Goal: Check status: Check status

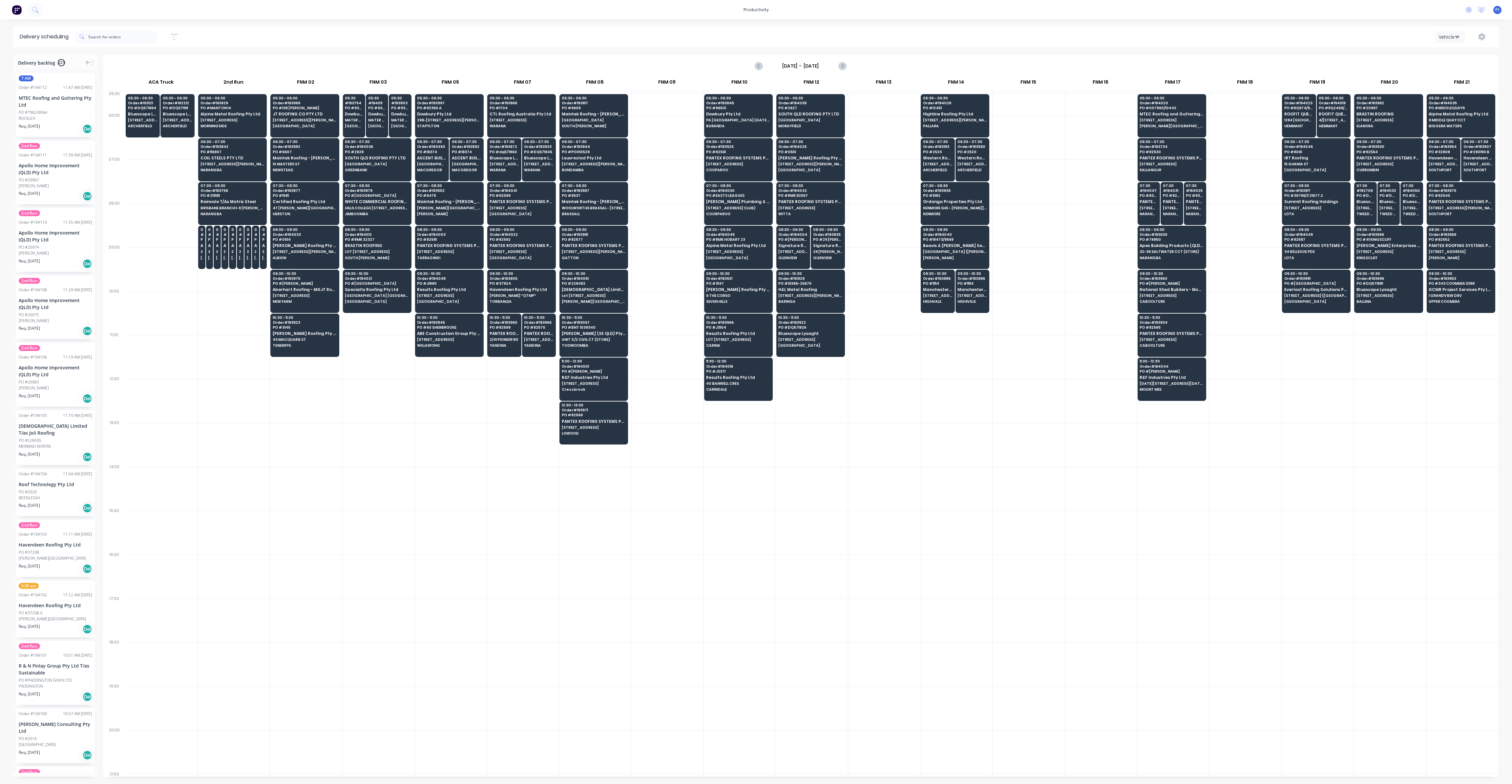
scroll to position [0, 1]
click at [177, 38] on icon "button" at bounding box center [174, 37] width 7 height 8
click at [166, 62] on input at bounding box center [144, 62] width 61 height 10
click at [152, 170] on div "30" at bounding box center [151, 173] width 10 height 10
type input "[DATE]"
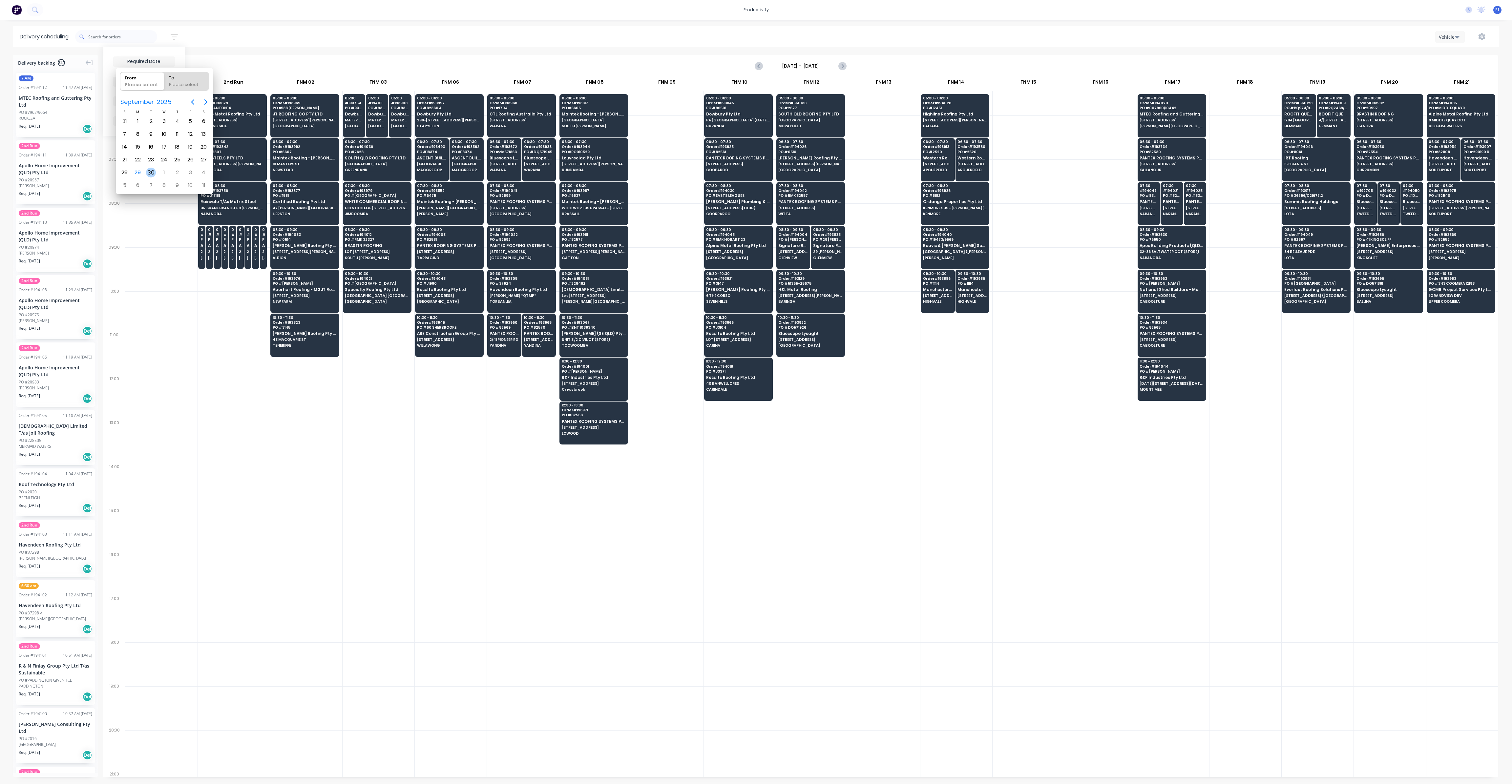
radio input "false"
radio input "true"
click at [152, 170] on div "30" at bounding box center [151, 173] width 10 height 10
type input "[DATE] - [DATE]"
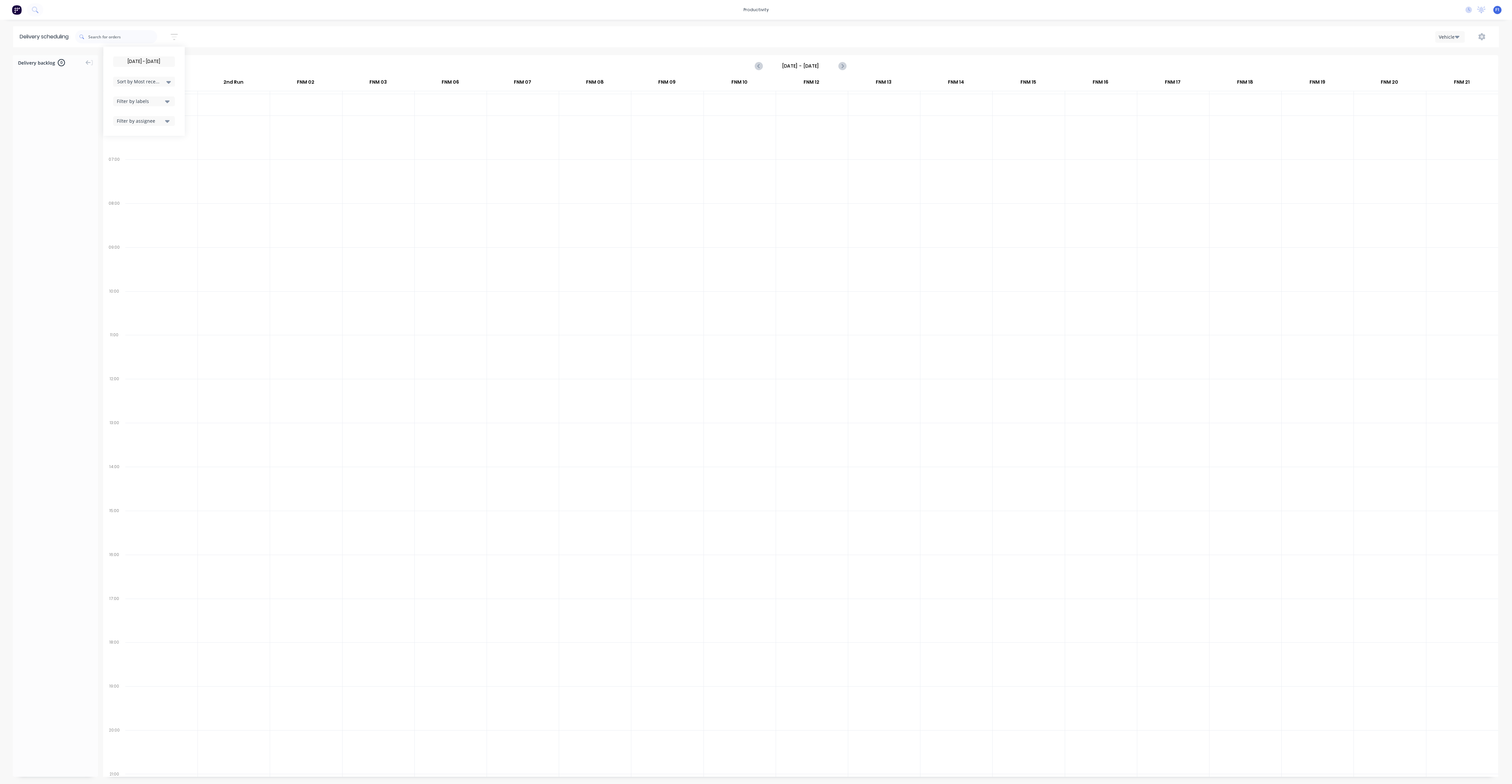
click at [170, 62] on input "[DATE] - [DATE]" at bounding box center [144, 62] width 61 height 10
click at [150, 168] on div "30" at bounding box center [151, 173] width 10 height 10
radio input "false"
radio input "true"
click at [150, 168] on div "30" at bounding box center [151, 173] width 10 height 10
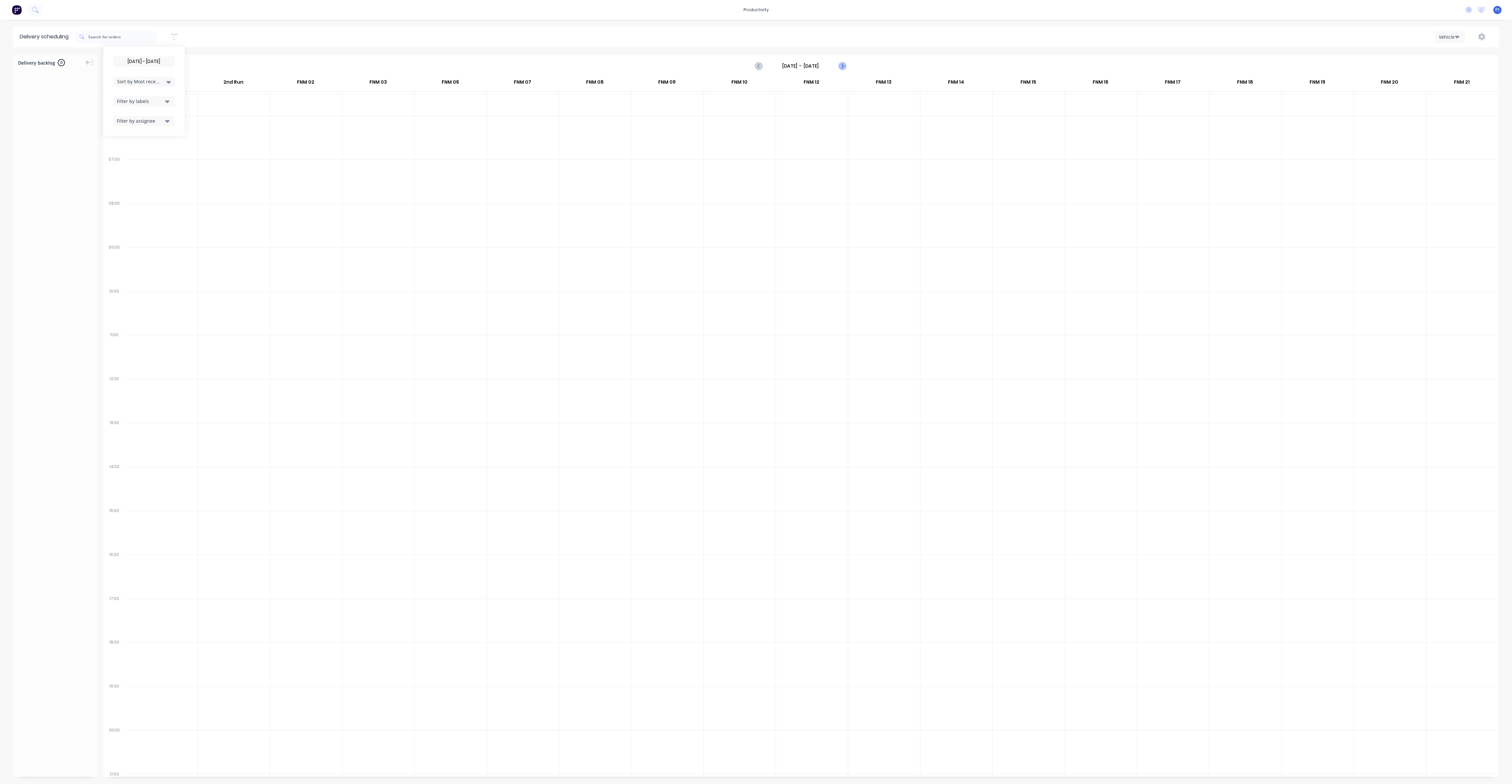
click at [844, 67] on icon "Next page" at bounding box center [842, 66] width 8 height 8
type input "[DATE] - [DATE]"
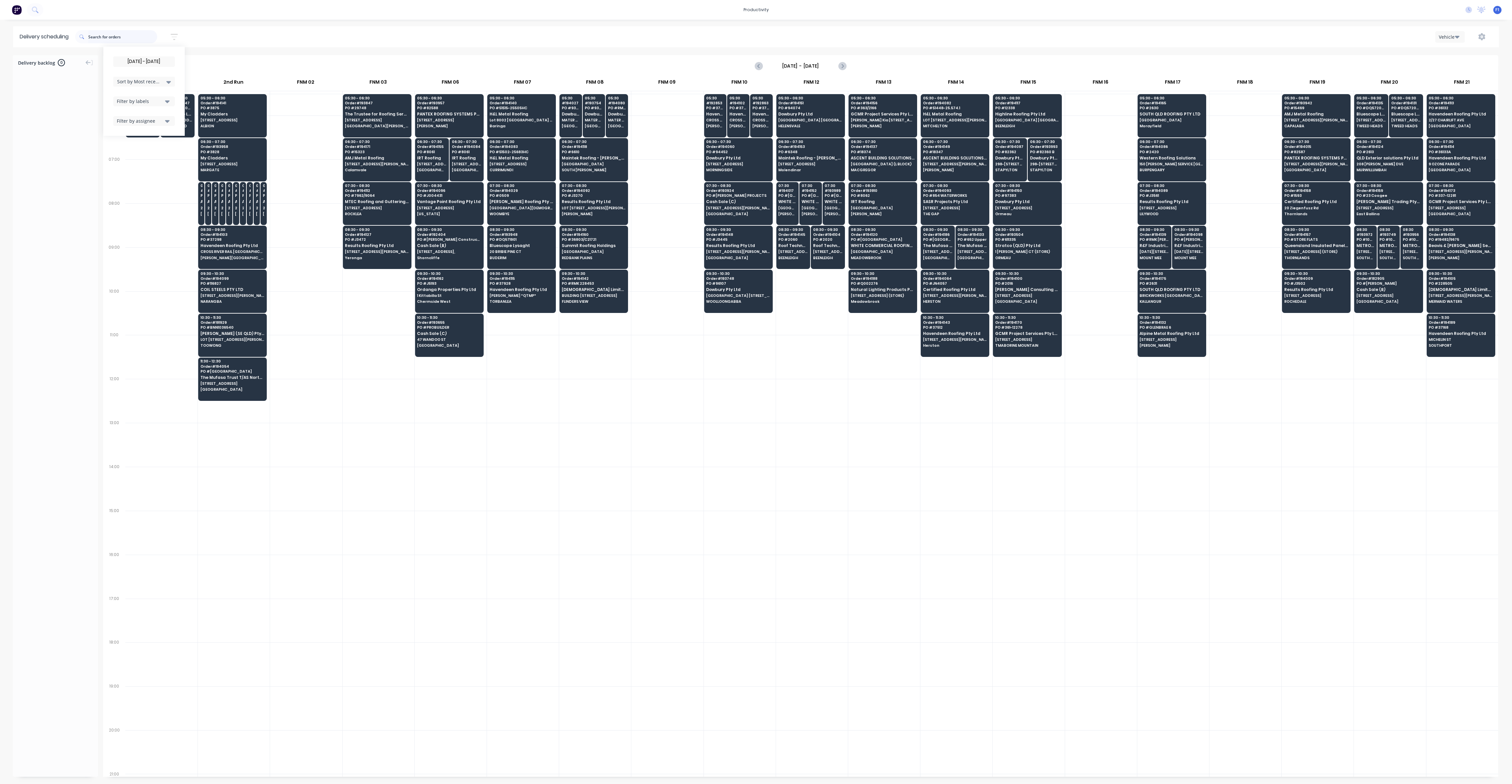
click at [114, 40] on input "text" at bounding box center [122, 36] width 69 height 13
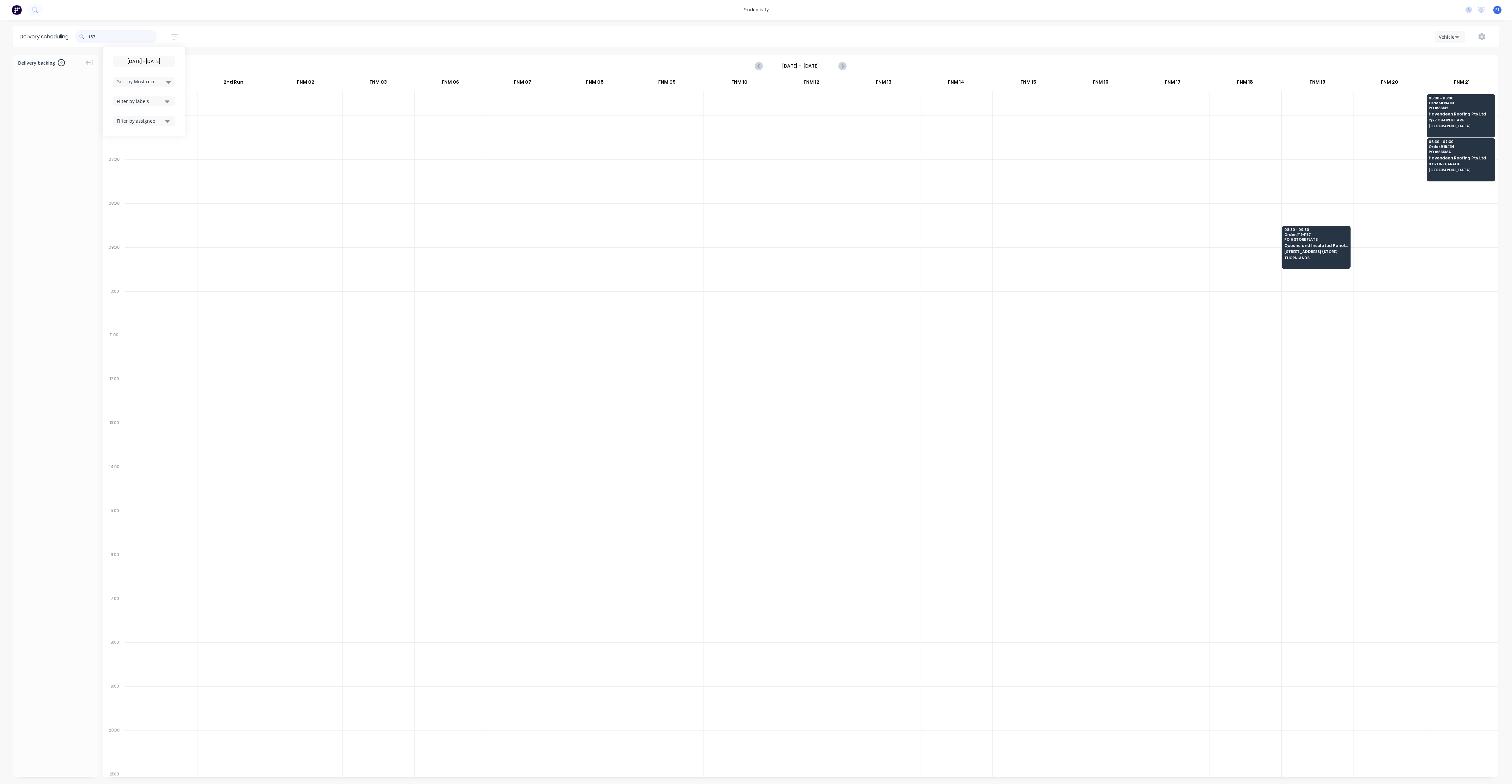
click at [91, 35] on input "157" at bounding box center [122, 36] width 69 height 13
type input "7"
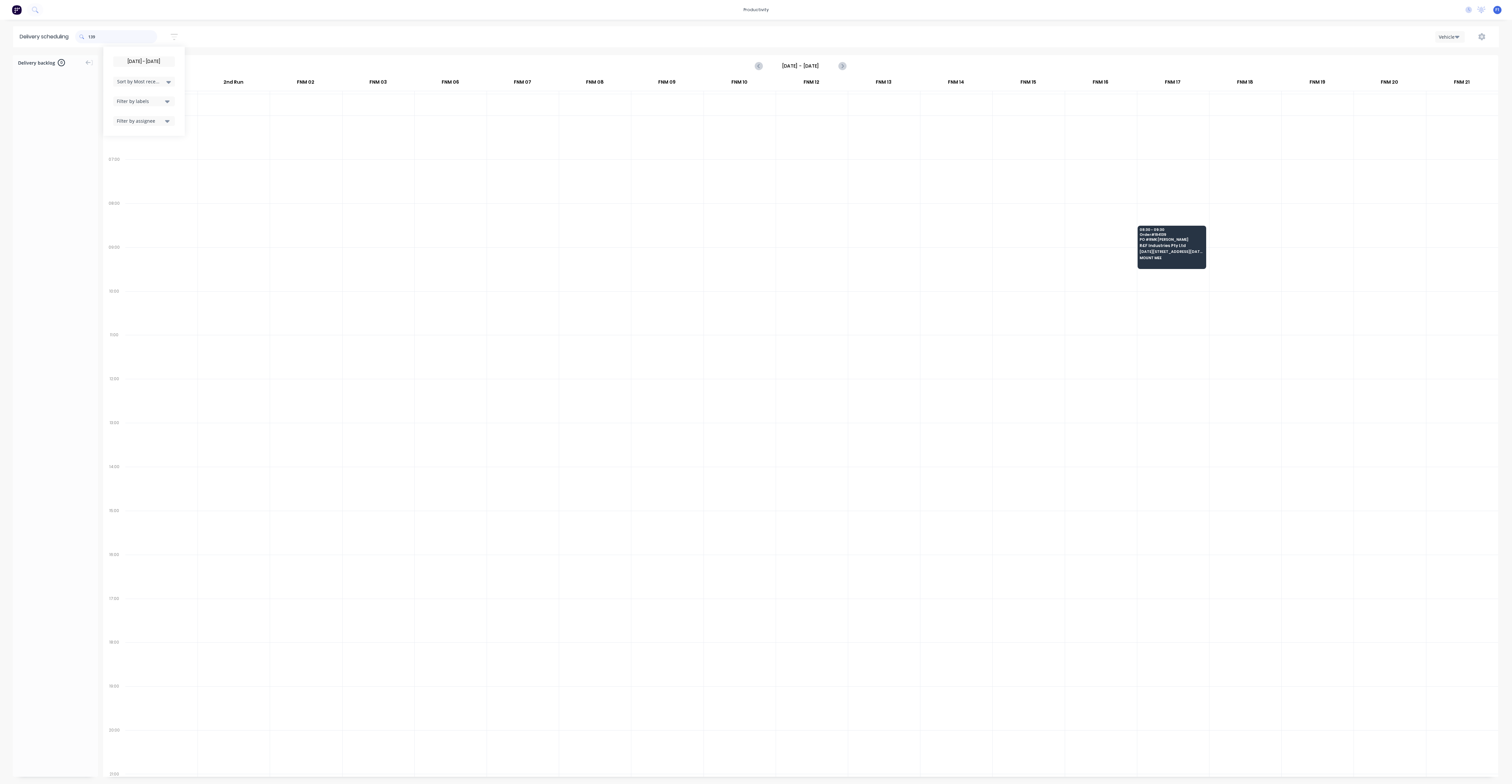
click at [92, 40] on input "139" at bounding box center [122, 36] width 69 height 13
click at [91, 36] on input "139" at bounding box center [122, 36] width 69 height 13
type input "9"
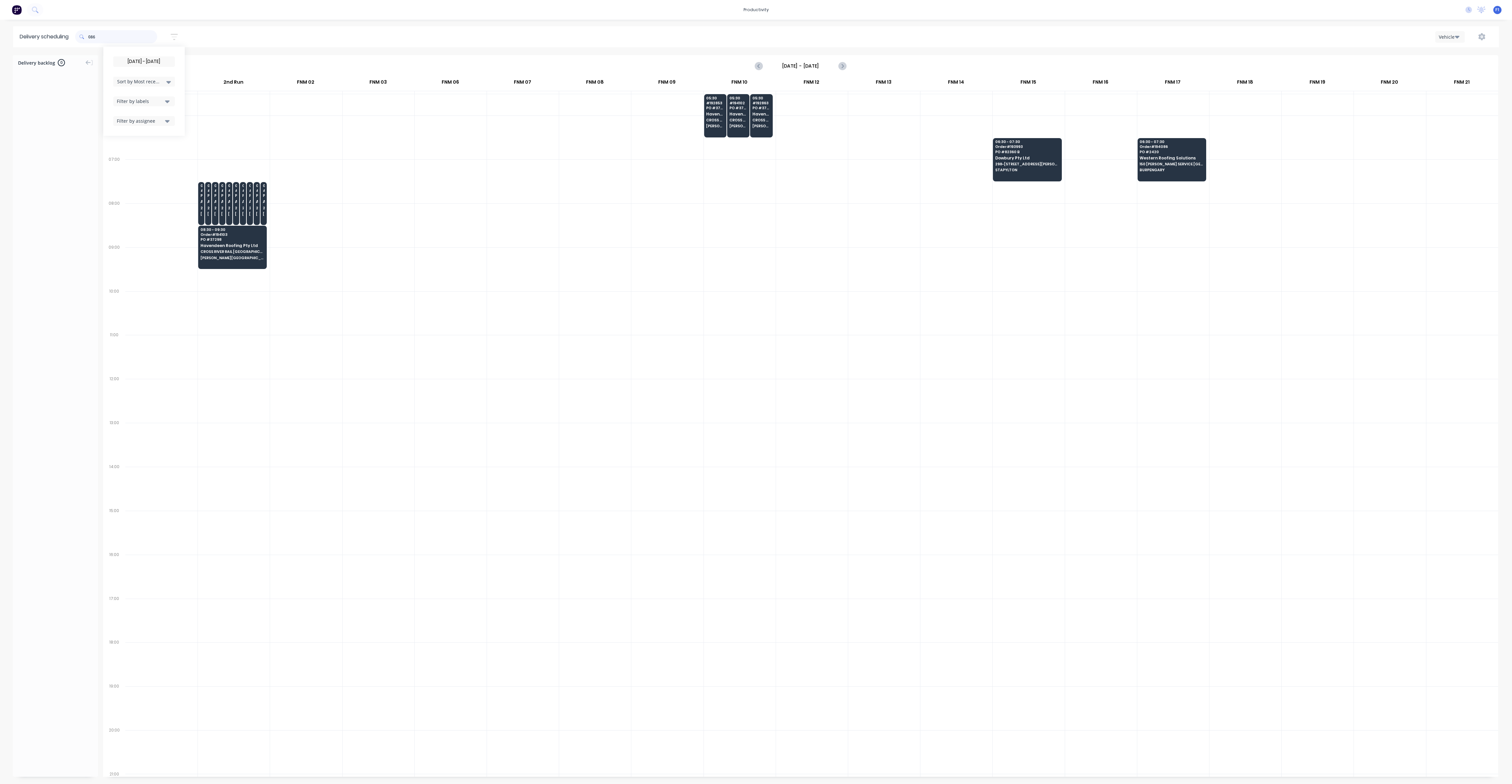
click at [90, 37] on input "086" at bounding box center [122, 36] width 69 height 13
type input "6"
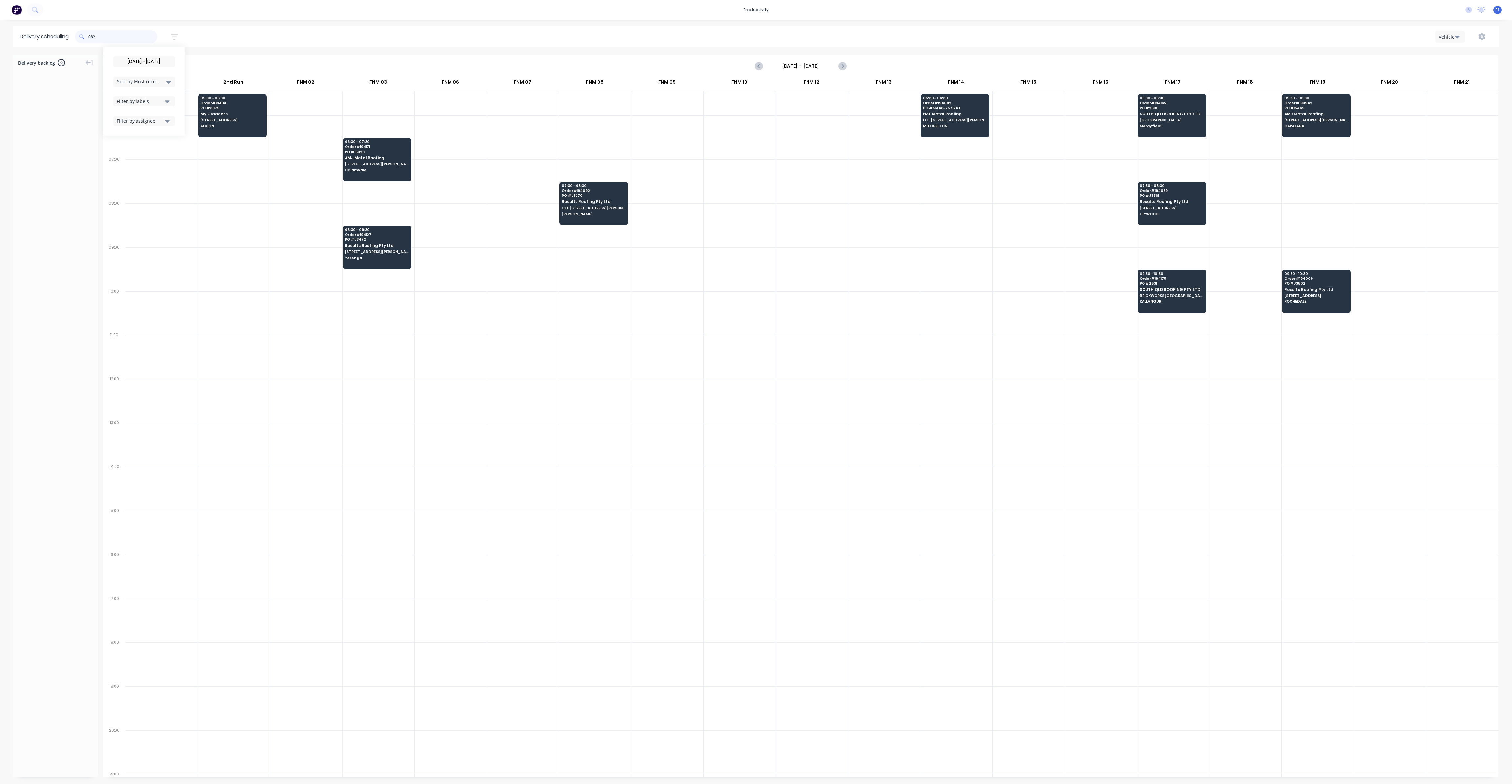
click at [91, 36] on input "082" at bounding box center [122, 36] width 69 height 13
type input "2"
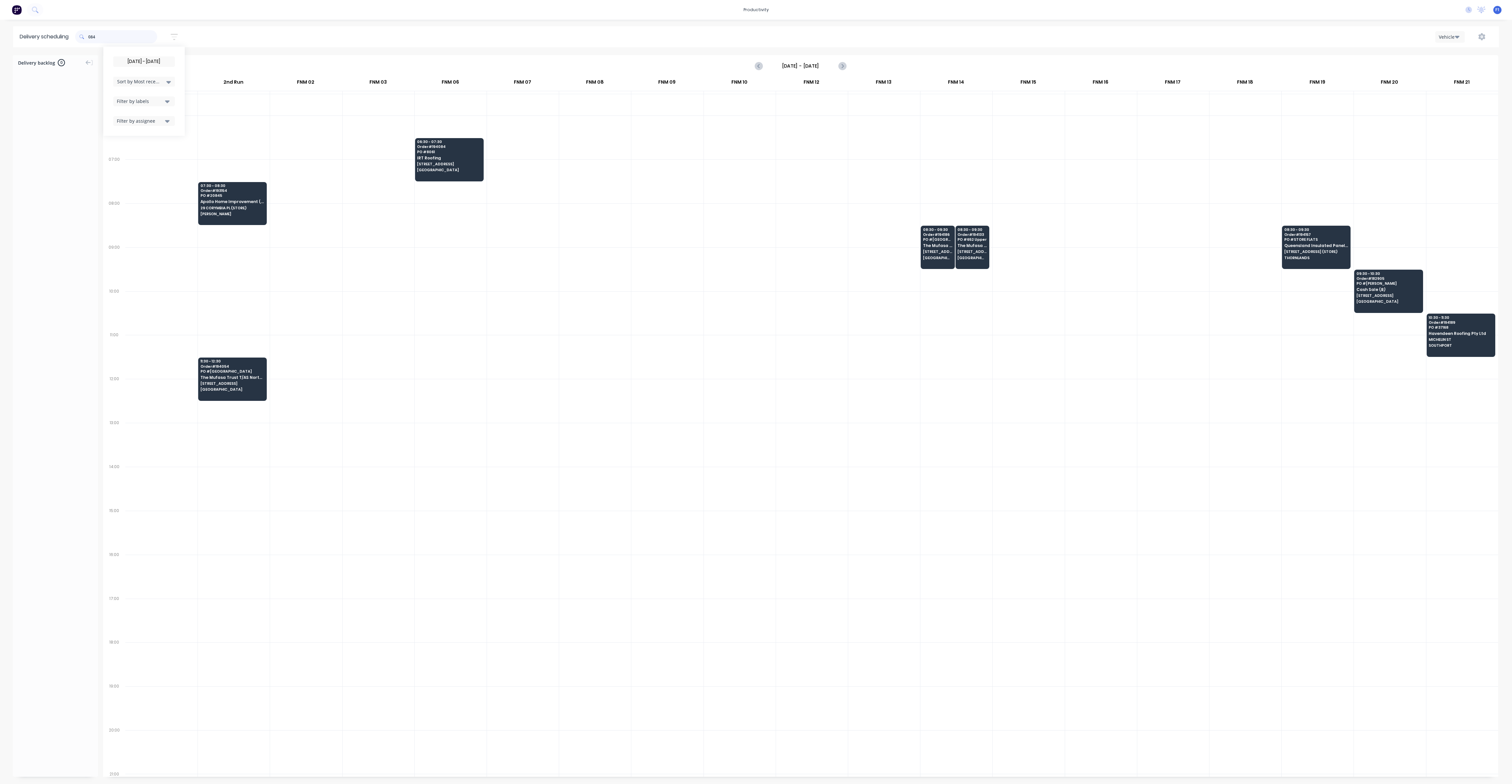
click at [90, 38] on input "084" at bounding box center [122, 36] width 69 height 13
type input "4"
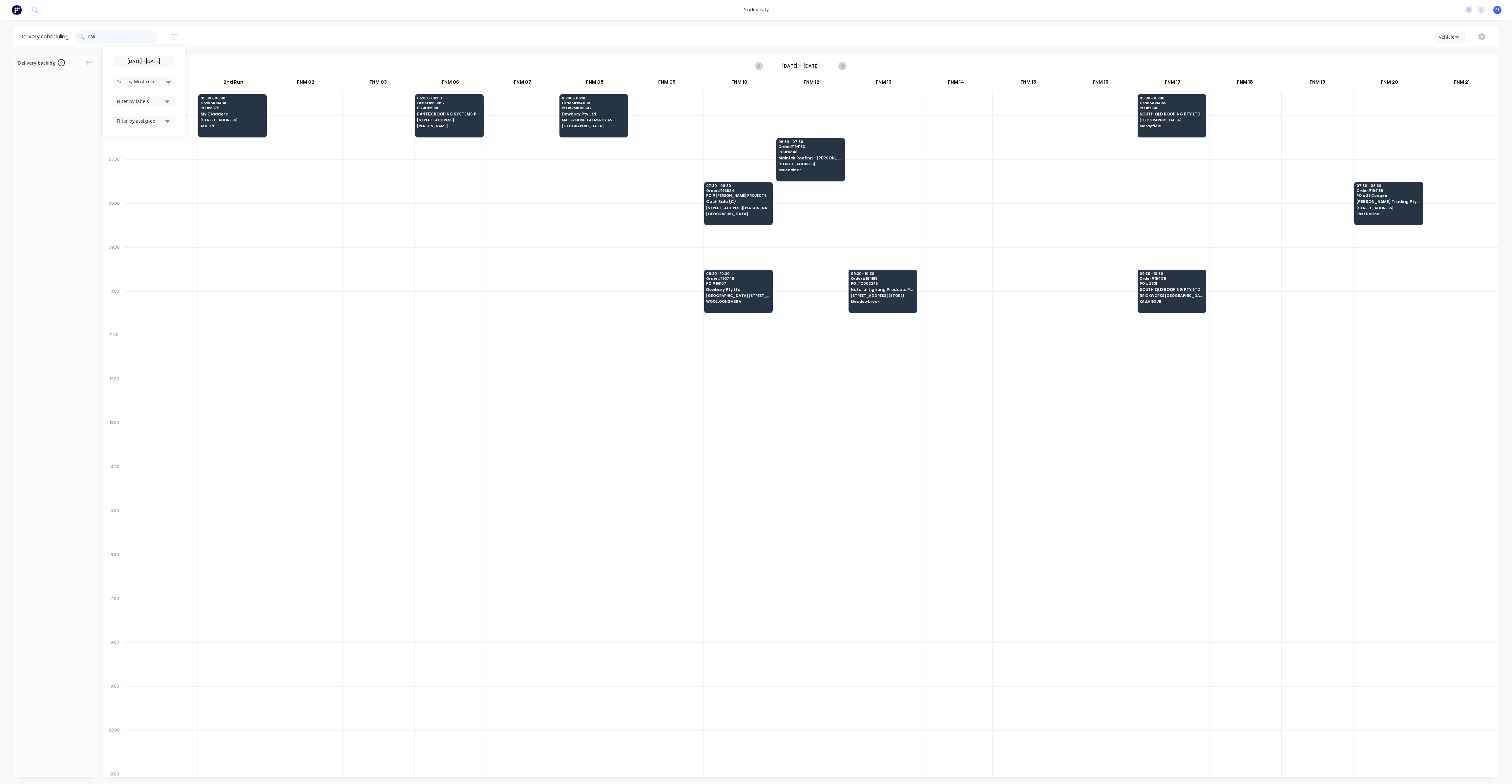
click at [90, 36] on input "080" at bounding box center [122, 36] width 69 height 13
type input "0"
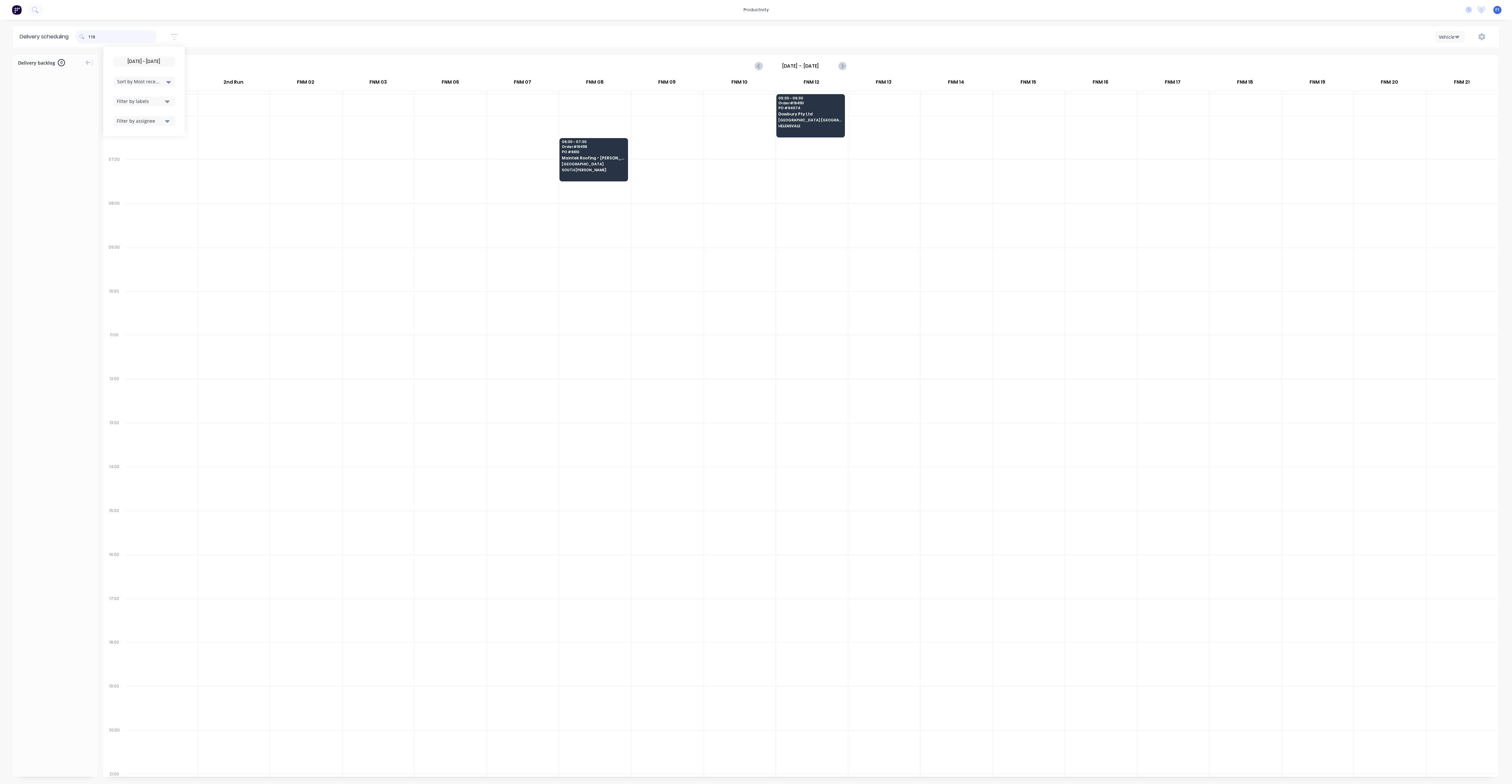
drag, startPoint x: 92, startPoint y: 36, endPoint x: 99, endPoint y: 42, distance: 9.2
click at [92, 36] on input "118" at bounding box center [122, 36] width 69 height 13
click at [92, 38] on input "118" at bounding box center [122, 36] width 69 height 13
click at [90, 36] on input "118" at bounding box center [122, 36] width 69 height 13
type input "8"
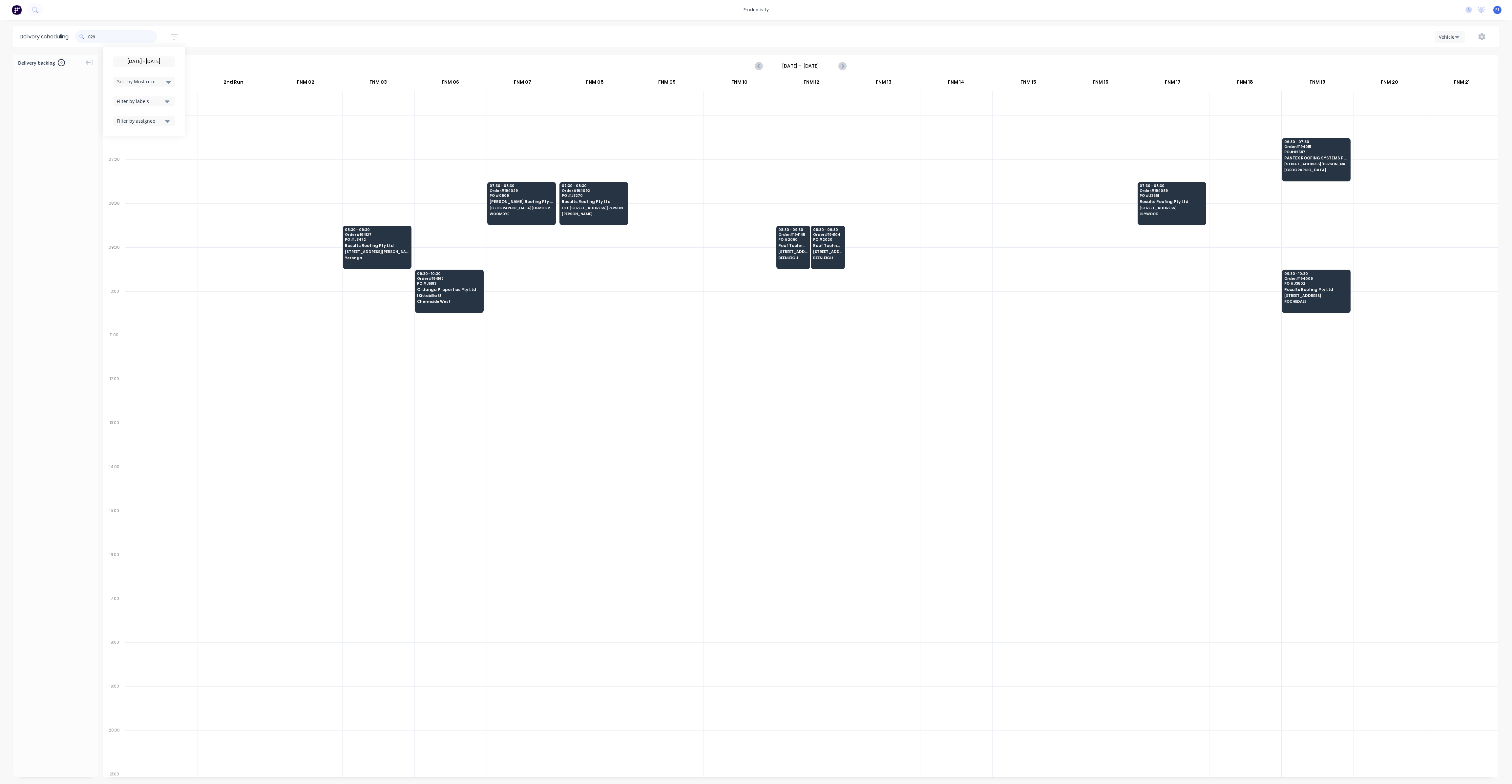
click at [90, 32] on input "029" at bounding box center [122, 36] width 69 height 13
type input "9"
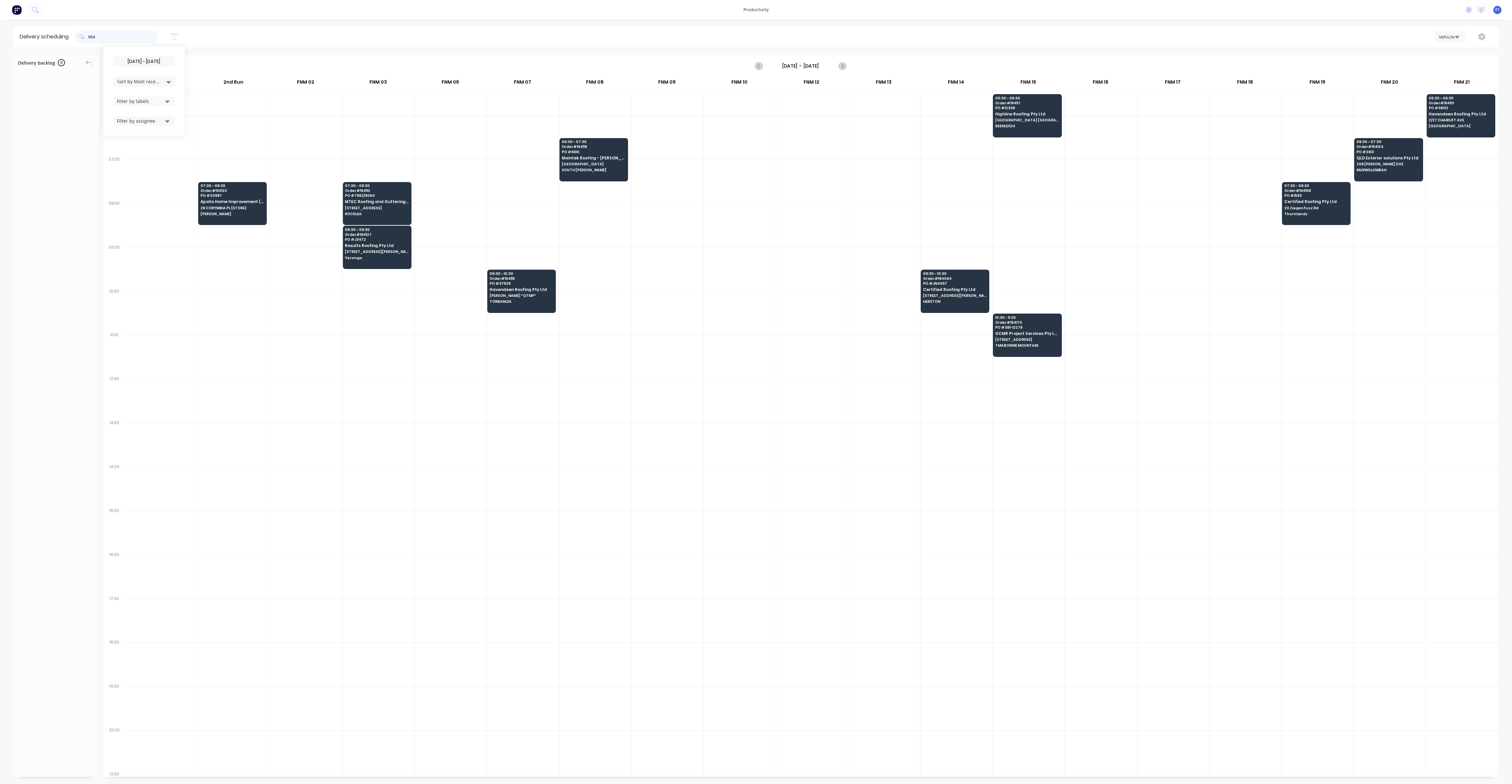
click at [90, 38] on input "064" at bounding box center [122, 36] width 69 height 13
type input "4"
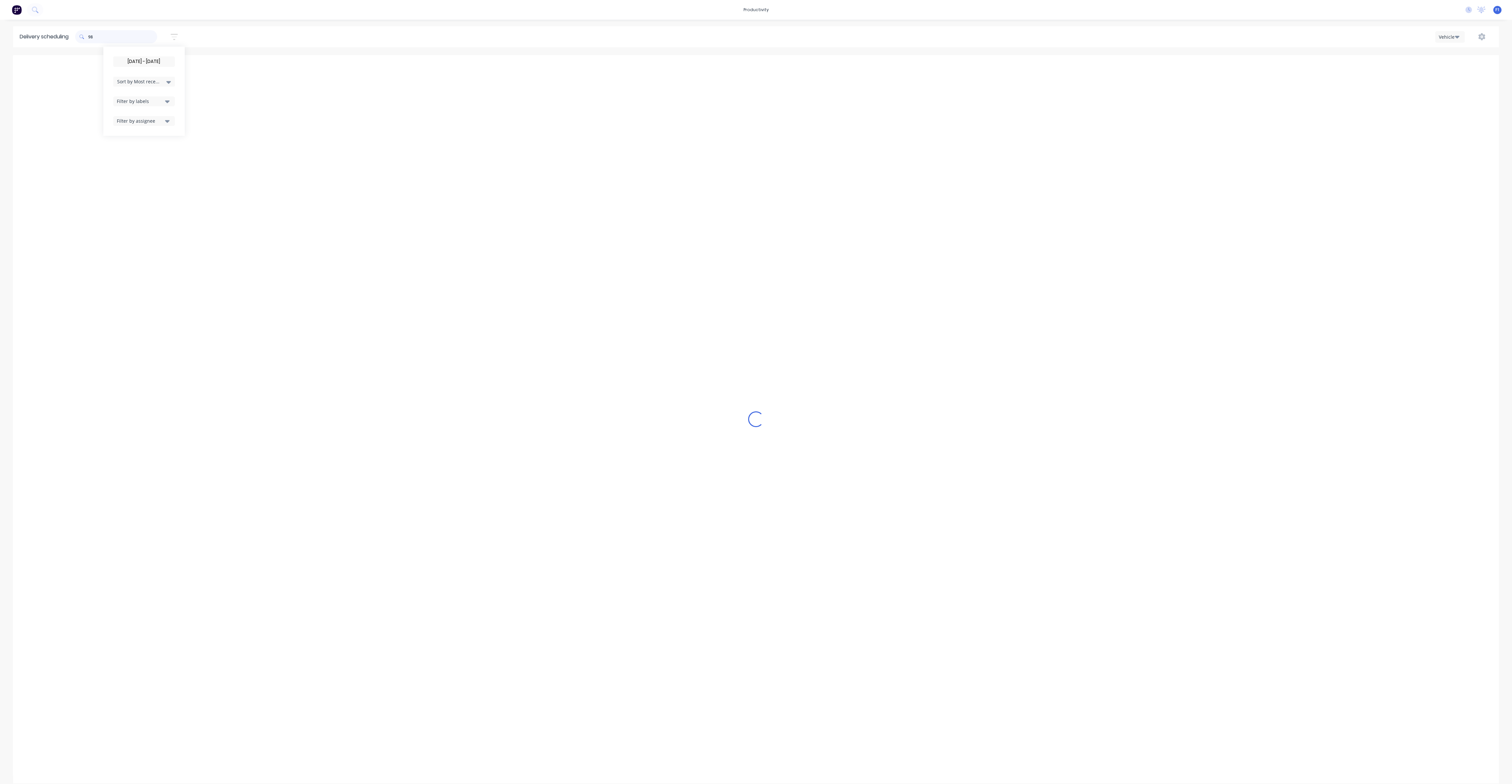
click at [92, 39] on input "98" at bounding box center [122, 36] width 69 height 13
click at [90, 35] on input "958" at bounding box center [122, 36] width 69 height 13
type input "8"
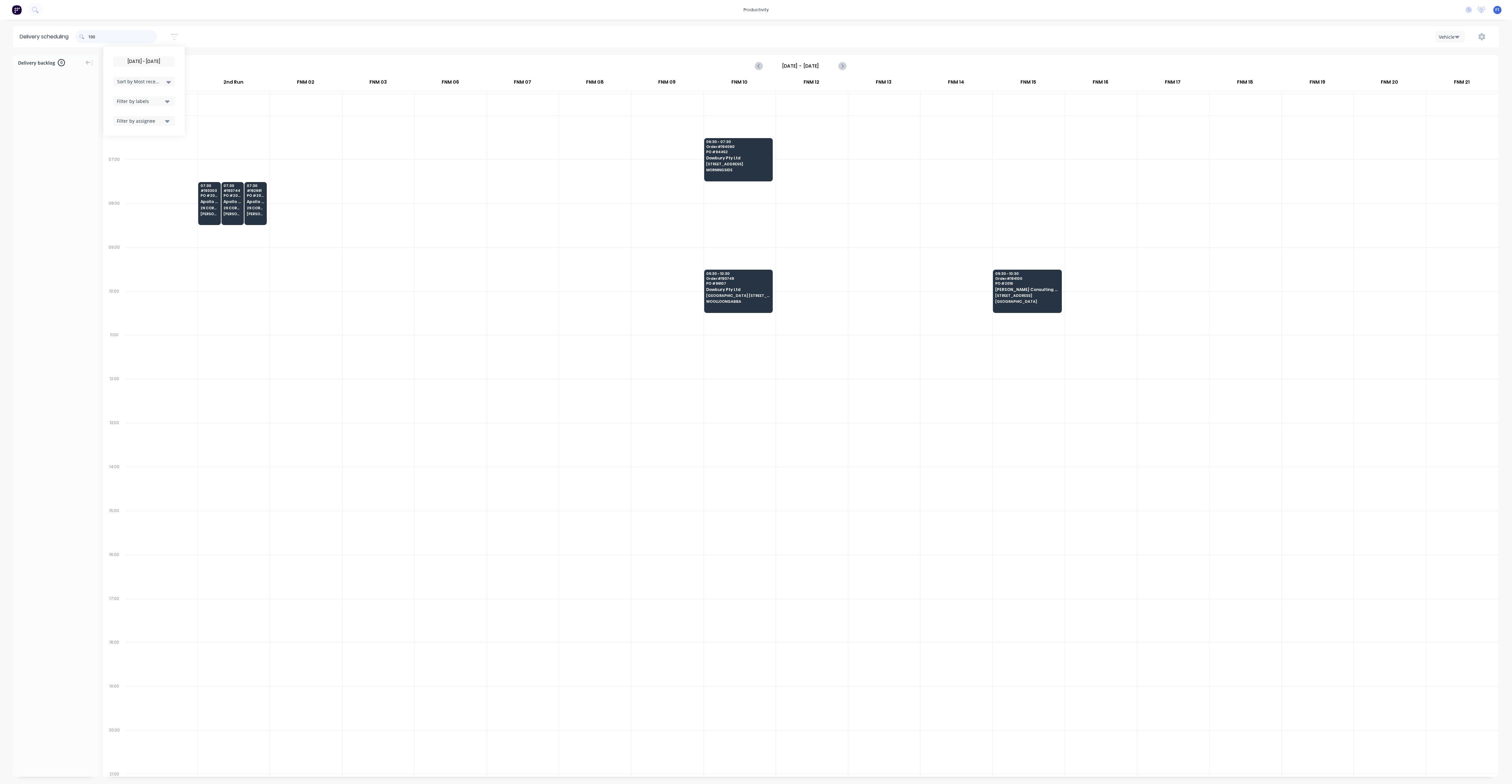
click at [90, 39] on input "100" at bounding box center [122, 36] width 69 height 13
type input "0"
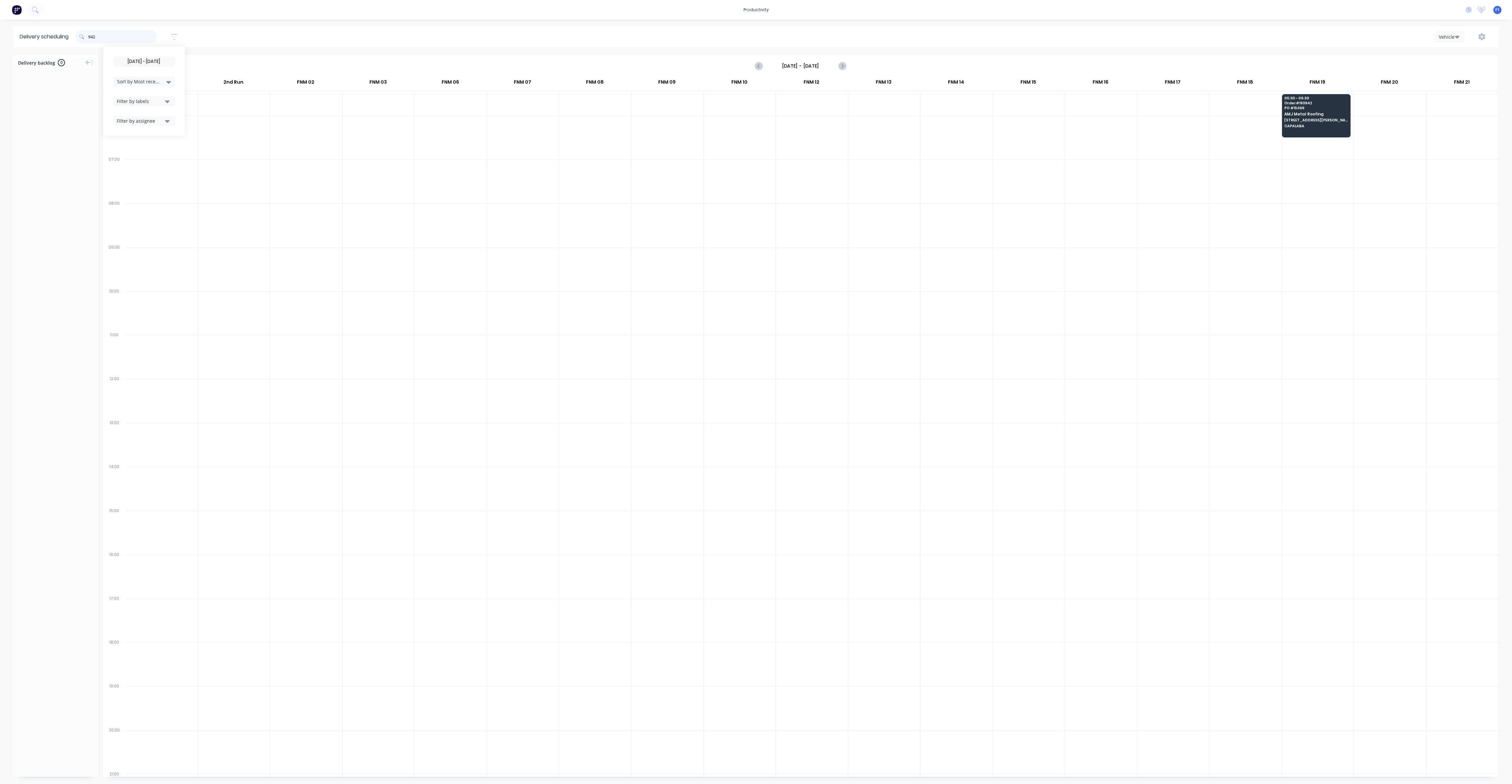
click at [90, 38] on input "942" at bounding box center [122, 36] width 69 height 13
type input "2"
click at [91, 38] on input "956" at bounding box center [122, 36] width 69 height 13
type input "6"
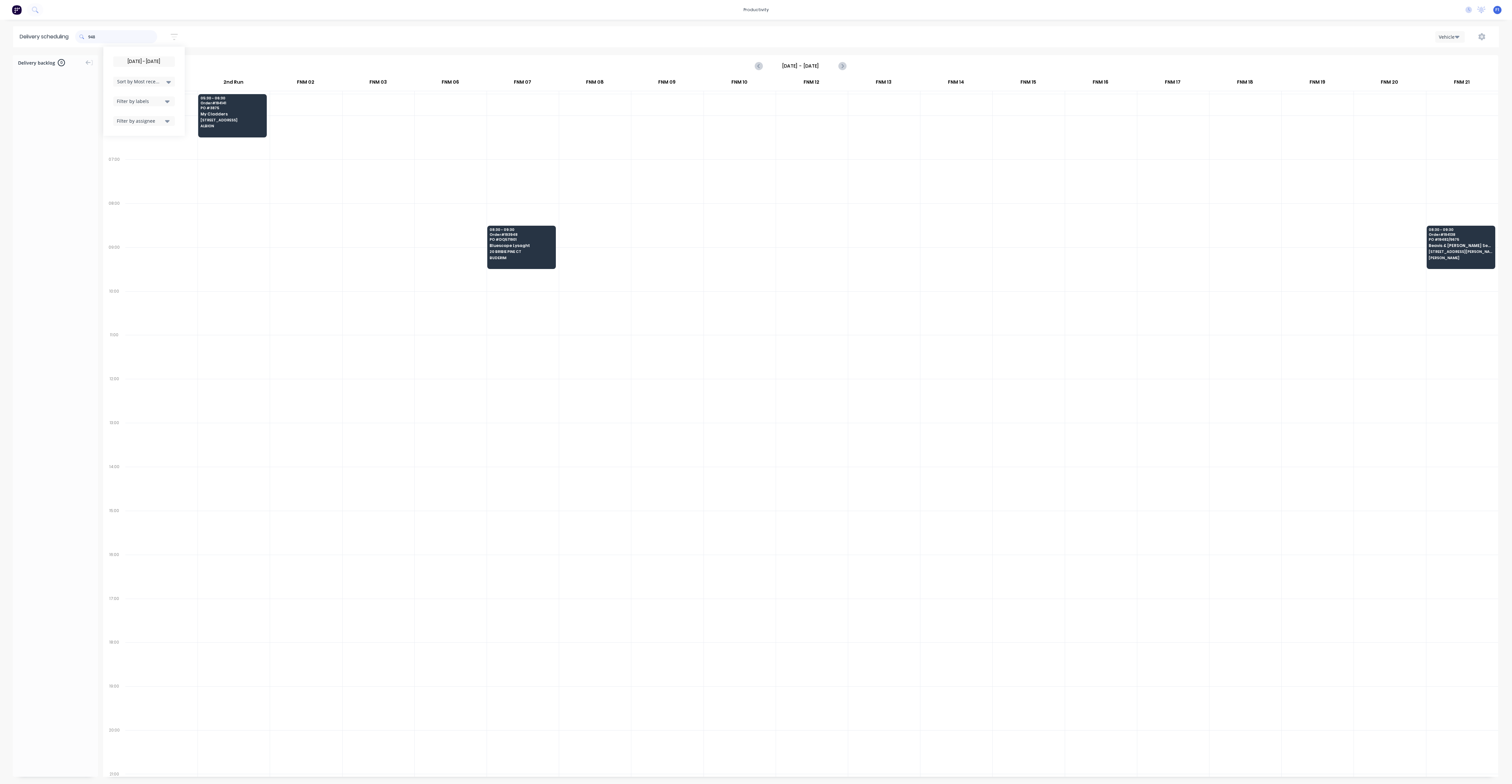
click at [90, 39] on input "948" at bounding box center [122, 36] width 69 height 13
type input "8"
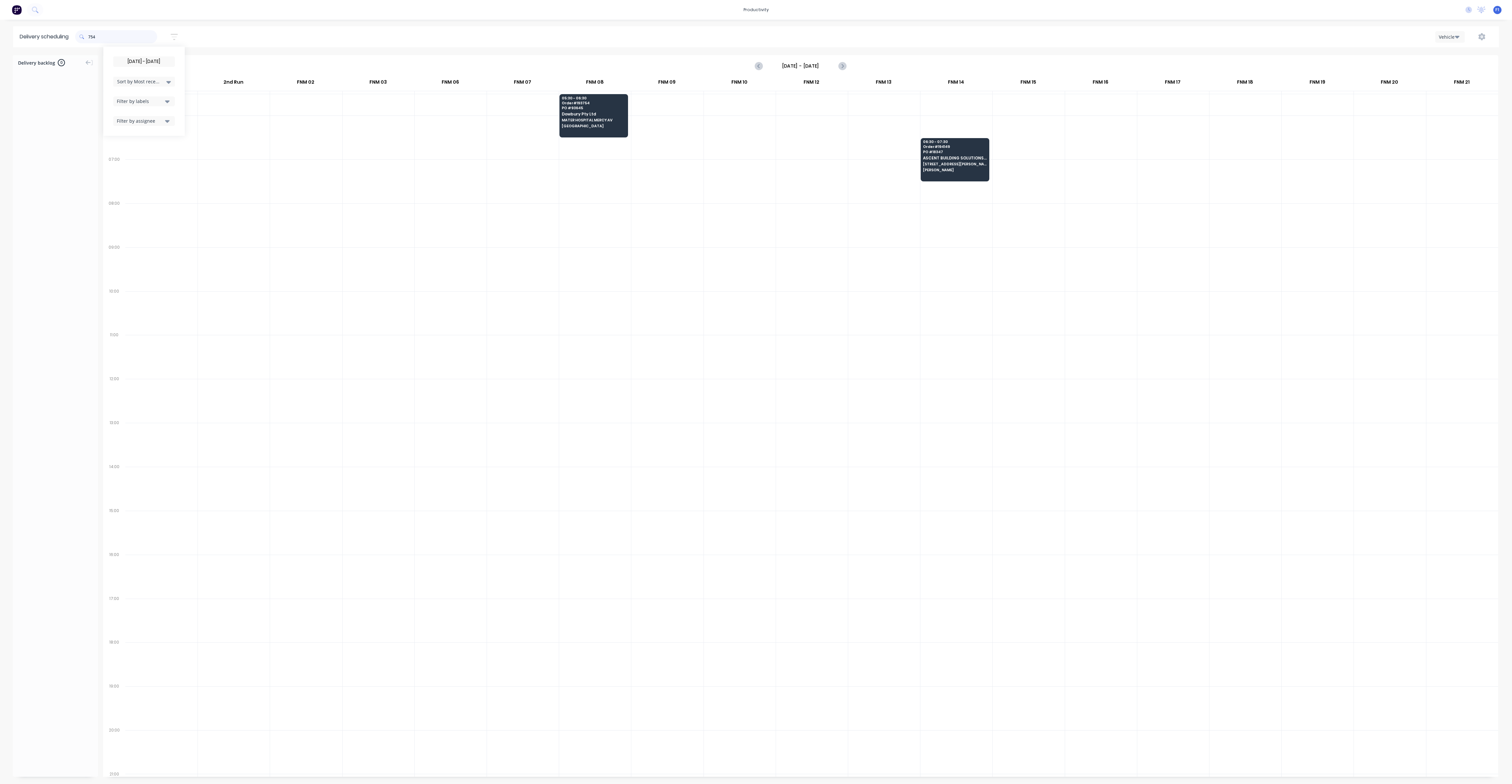
click at [91, 41] on input "754" at bounding box center [122, 36] width 69 height 13
type input "4"
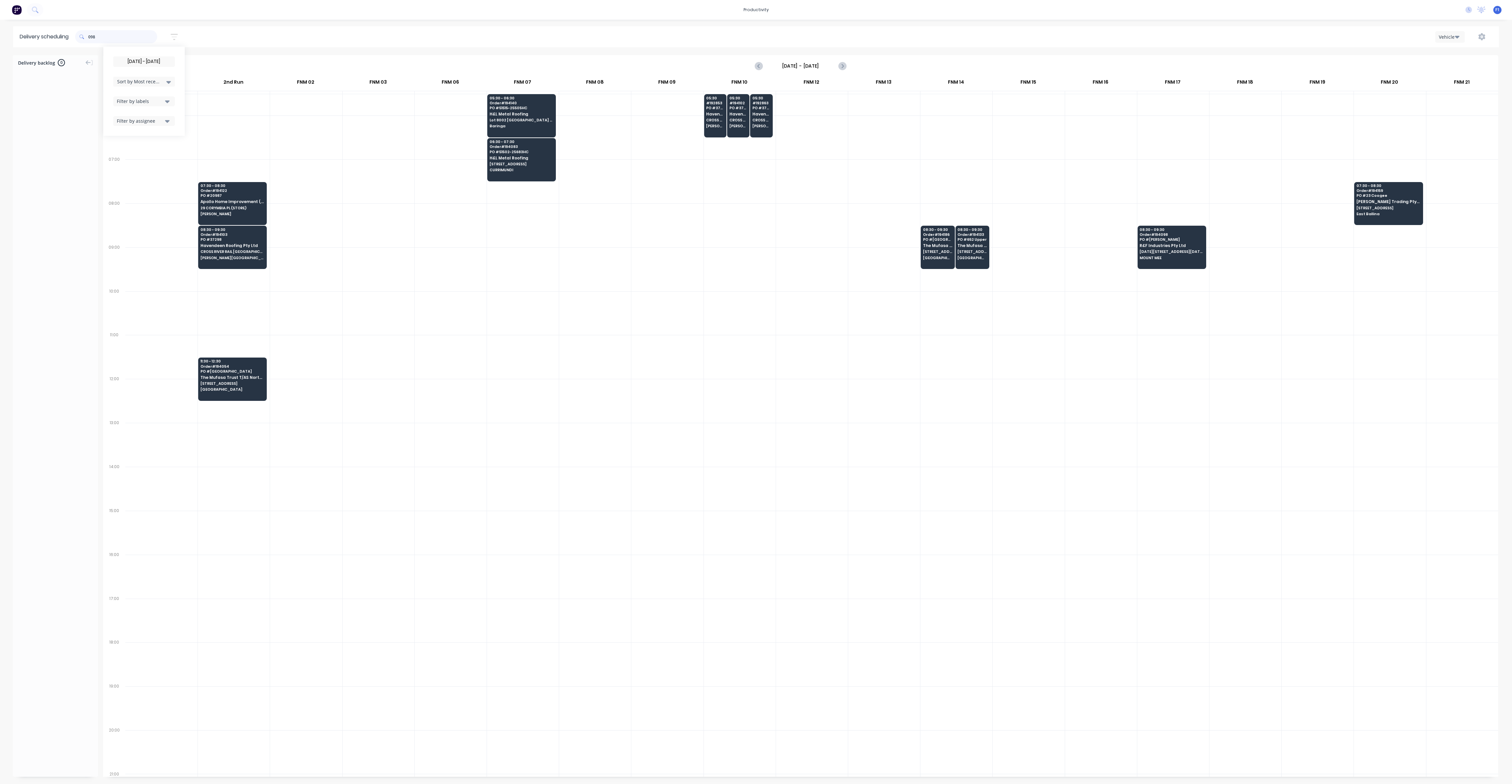
click at [90, 37] on input "098" at bounding box center [122, 36] width 69 height 13
type input "8"
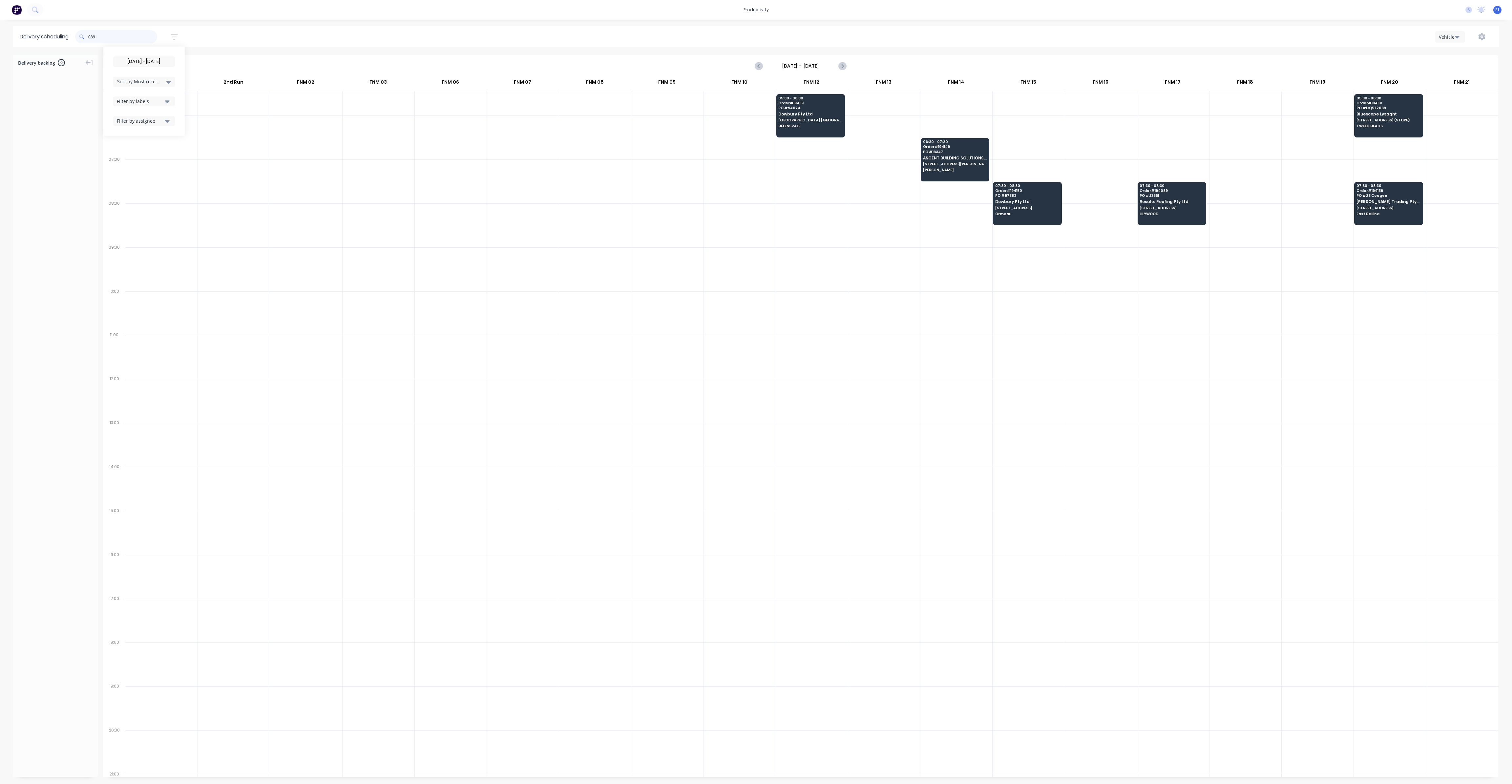
click at [91, 37] on input "089" at bounding box center [122, 36] width 69 height 13
type input "9"
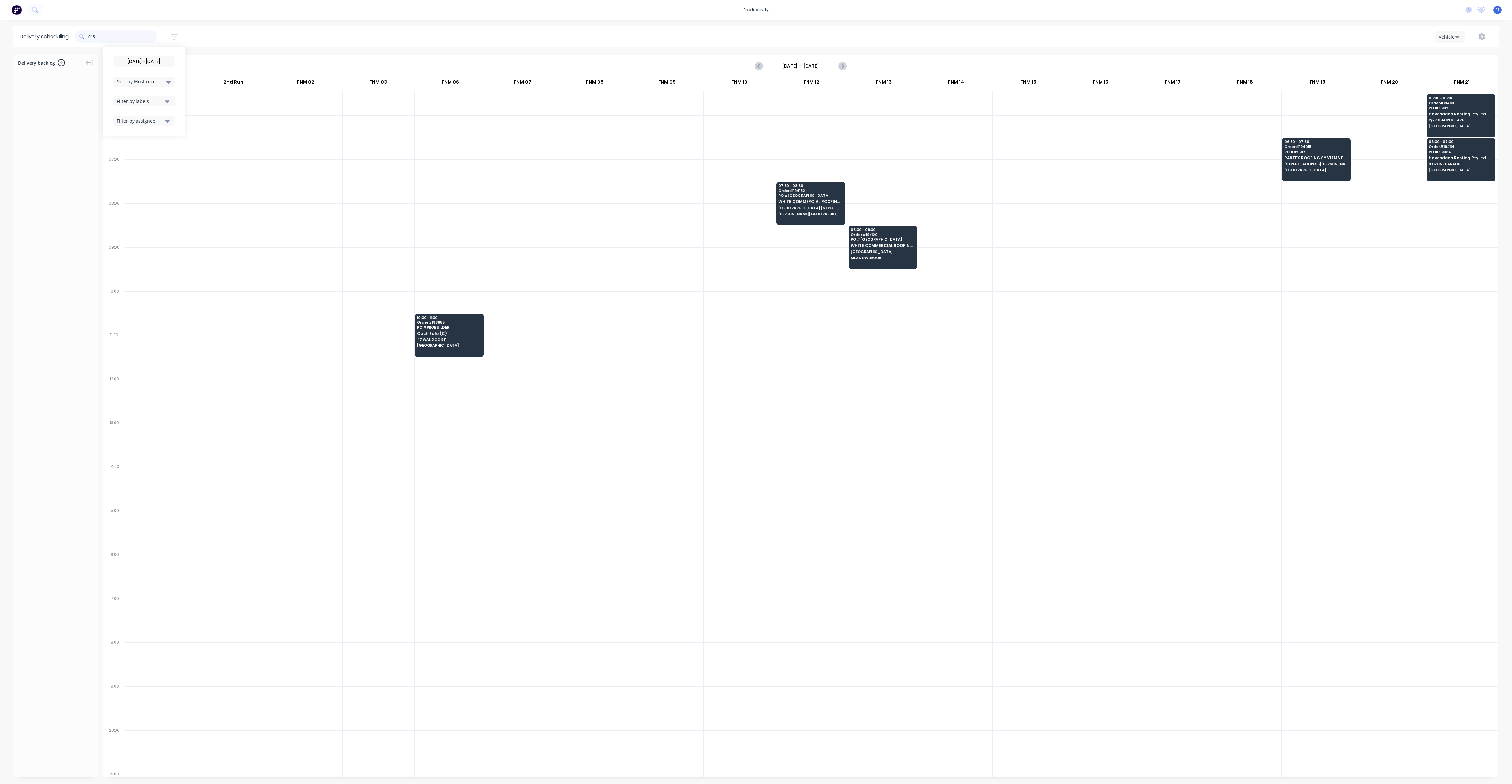
click at [90, 36] on input "015" at bounding box center [122, 36] width 69 height 13
type input "5"
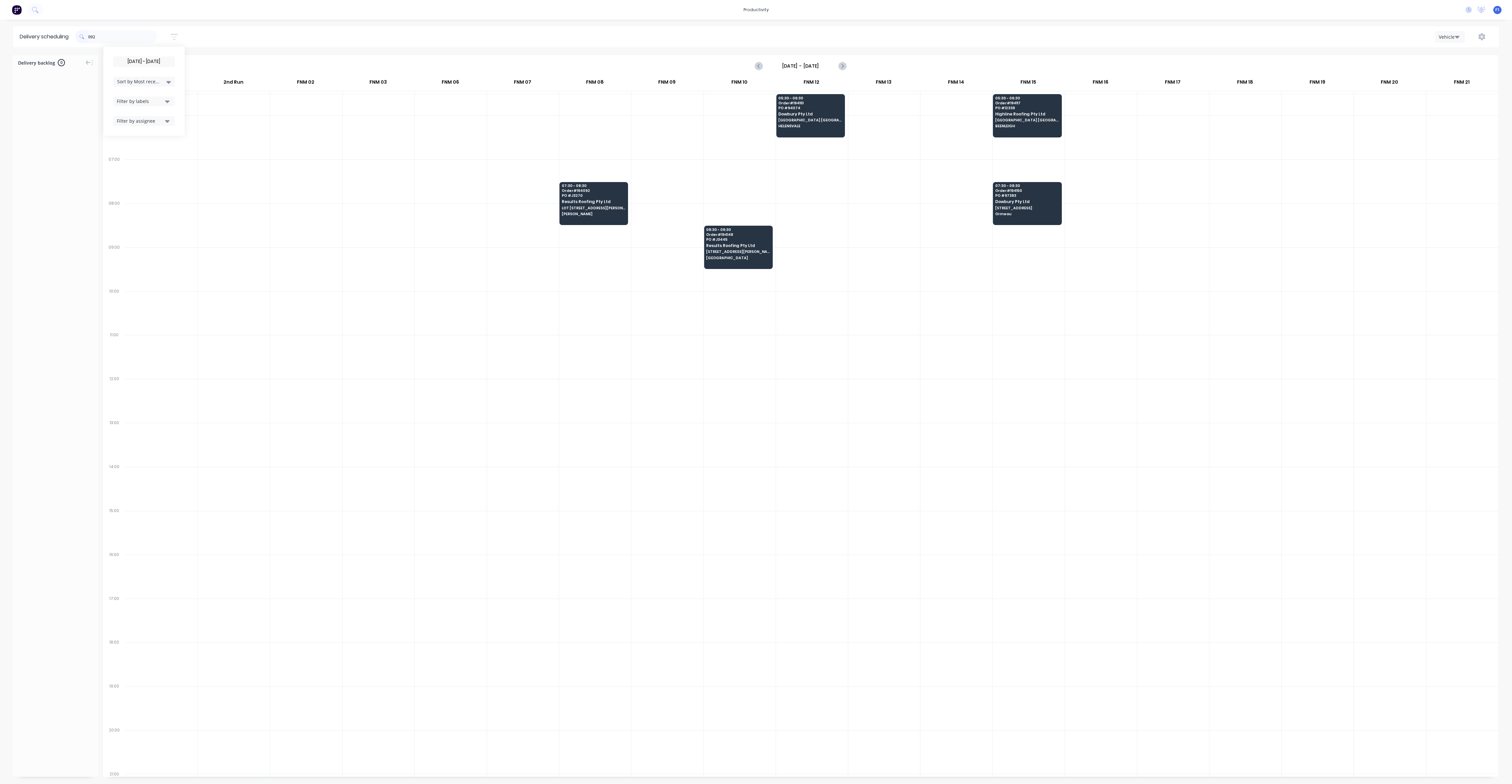
click at [88, 36] on span at bounding box center [82, 36] width 13 height 13
click at [91, 37] on input "092" at bounding box center [122, 36] width 69 height 13
type input "2"
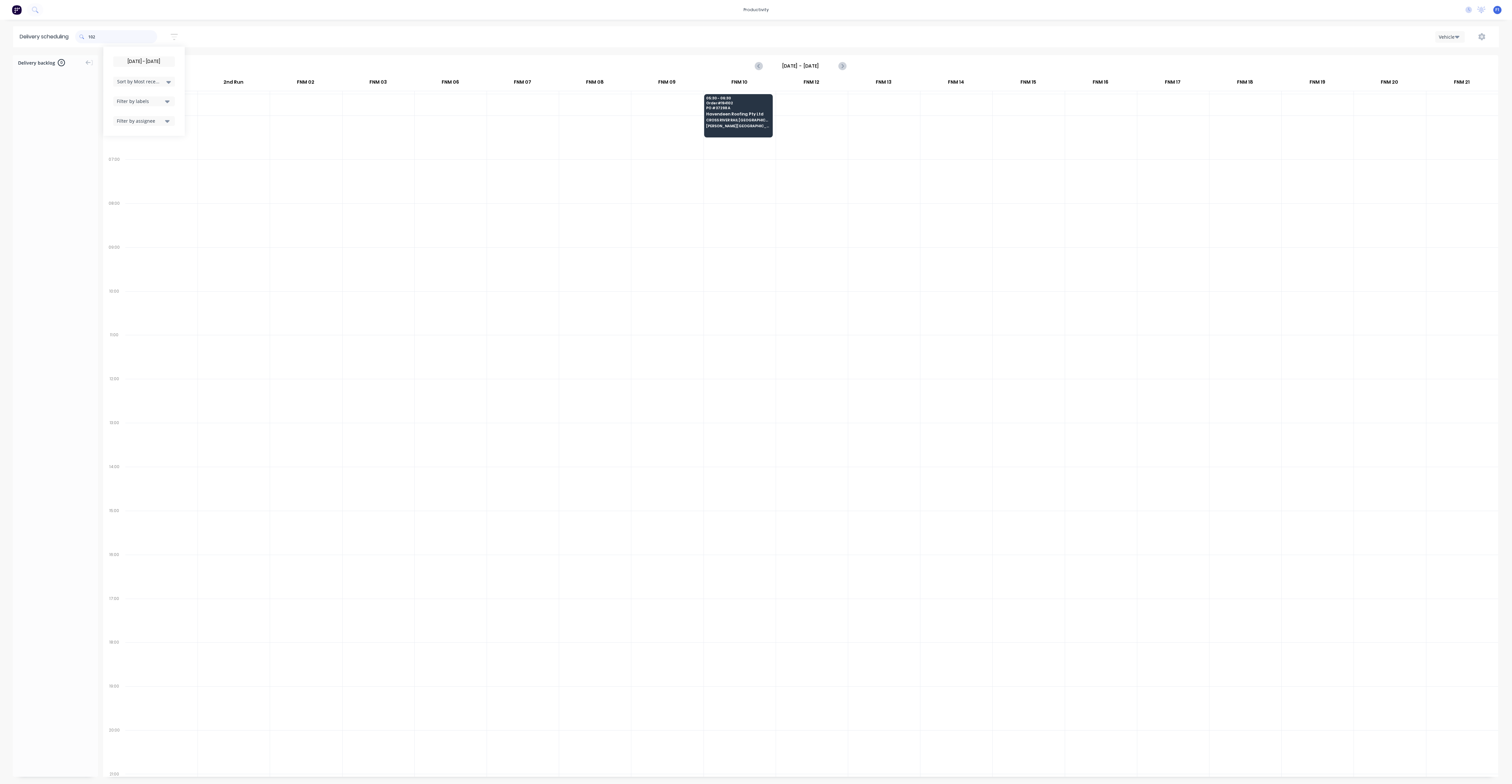
click at [90, 39] on input "102" at bounding box center [122, 36] width 69 height 13
type input "2"
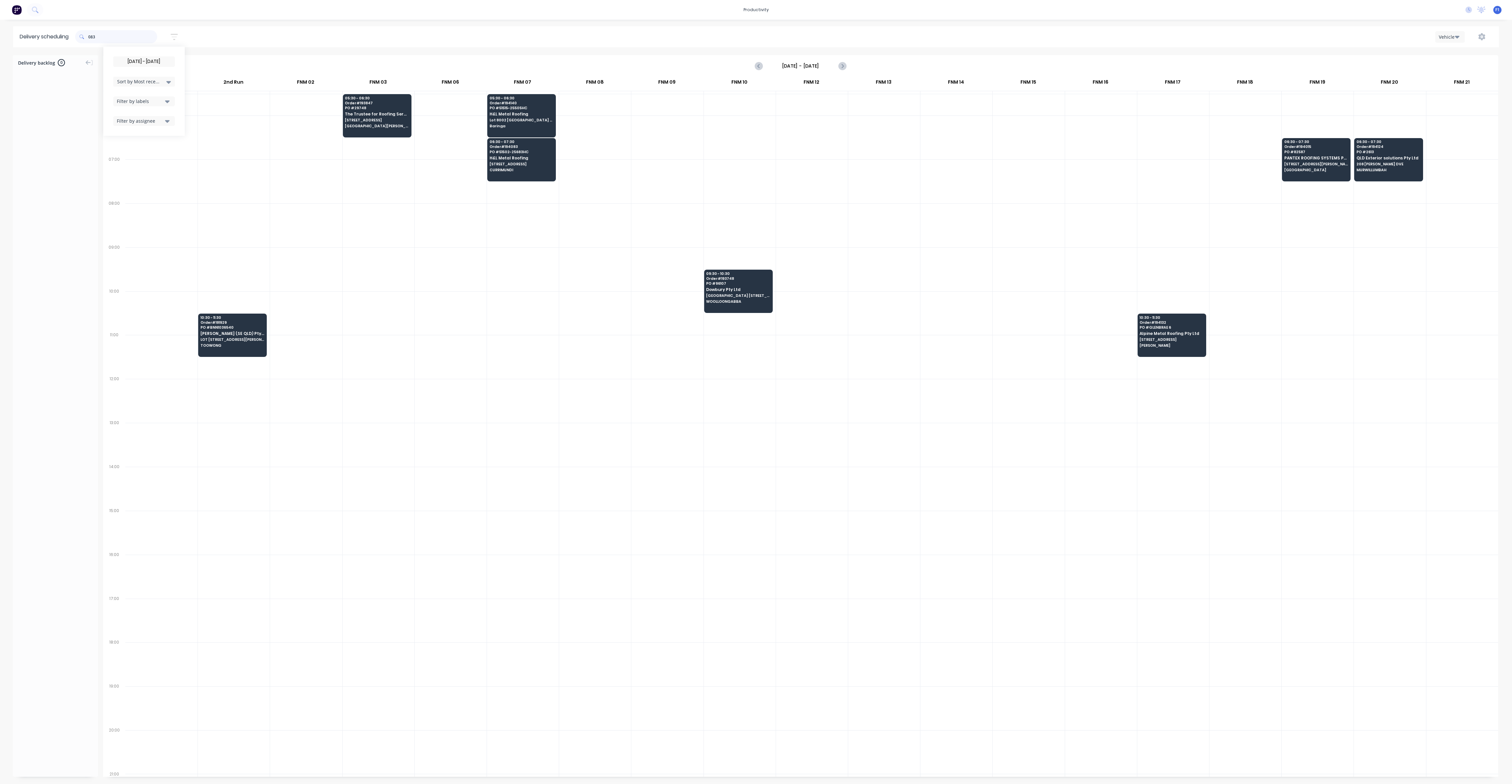
click at [90, 37] on input "083" at bounding box center [122, 36] width 69 height 13
type input "3"
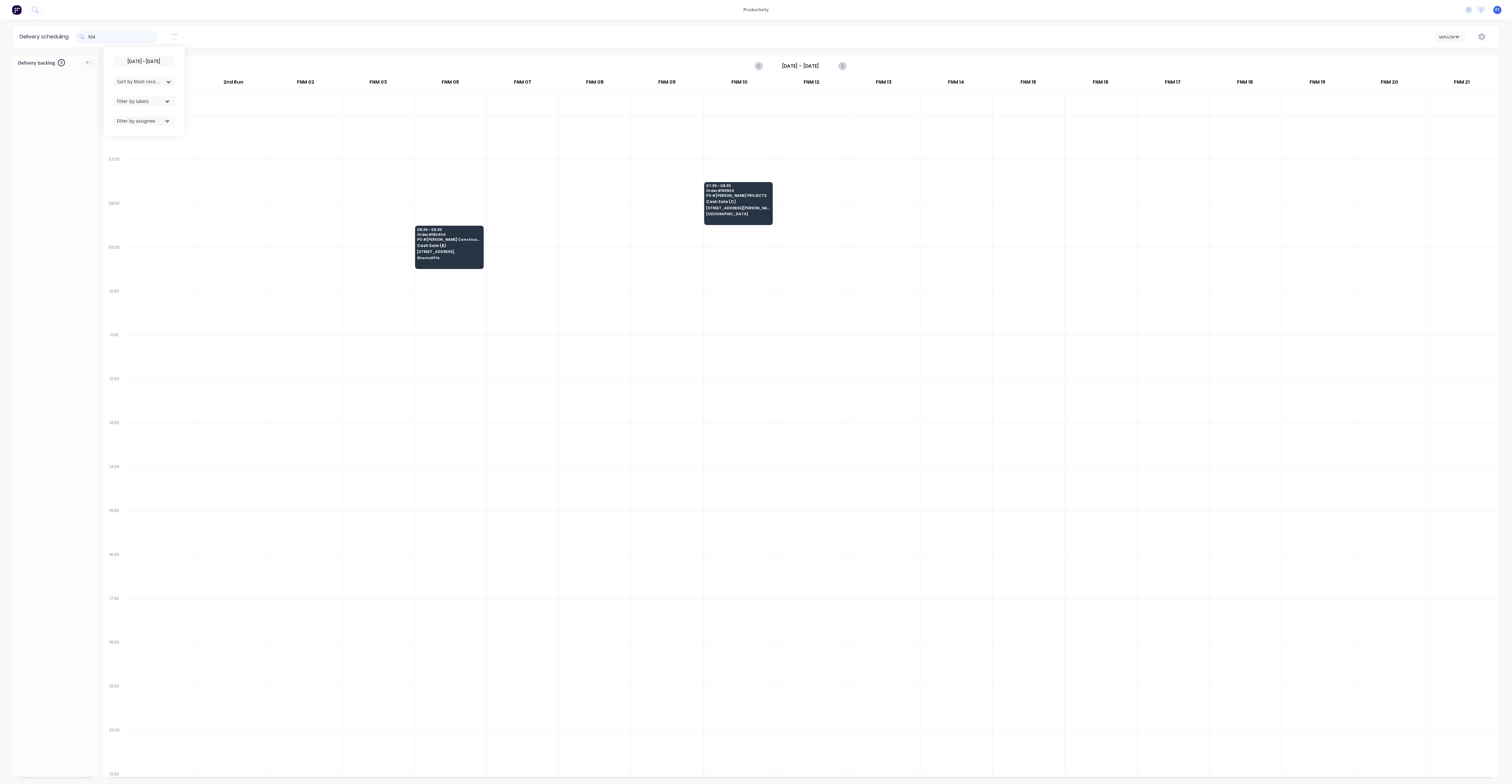
click at [91, 36] on input "924" at bounding box center [122, 36] width 69 height 13
type input "4"
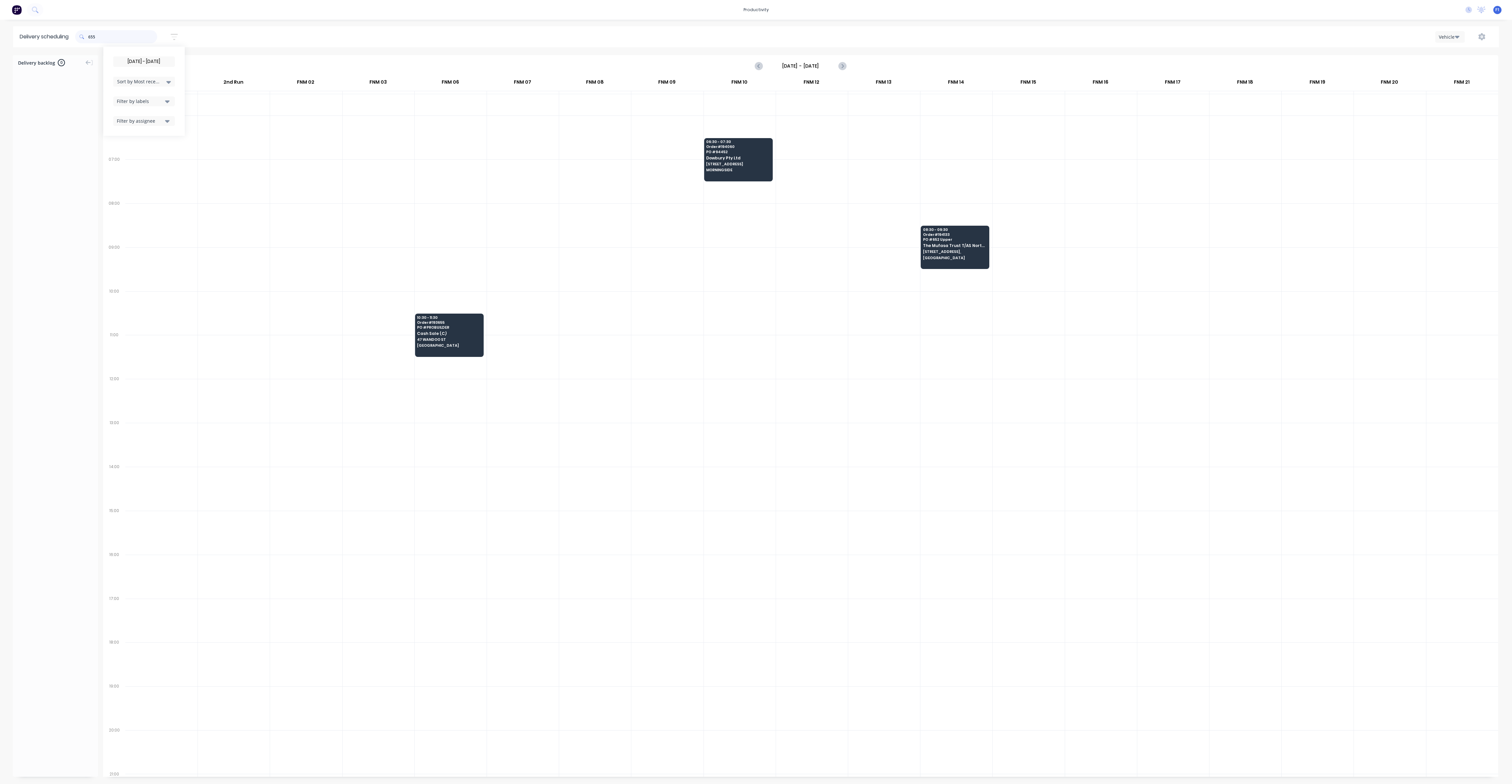
click at [90, 36] on input "655" at bounding box center [122, 36] width 69 height 13
type input "5"
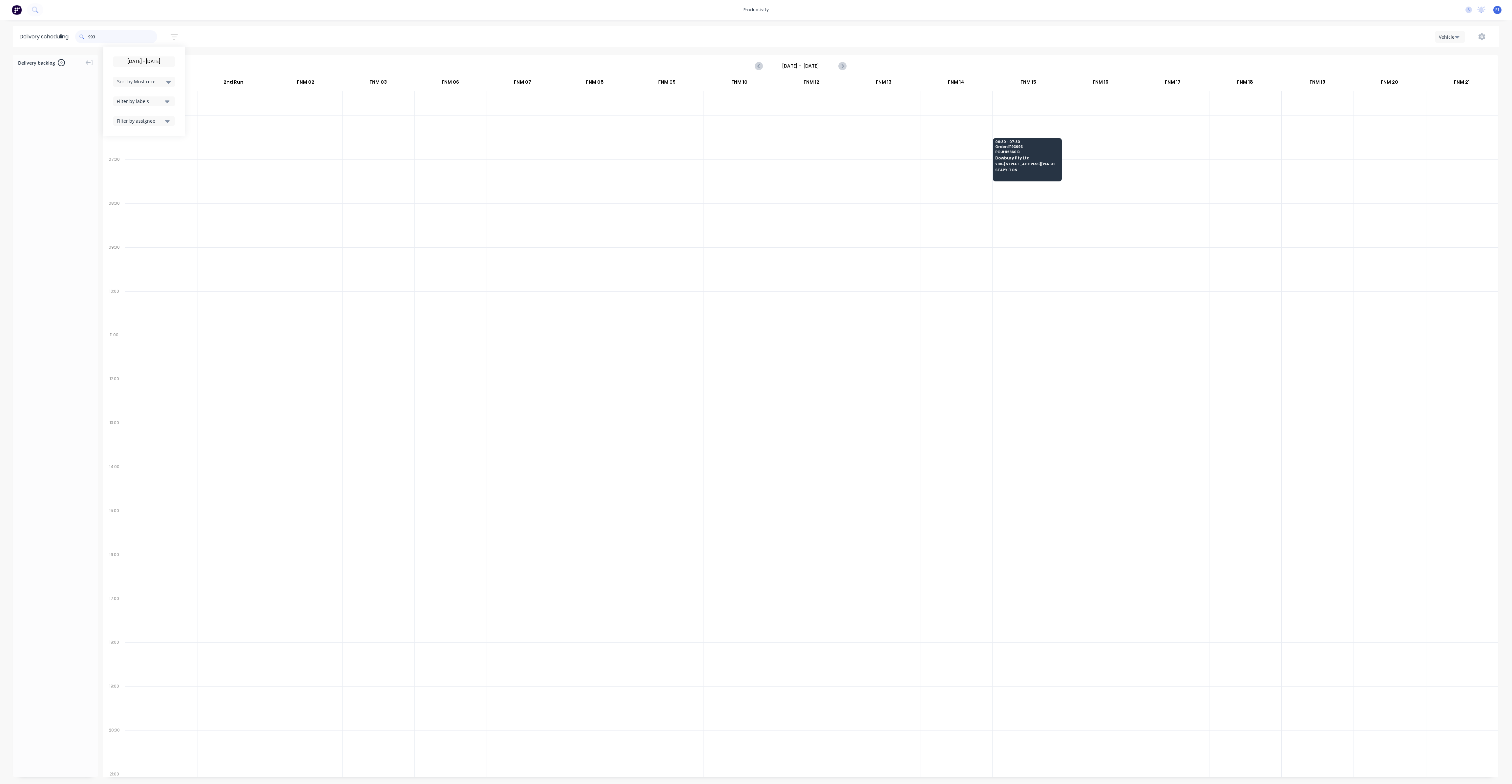
click at [90, 38] on input "993" at bounding box center [122, 36] width 69 height 13
type input "3"
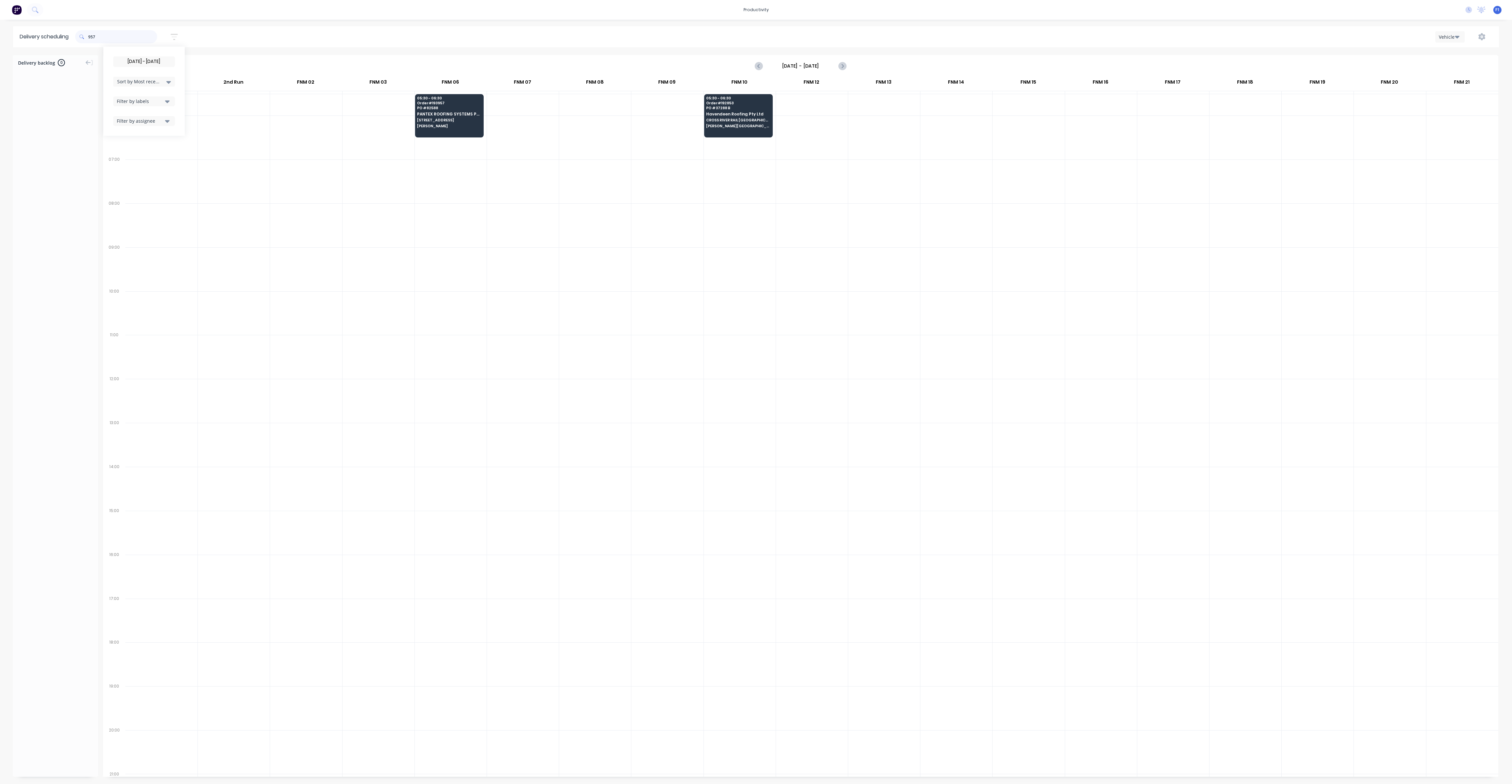
click at [91, 36] on input "957" at bounding box center [122, 36] width 69 height 13
type input "7"
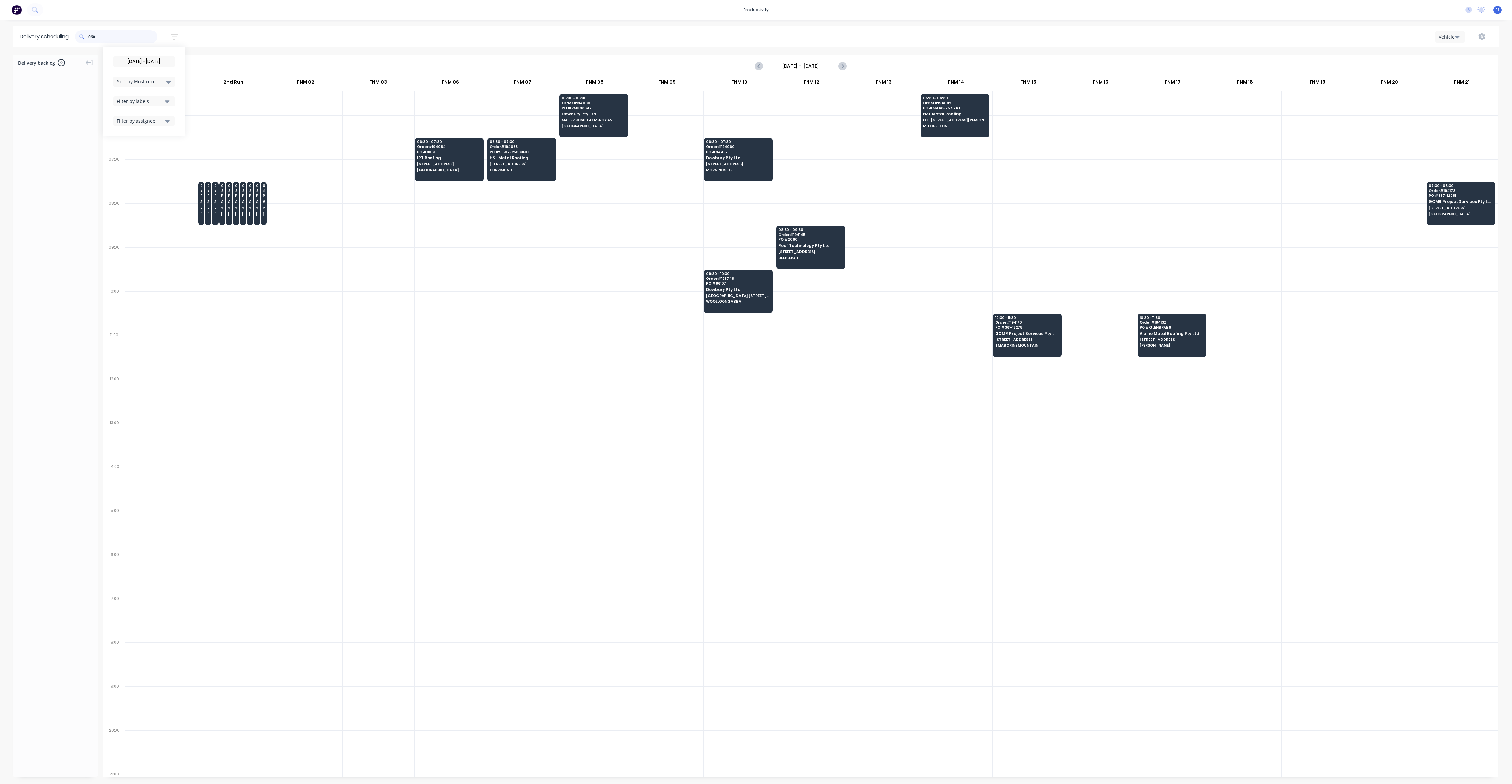
click at [91, 36] on input "060" at bounding box center [122, 36] width 69 height 13
type input "0"
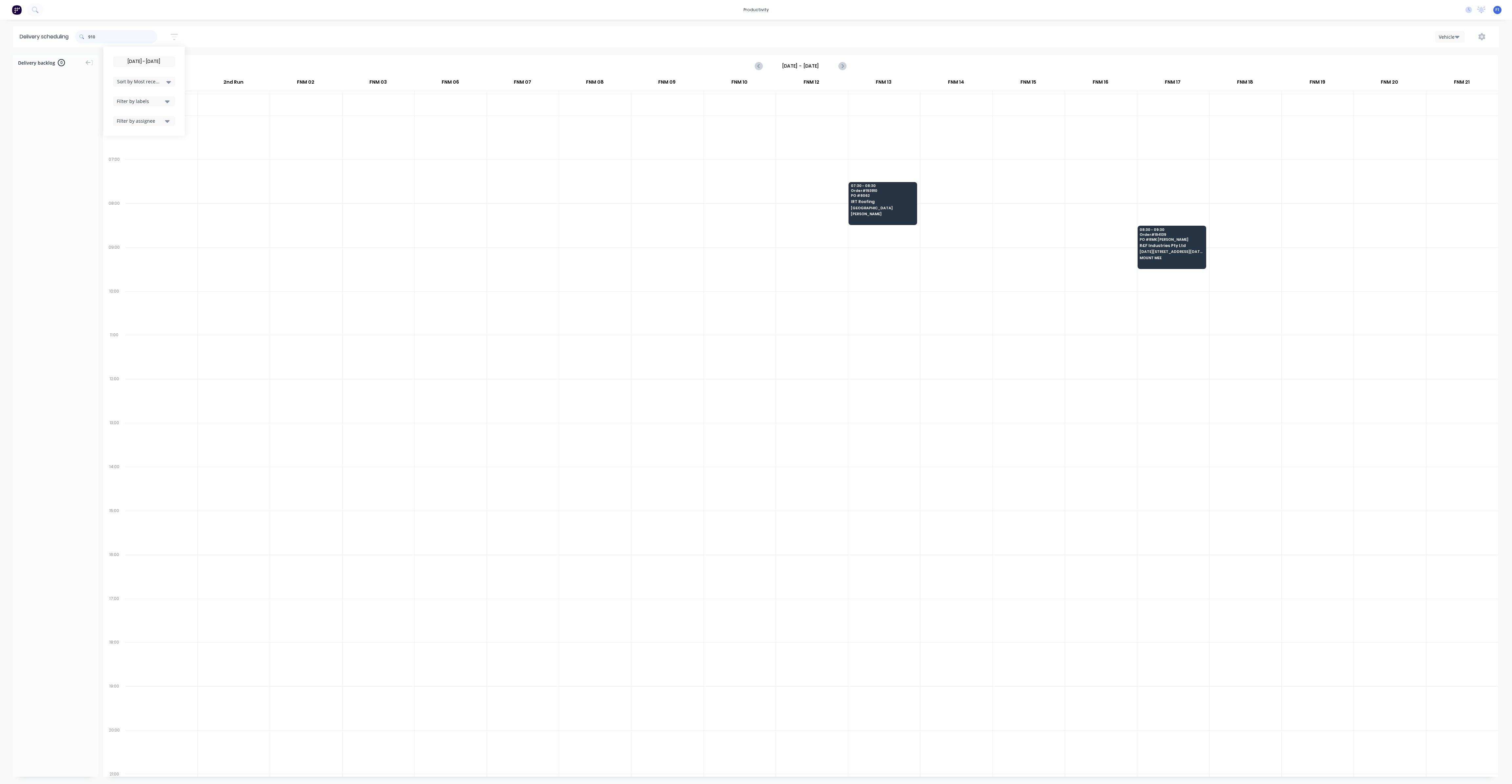
click at [90, 39] on input "910" at bounding box center [122, 36] width 69 height 13
type input "0"
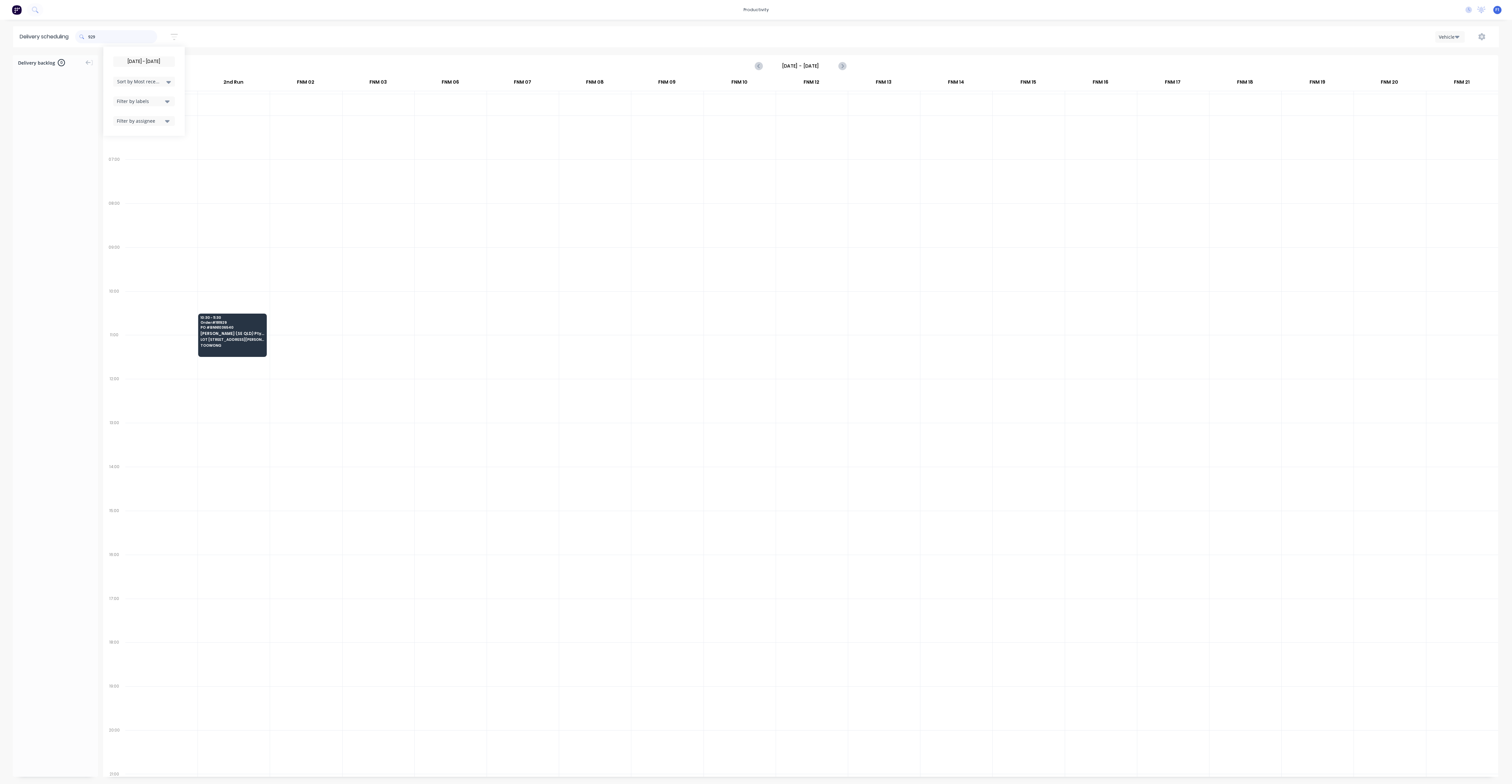
click at [90, 36] on input "929" at bounding box center [122, 36] width 69 height 13
type input "9"
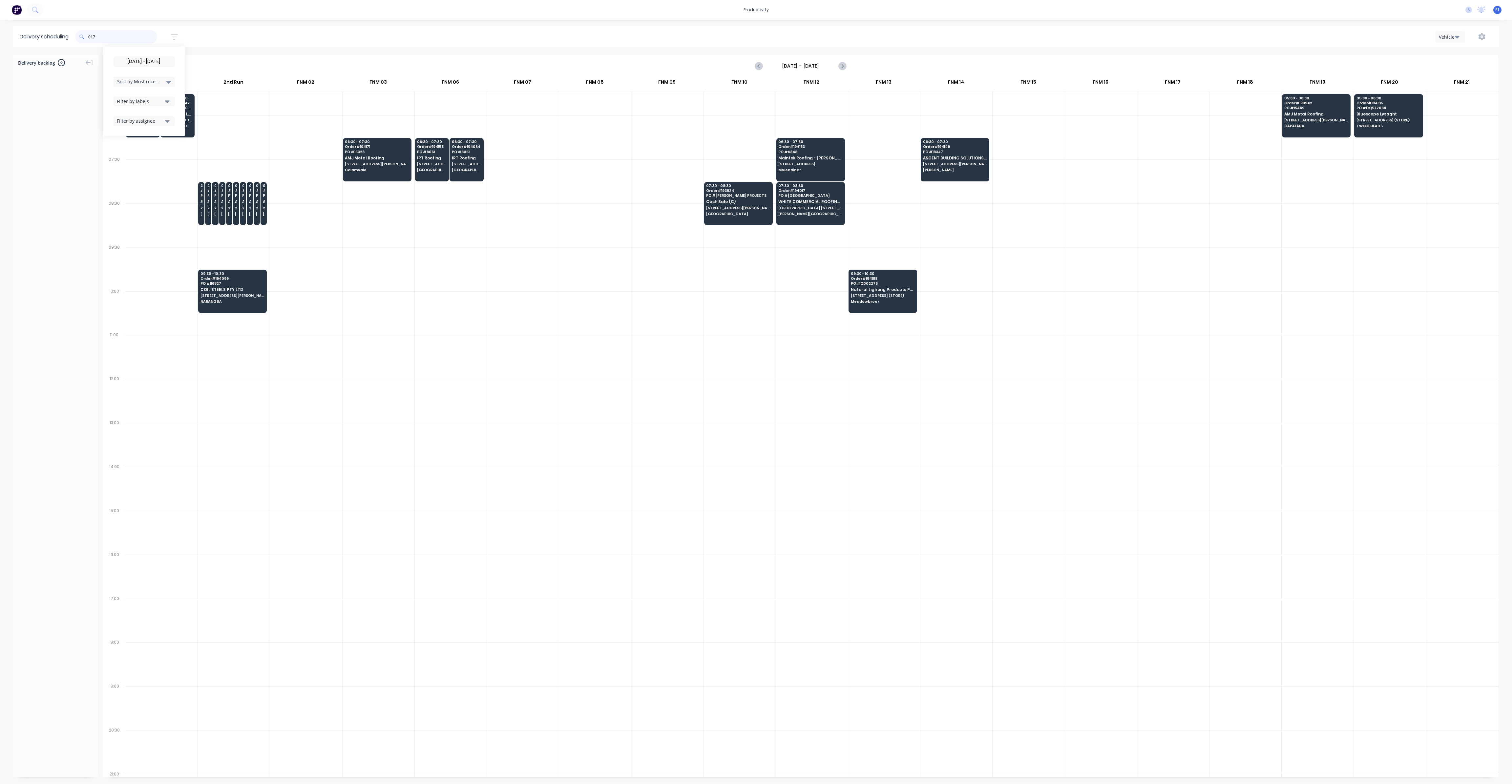
click at [90, 36] on input "017" at bounding box center [122, 36] width 69 height 13
type input "7"
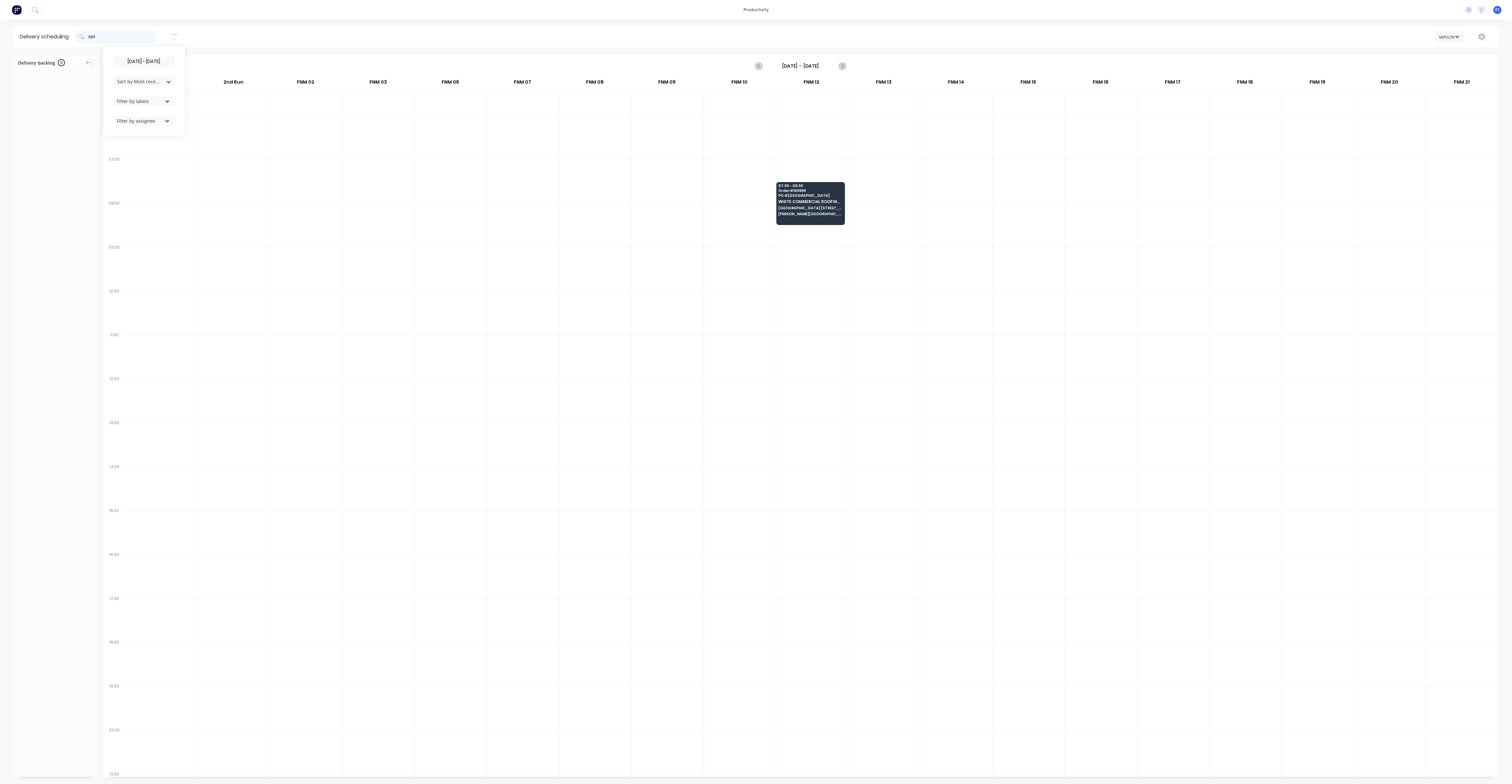
click at [90, 38] on input "989" at bounding box center [122, 36] width 69 height 13
type input "9"
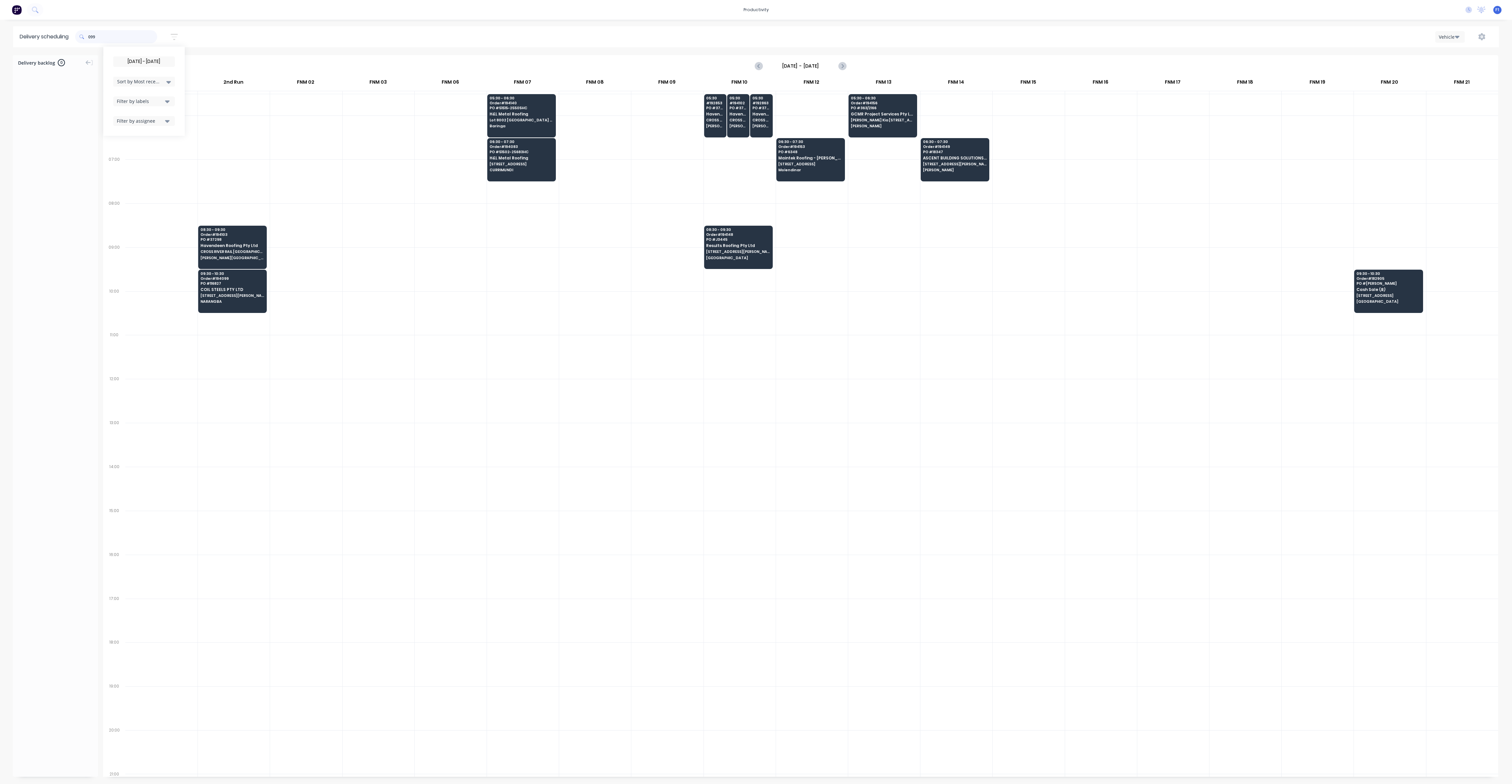
click at [90, 38] on input "099" at bounding box center [122, 36] width 69 height 13
type input "9"
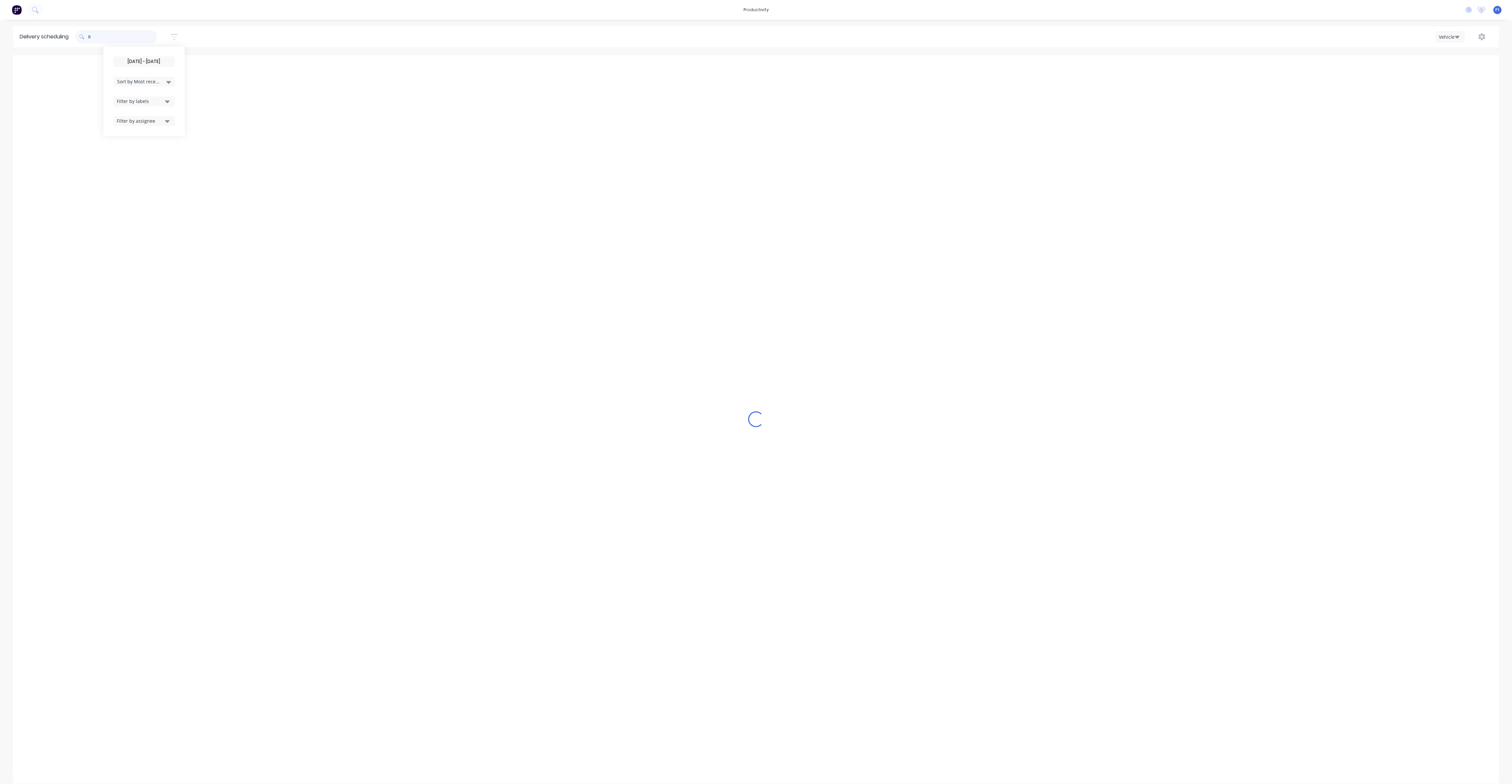
type input "0"
click at [88, 33] on span at bounding box center [82, 36] width 13 height 13
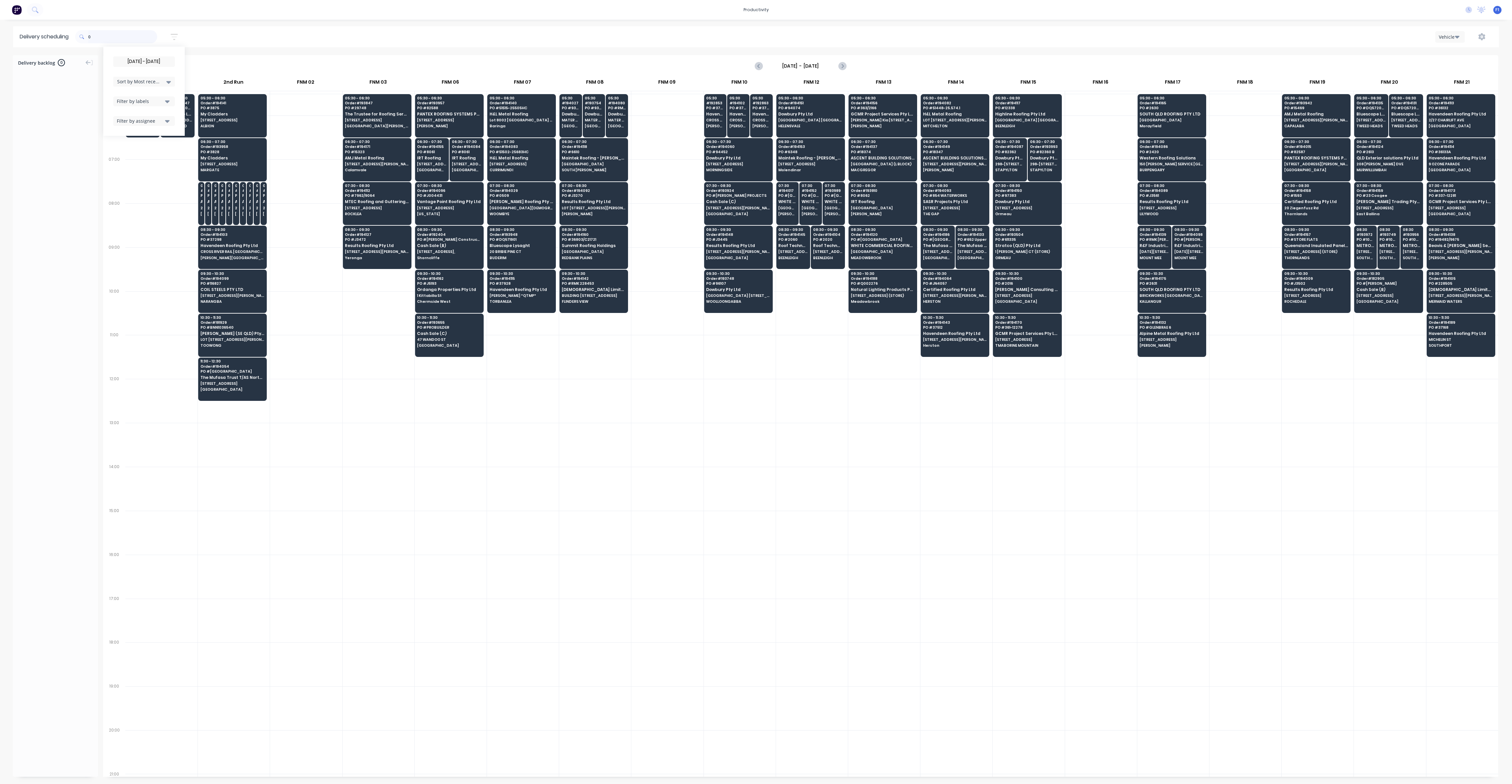
click at [91, 38] on input "0" at bounding box center [122, 36] width 69 height 13
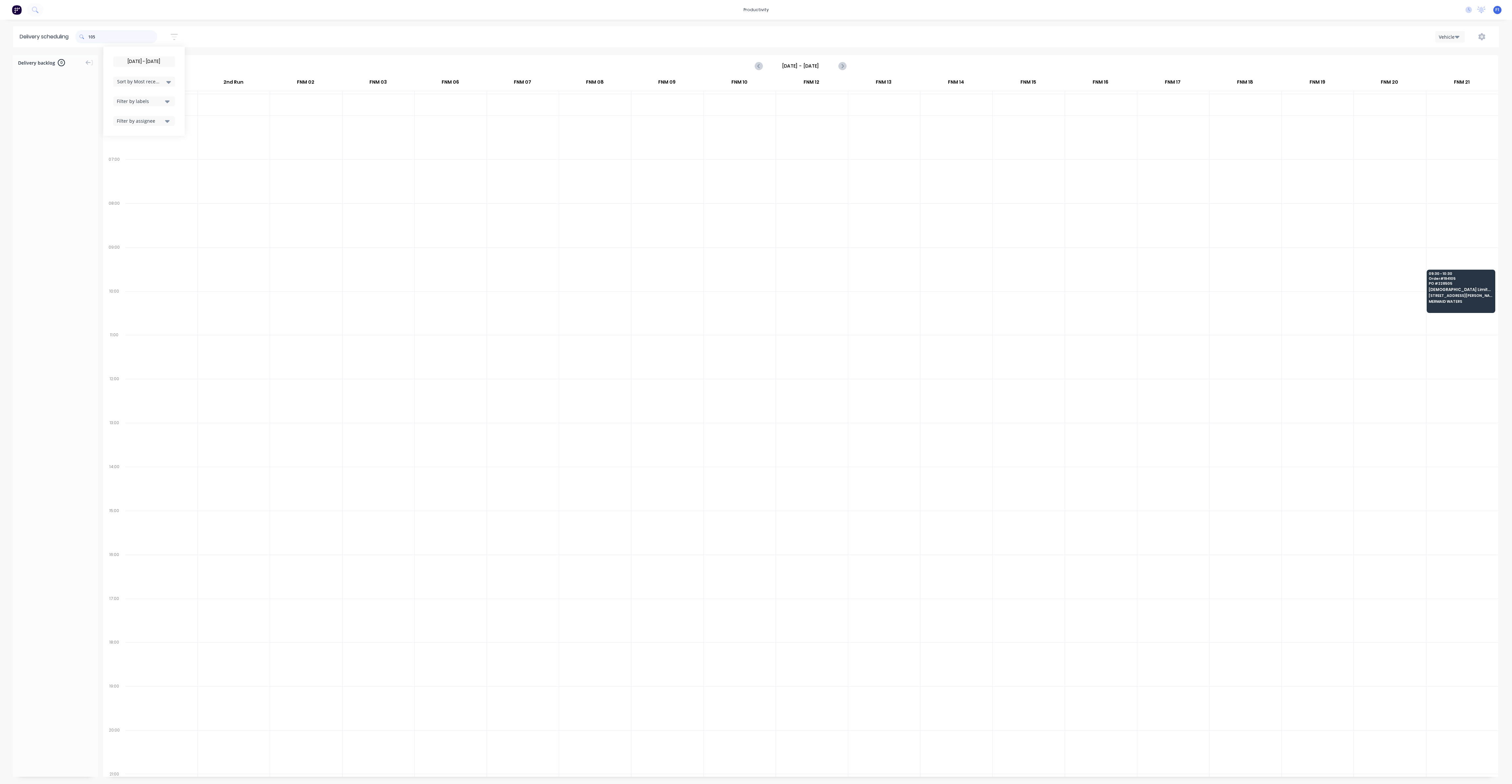
click at [90, 38] on input "105" at bounding box center [122, 36] width 69 height 13
type input "5"
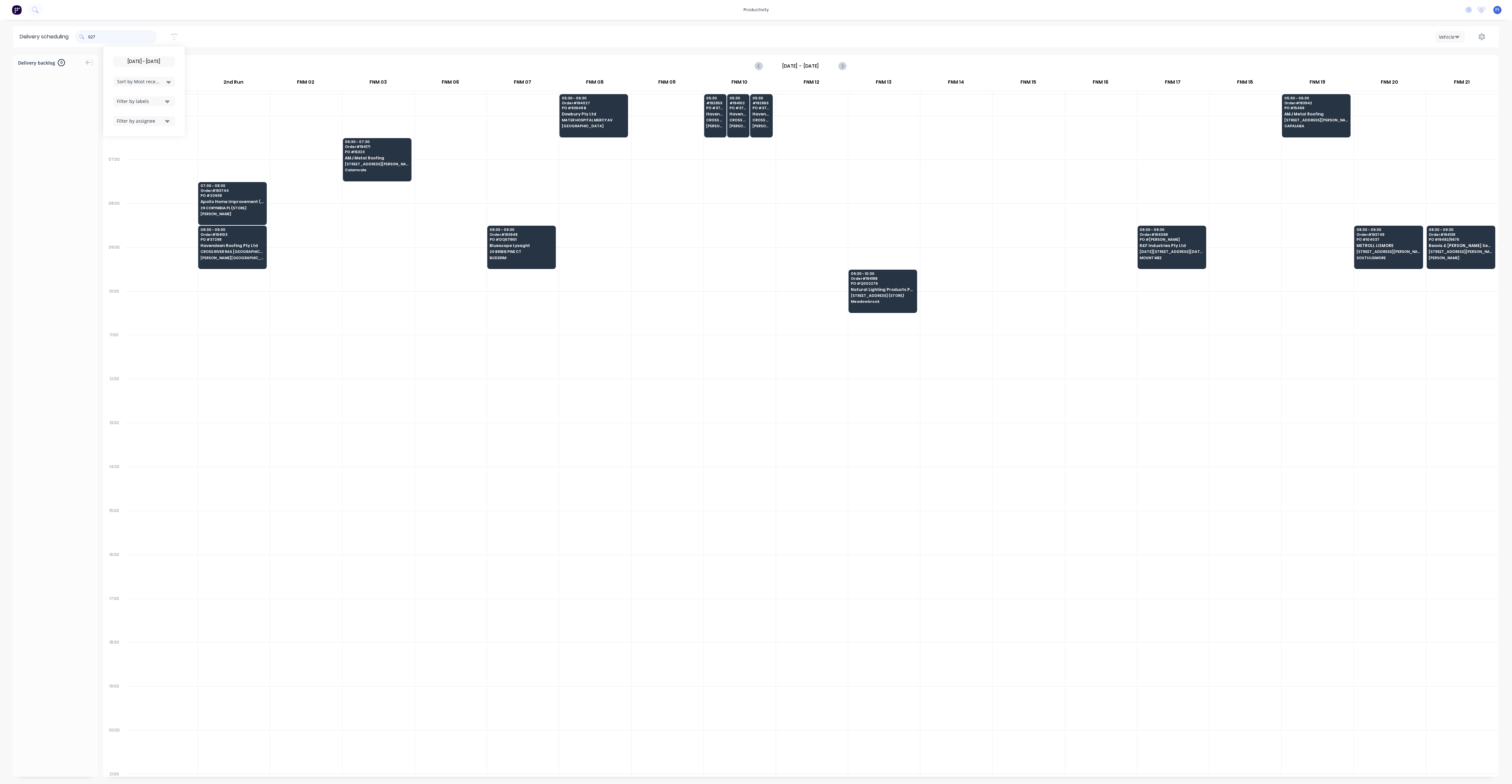
click at [90, 34] on input "027" at bounding box center [122, 36] width 69 height 13
type input "7"
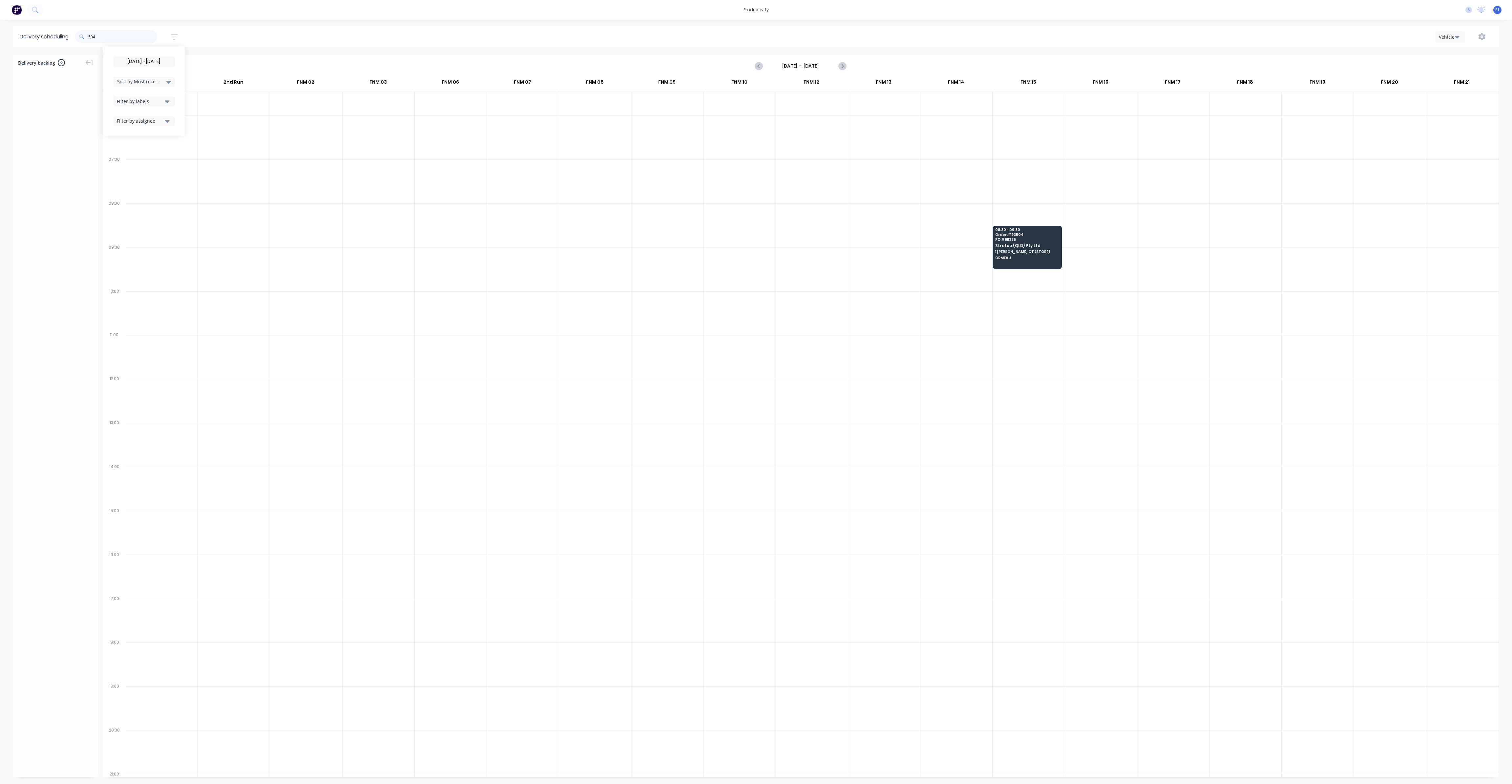
click at [91, 37] on input "504" at bounding box center [122, 36] width 69 height 13
type input "4"
click at [88, 38] on span at bounding box center [82, 36] width 13 height 13
click at [92, 39] on input "749" at bounding box center [122, 36] width 69 height 13
click at [91, 36] on input "749" at bounding box center [122, 36] width 69 height 13
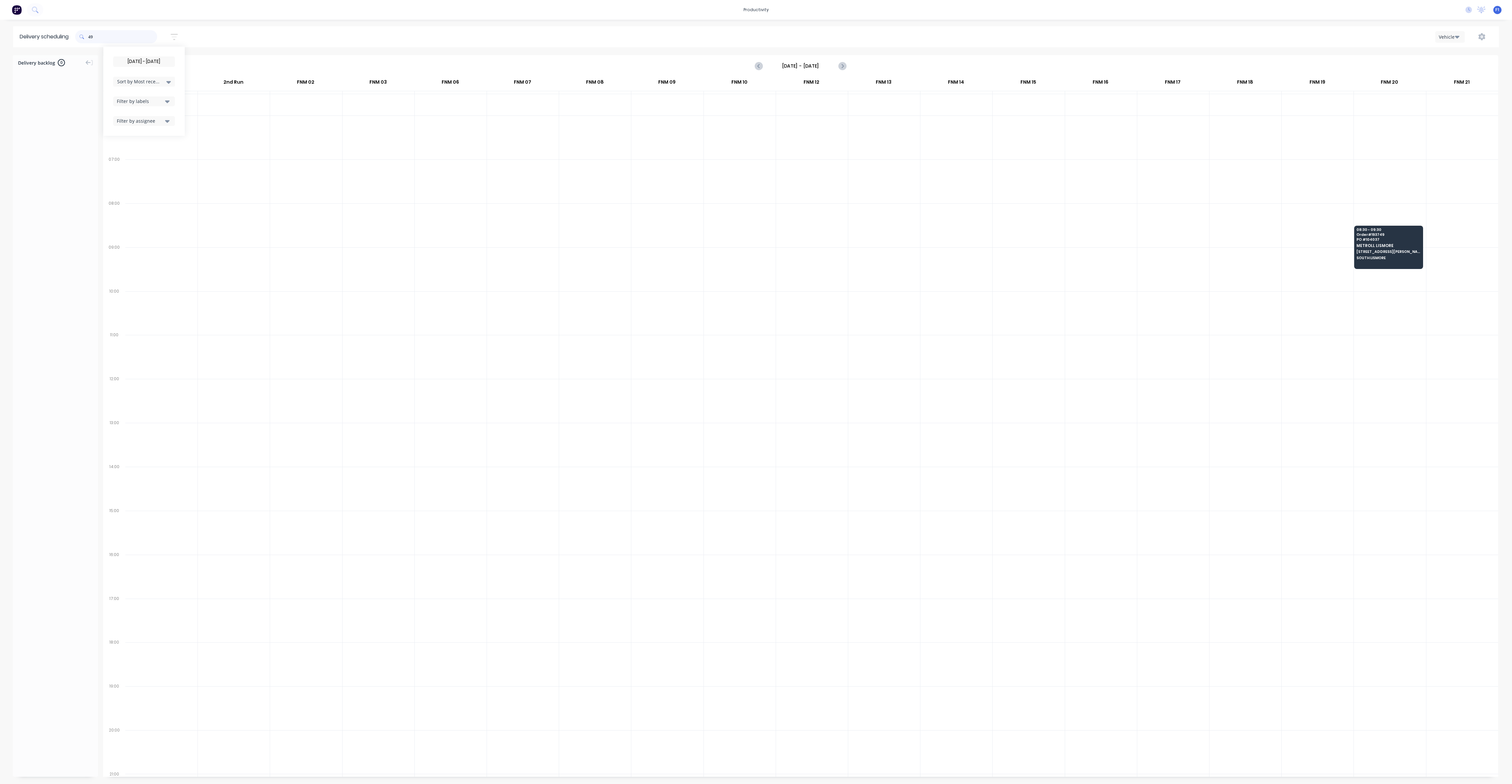
type input "9"
click at [91, 36] on input "112" at bounding box center [122, 36] width 69 height 13
type input "2"
click at [91, 35] on input "114" at bounding box center [122, 36] width 69 height 13
type input "4"
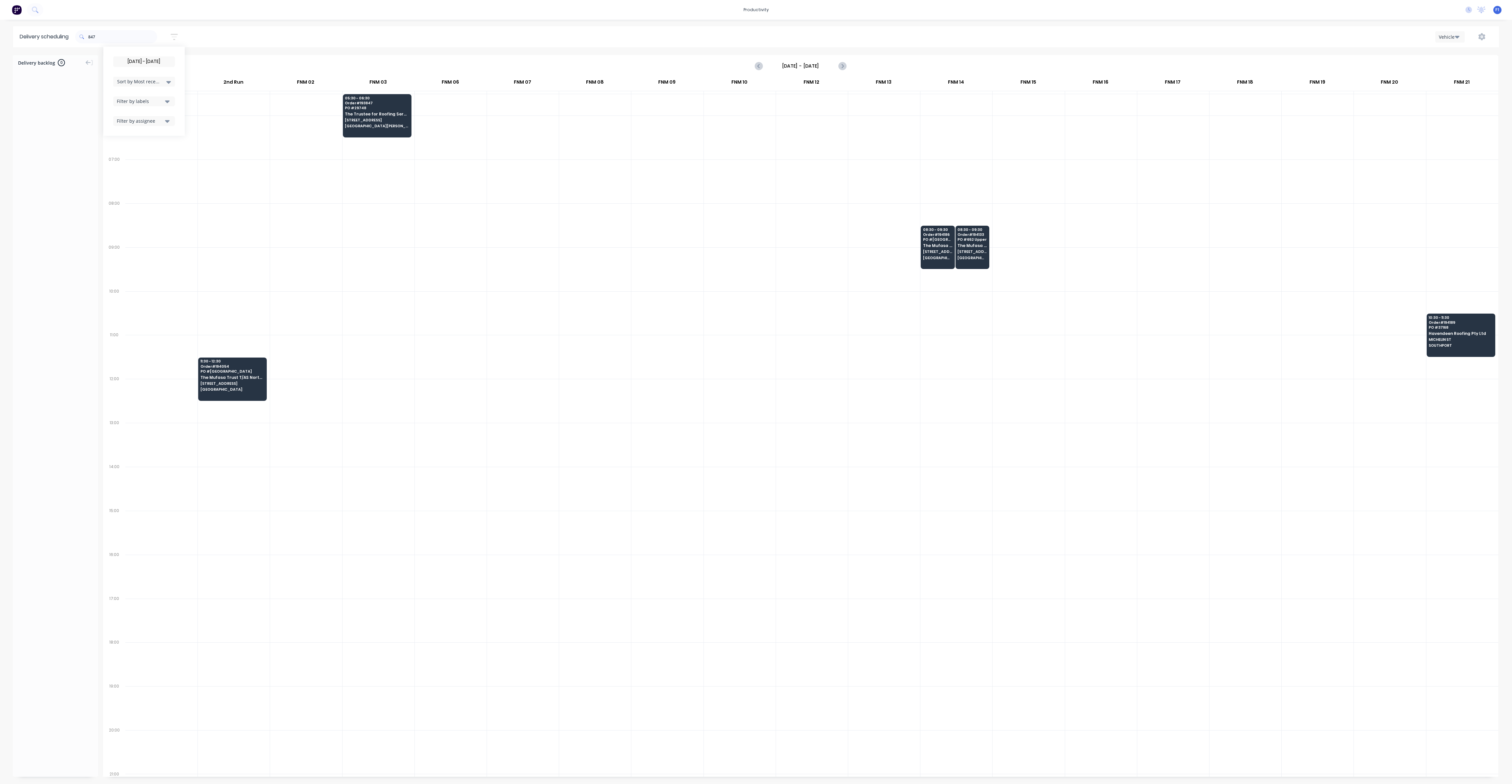
click at [88, 36] on span at bounding box center [82, 36] width 13 height 13
click at [90, 36] on input "847" at bounding box center [122, 36] width 69 height 13
type input "7"
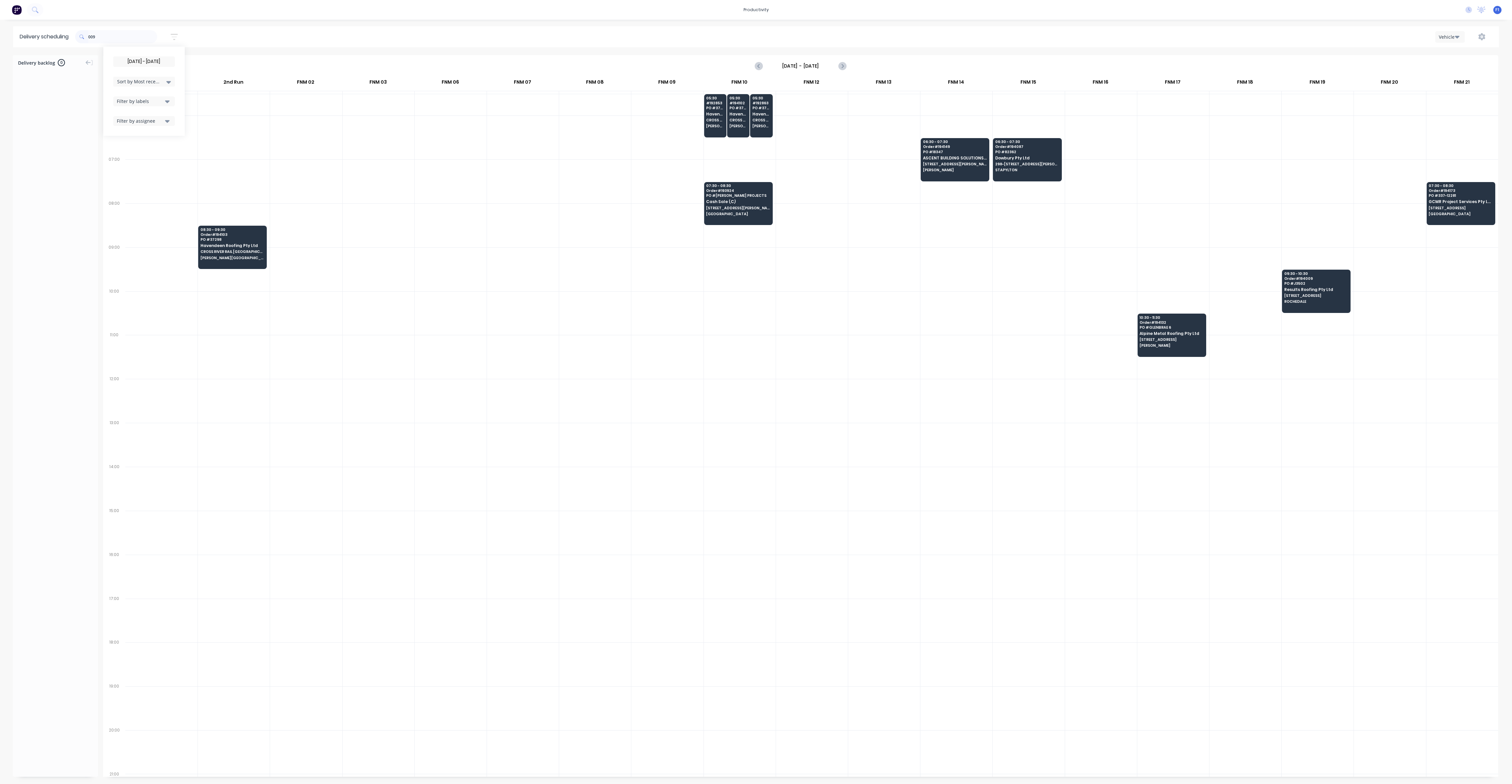
click at [88, 36] on span at bounding box center [82, 36] width 13 height 13
click at [90, 36] on input "009" at bounding box center [122, 36] width 69 height 13
type input "9"
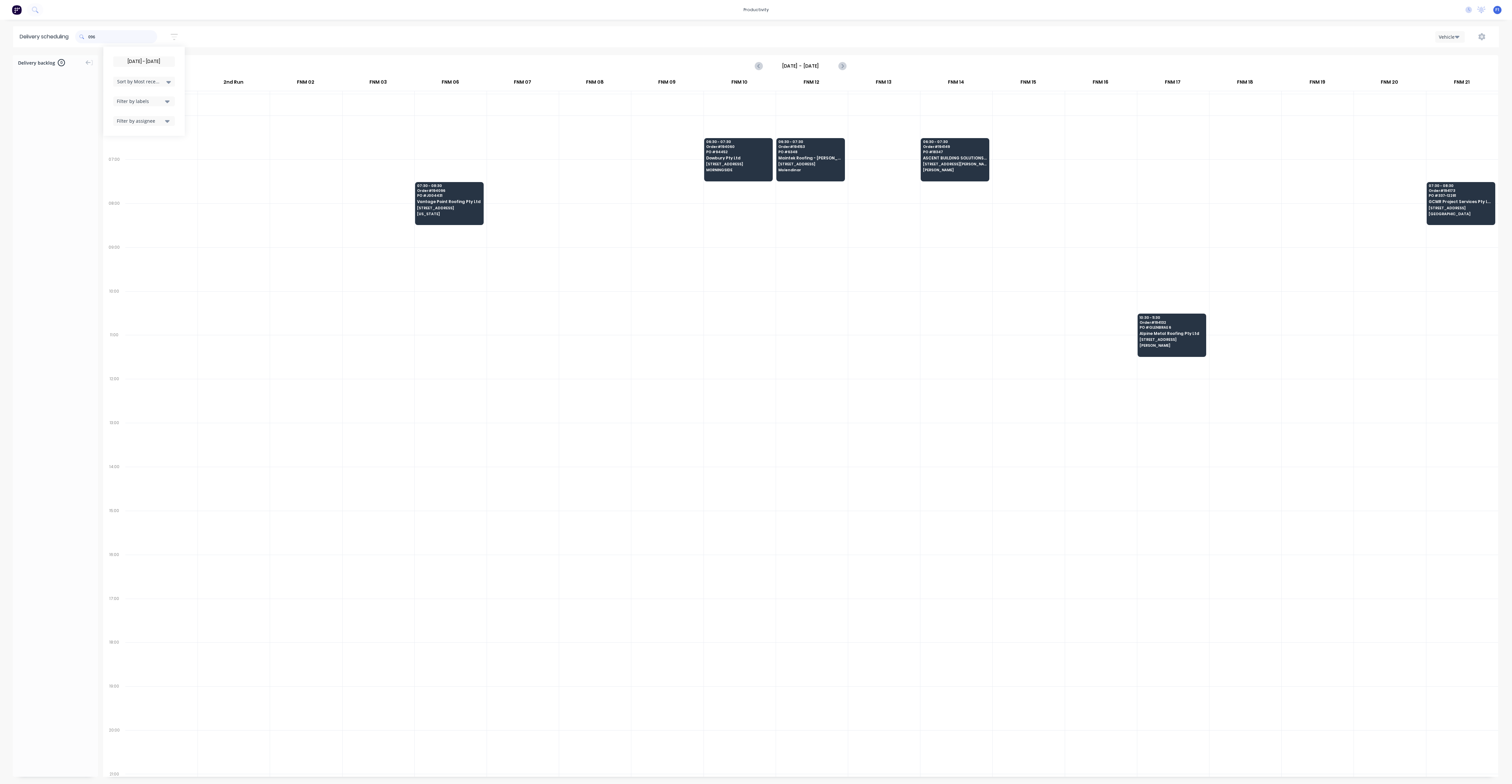
drag, startPoint x: 91, startPoint y: 36, endPoint x: 97, endPoint y: 42, distance: 8.5
click at [91, 36] on input "096" at bounding box center [122, 36] width 69 height 13
type input "6"
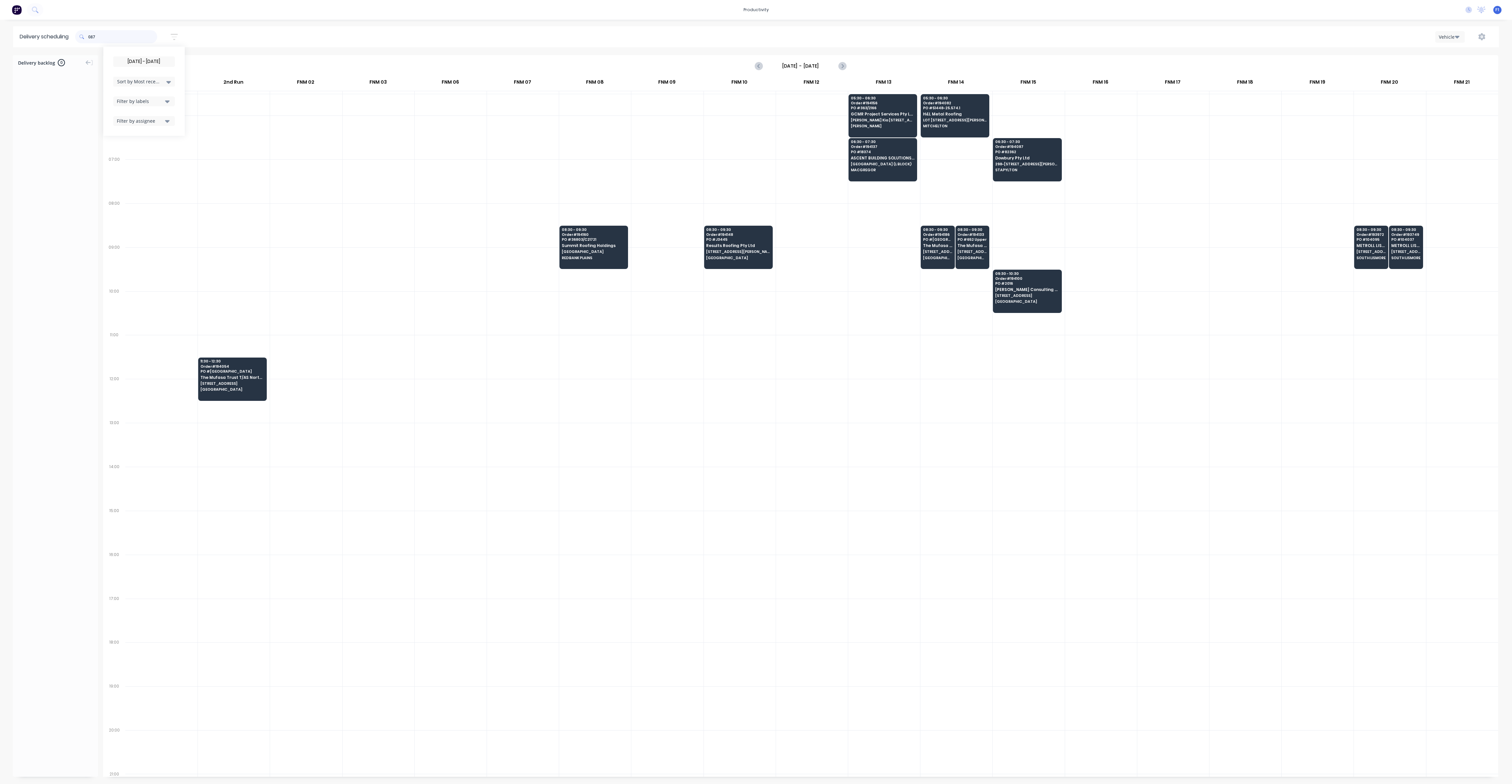
click at [92, 38] on input "087" at bounding box center [122, 36] width 69 height 13
click at [88, 37] on span at bounding box center [82, 36] width 13 height 13
click at [90, 38] on input "087" at bounding box center [122, 36] width 69 height 13
type input "7"
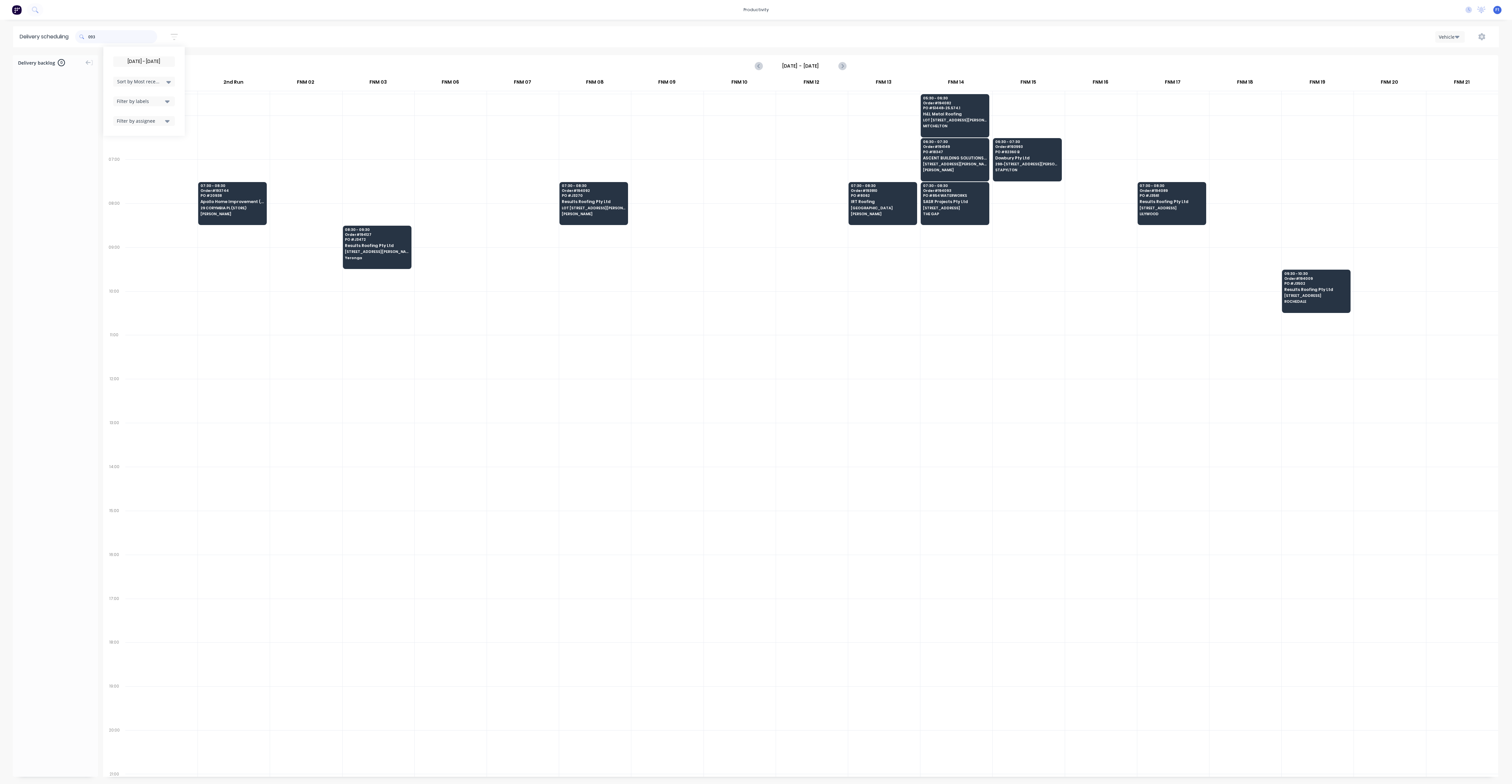
click at [91, 38] on input "093" at bounding box center [122, 36] width 69 height 13
type input "3"
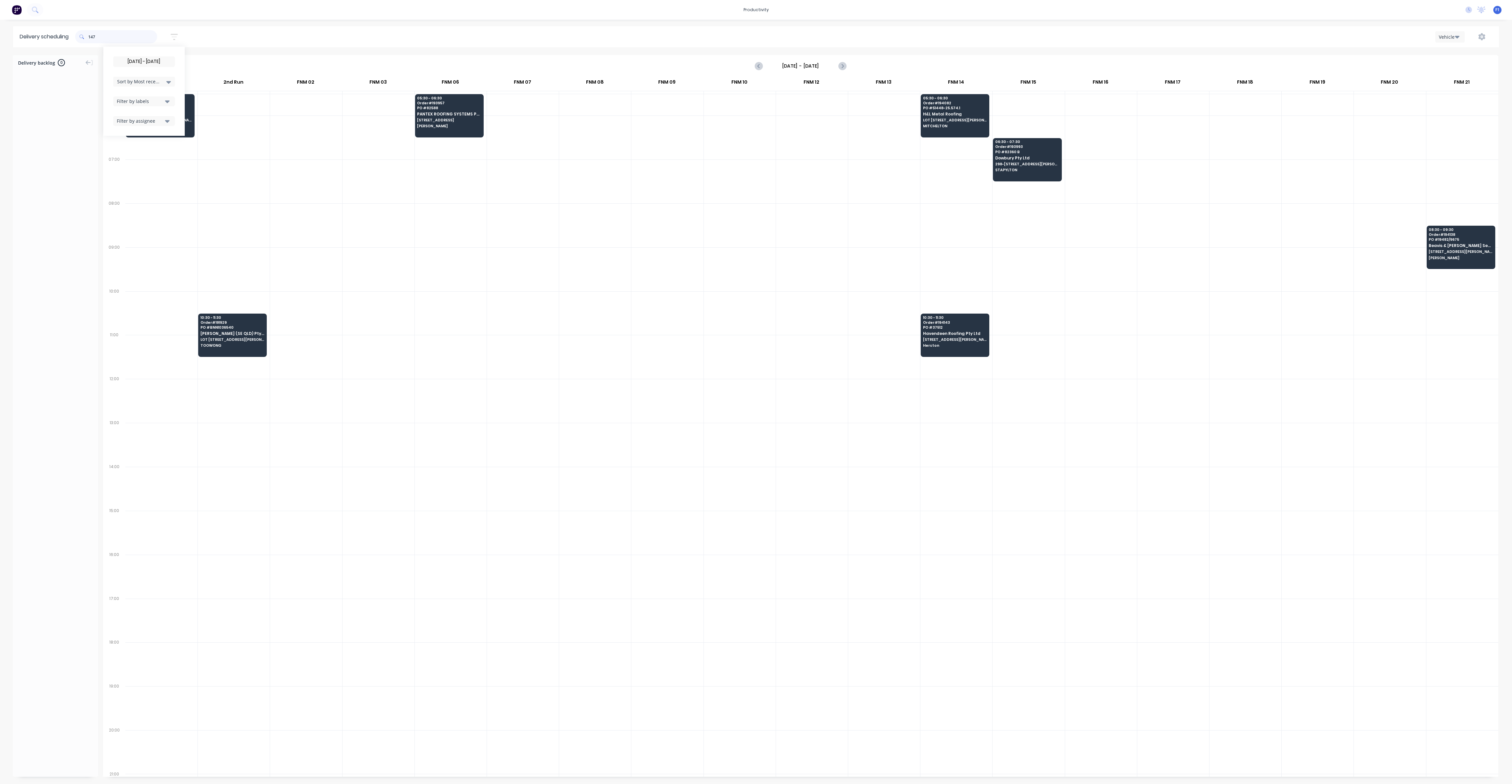
click at [90, 39] on input "147" at bounding box center [122, 36] width 69 height 13
type input "7"
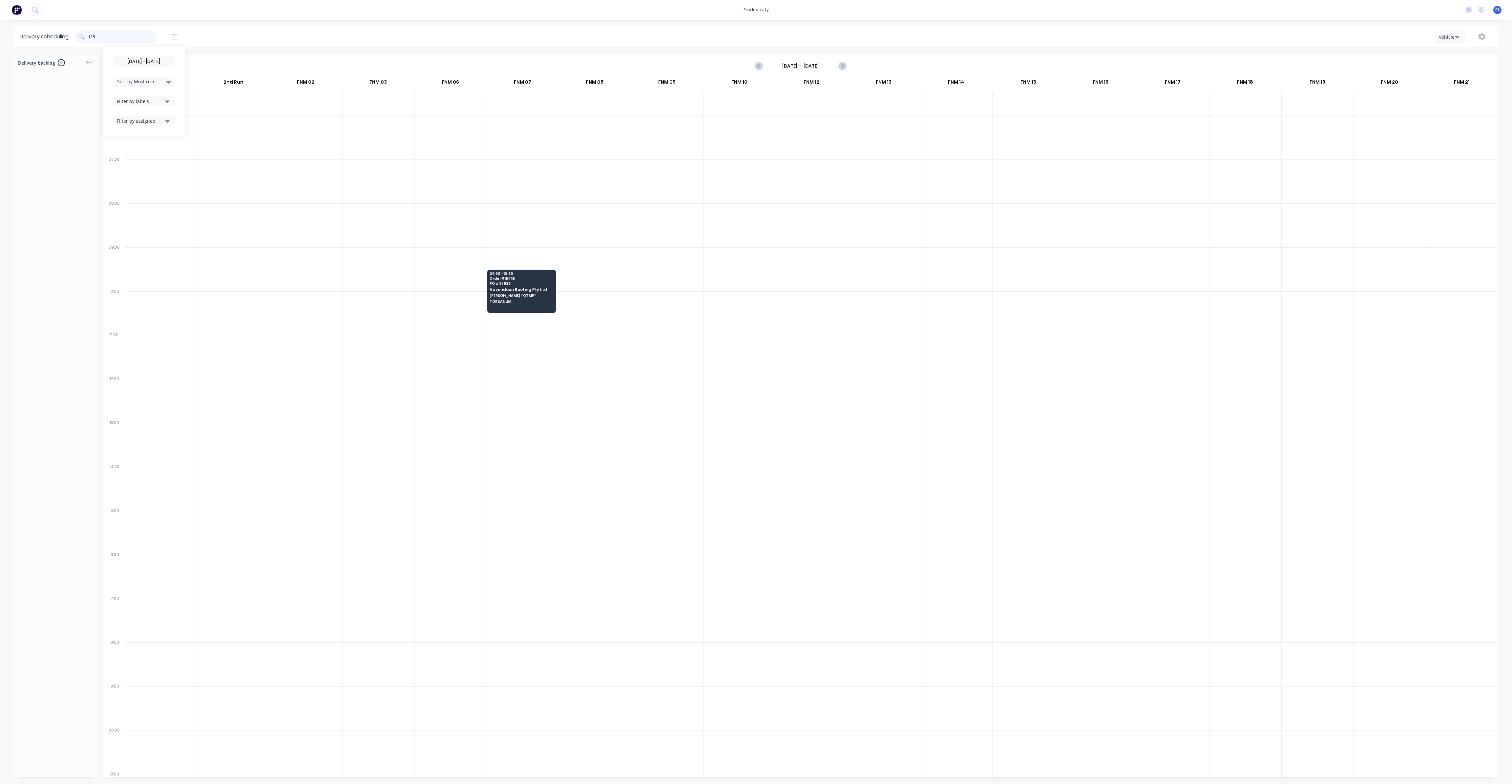
click at [91, 40] on input "115" at bounding box center [122, 36] width 69 height 13
type input "5"
click at [91, 37] on input "138" at bounding box center [122, 36] width 69 height 13
type input "8"
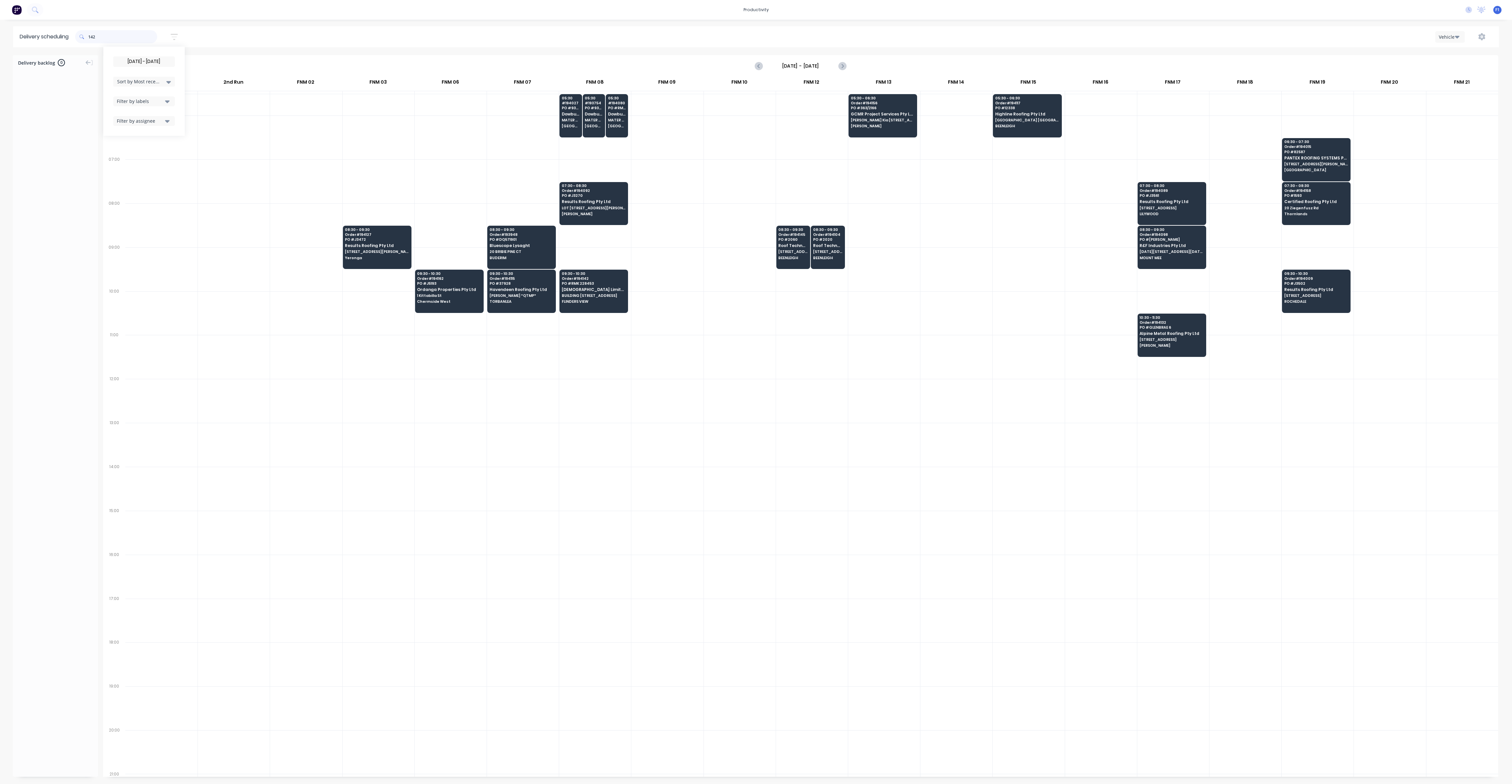
click at [90, 36] on input "142" at bounding box center [122, 36] width 69 height 13
type input "2"
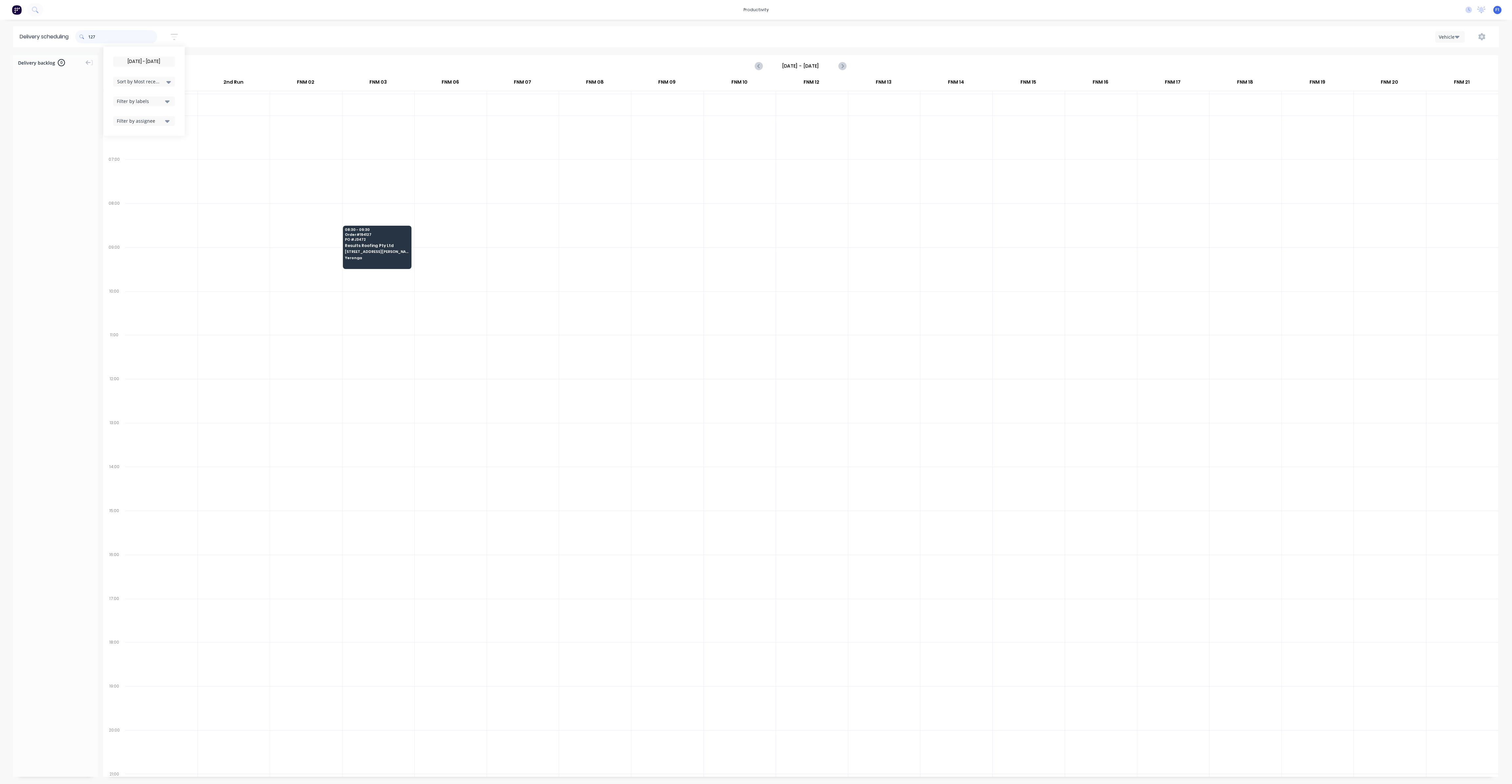
click at [90, 36] on input "127" at bounding box center [122, 36] width 69 height 13
type input "7"
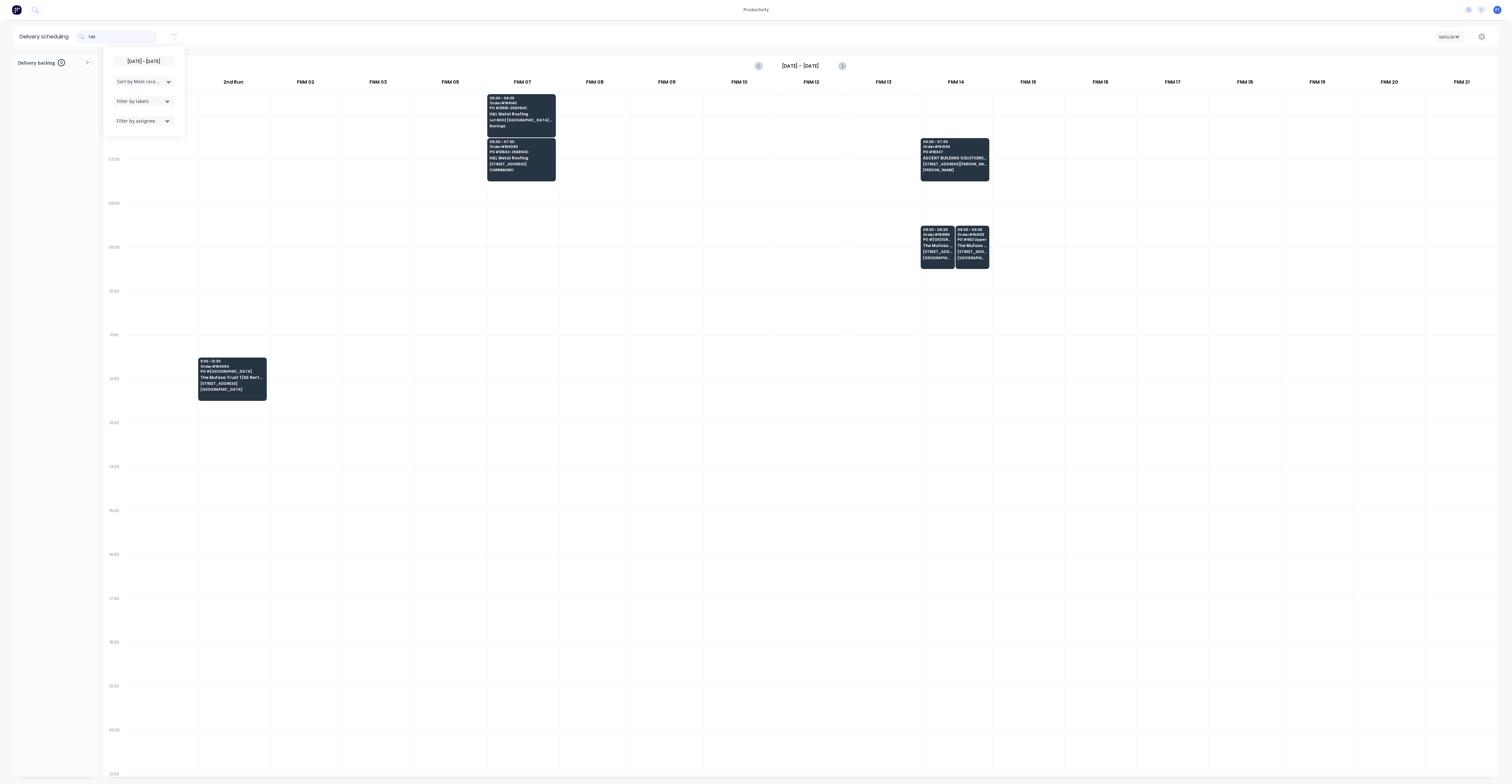
click at [90, 37] on input "149" at bounding box center [122, 36] width 69 height 13
type input "9"
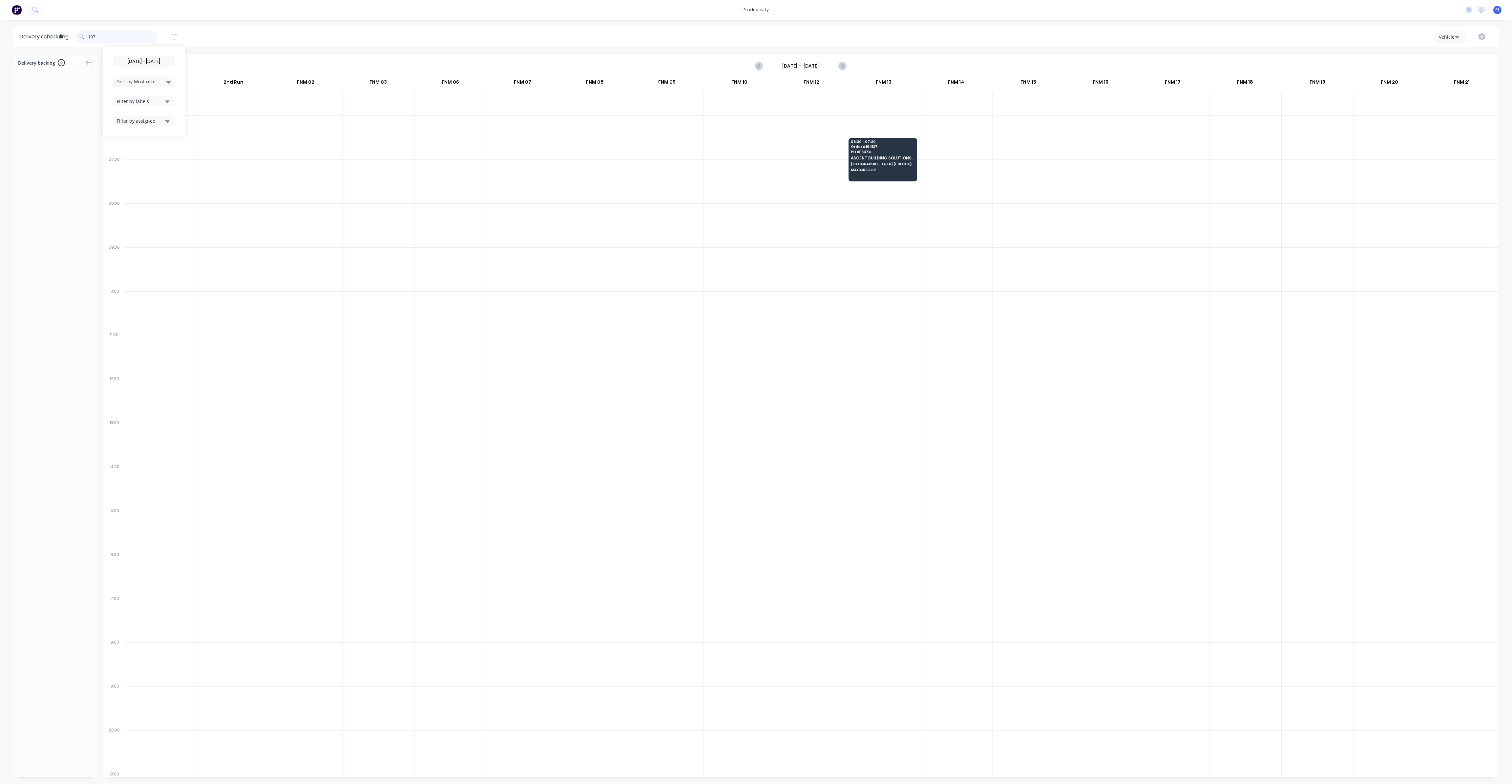
click at [91, 38] on input "137" at bounding box center [122, 36] width 69 height 13
type input "7"
click at [92, 36] on input "131" at bounding box center [122, 36] width 69 height 13
type input "1"
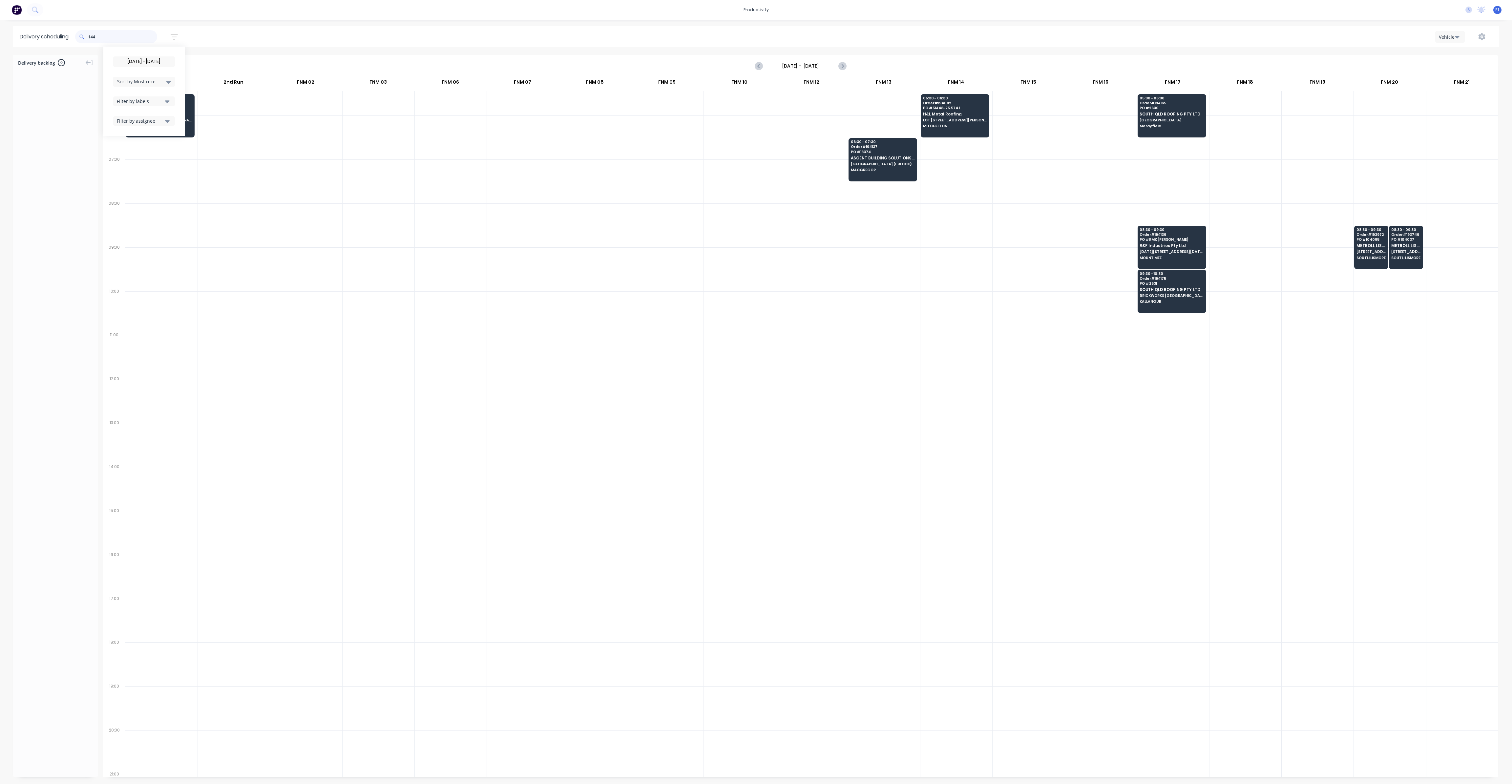
click at [91, 37] on input "144" at bounding box center [122, 36] width 69 height 13
type input "4"
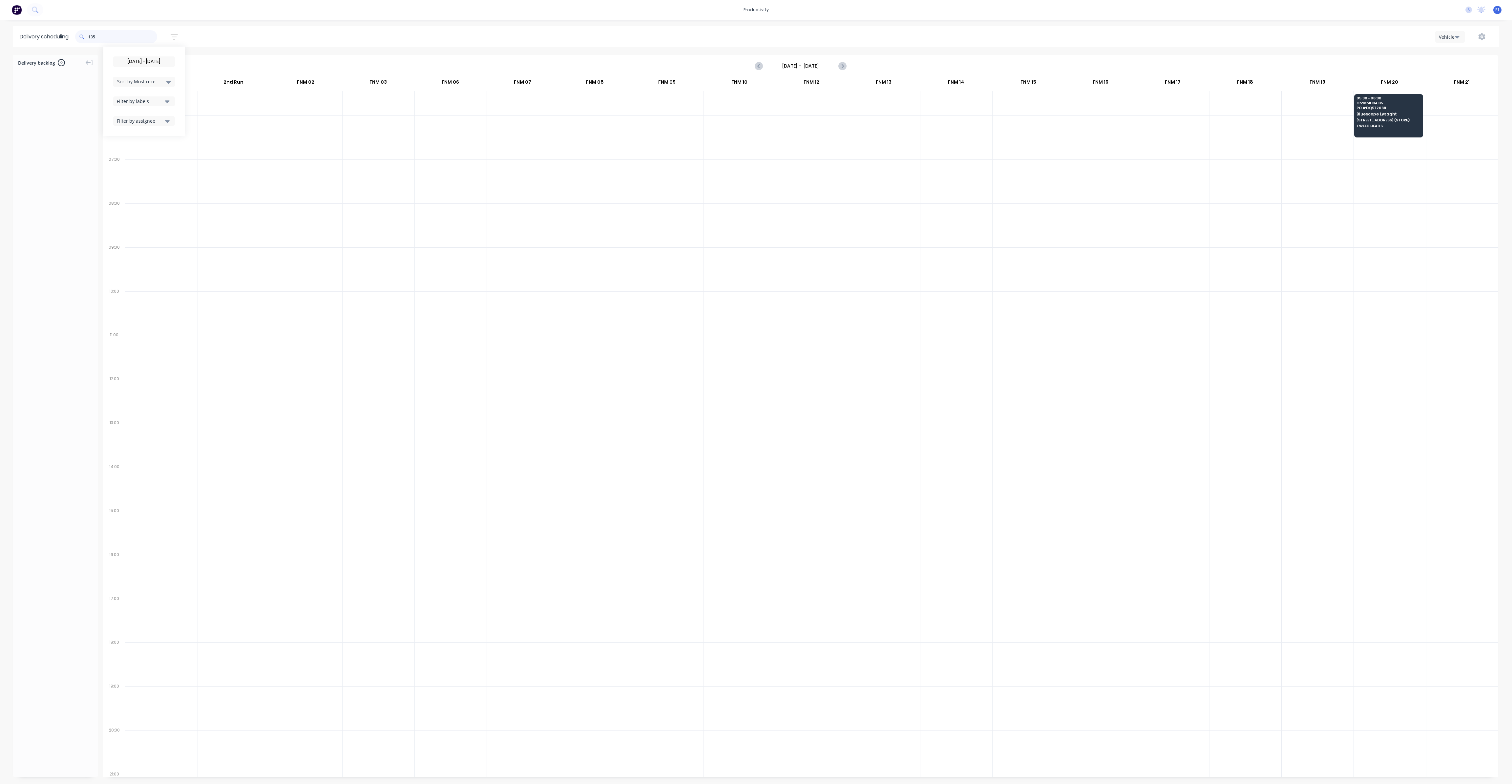
click at [90, 40] on input "135" at bounding box center [122, 36] width 69 height 13
type input "5"
click at [91, 38] on input "131" at bounding box center [122, 36] width 69 height 13
type input "1"
click at [91, 35] on input "131" at bounding box center [122, 36] width 69 height 13
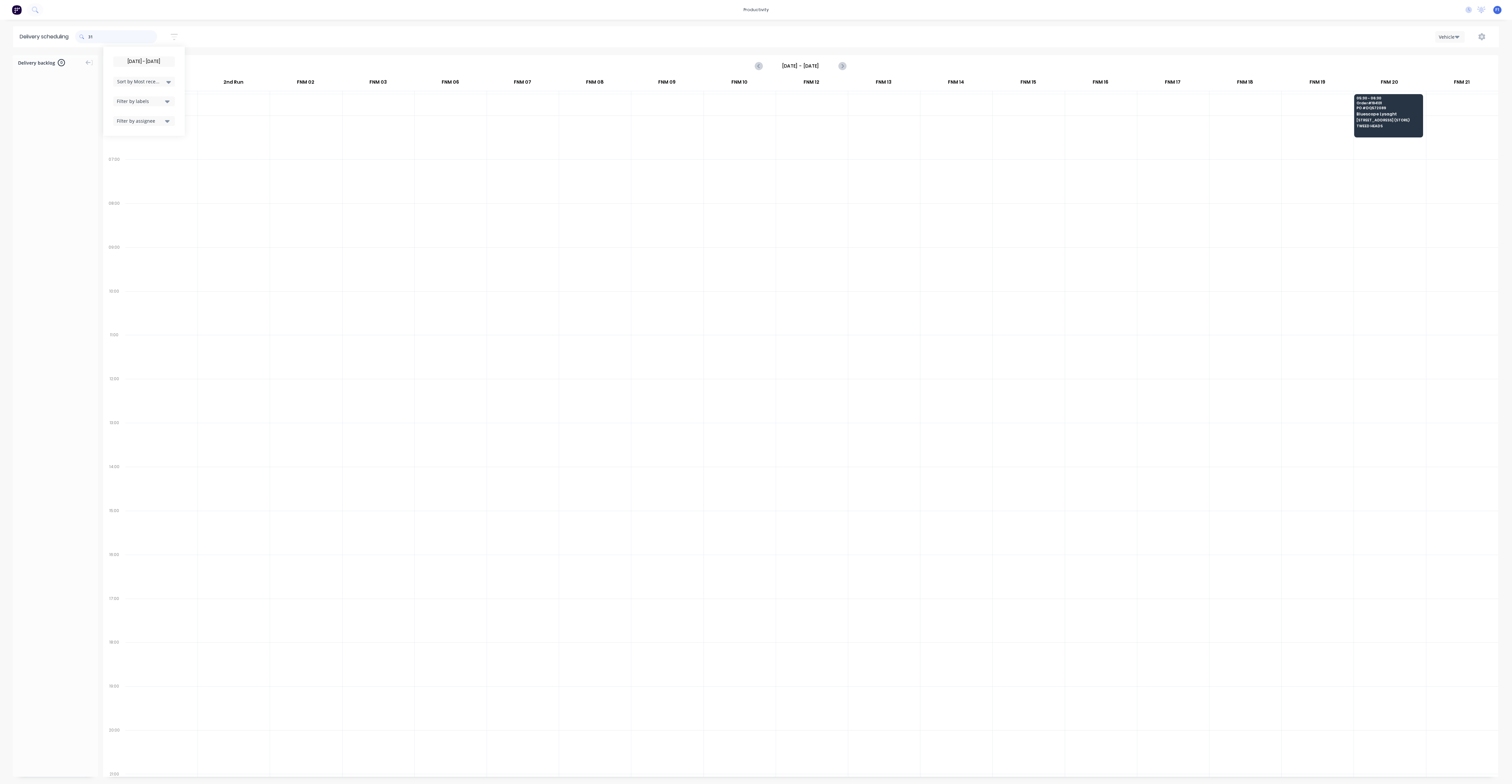
type input "1"
click at [91, 36] on input "135" at bounding box center [122, 36] width 69 height 13
type input "5"
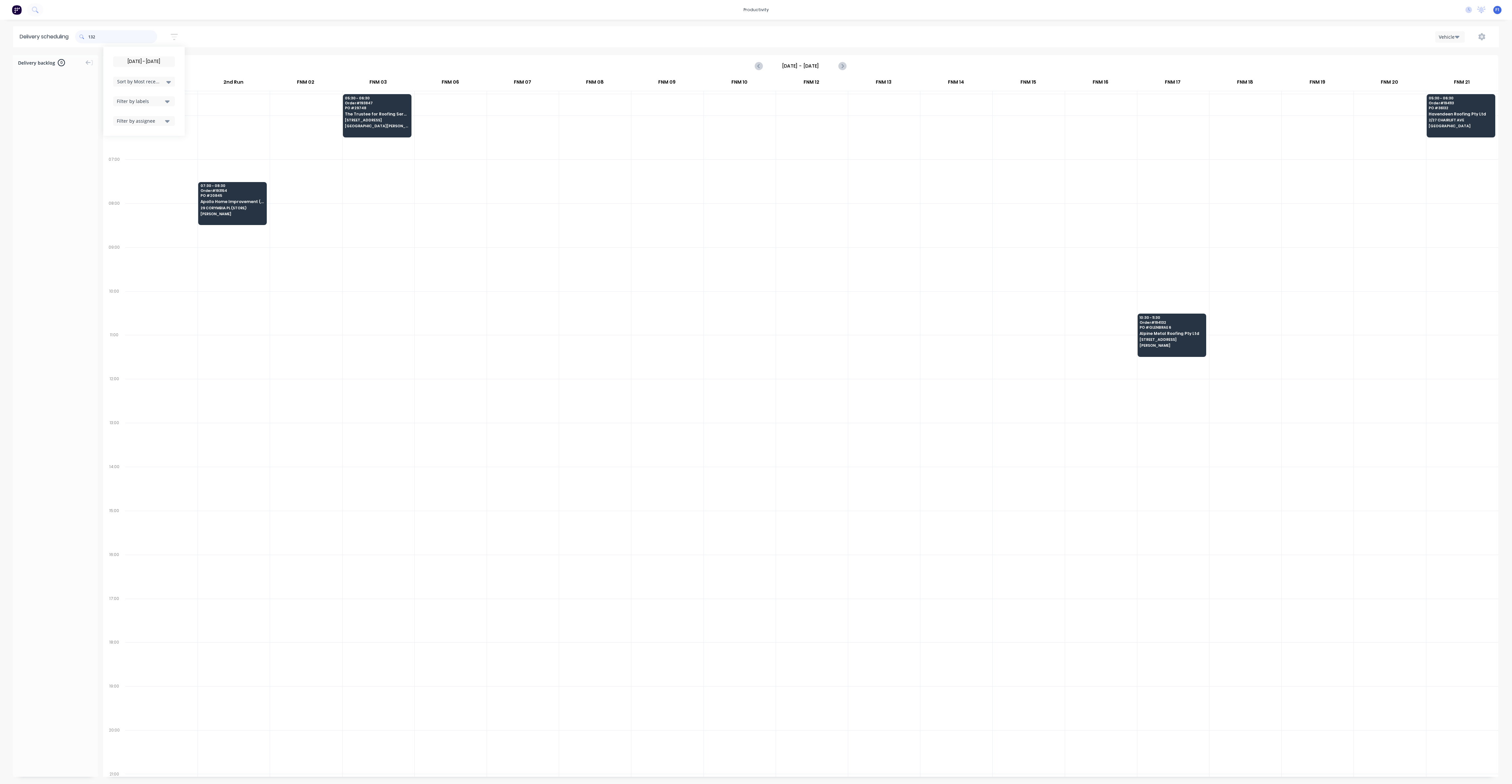
click at [90, 38] on input "132" at bounding box center [122, 36] width 69 height 13
type input "2"
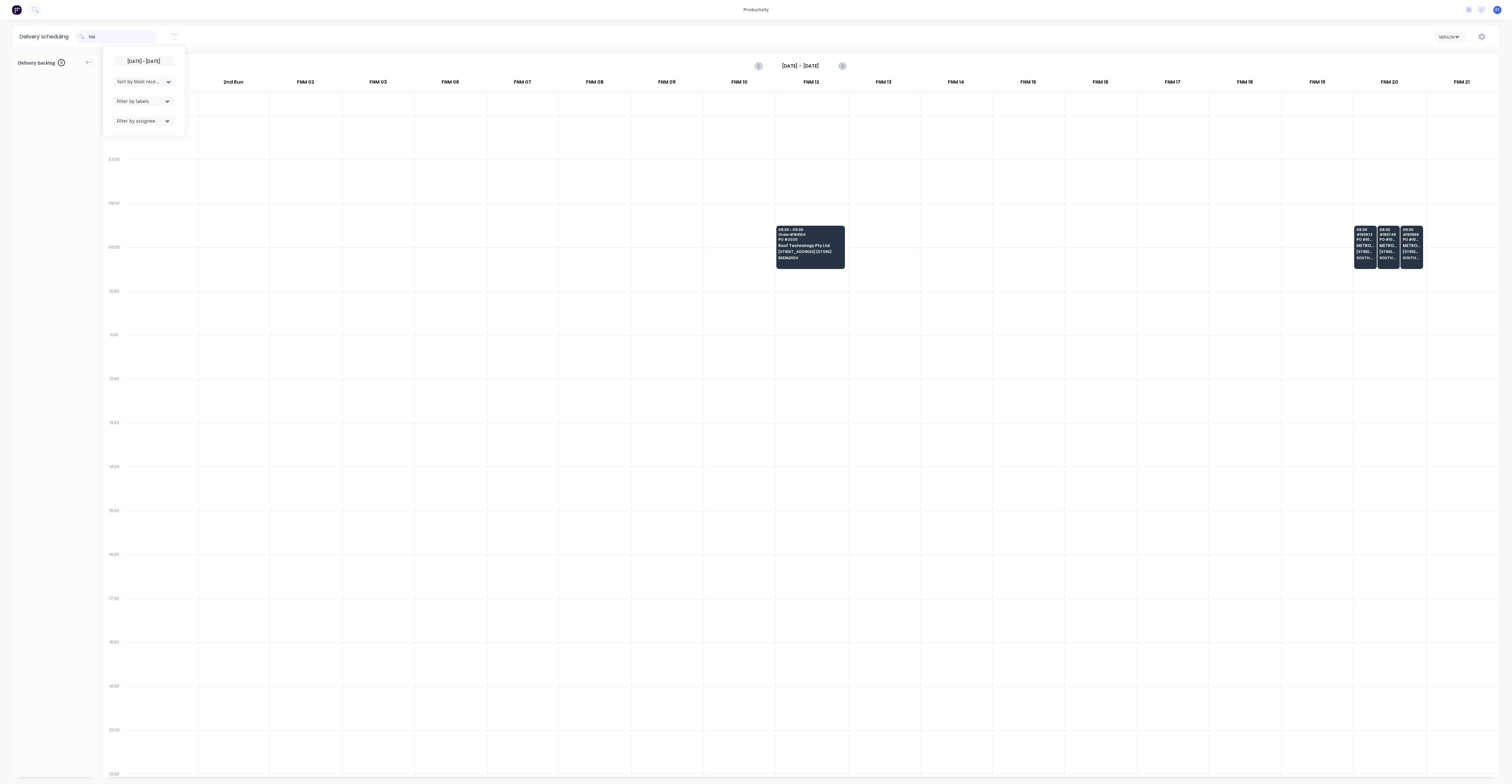
click at [92, 35] on input "104" at bounding box center [122, 36] width 69 height 13
click at [90, 36] on input "104" at bounding box center [122, 36] width 69 height 13
type input "4"
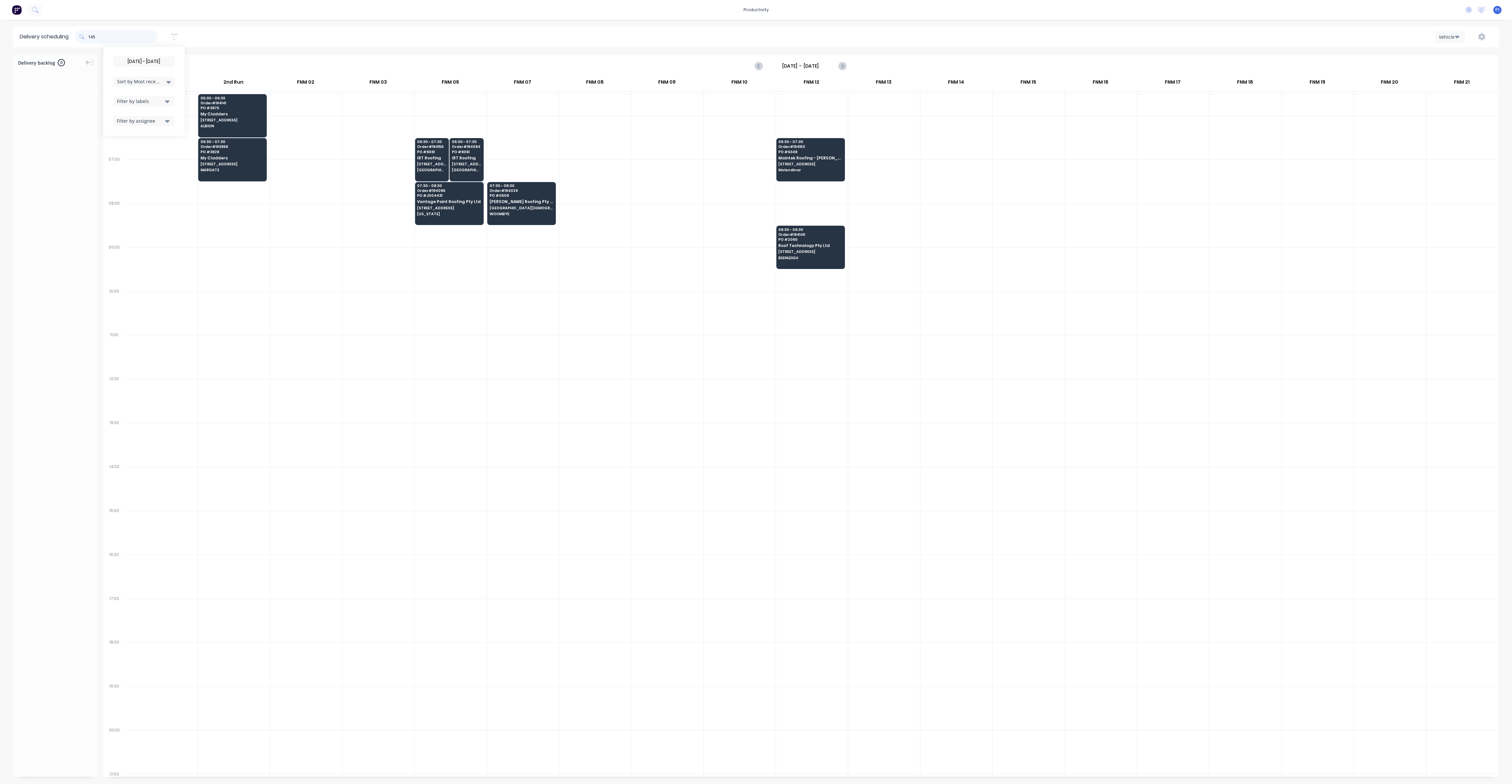
click at [90, 40] on input "145" at bounding box center [122, 36] width 69 height 13
type input "5"
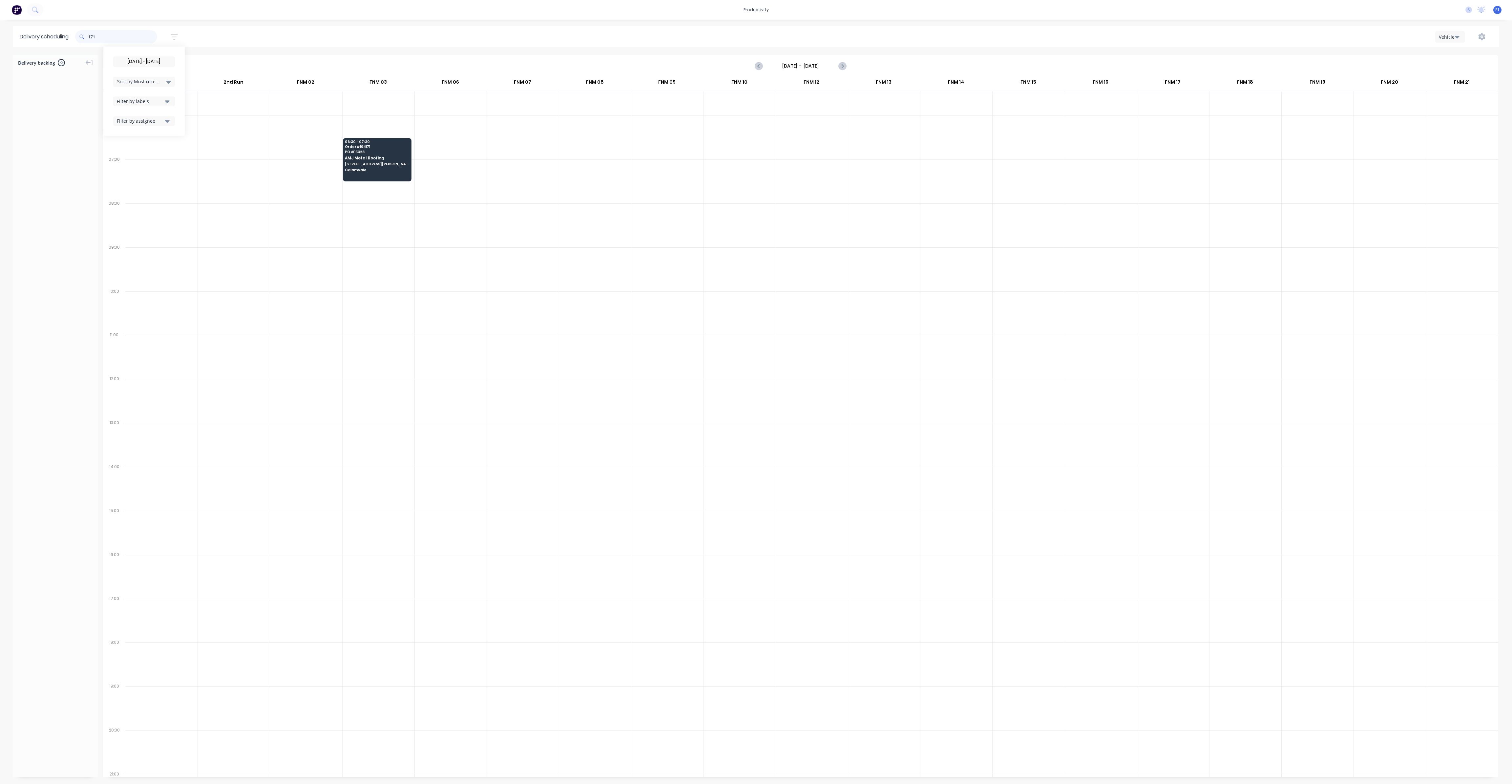
click at [90, 37] on input "171" at bounding box center [122, 36] width 69 height 13
type input "1"
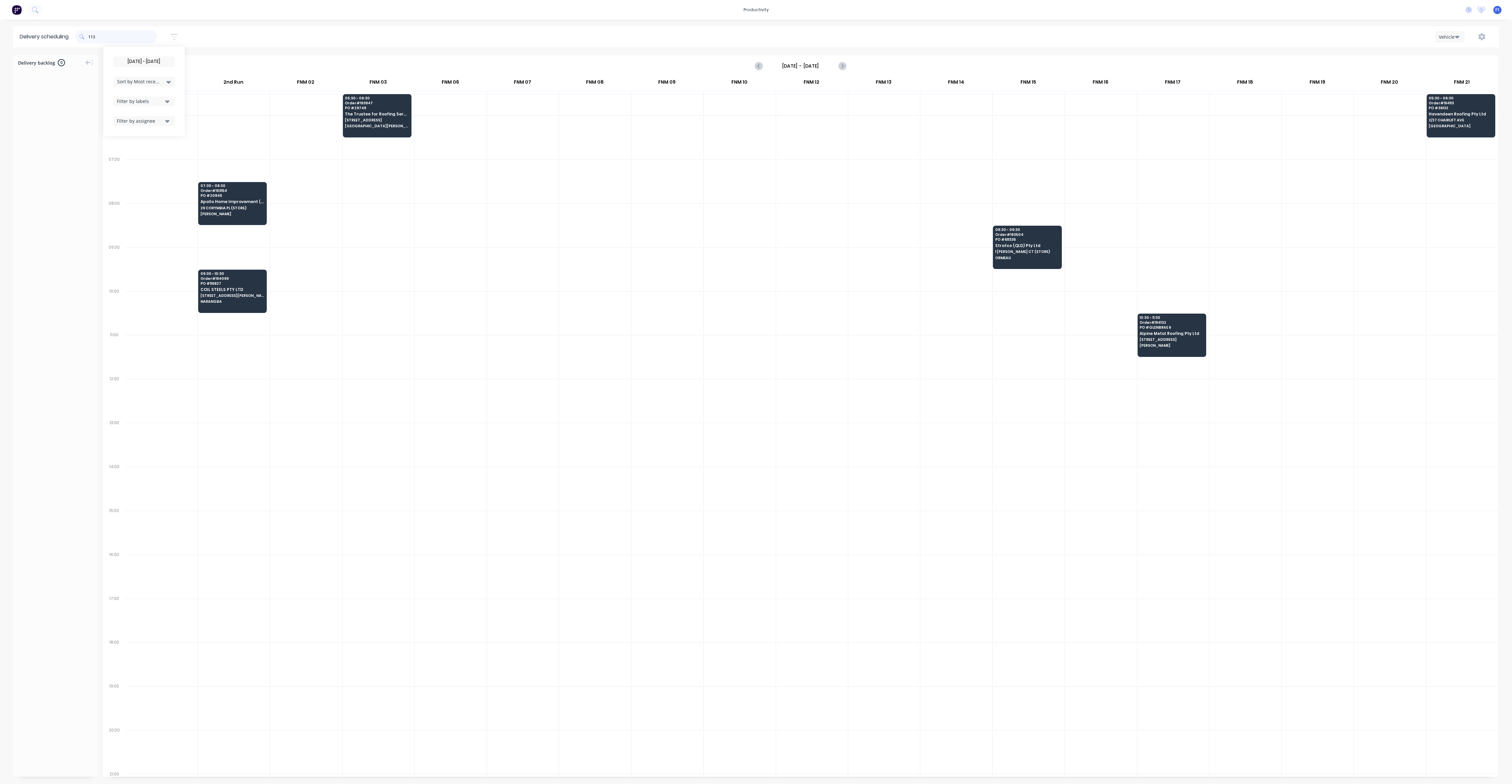
click at [91, 38] on input "113" at bounding box center [122, 36] width 69 height 13
type input "3"
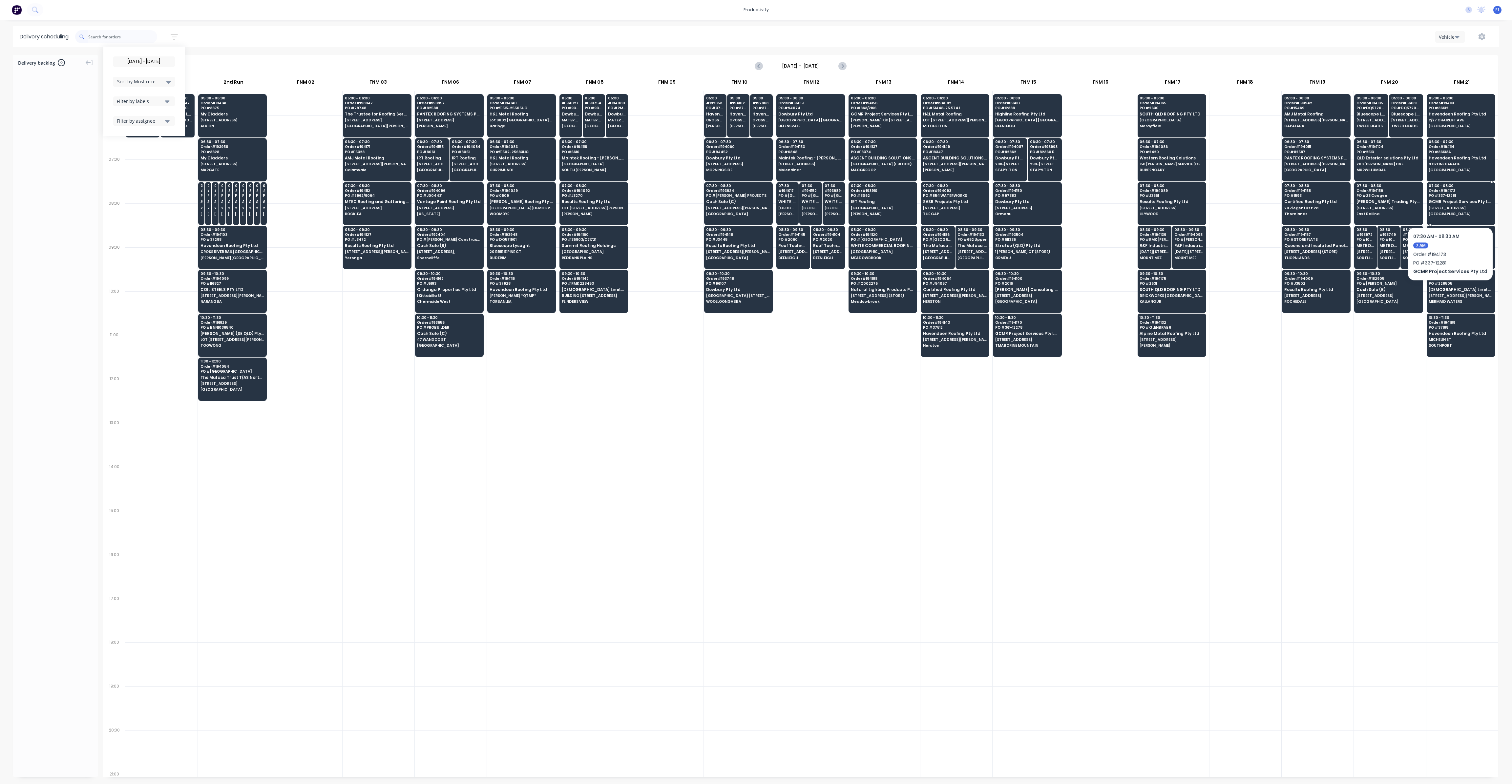
click at [1447, 207] on span "[STREET_ADDRESS]" at bounding box center [1460, 208] width 63 height 4
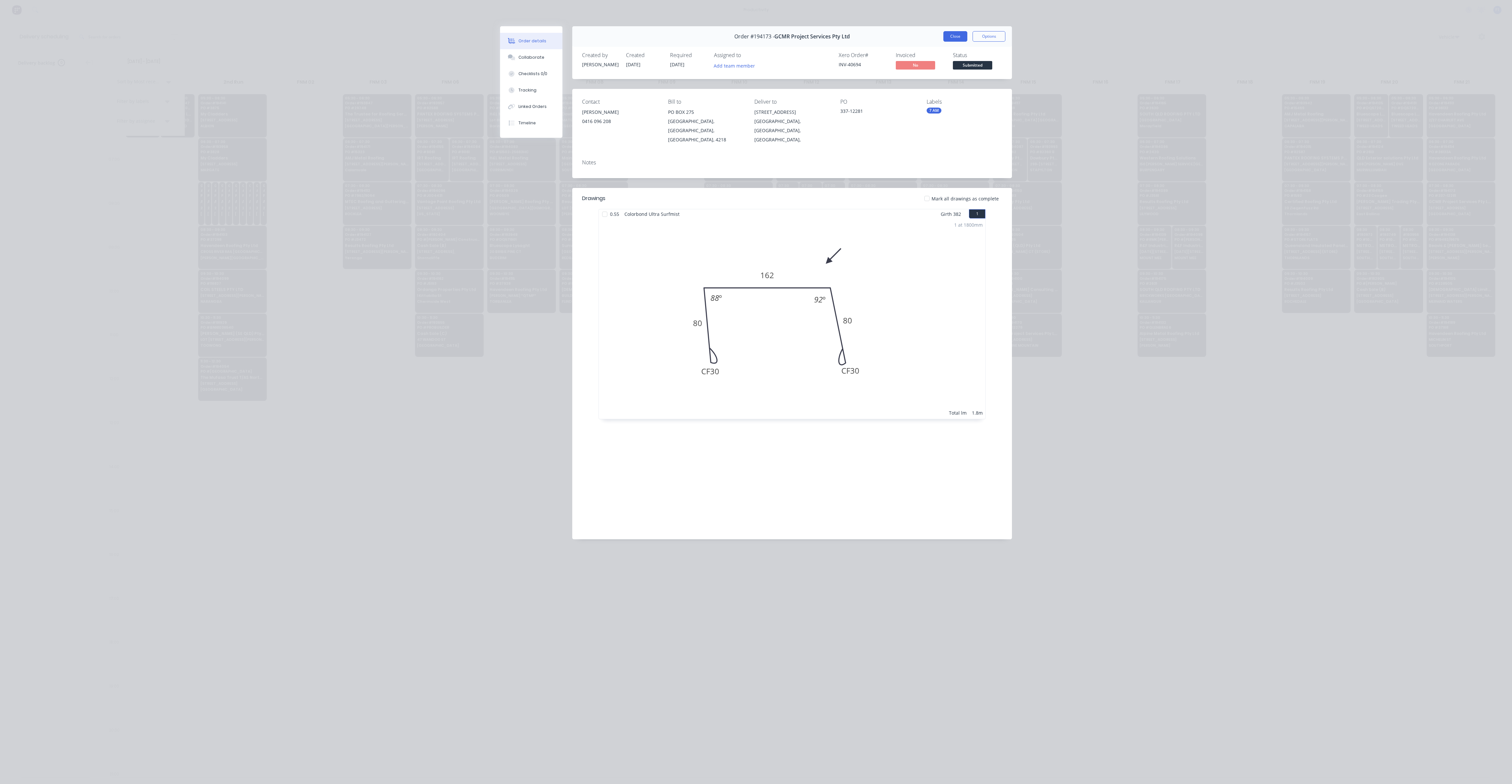
click at [954, 40] on button "Close" at bounding box center [955, 36] width 24 height 11
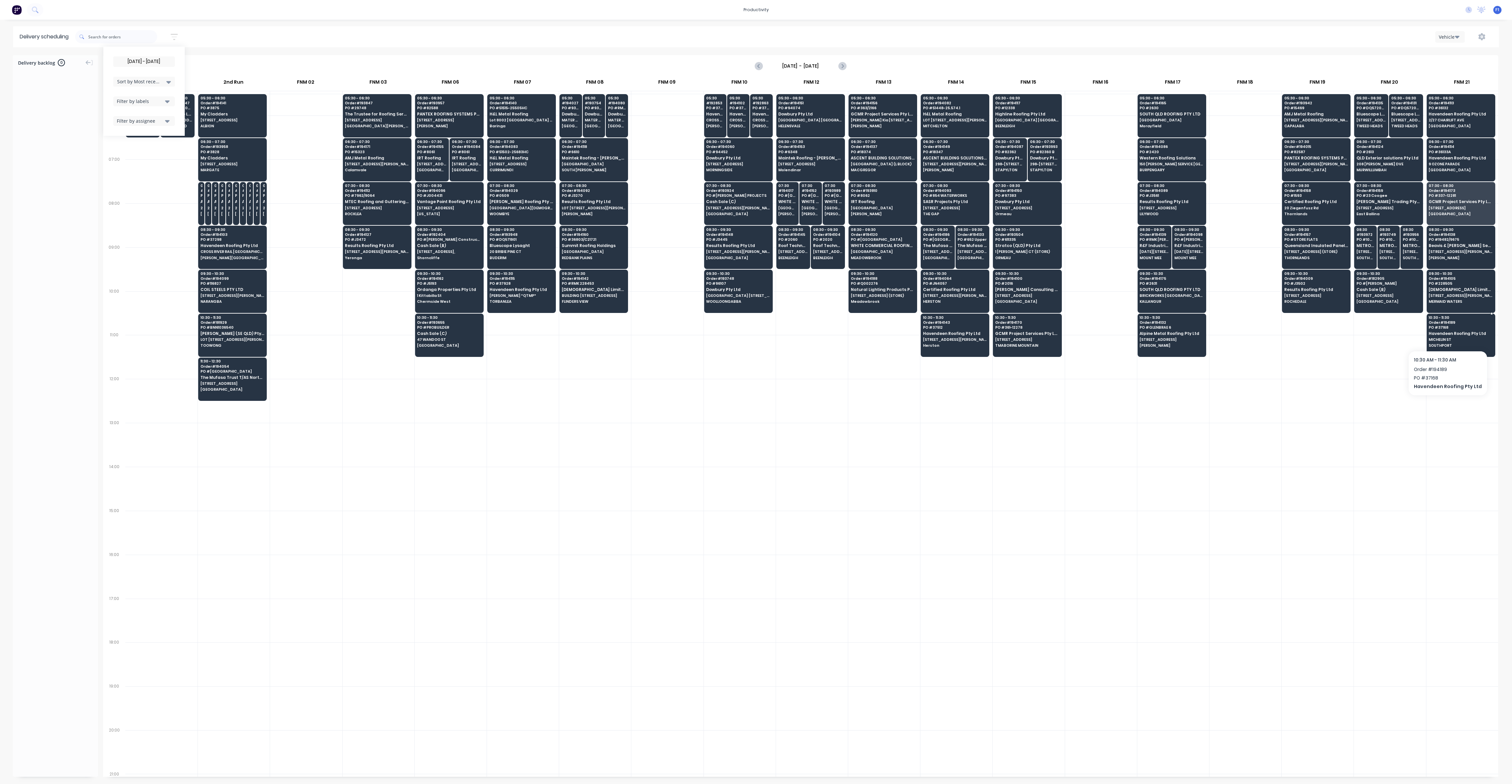
click at [1452, 337] on span "MICHELIN ST" at bounding box center [1460, 339] width 63 height 4
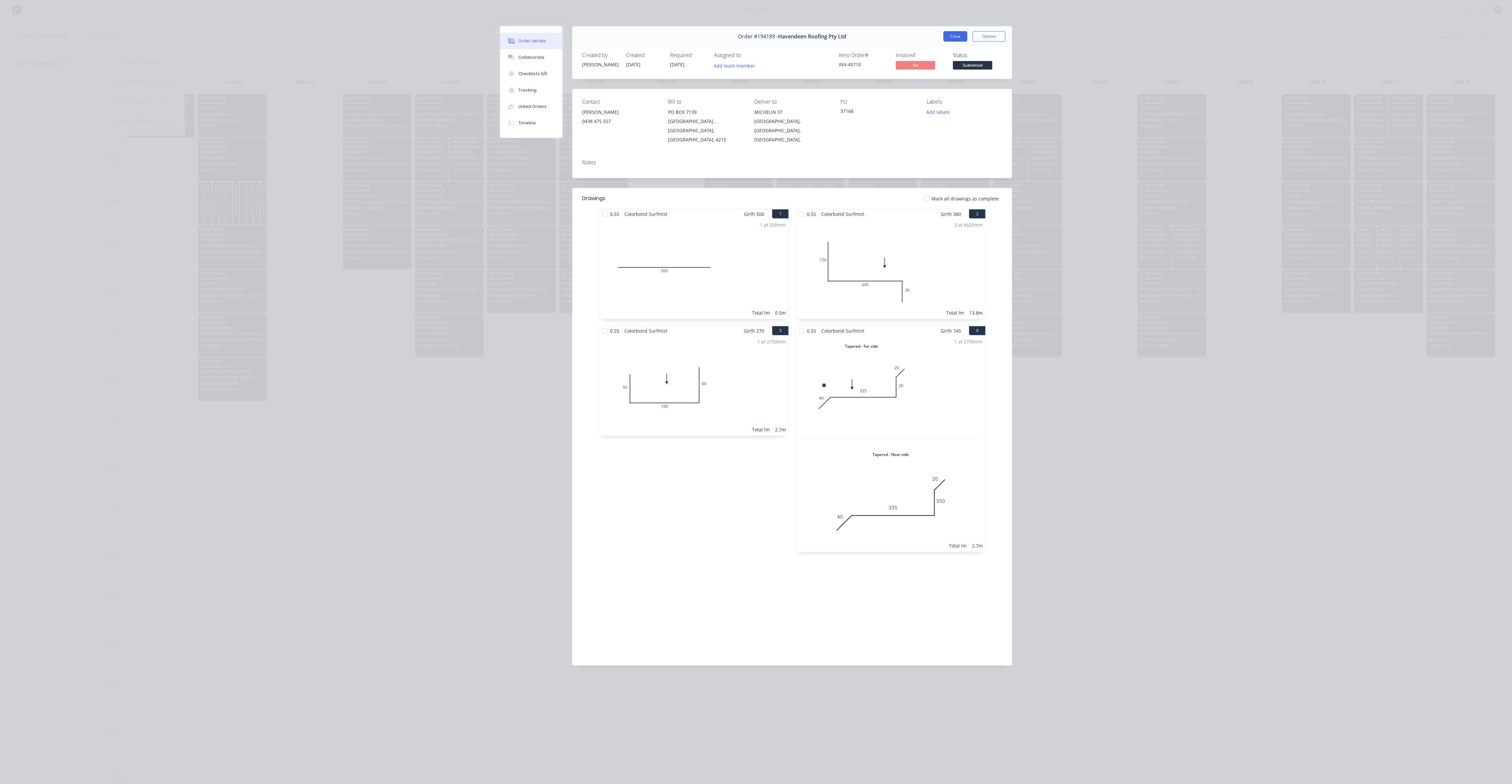
click at [959, 39] on button "Close" at bounding box center [955, 36] width 24 height 11
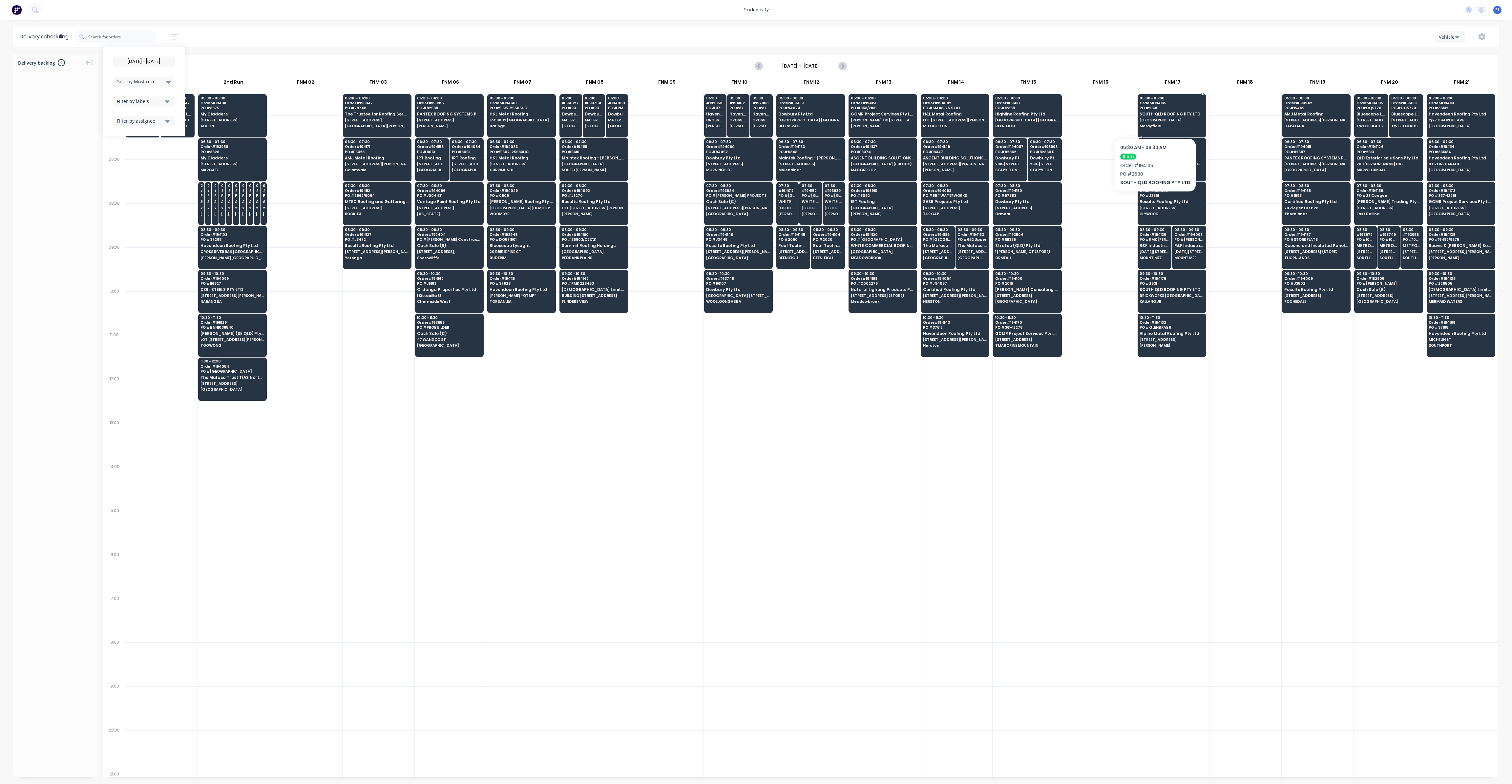
click at [1153, 118] on span "[GEOGRAPHIC_DATA]" at bounding box center [1172, 120] width 63 height 4
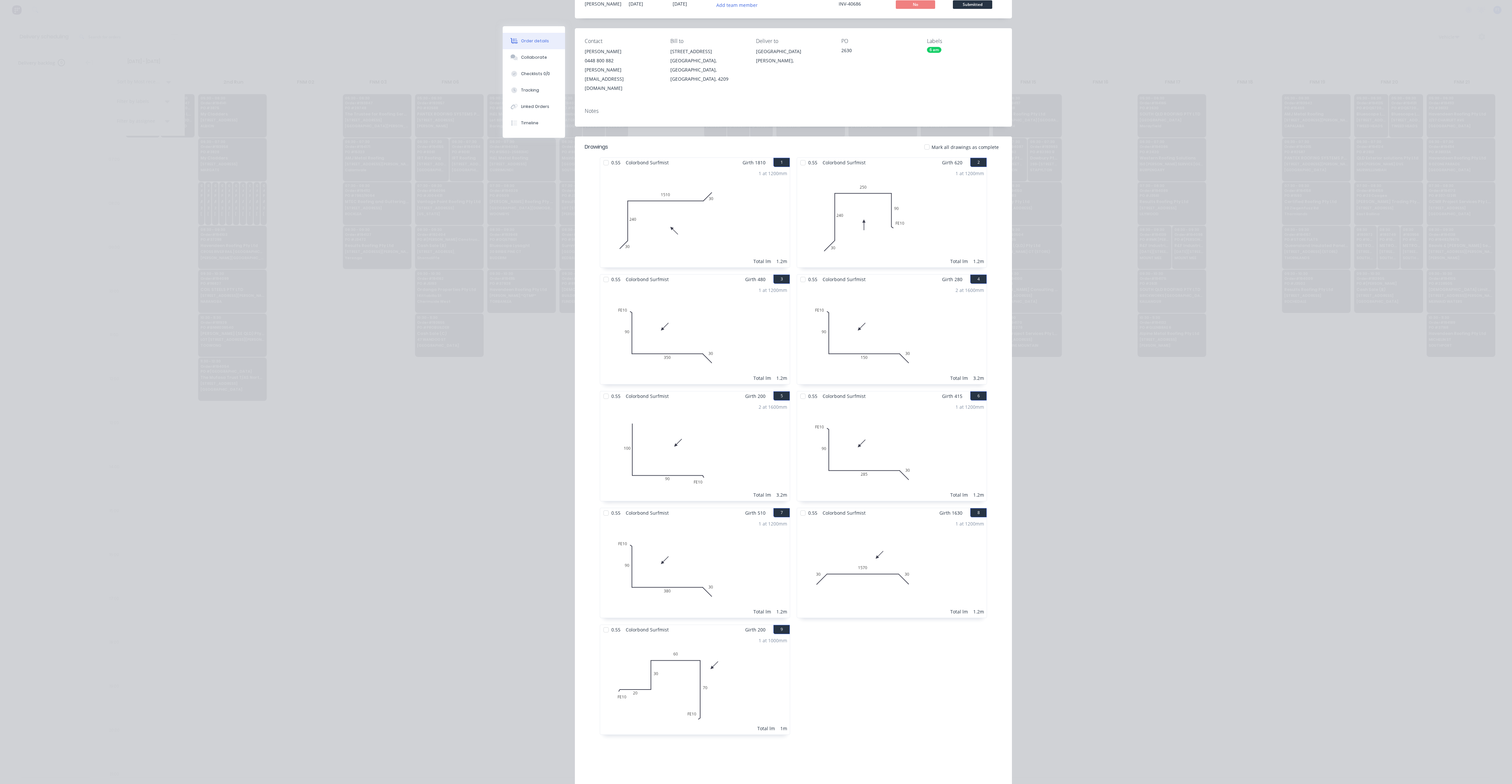
scroll to position [0, 0]
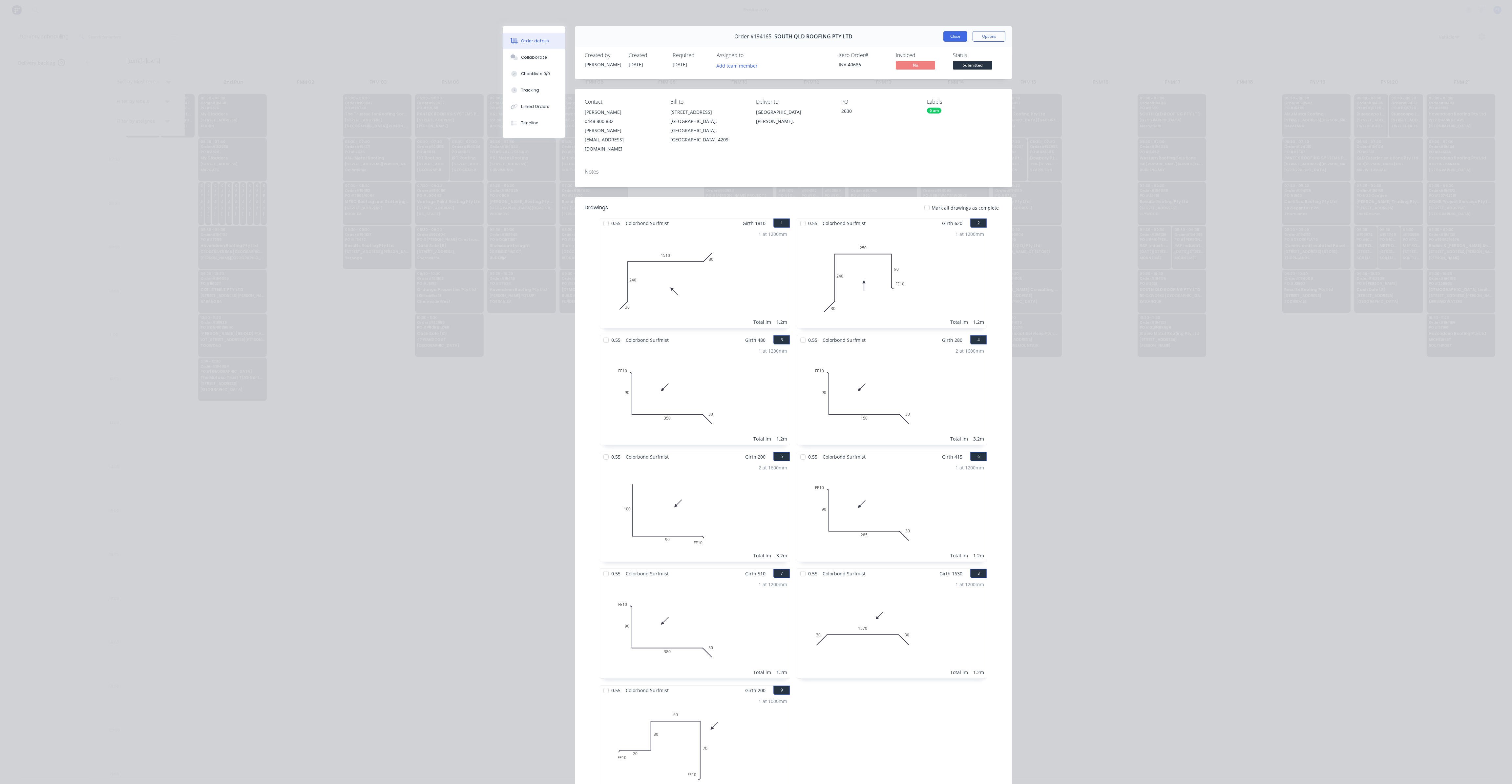
click at [957, 35] on button "Close" at bounding box center [955, 36] width 24 height 11
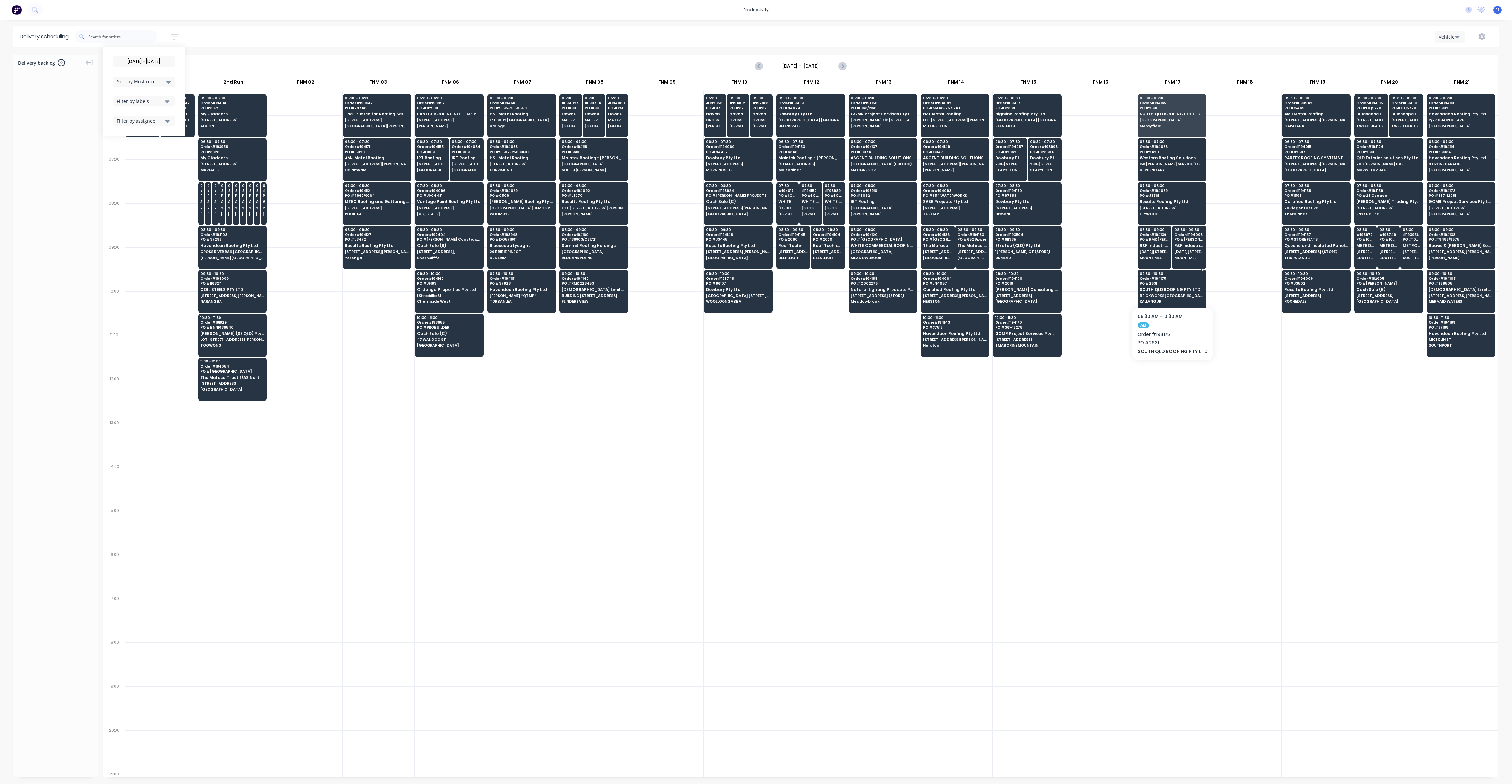
click at [1172, 289] on span "SOUTH QLD ROOFING PTY LTD" at bounding box center [1172, 289] width 63 height 4
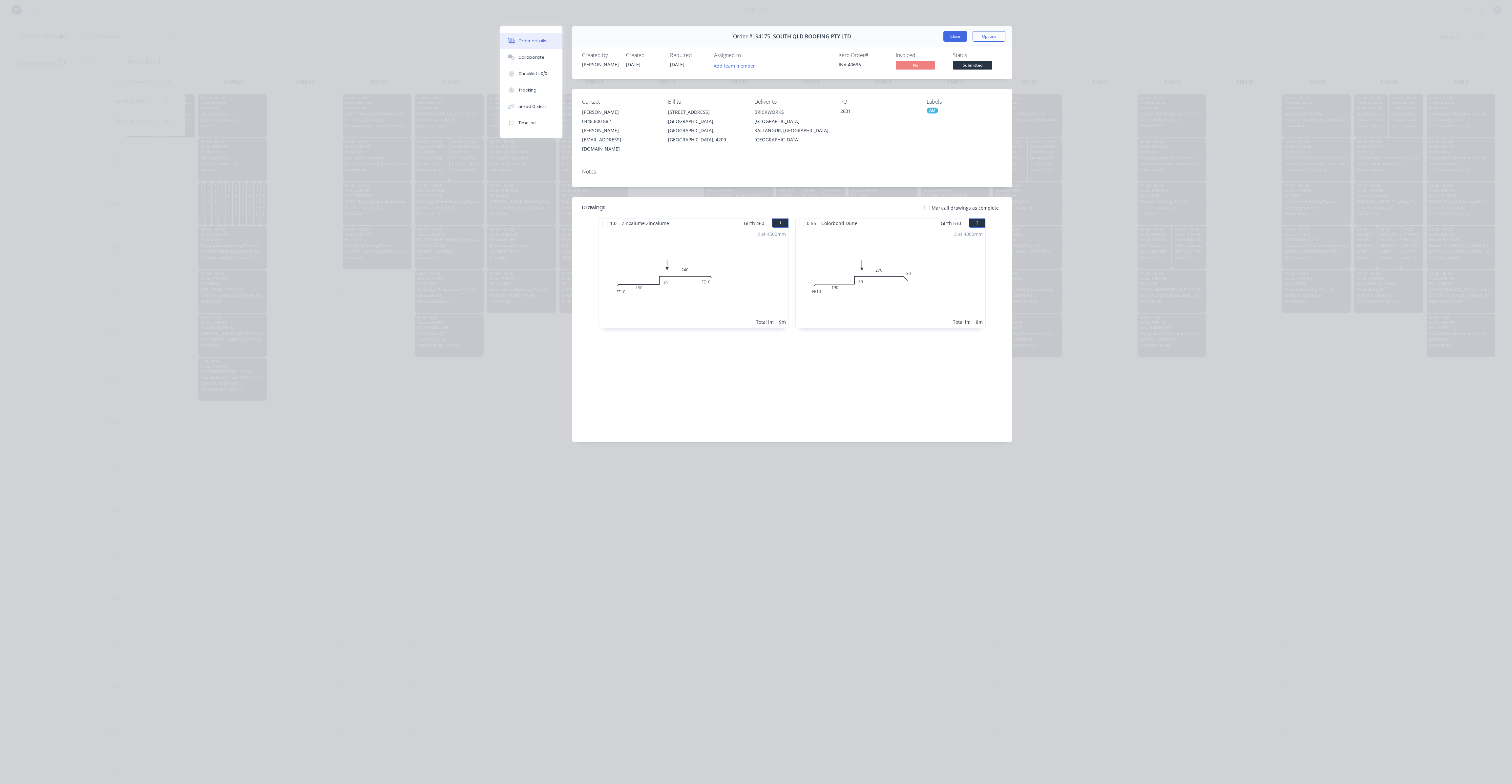
click at [956, 39] on button "Close" at bounding box center [955, 36] width 24 height 11
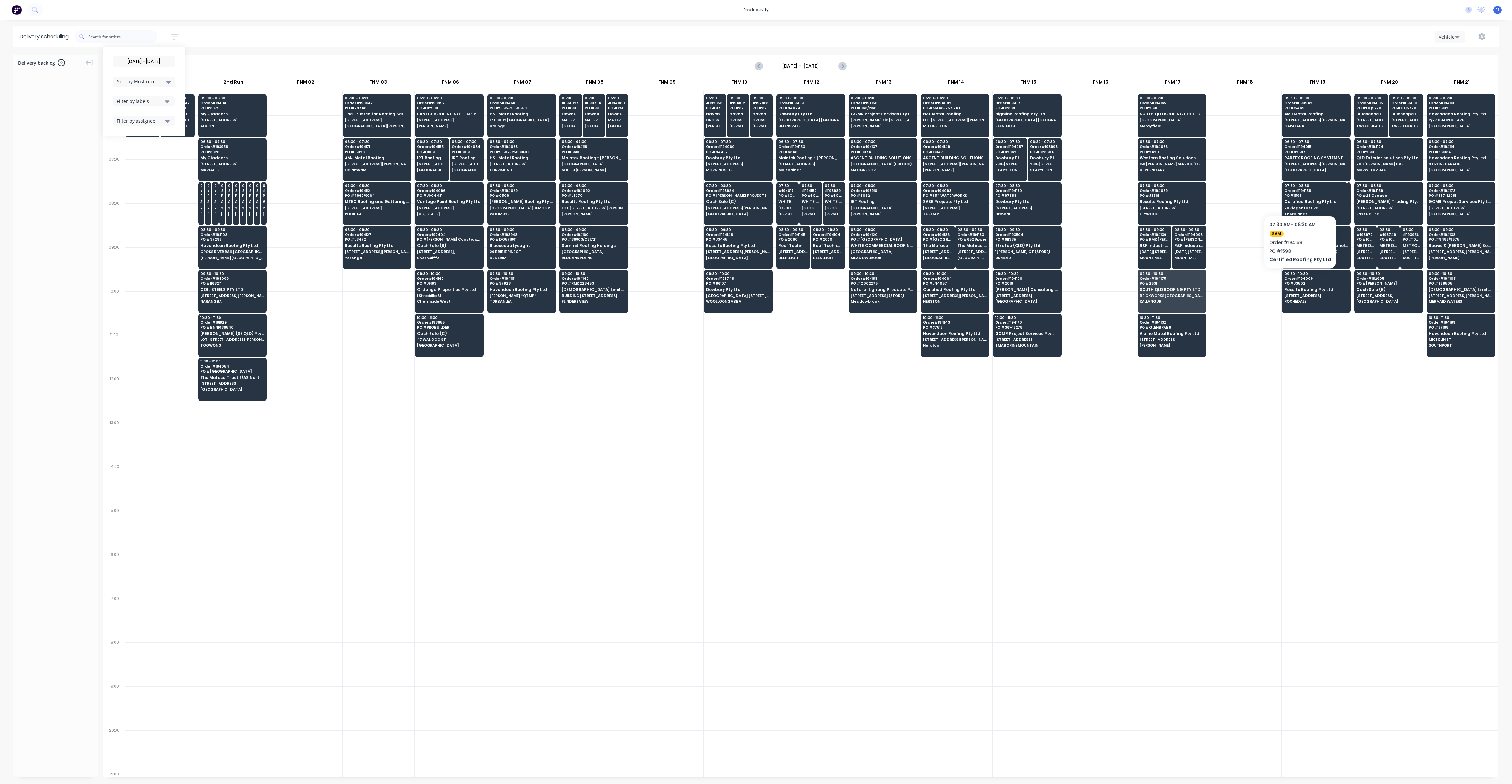
click at [1297, 195] on span "PO # 1593" at bounding box center [1316, 195] width 63 height 4
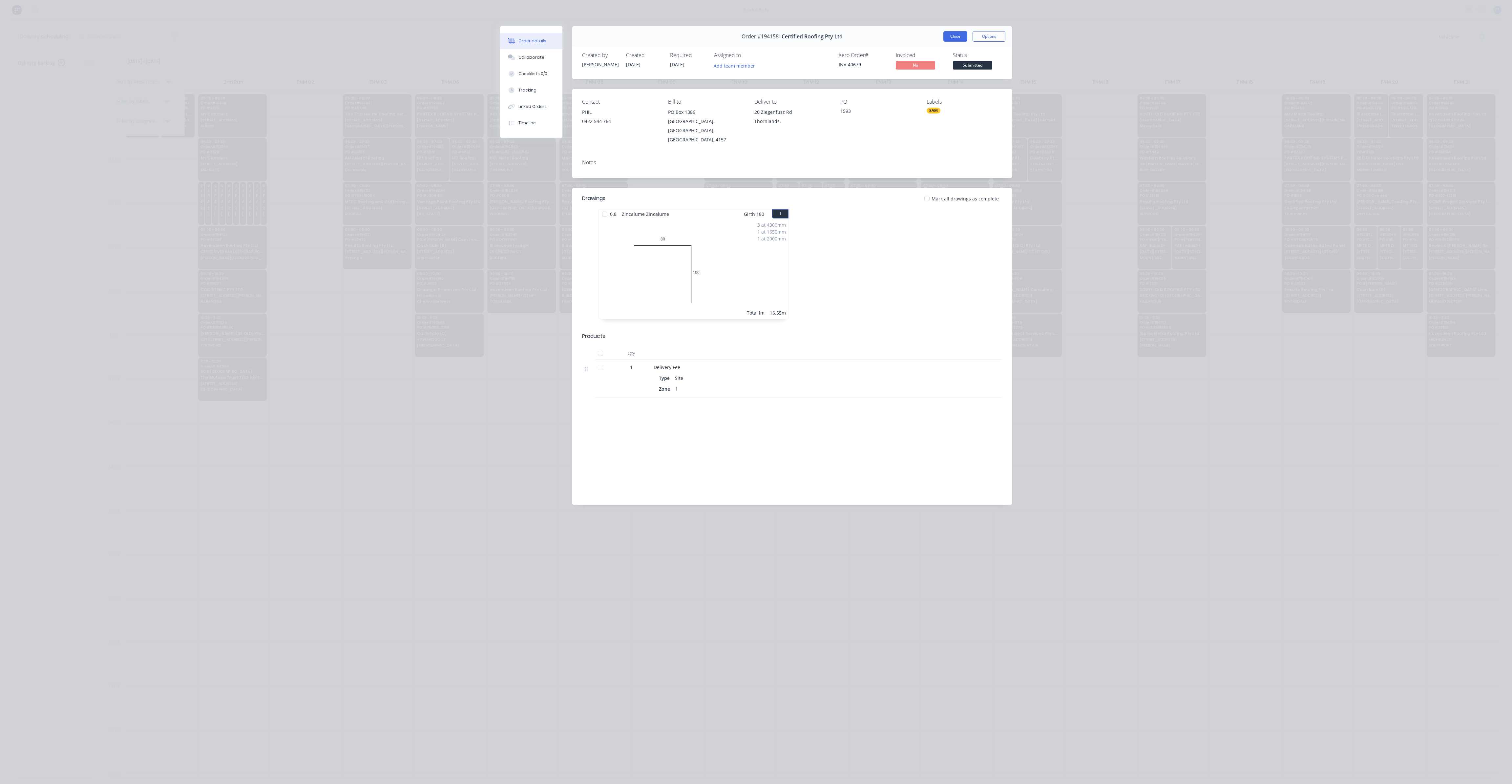
click at [958, 40] on button "Close" at bounding box center [955, 36] width 24 height 11
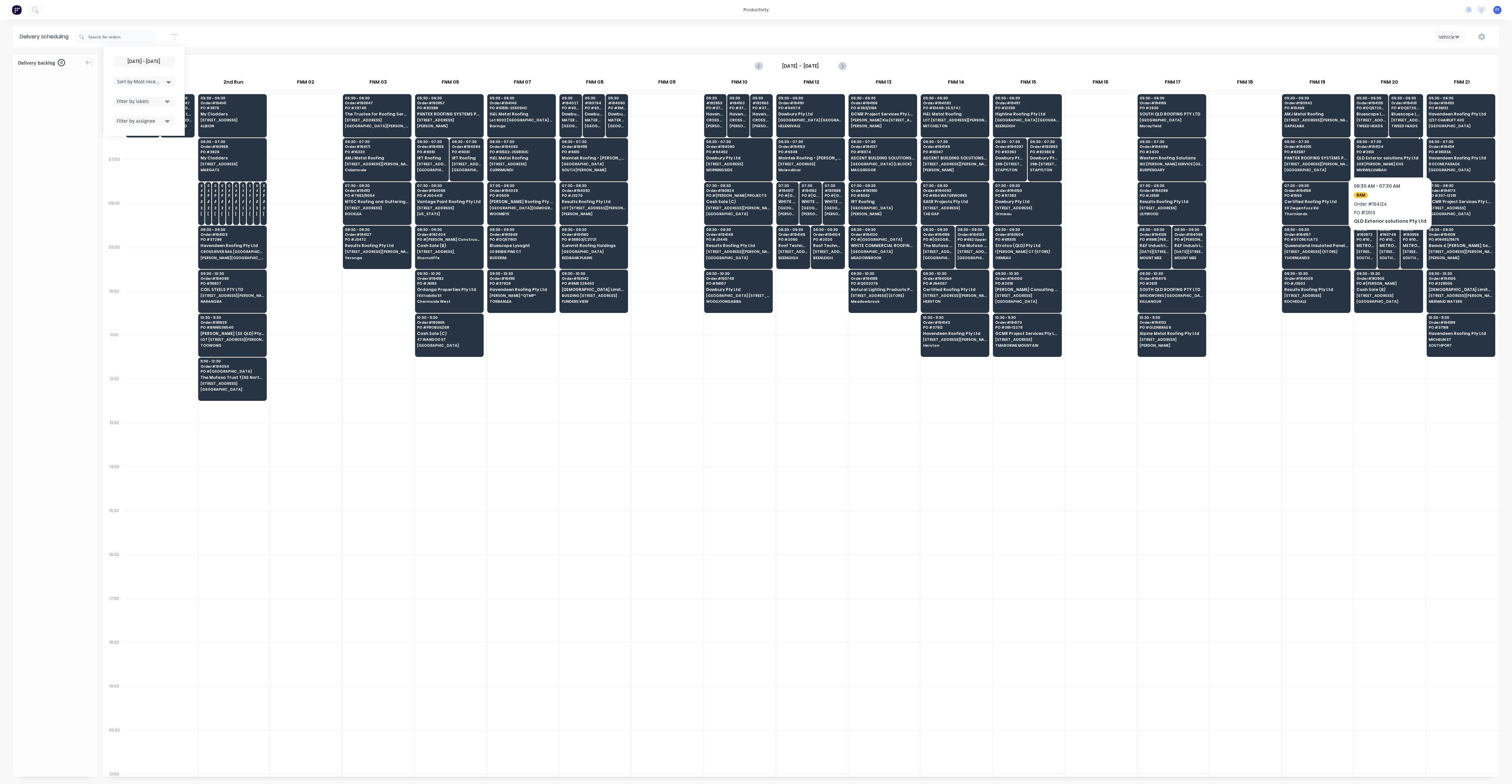
click at [1373, 162] on span "208 [PERSON_NAME] DVE" at bounding box center [1388, 164] width 63 height 4
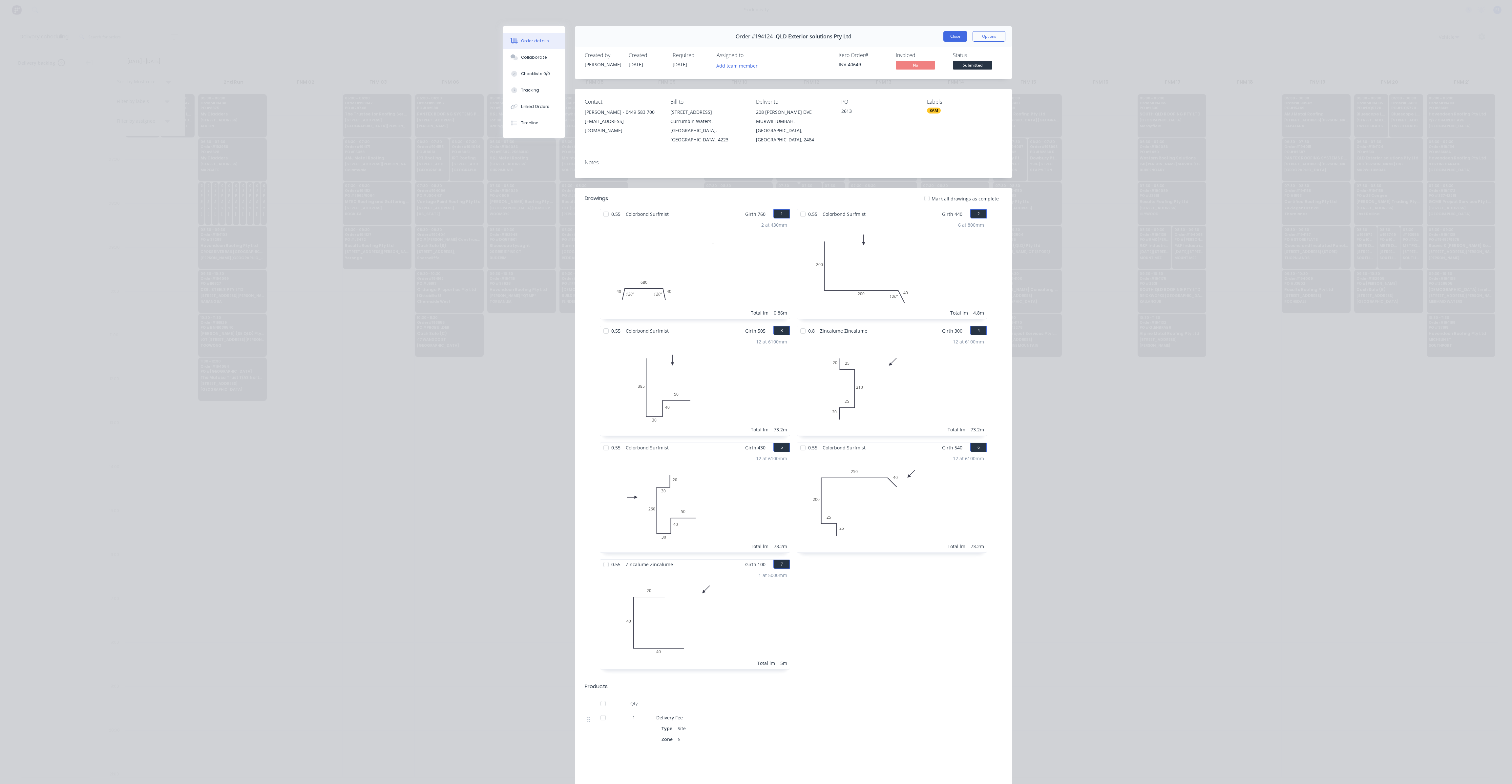
click at [954, 39] on button "Close" at bounding box center [955, 36] width 24 height 11
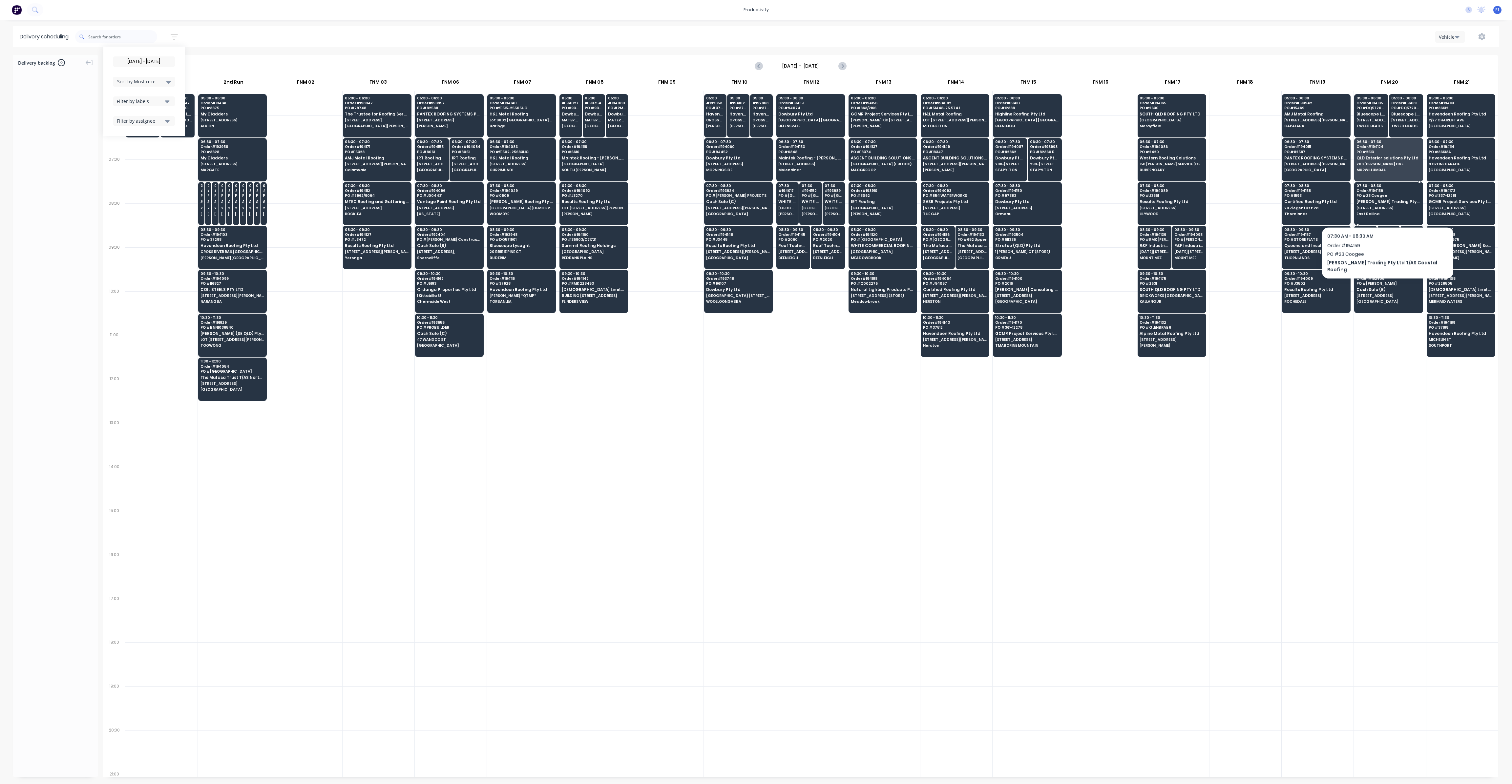
click at [1379, 209] on div "07:30 - 08:30 Order # 194159 PO # 23 [PERSON_NAME] Trading Pty Ltd T/AS Coastal…" at bounding box center [1389, 200] width 68 height 37
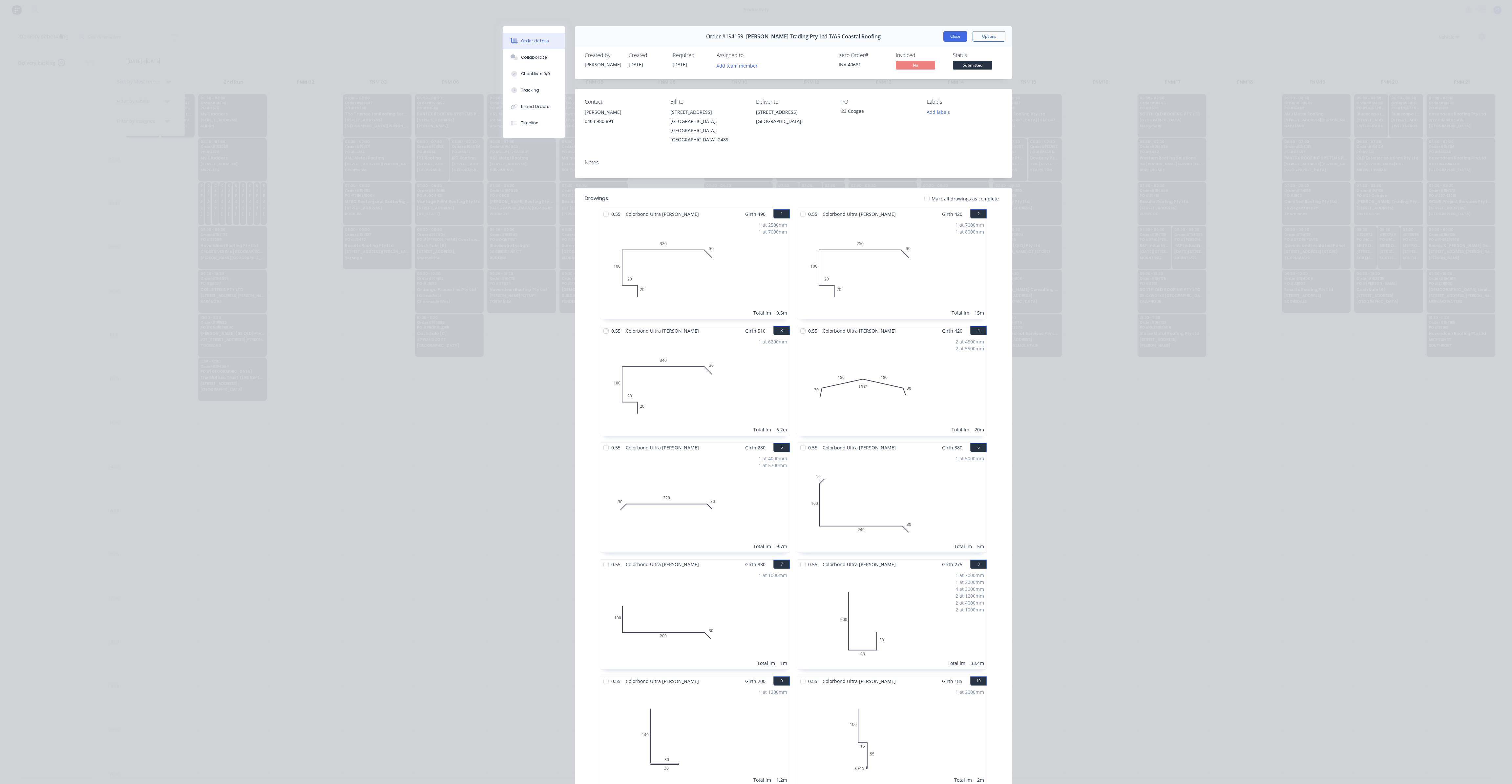
click at [948, 36] on button "Close" at bounding box center [955, 36] width 24 height 11
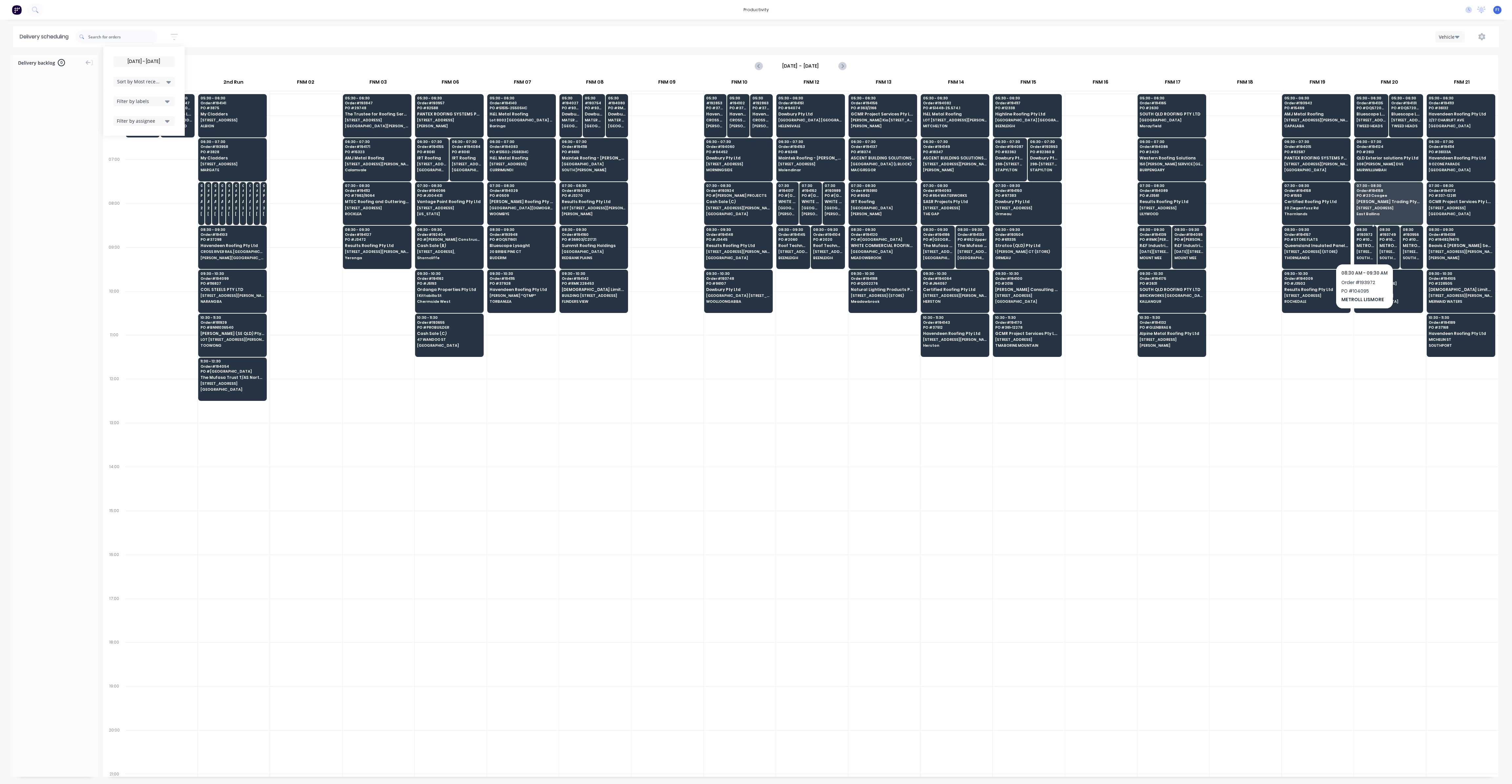
click at [1365, 252] on span "[STREET_ADDRESS][PERSON_NAME] (STORE)" at bounding box center [1365, 251] width 18 height 4
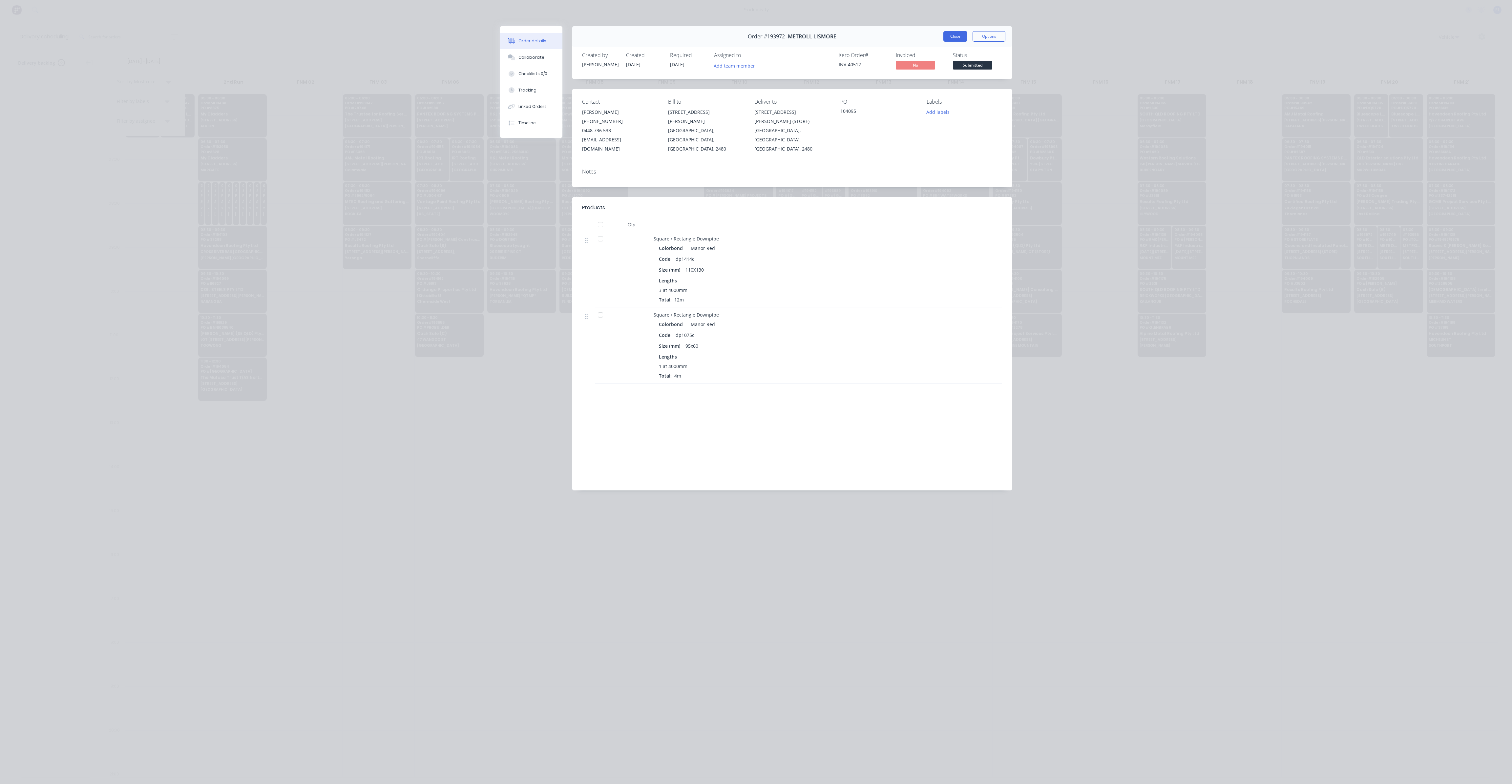
click at [957, 34] on button "Close" at bounding box center [955, 36] width 24 height 11
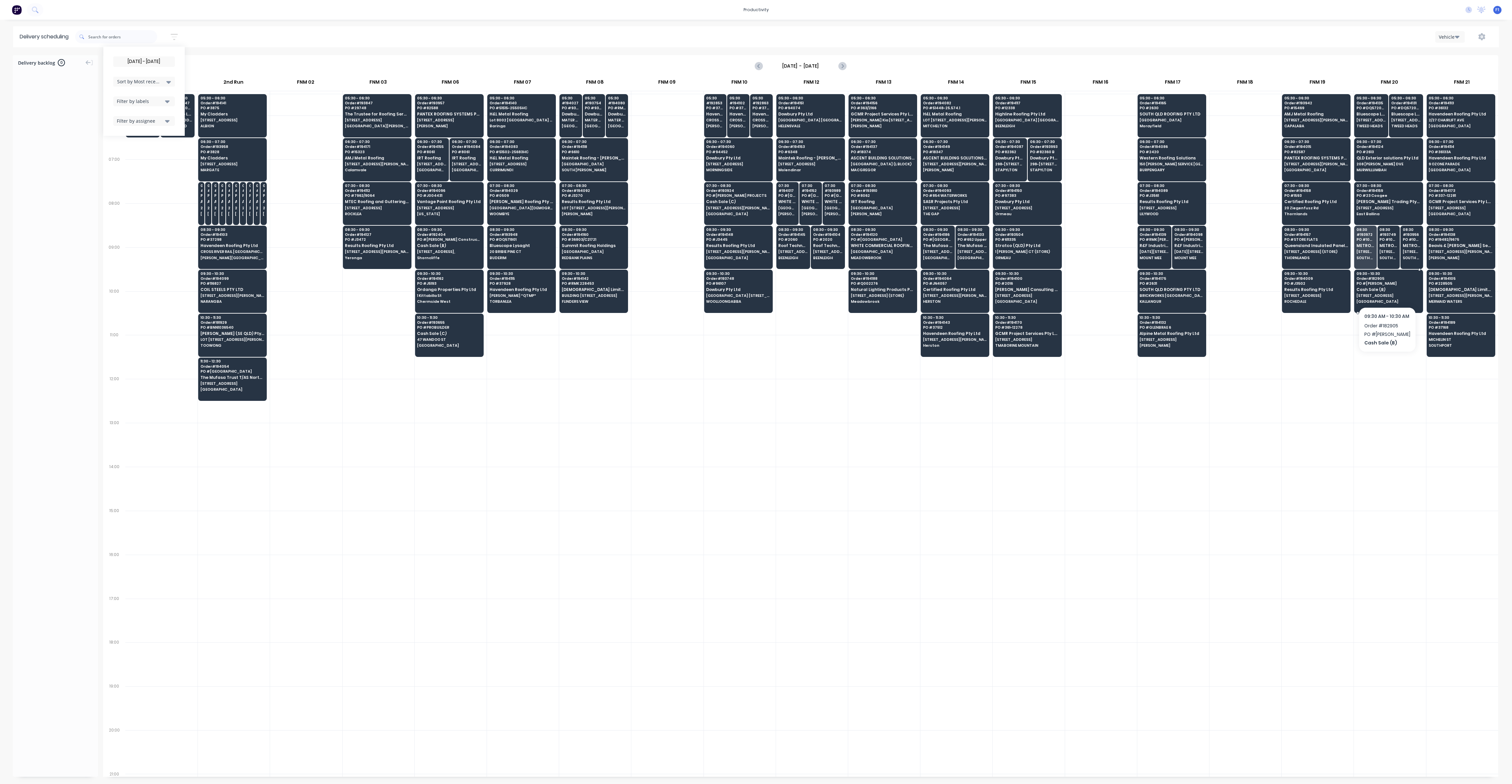
click at [1382, 289] on span "Cash Sale (B)" at bounding box center [1388, 289] width 63 height 4
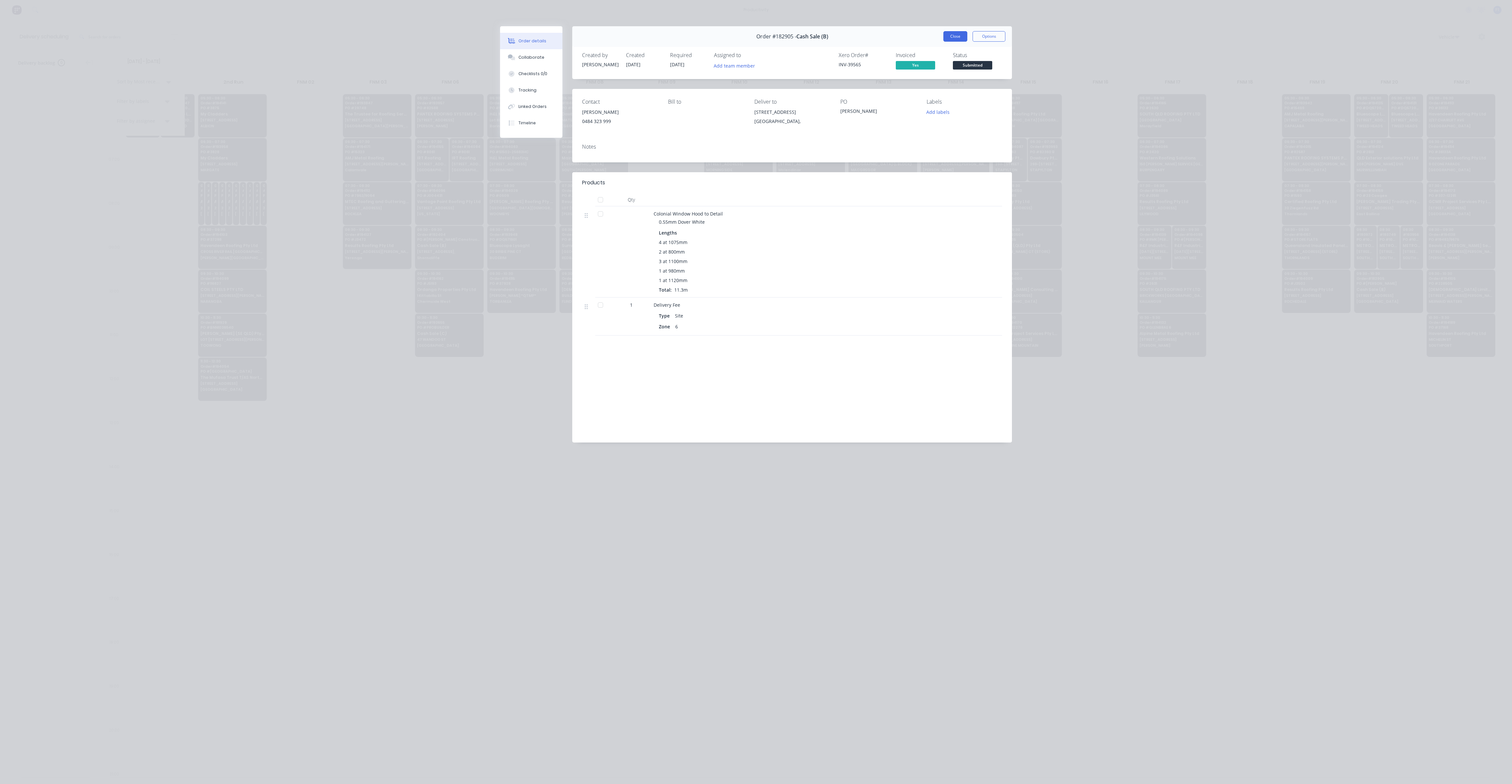
click at [960, 36] on button "Close" at bounding box center [955, 36] width 24 height 11
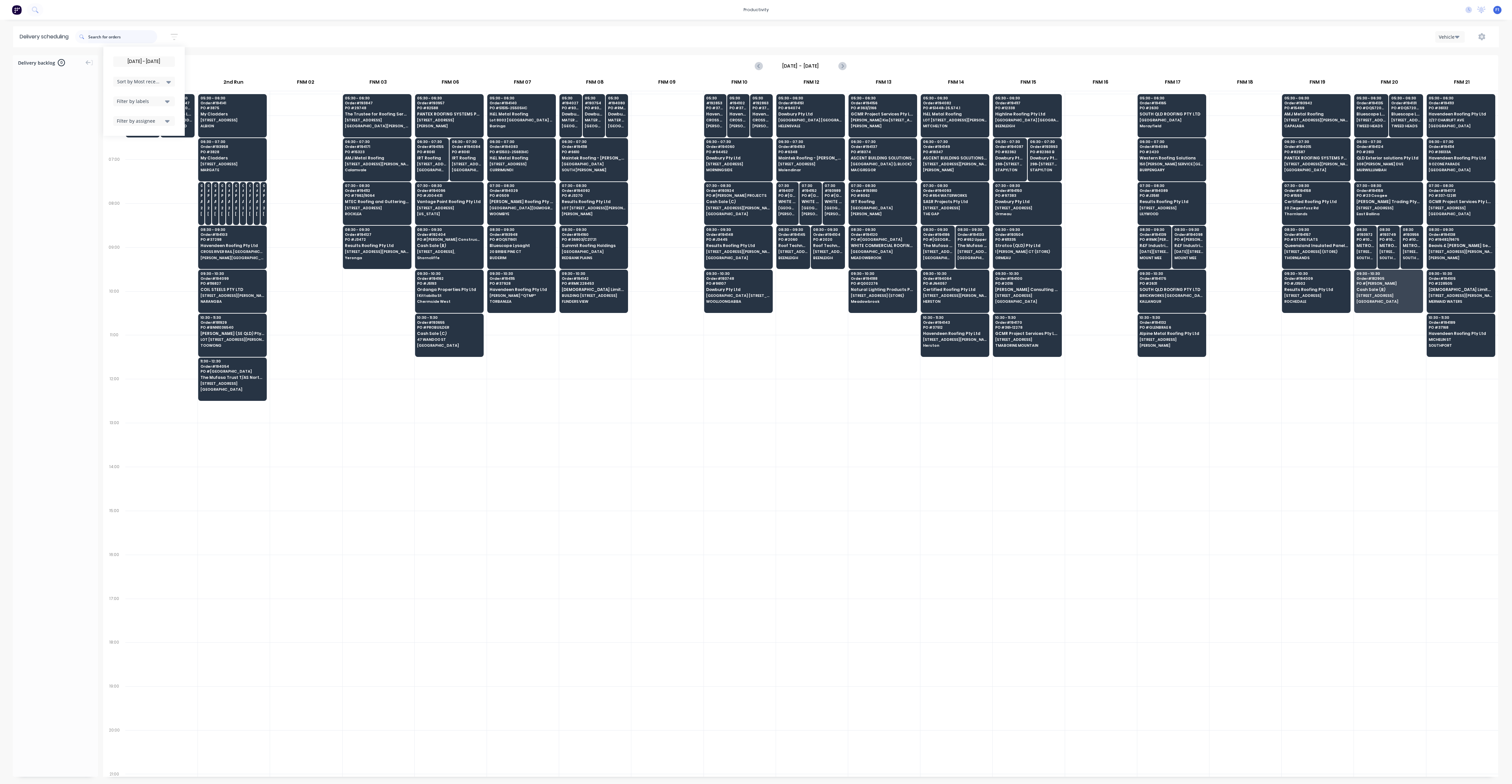
click at [117, 40] on input "text" at bounding box center [122, 36] width 69 height 13
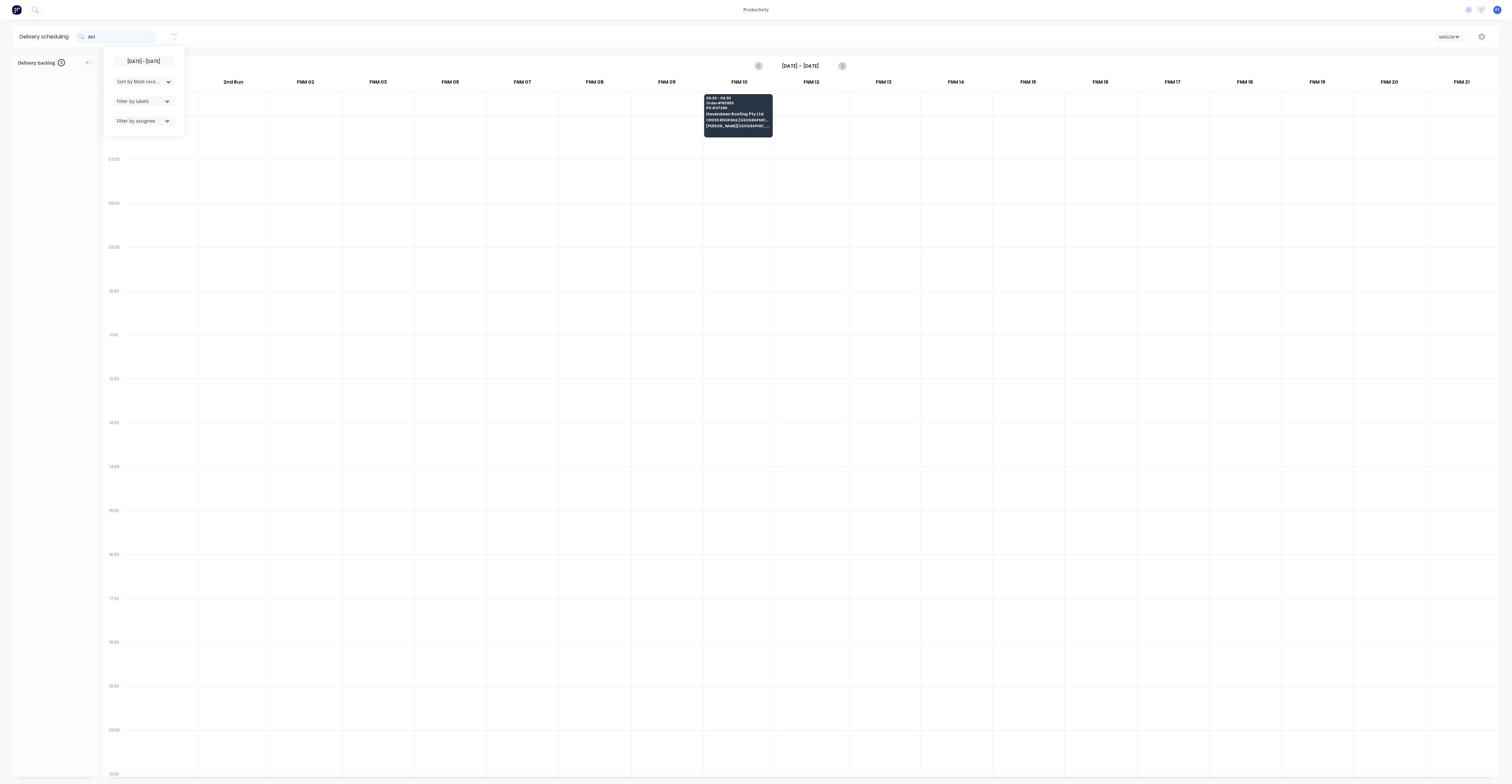
click at [90, 39] on input "863" at bounding box center [122, 36] width 69 height 13
type input "3"
click at [91, 37] on input "853" at bounding box center [122, 36] width 69 height 13
type input "3"
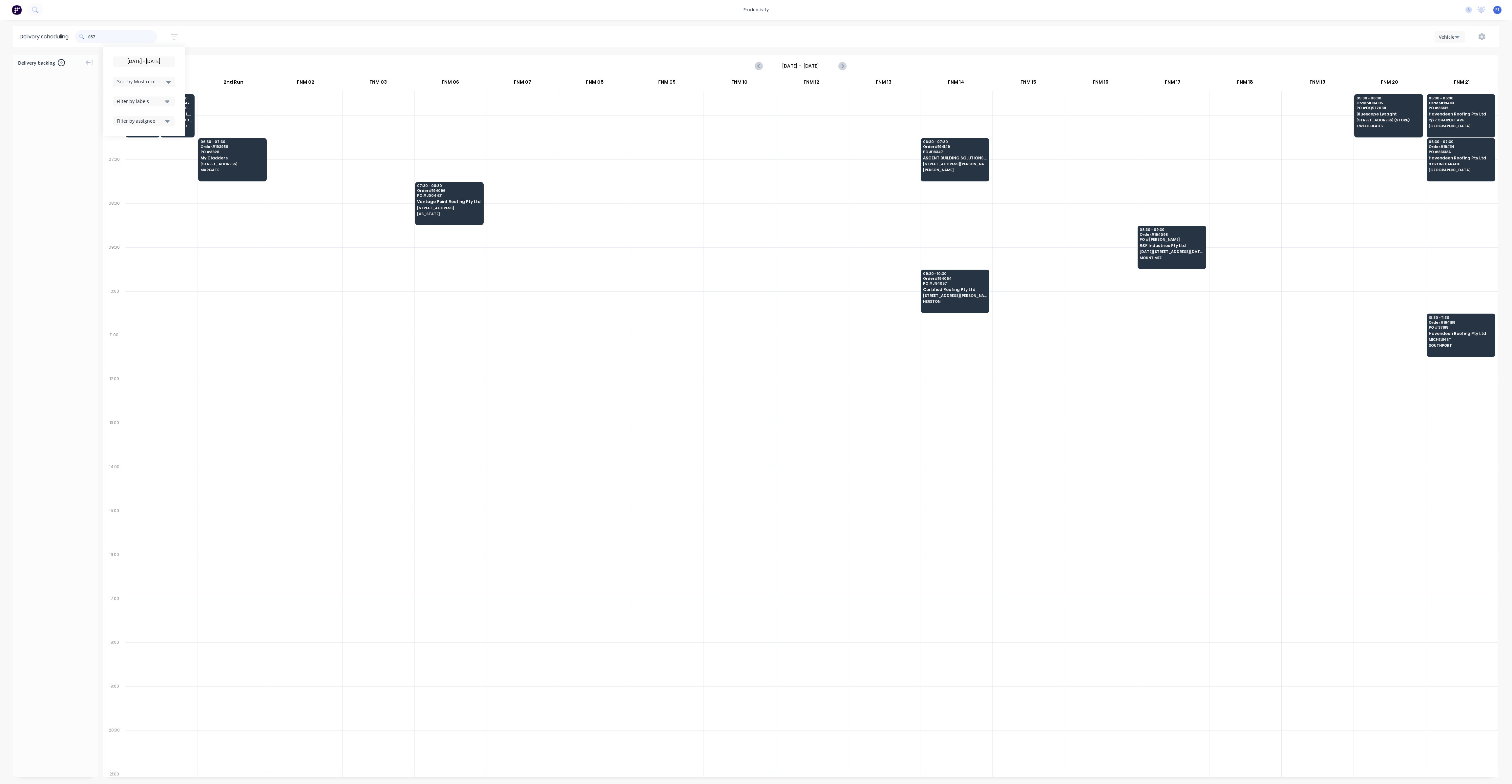
drag, startPoint x: 91, startPoint y: 36, endPoint x: 99, endPoint y: 50, distance: 16.1
click at [92, 39] on input "057" at bounding box center [122, 36] width 69 height 13
type input "7"
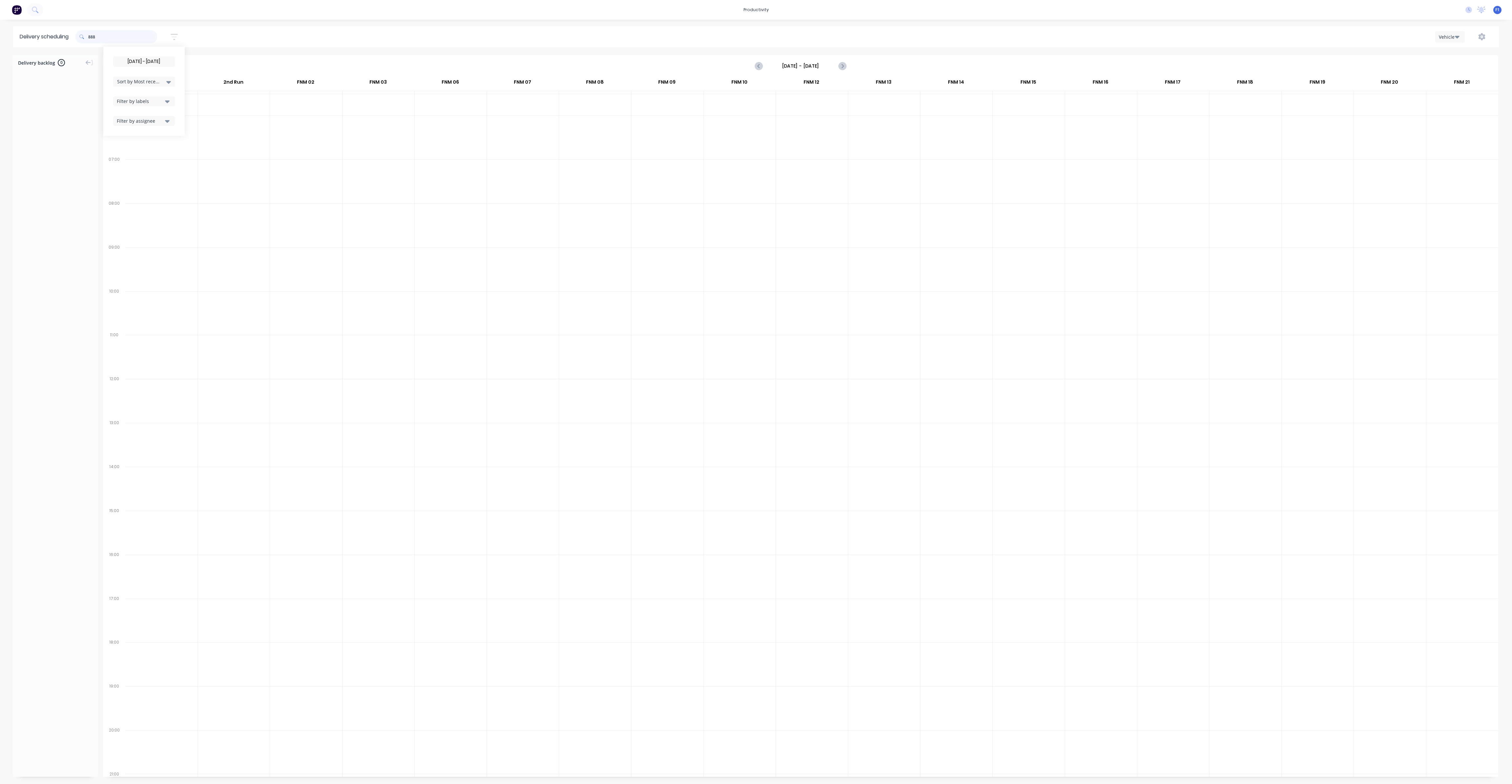
click at [90, 36] on input "888" at bounding box center [122, 36] width 69 height 13
type input "8"
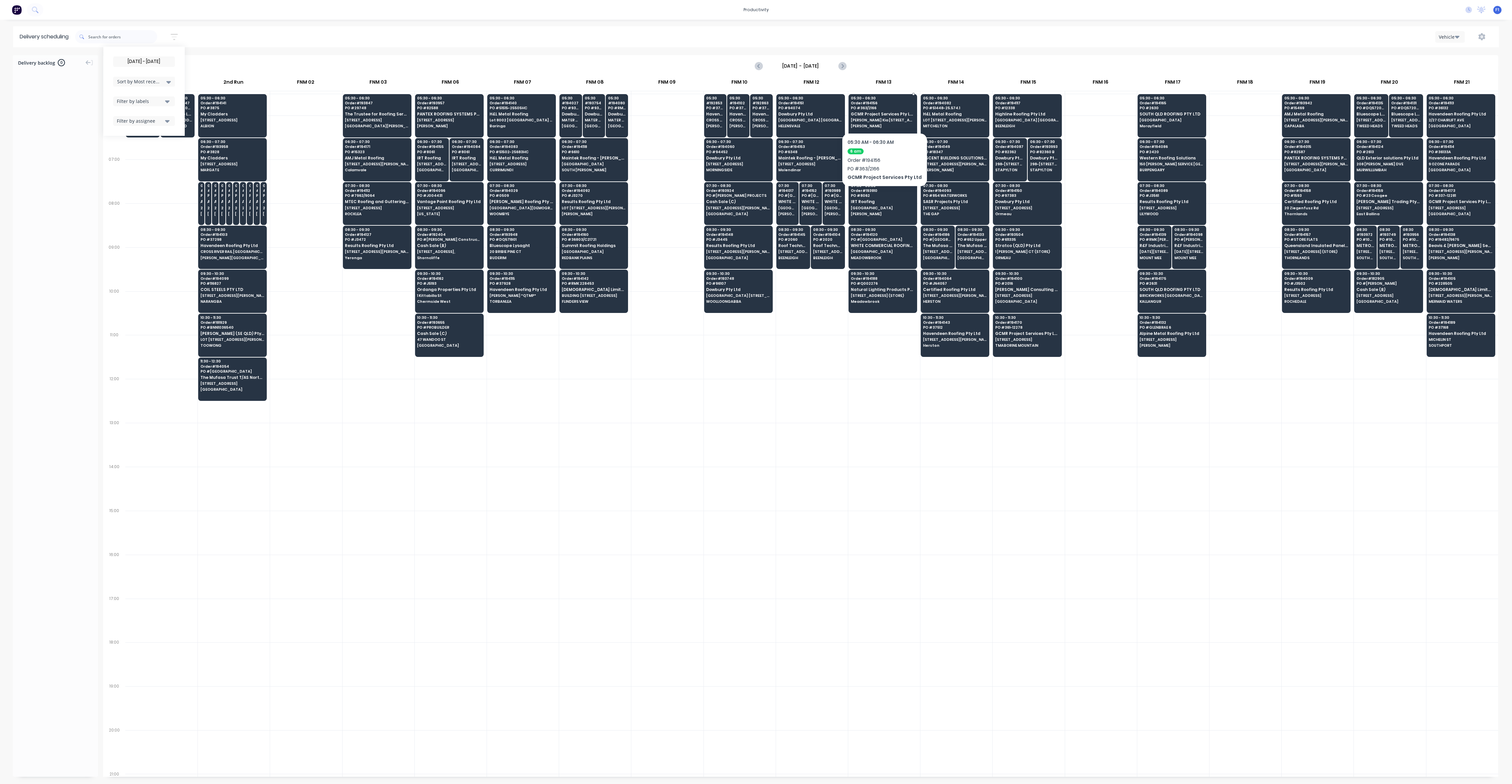
click at [882, 113] on span "GCMR Project Services Pty Ltd" at bounding box center [883, 114] width 63 height 4
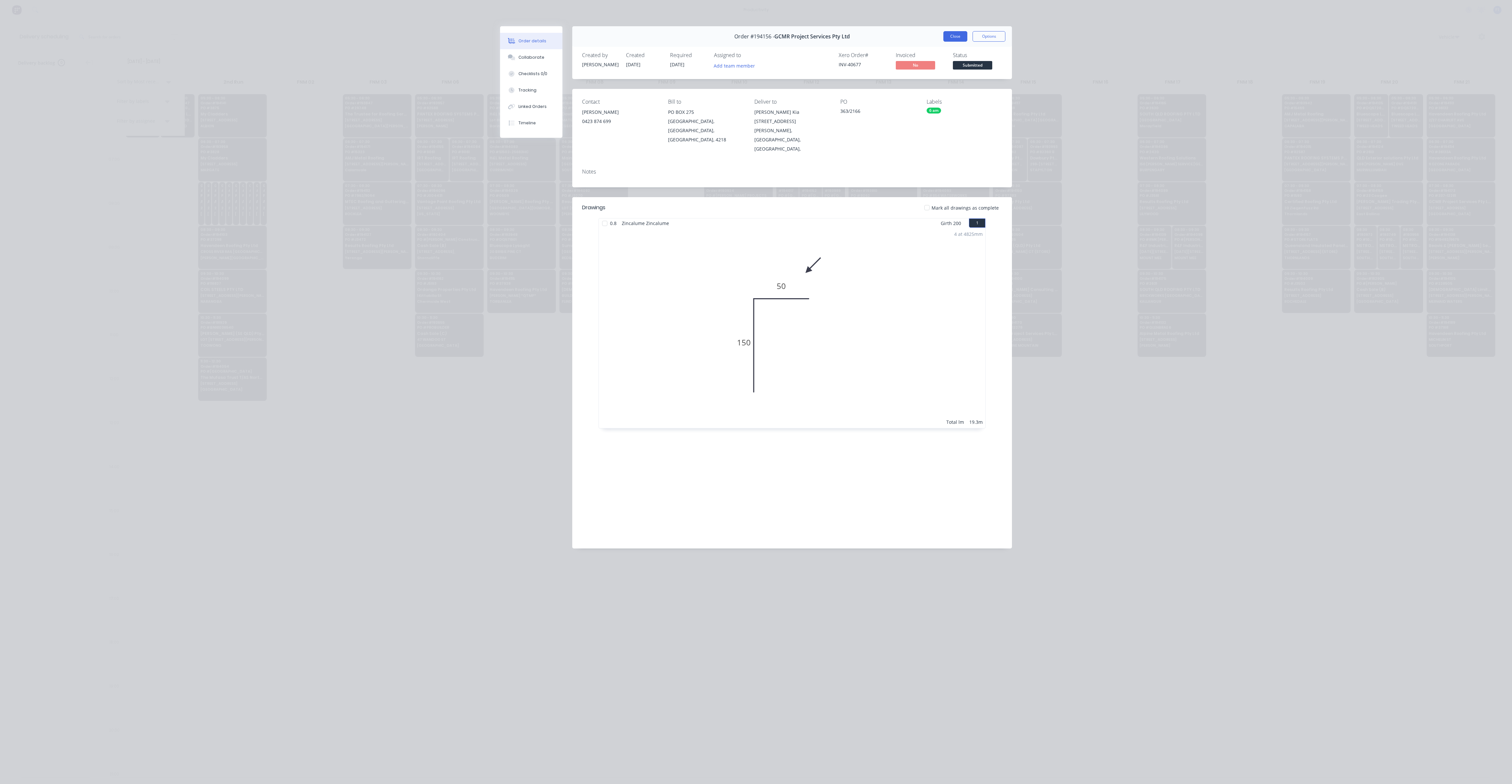
click at [954, 40] on button "Close" at bounding box center [955, 36] width 24 height 11
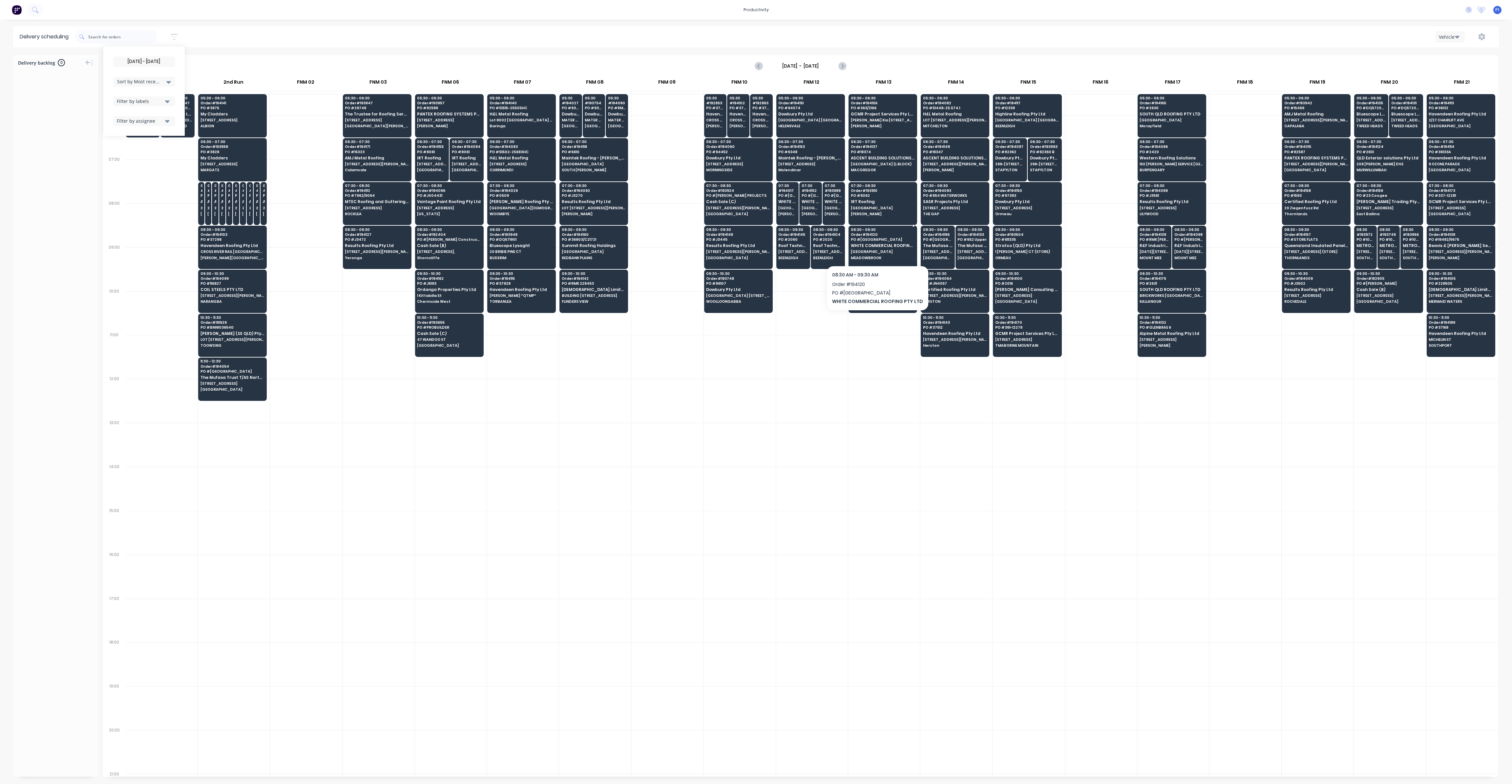
click at [875, 249] on span "[GEOGRAPHIC_DATA]" at bounding box center [883, 251] width 63 height 4
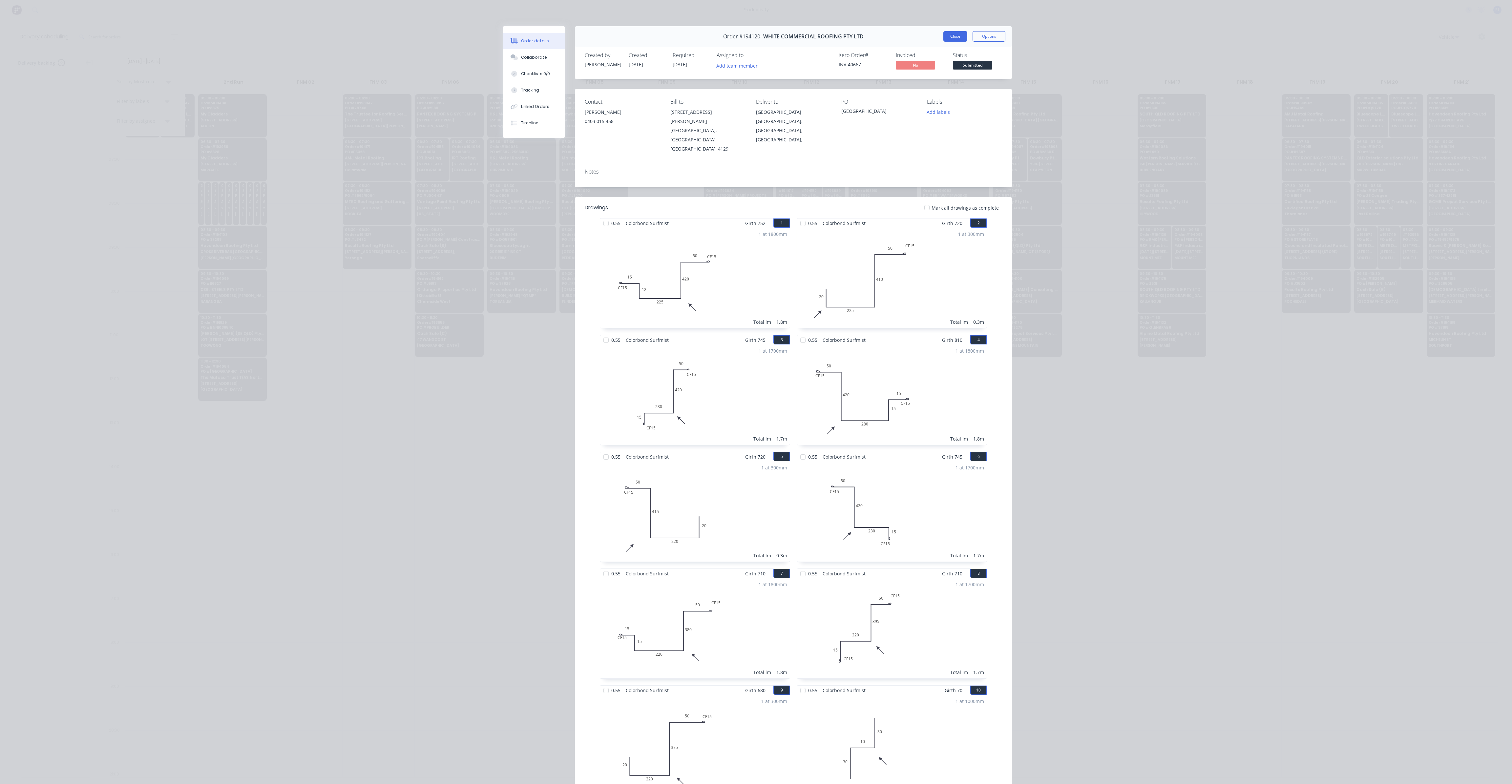
click at [946, 40] on button "Close" at bounding box center [955, 36] width 24 height 11
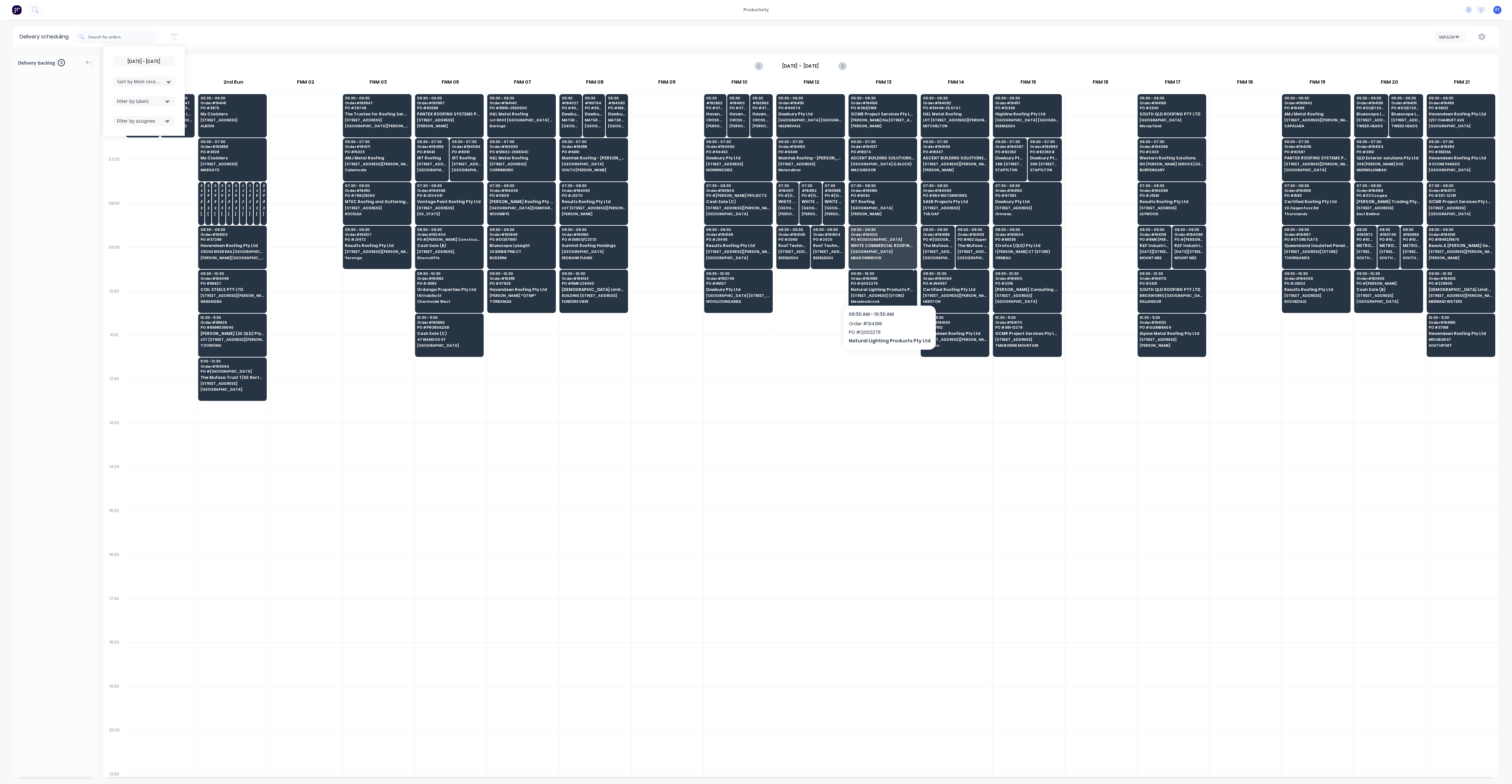
click at [886, 288] on span "Natural Lighting Products Pty Ltd" at bounding box center [883, 289] width 63 height 4
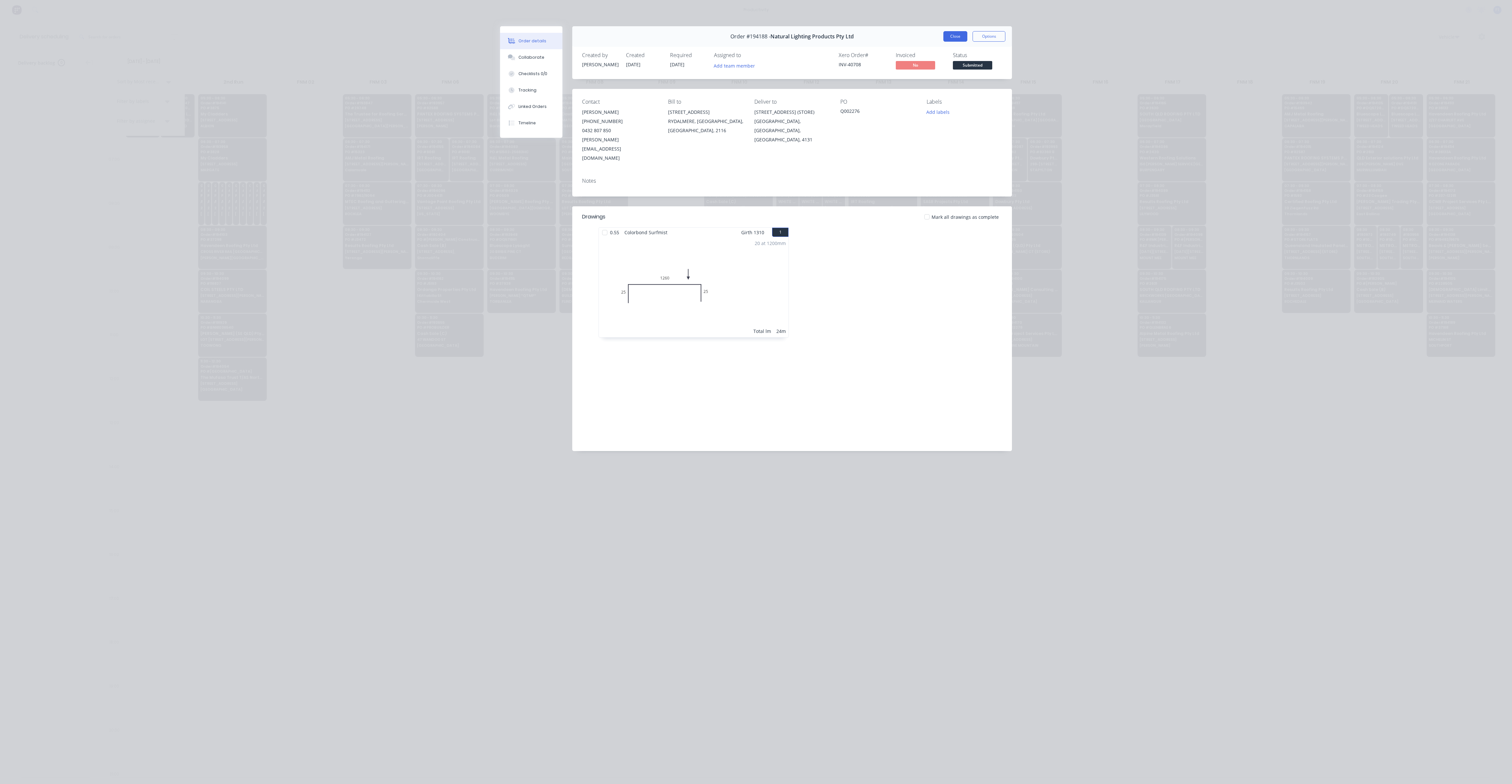
click at [953, 41] on button "Close" at bounding box center [955, 36] width 24 height 11
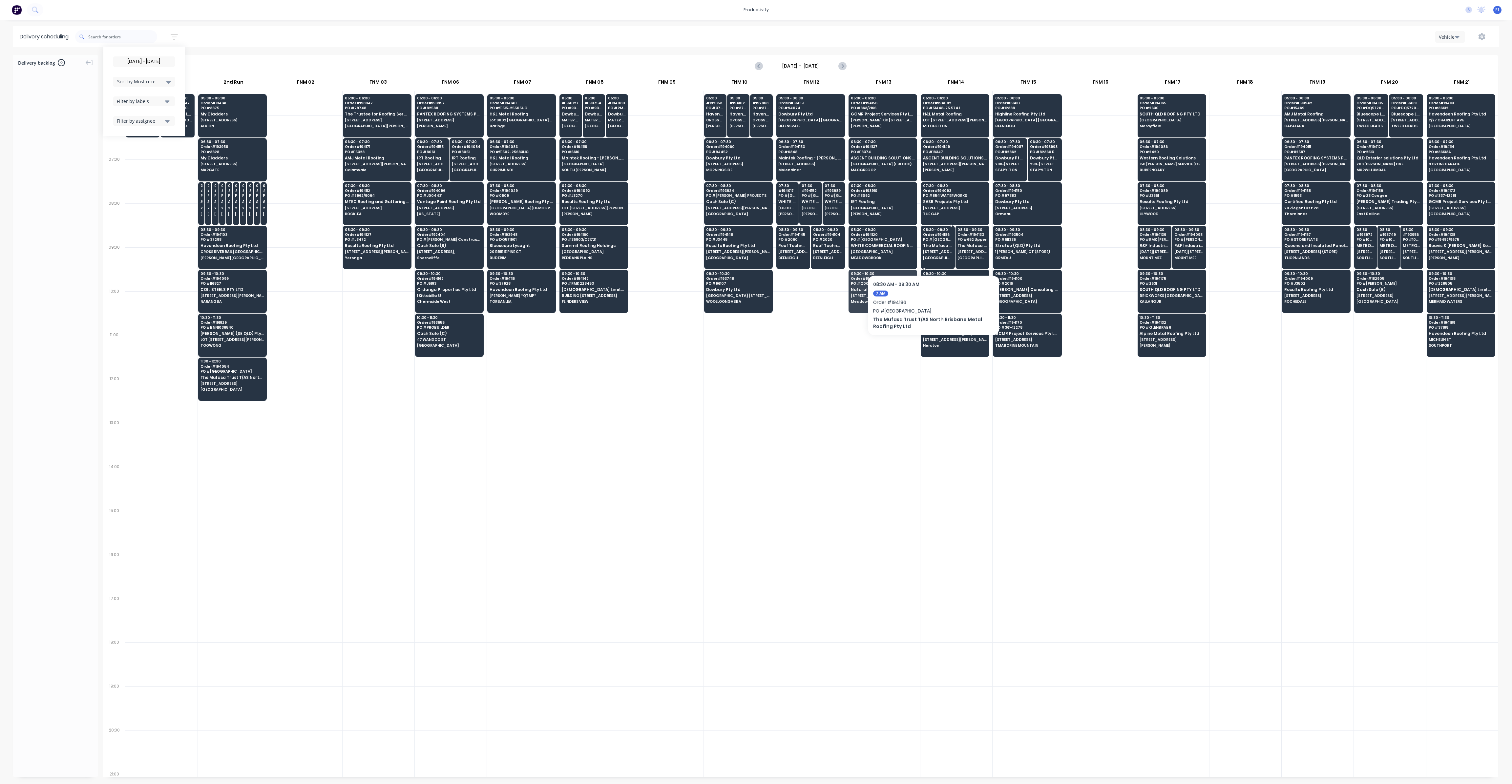
click at [933, 252] on div "08:30 - 09:30 Order # 194186 PO # 652 [GEOGRAPHIC_DATA] The Mufasa Trust T/AS N…" at bounding box center [937, 244] width 33 height 37
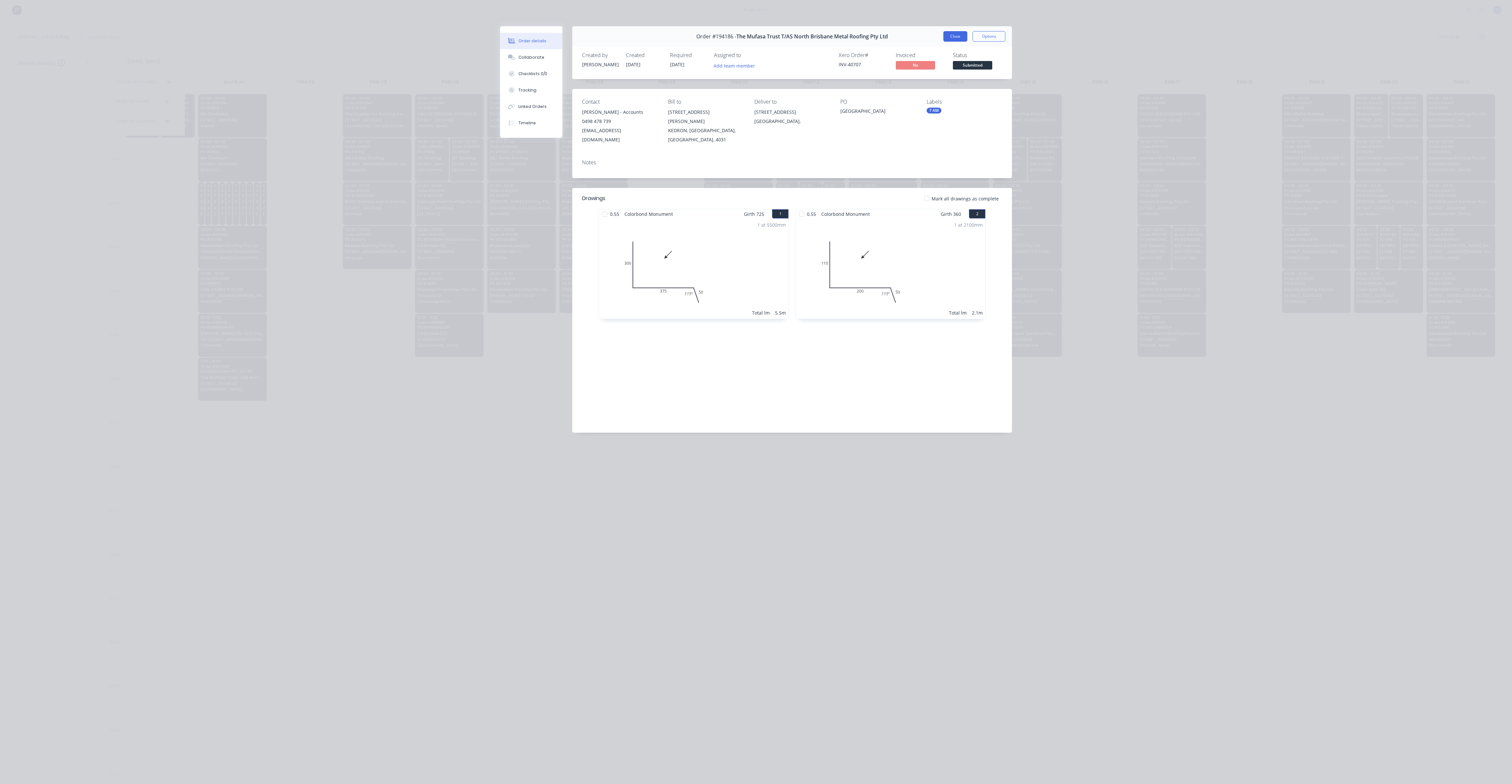
click at [952, 38] on button "Close" at bounding box center [955, 36] width 24 height 11
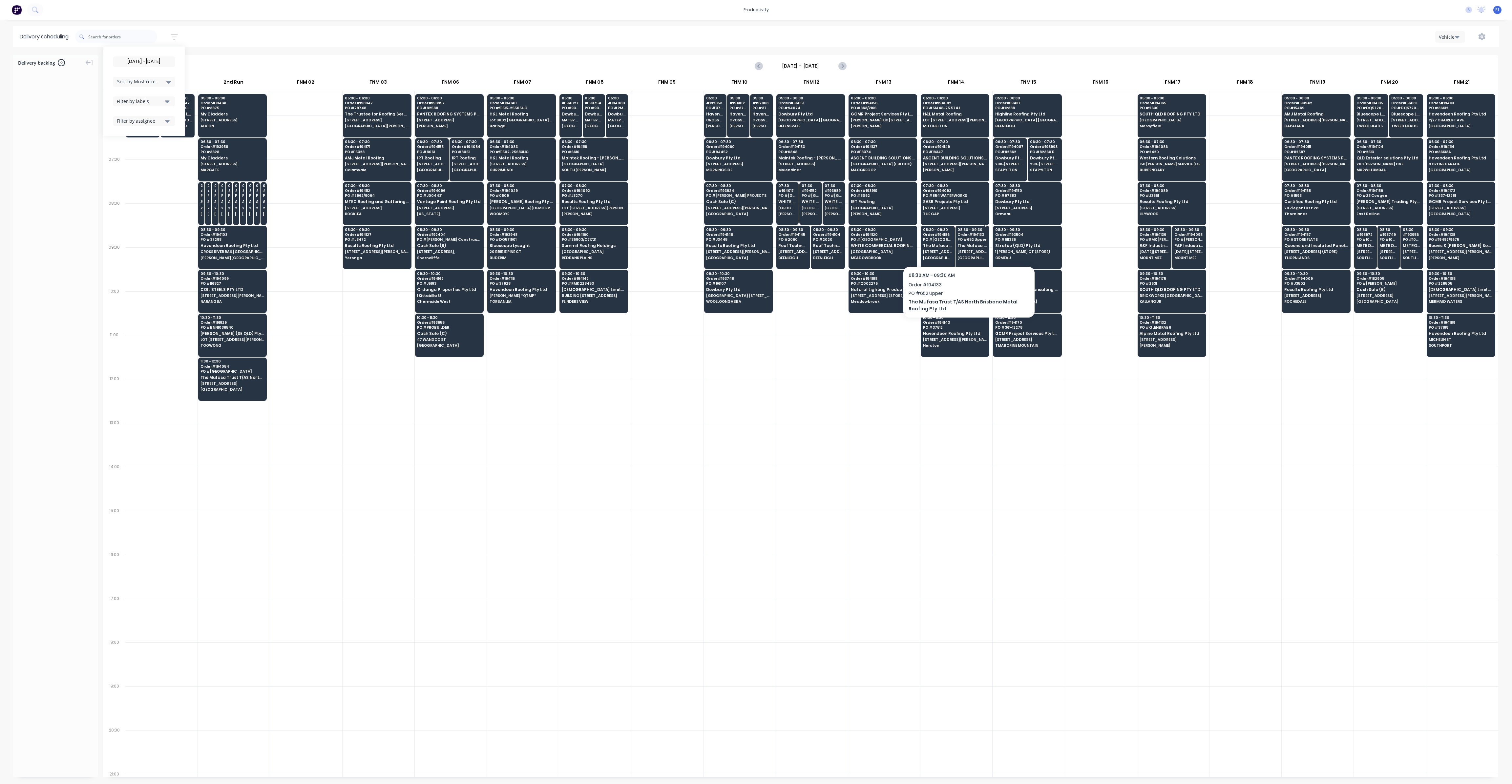
click at [969, 246] on span "The Mufasa Trust T/AS North Brisbane Metal Roofing Pty Ltd" at bounding box center [972, 245] width 29 height 4
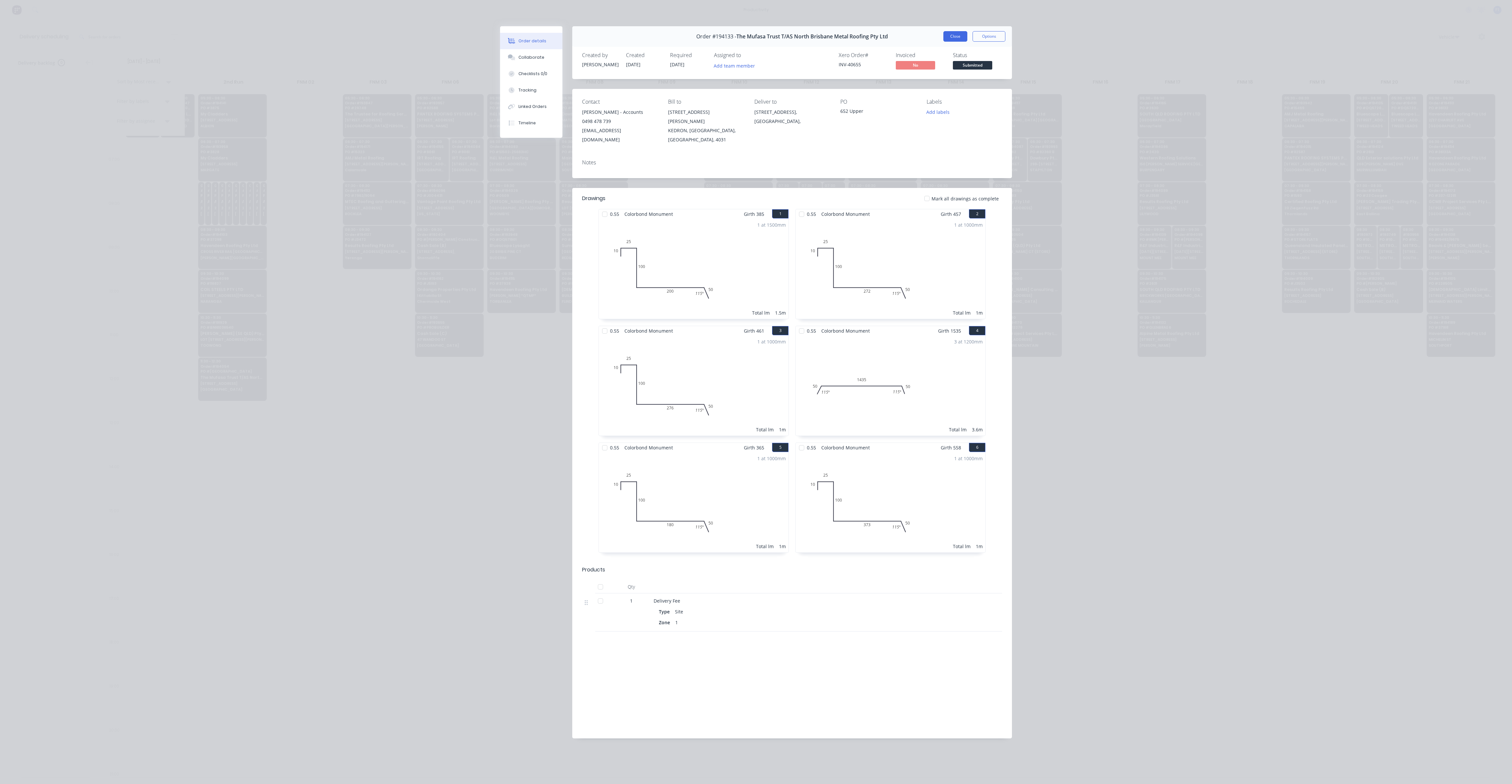
click at [957, 36] on button "Close" at bounding box center [955, 36] width 24 height 11
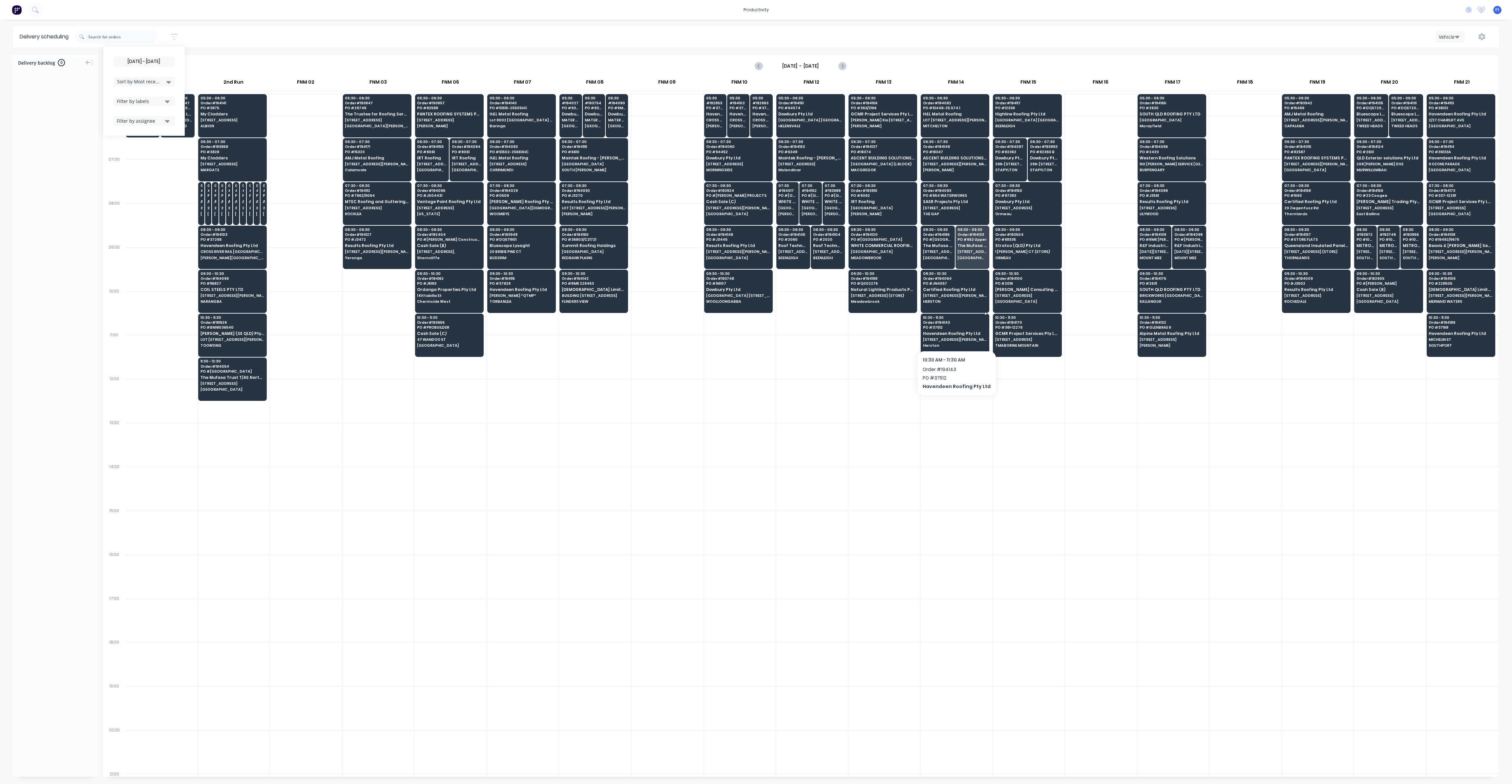
click at [957, 332] on span "Havendeen Roofing Pty Ltd" at bounding box center [955, 333] width 63 height 4
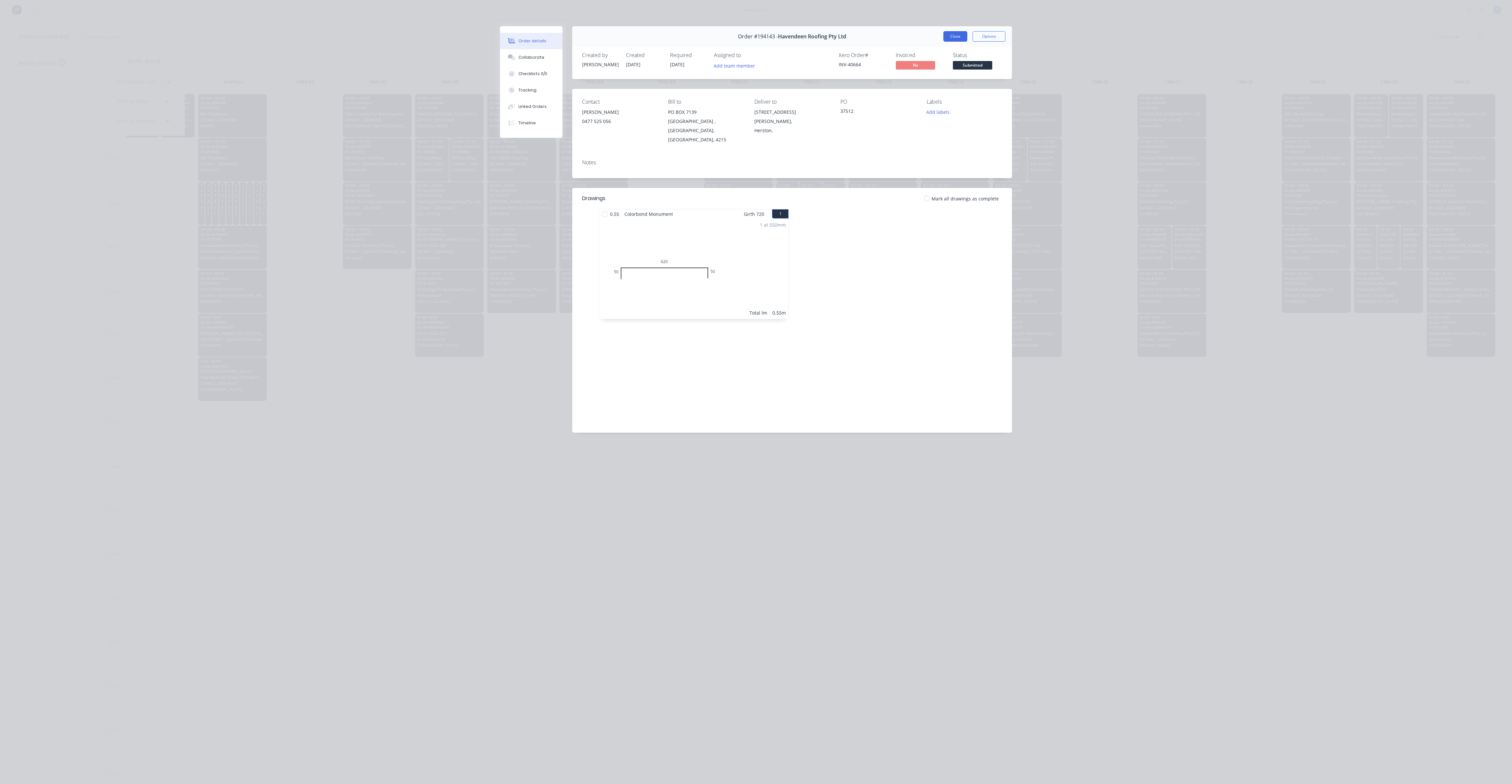
click at [958, 34] on button "Close" at bounding box center [955, 36] width 24 height 11
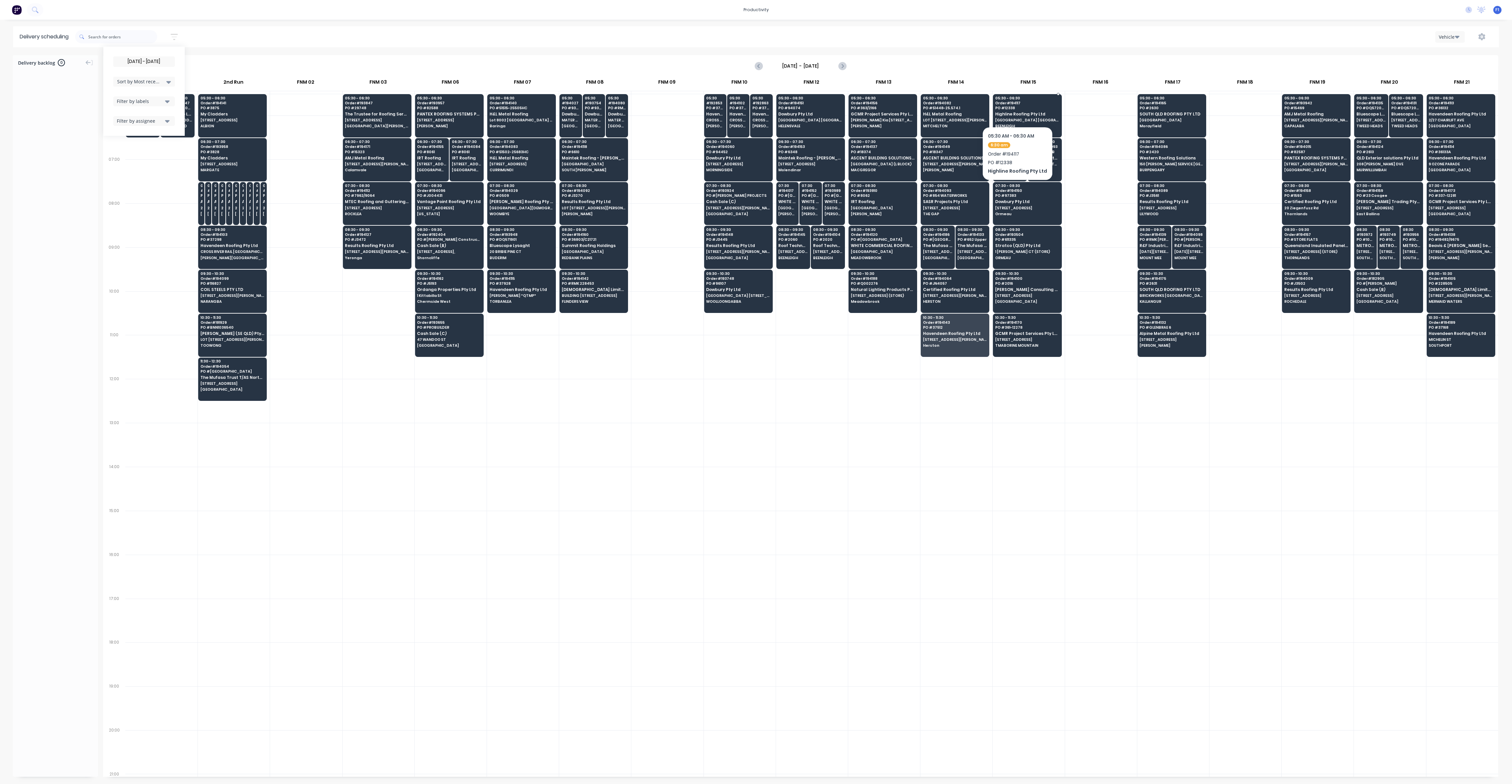
click at [1015, 107] on span "PO # 12338" at bounding box center [1027, 108] width 63 height 4
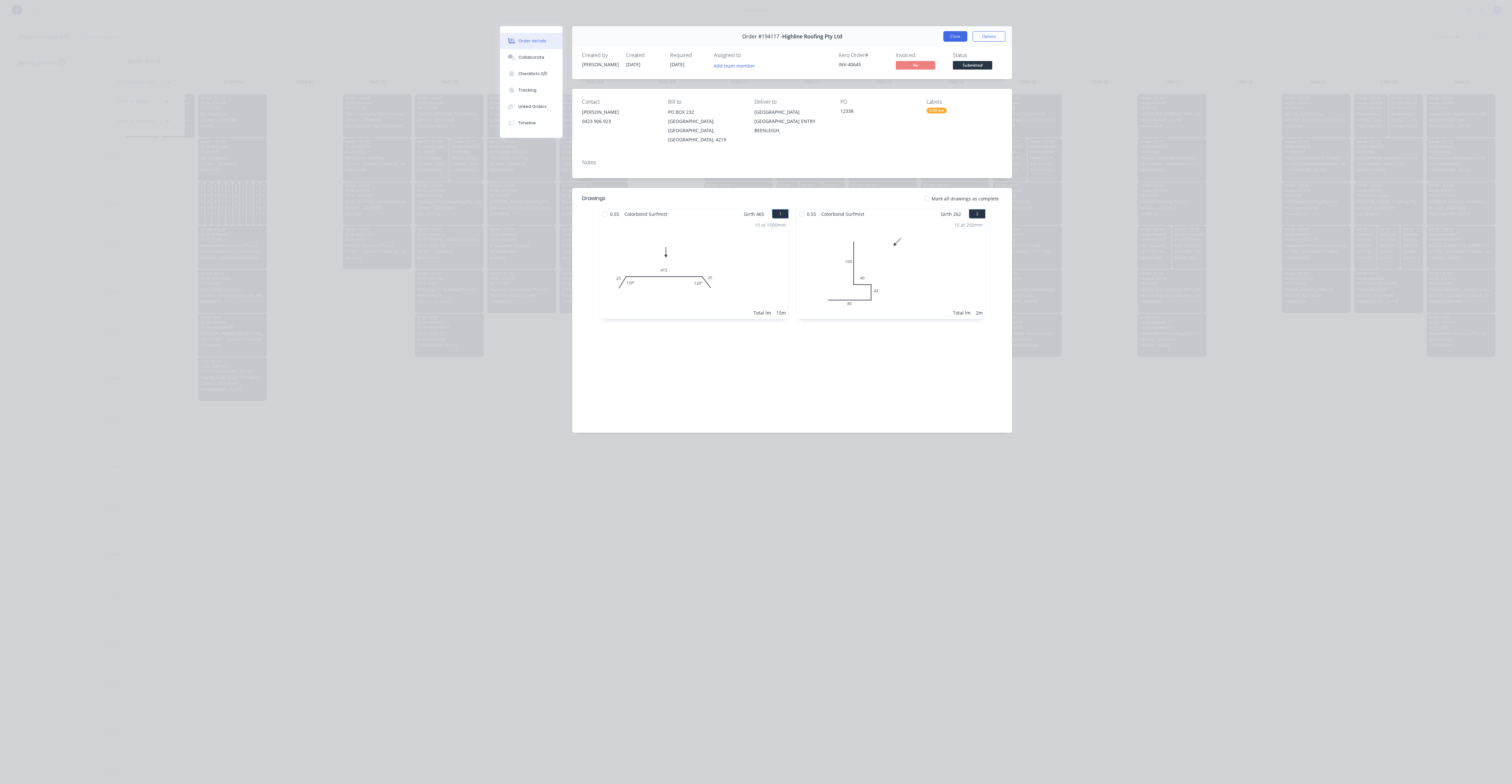
click at [955, 38] on button "Close" at bounding box center [955, 36] width 24 height 11
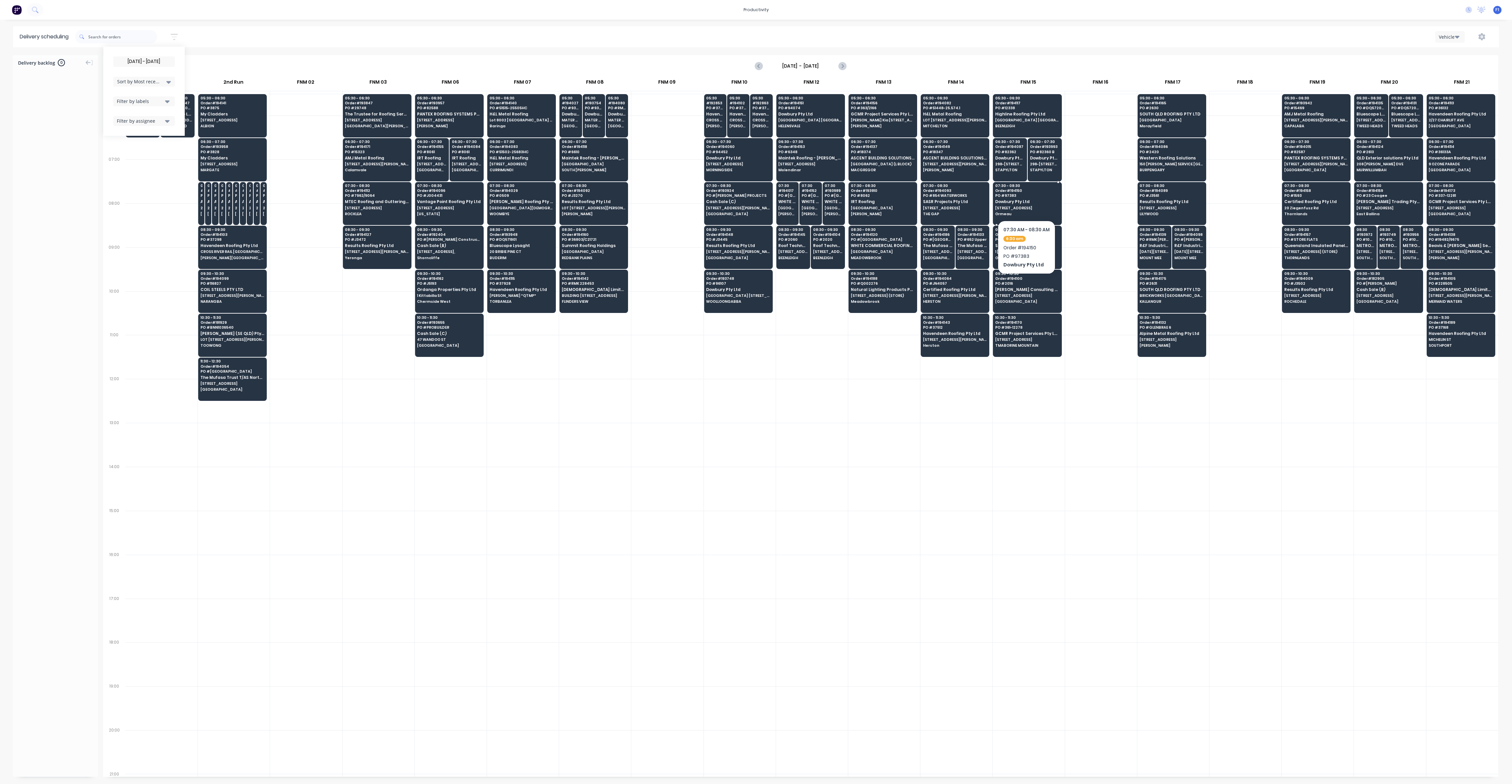
click at [1013, 209] on div "07:30 - 08:30 Order # 194150 PO # 97383 Dowbury Pty Ltd [STREET_ADDRESS]" at bounding box center [1027, 200] width 68 height 37
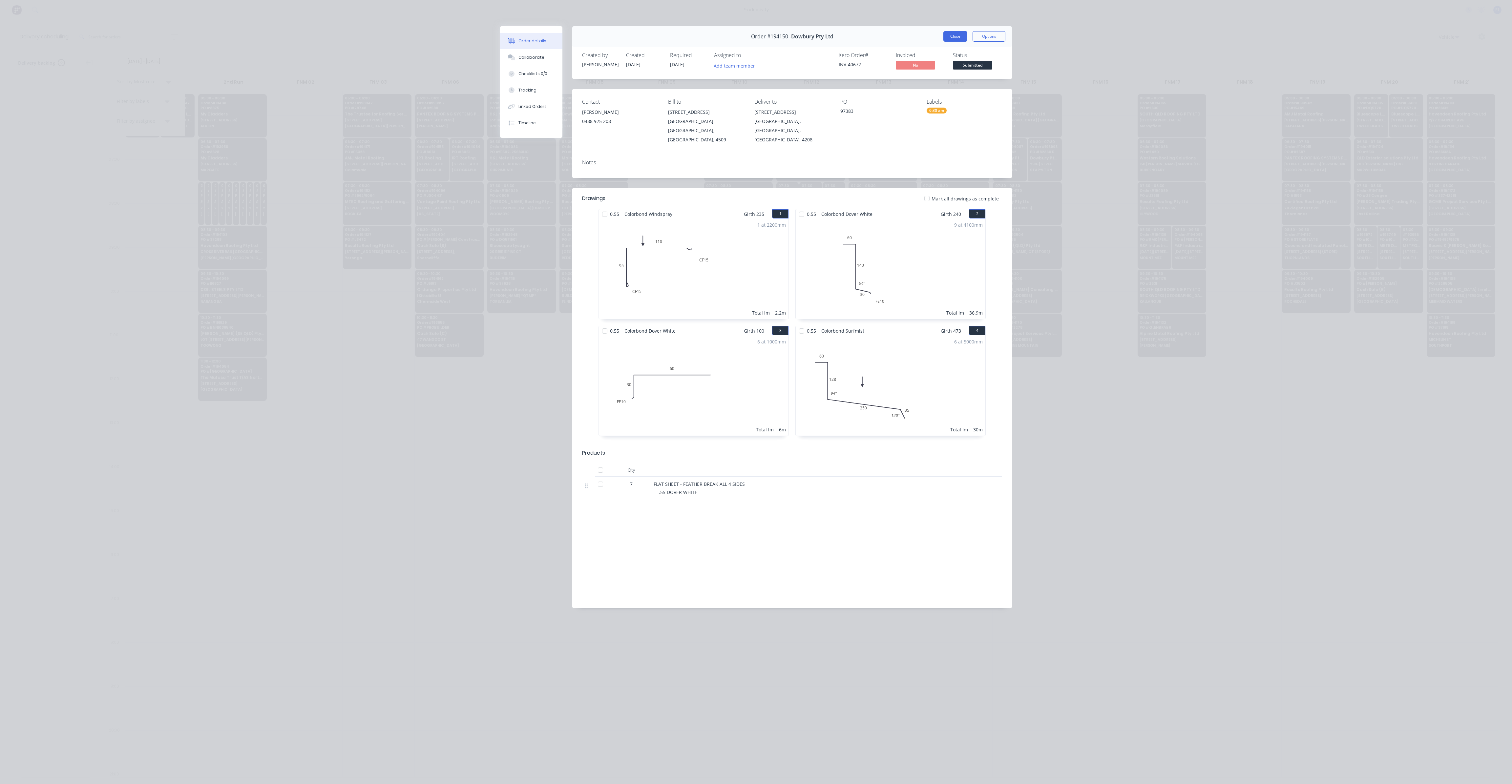
click at [952, 37] on button "Close" at bounding box center [955, 36] width 24 height 11
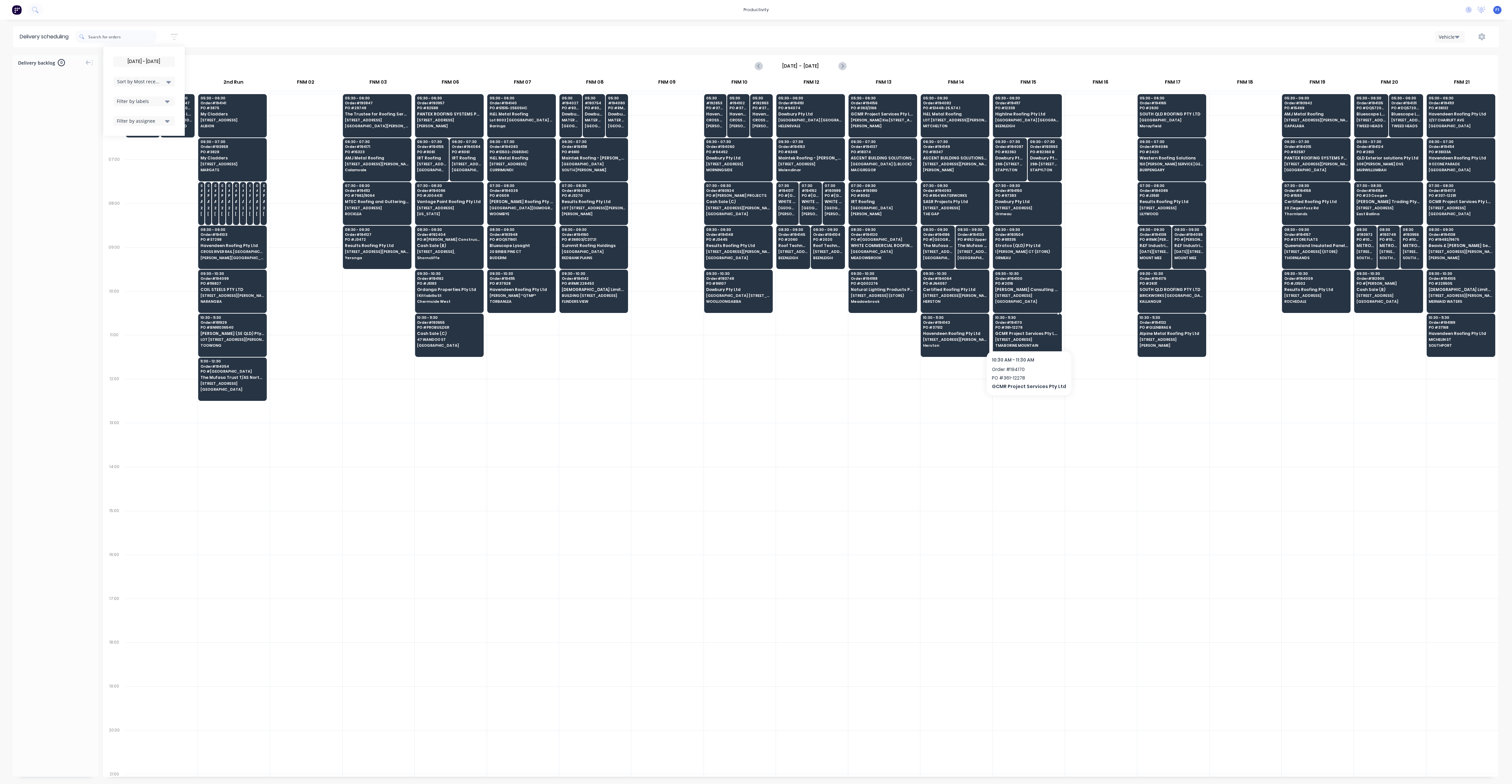
click at [1017, 334] on div "10:30 - 11:30 Order # 194170 PO # 361-12278 GCMR Project Services Pty Ltd [STRE…" at bounding box center [1027, 332] width 68 height 37
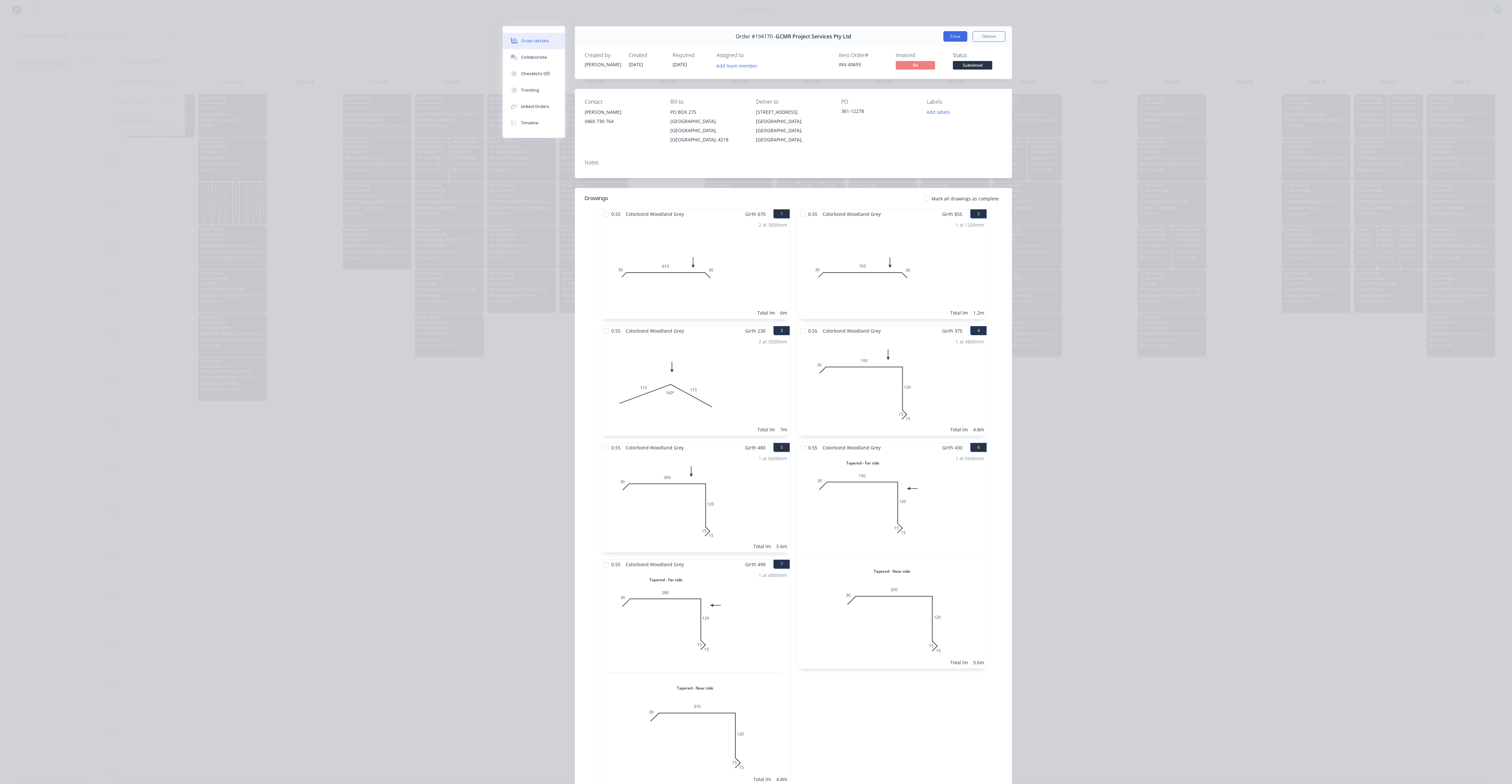
click at [951, 40] on button "Close" at bounding box center [955, 36] width 24 height 11
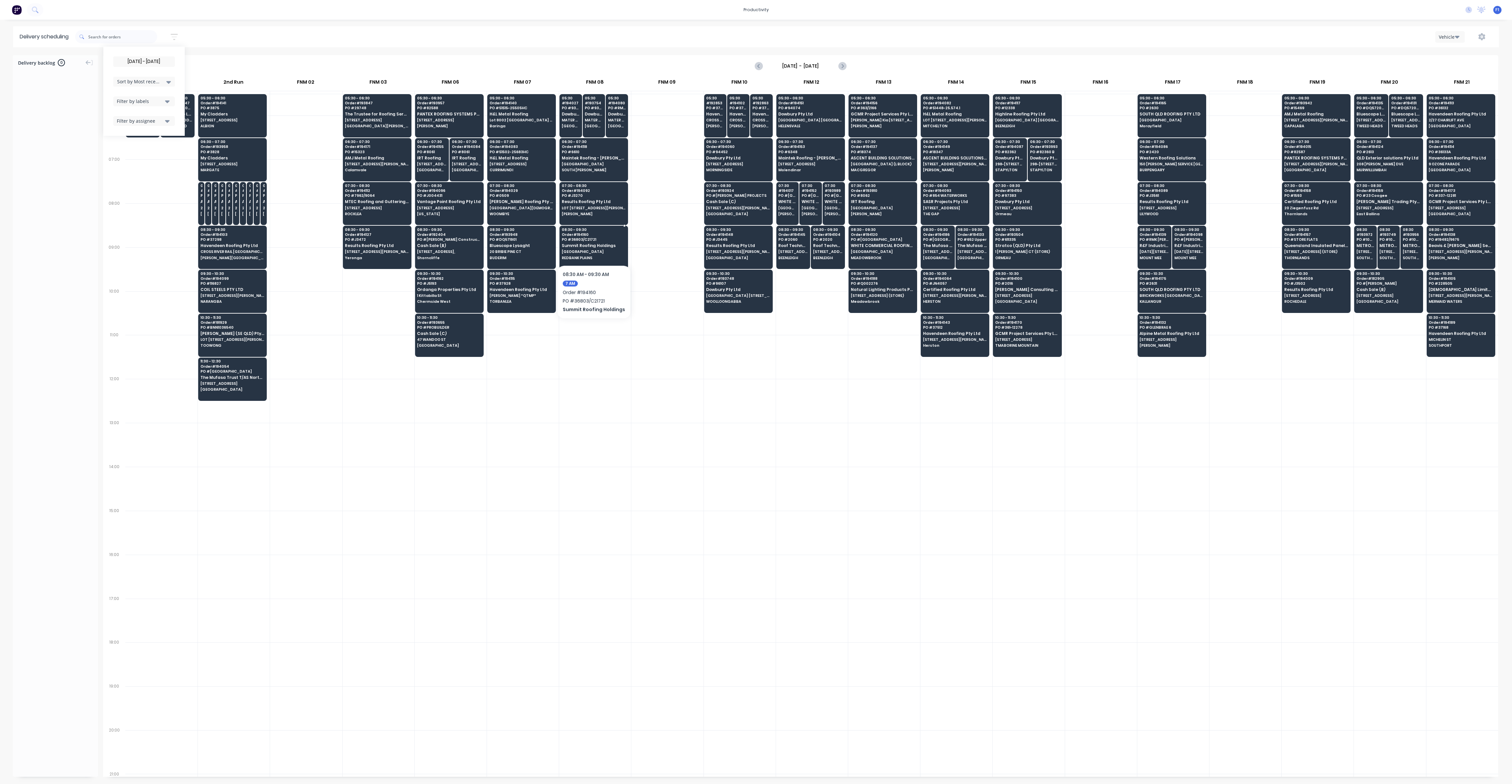
click at [592, 245] on span "Summit Roofing Holdings" at bounding box center [593, 245] width 63 height 4
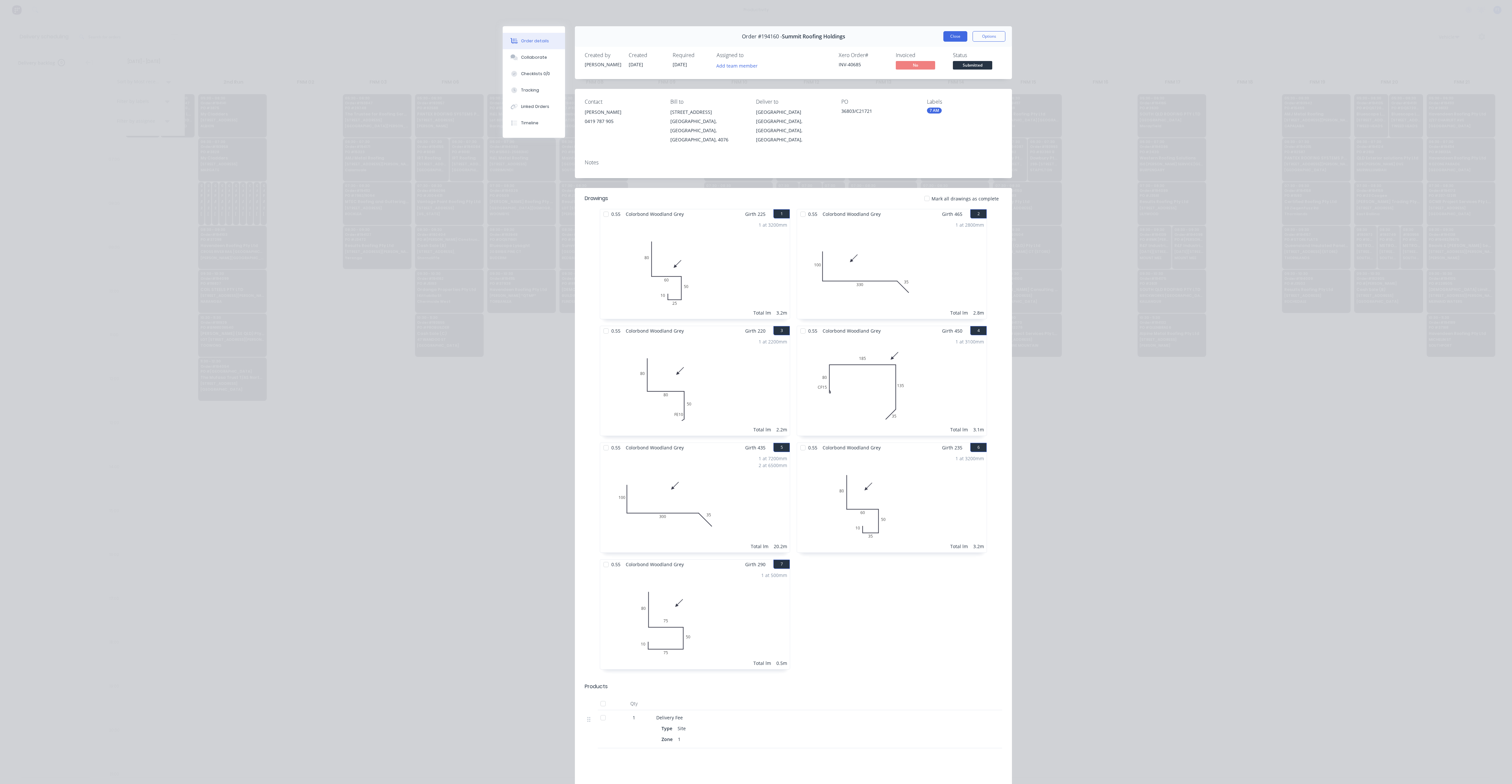
click at [958, 41] on button "Close" at bounding box center [955, 36] width 24 height 11
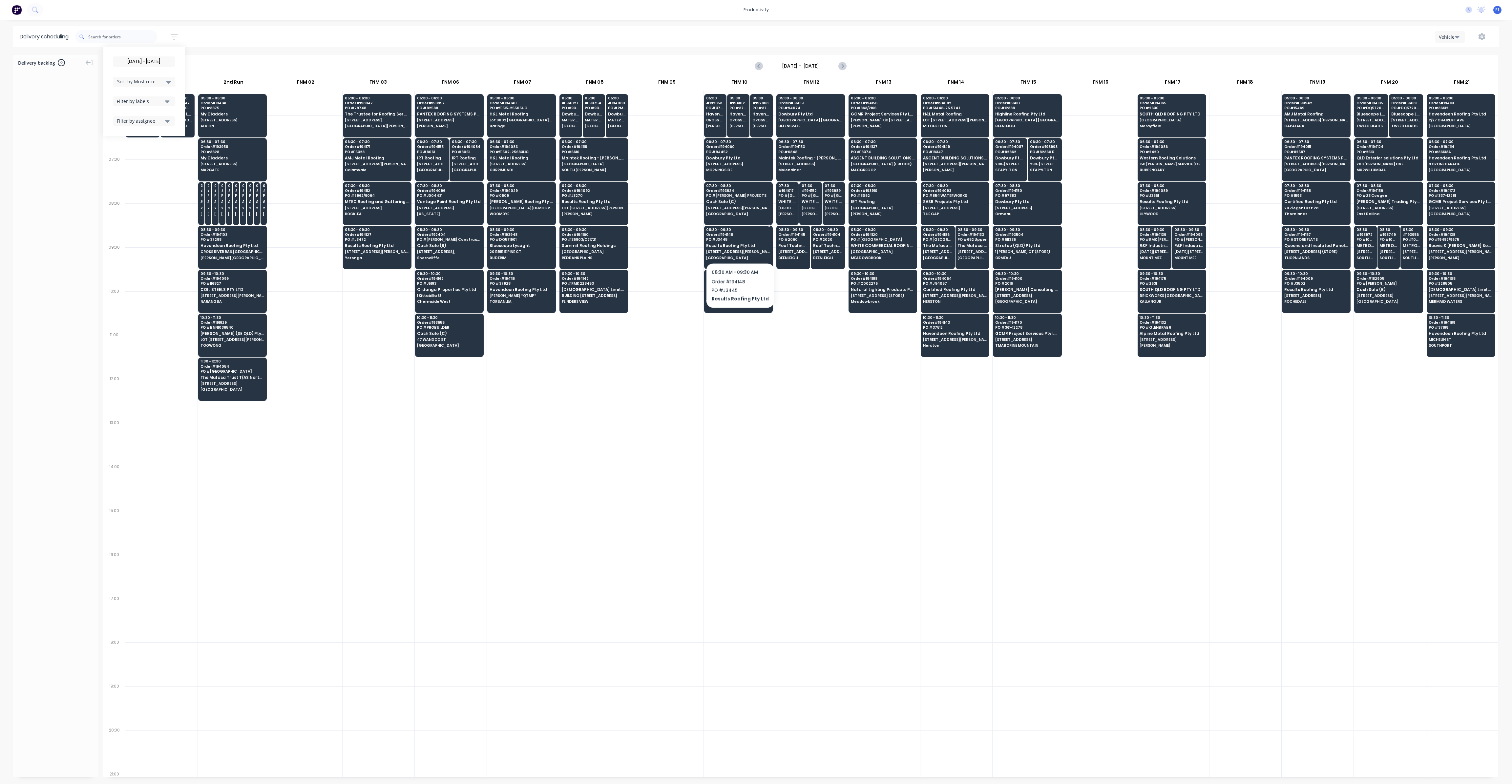
click at [738, 246] on span "Results Roofing Pty Ltd" at bounding box center [738, 245] width 63 height 4
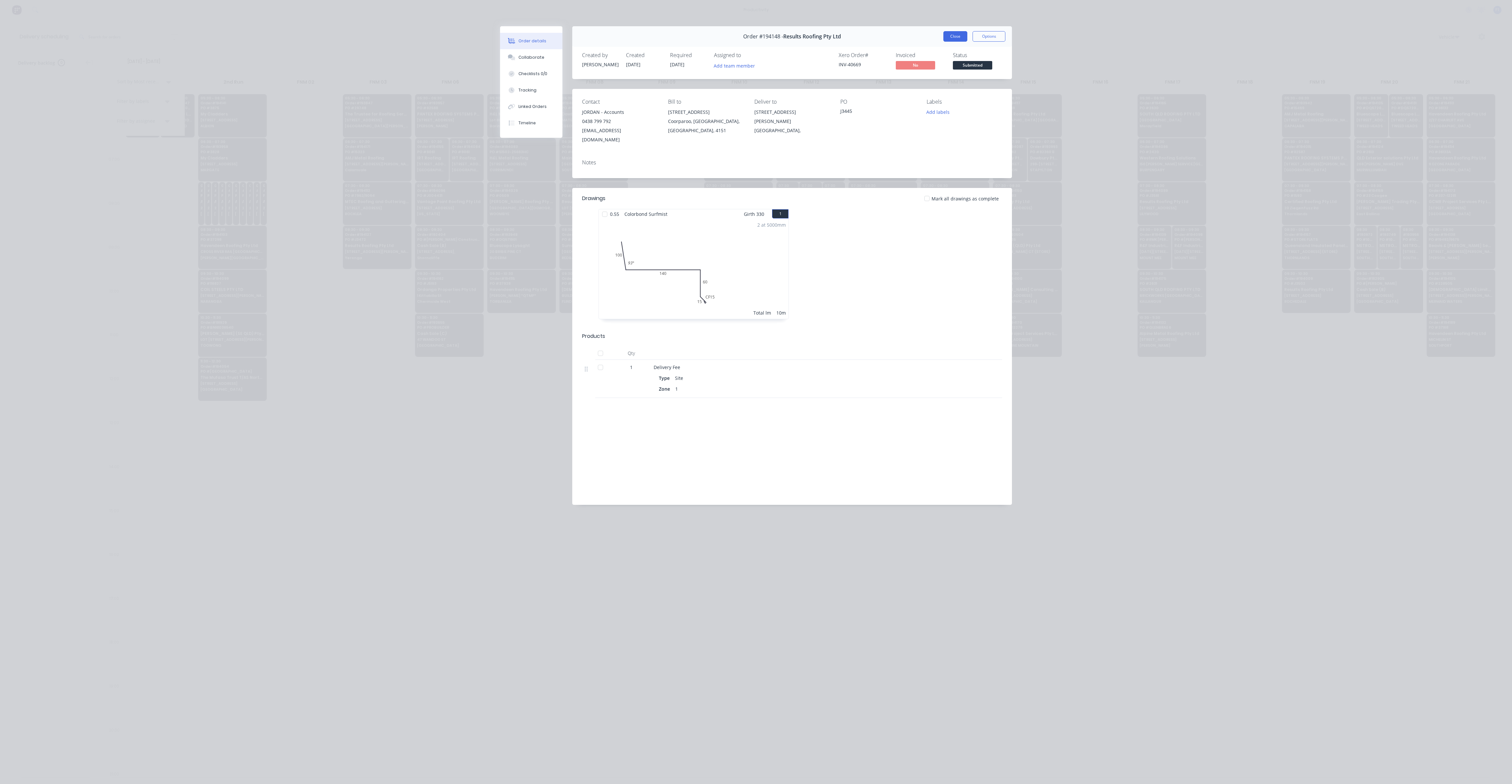
click at [952, 38] on button "Close" at bounding box center [955, 36] width 24 height 11
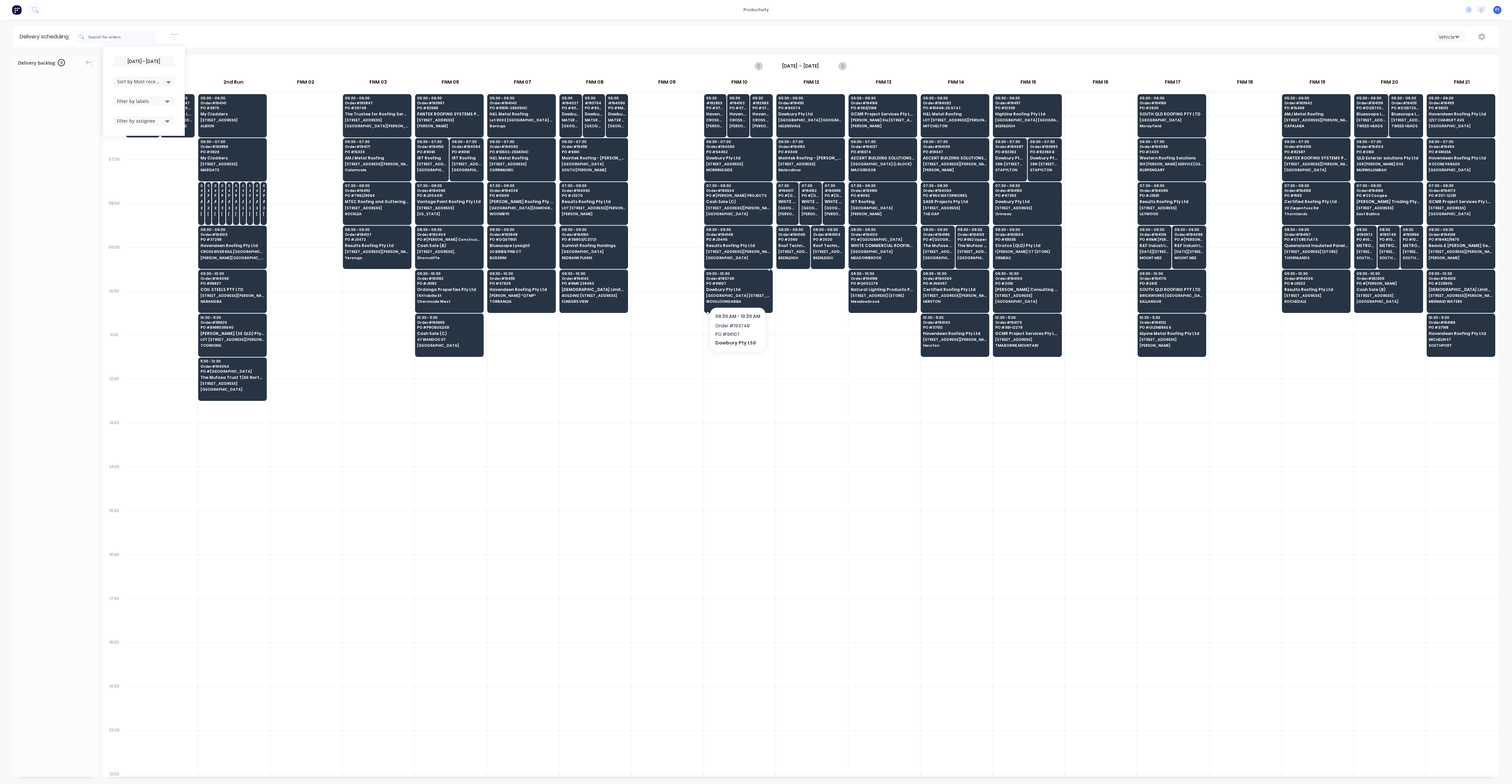
click at [729, 293] on span "[GEOGRAPHIC_DATA] [STREET_ADDRESS]" at bounding box center [738, 295] width 63 height 4
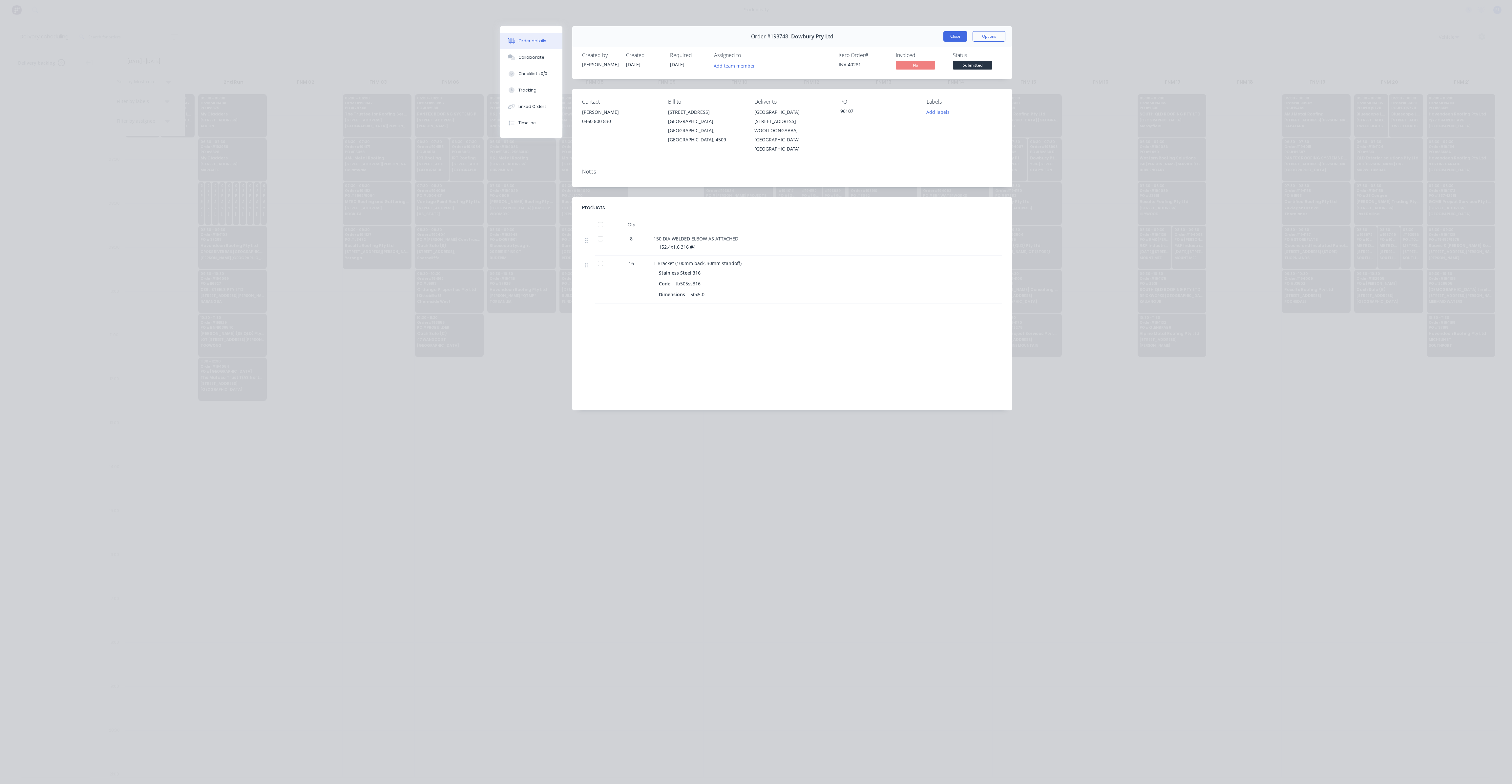
click at [960, 40] on button "Close" at bounding box center [955, 36] width 24 height 11
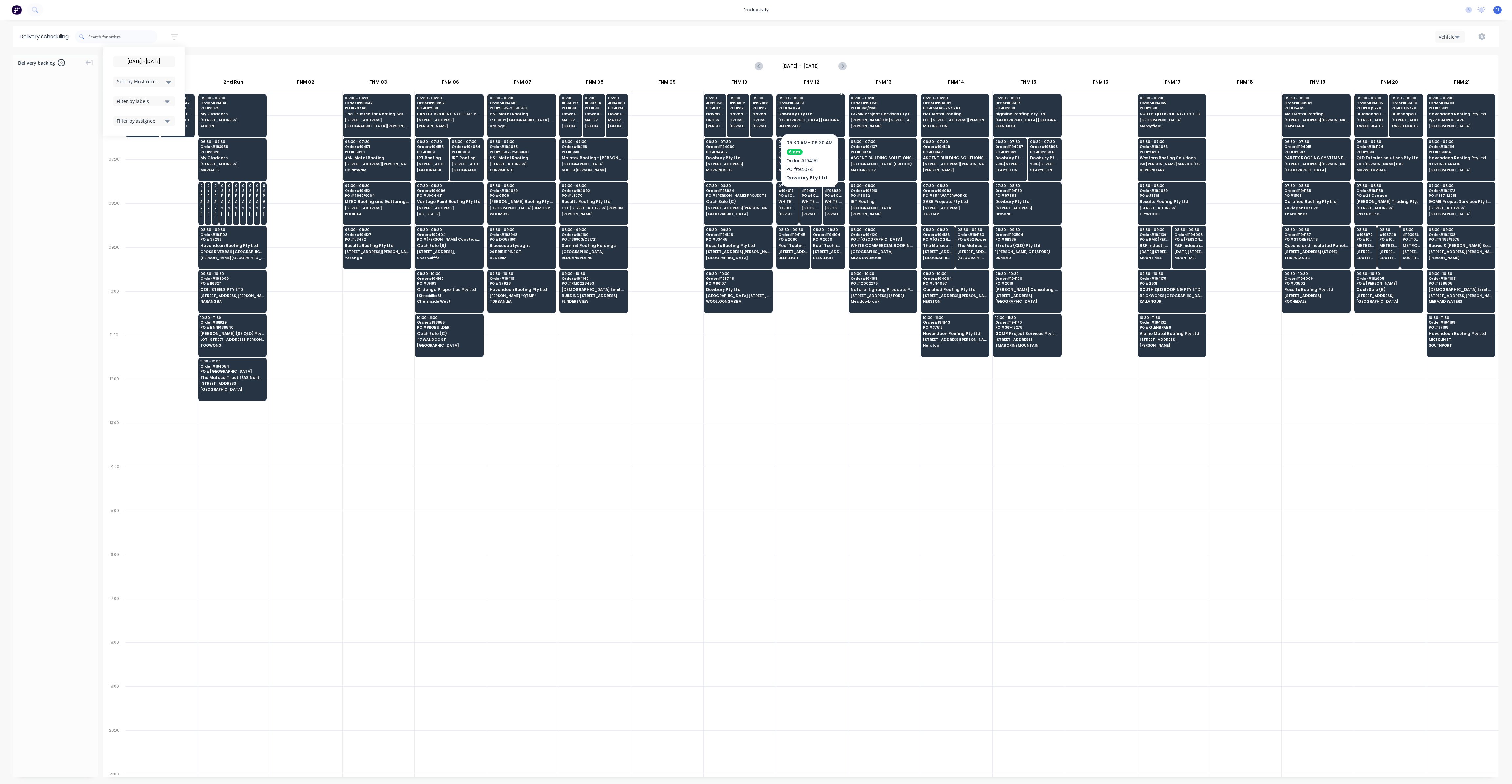
click at [814, 116] on span "Dowbury Pty Ltd" at bounding box center [810, 114] width 63 height 4
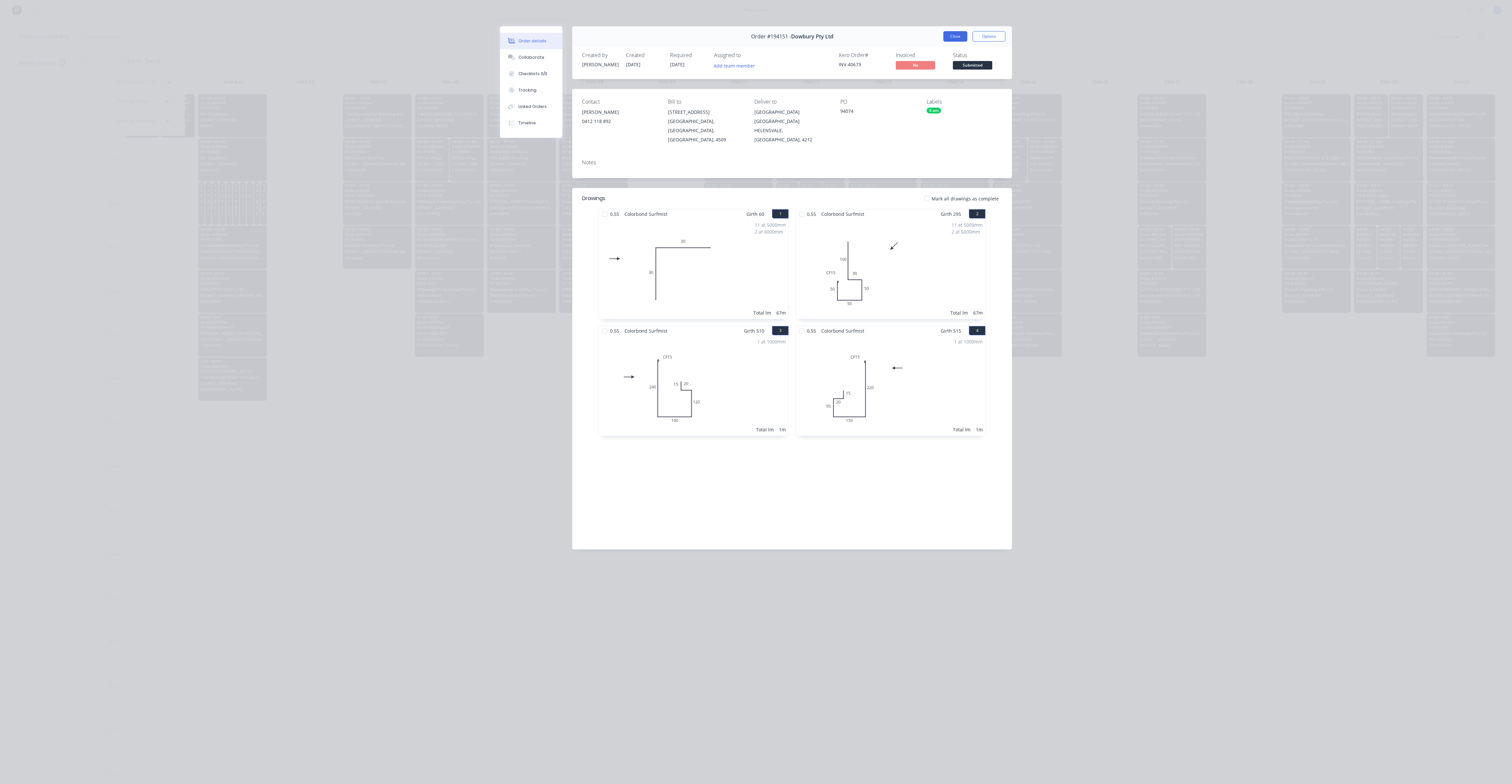
click at [955, 38] on button "Close" at bounding box center [955, 36] width 24 height 11
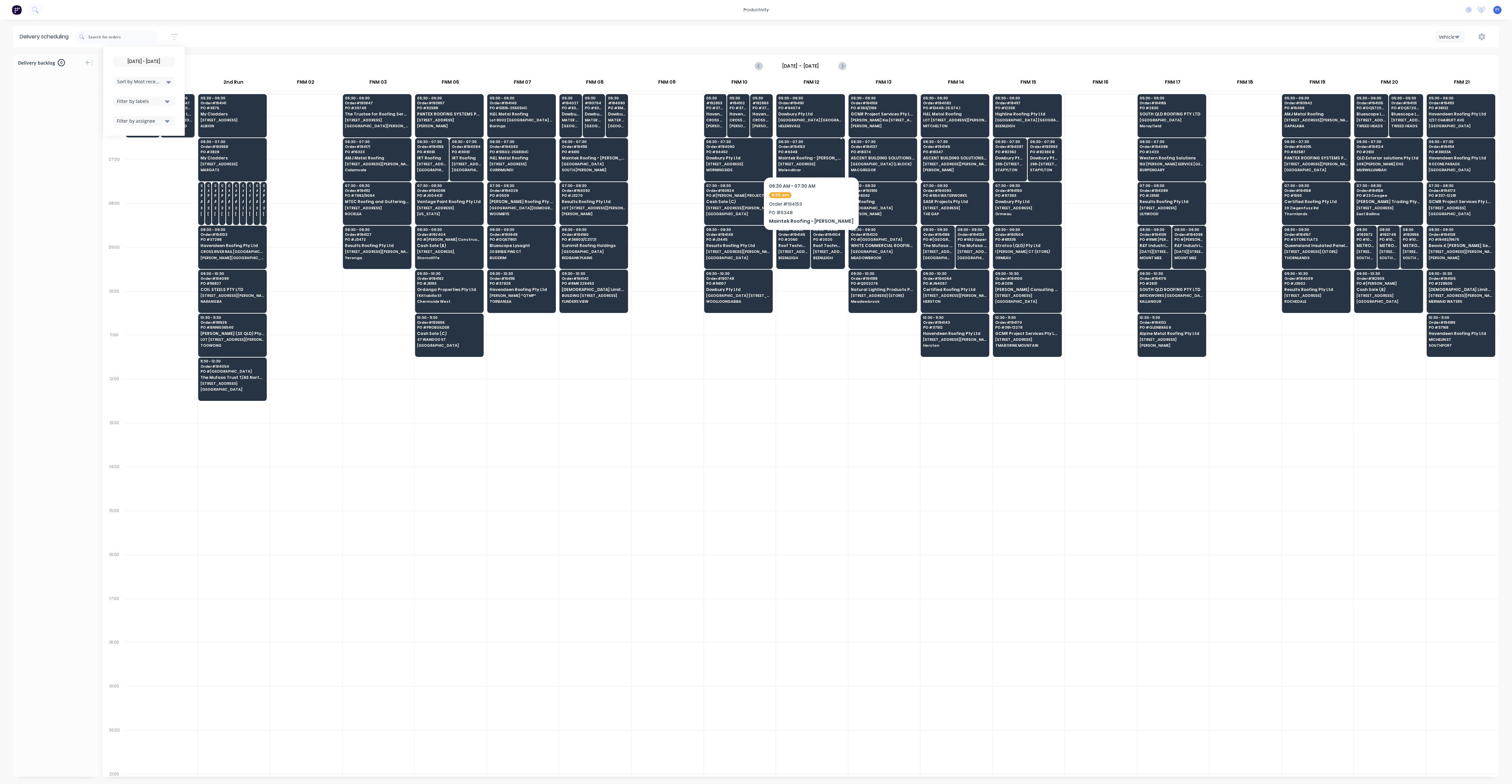
click at [803, 166] on div "06:30 - 07:30 Order # 194153 PO # 6348 Maintek Roofing - [PERSON_NAME] [STREET_…" at bounding box center [811, 156] width 68 height 37
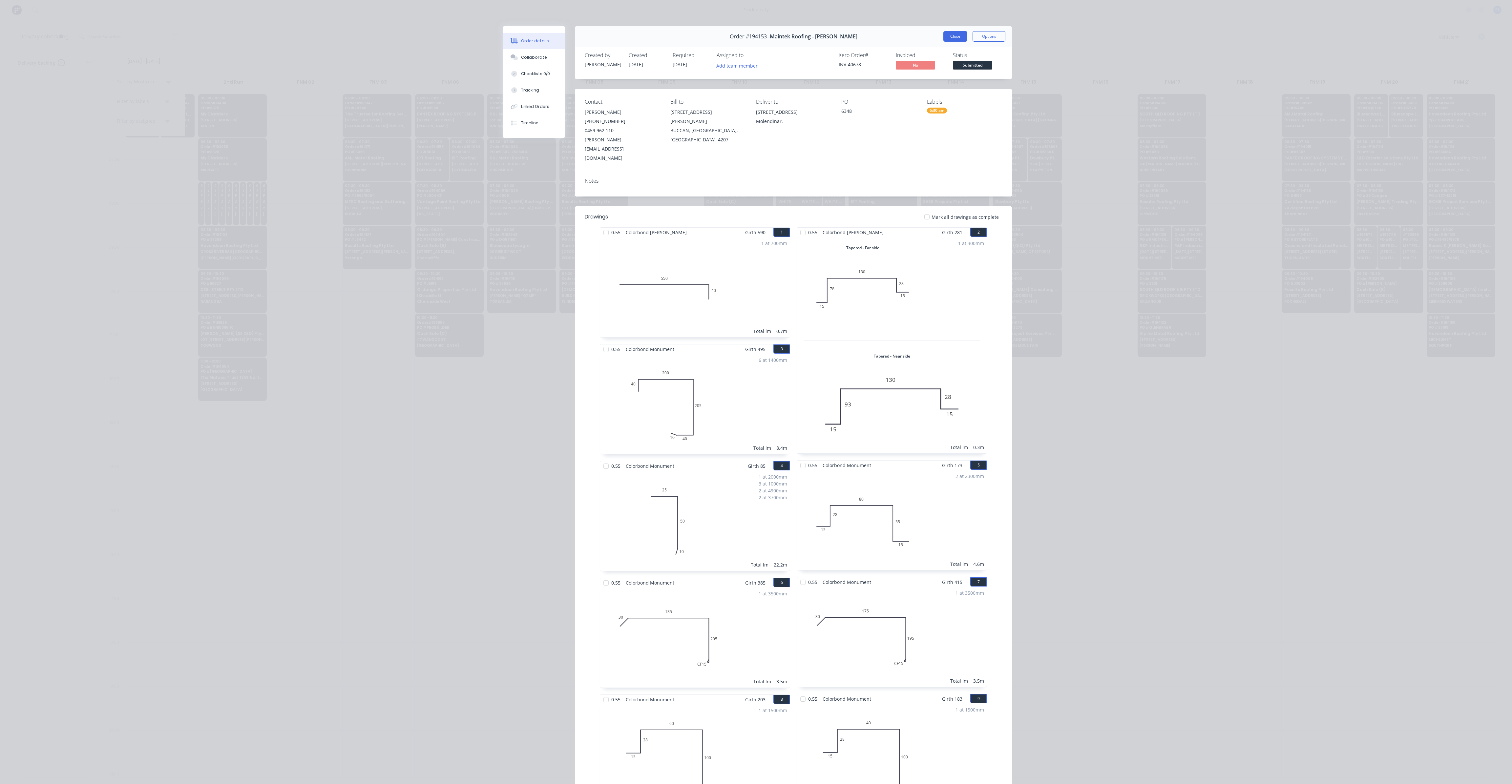
click at [950, 41] on button "Close" at bounding box center [955, 36] width 24 height 11
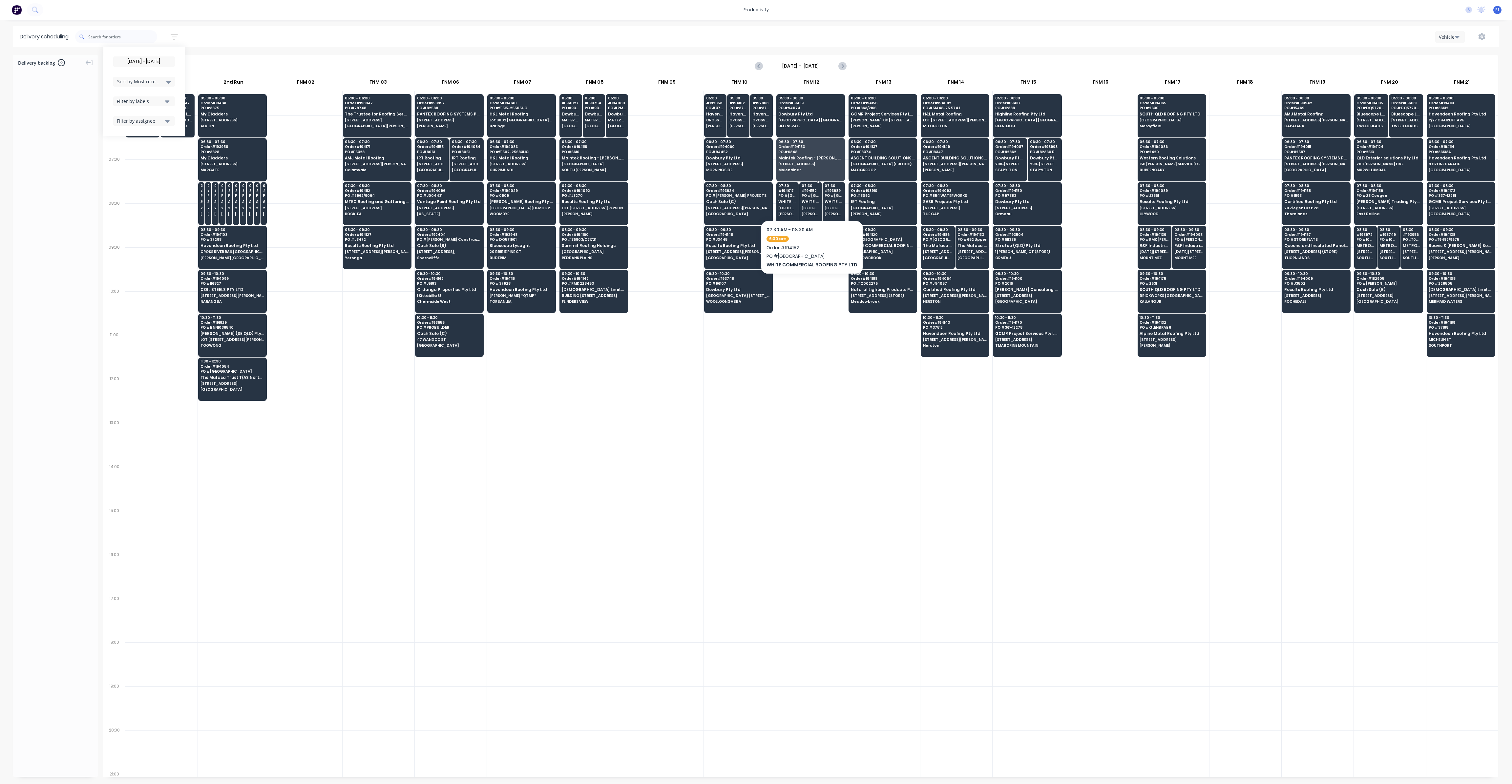
click at [803, 207] on span "[GEOGRAPHIC_DATA] [STREET_ADDRESS]" at bounding box center [811, 208] width 18 height 4
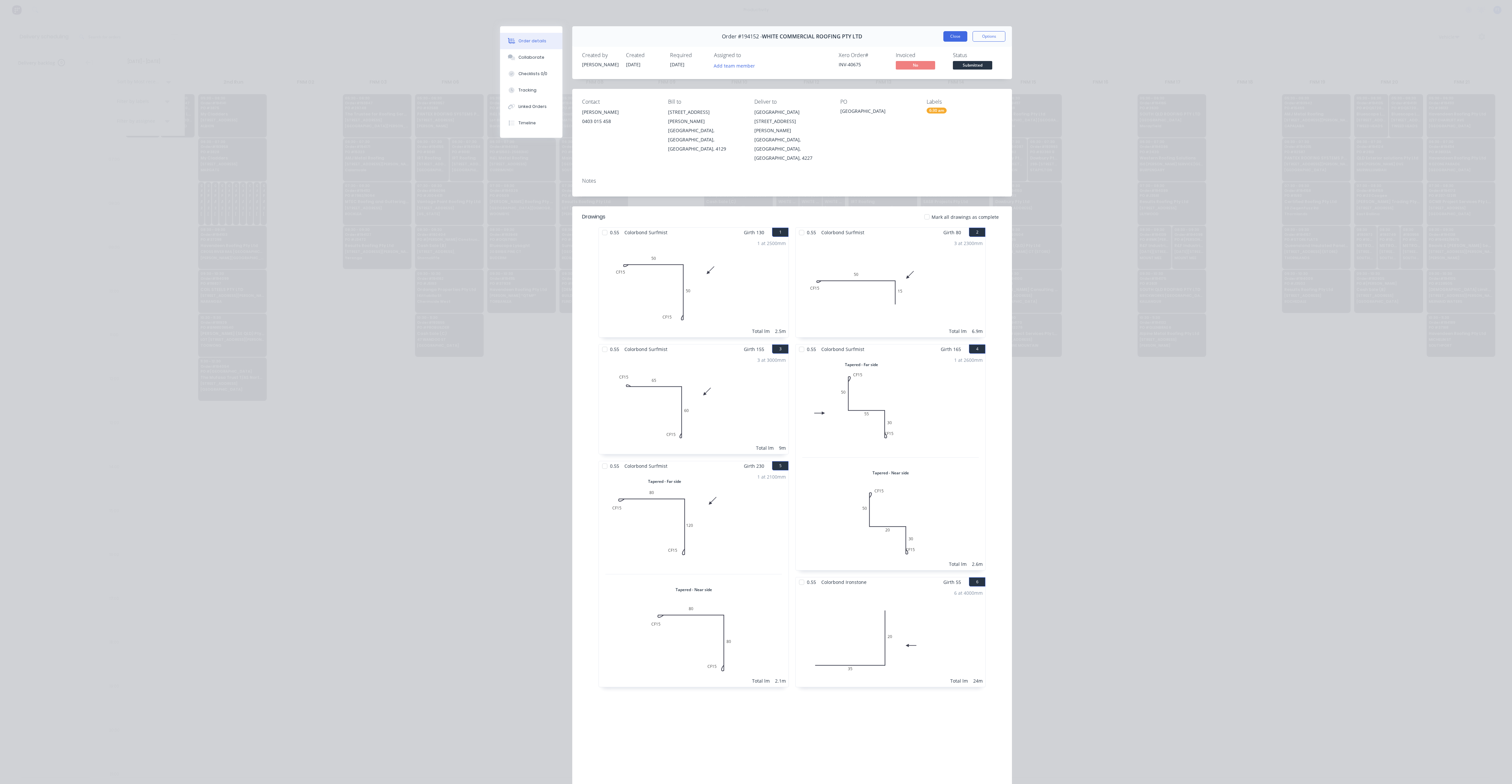
click at [952, 39] on button "Close" at bounding box center [955, 36] width 24 height 11
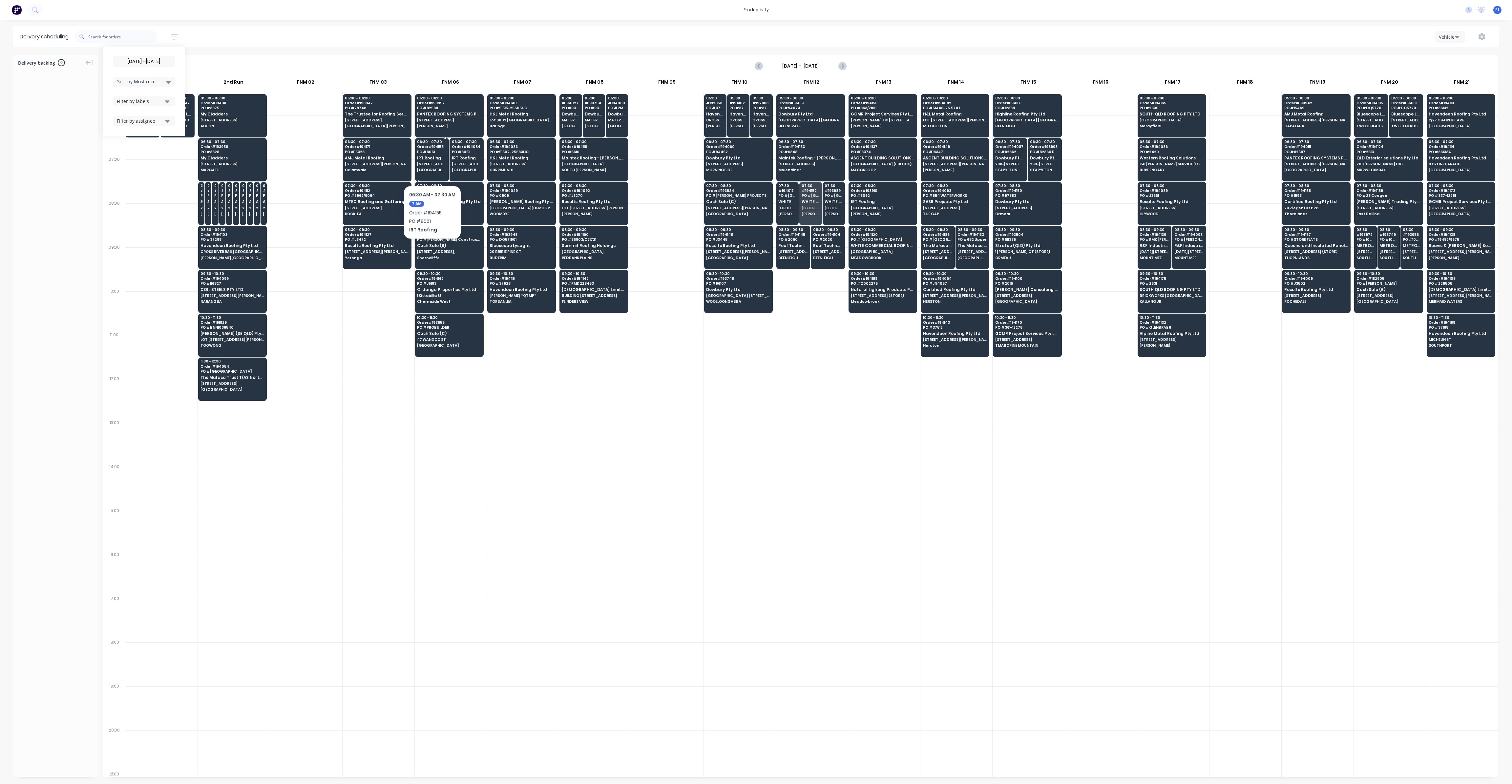
click at [432, 165] on span "[STREET_ADDRESS]" at bounding box center [432, 164] width 29 height 4
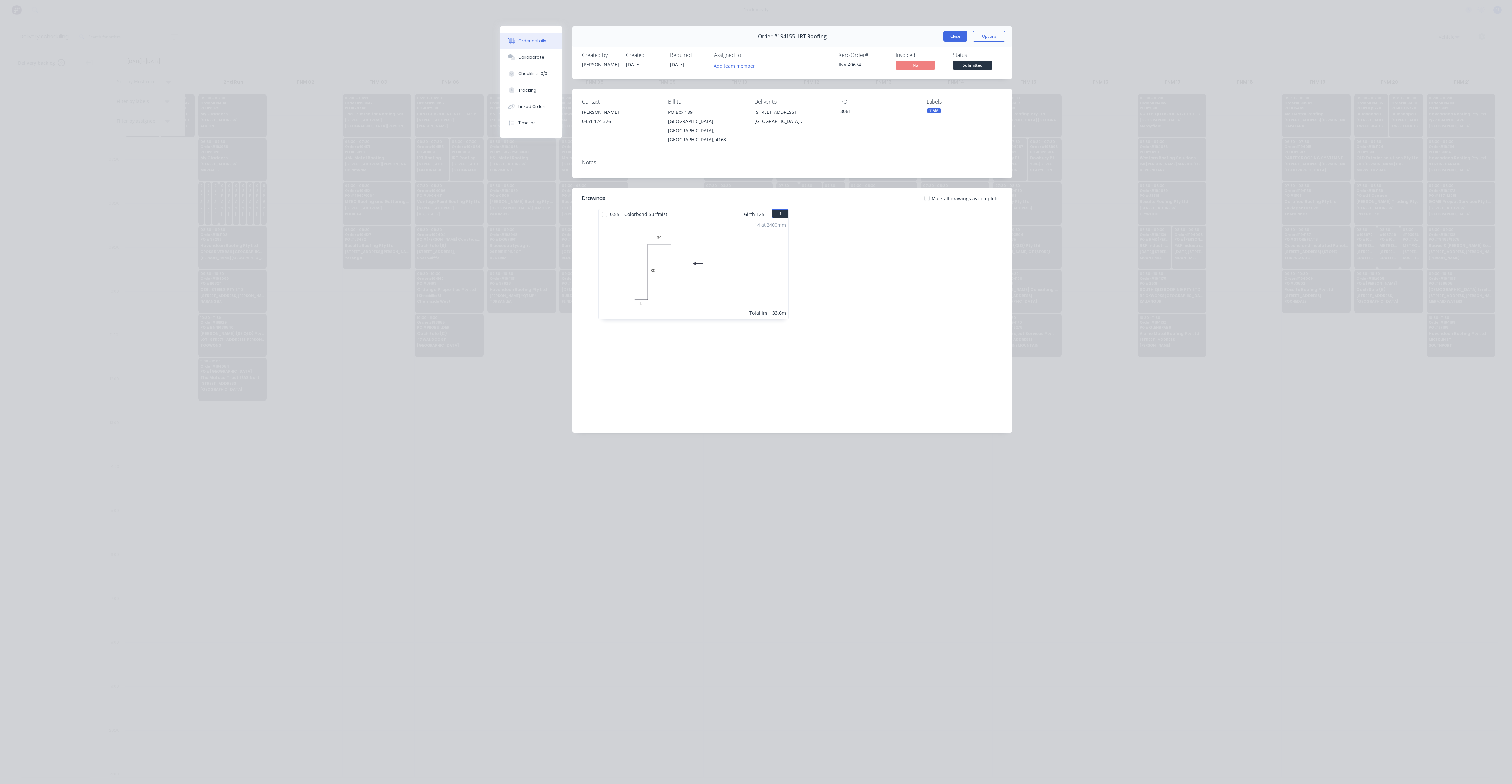
click at [954, 38] on button "Close" at bounding box center [955, 36] width 24 height 11
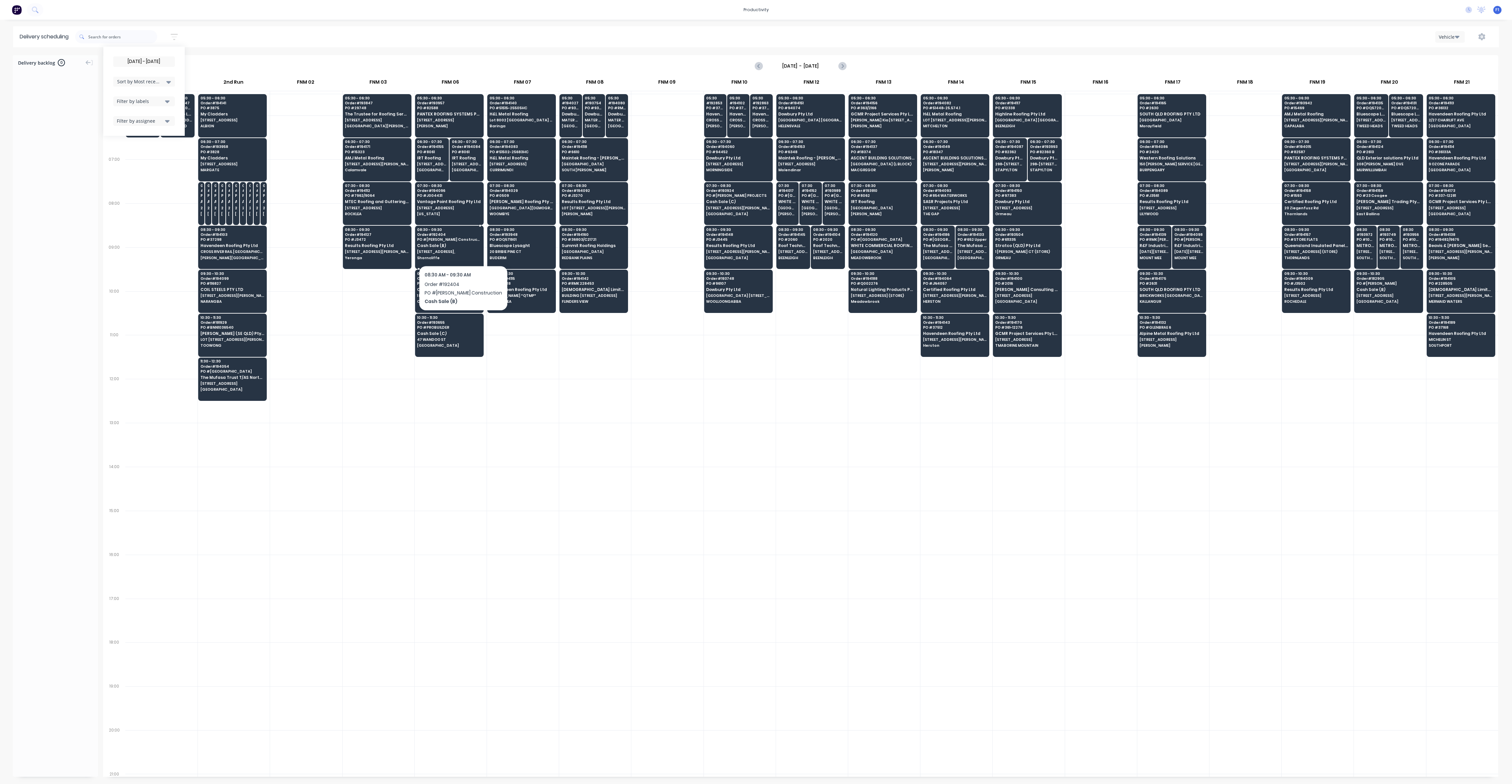
click at [450, 249] on span "[STREET_ADDRESS]," at bounding box center [449, 251] width 63 height 4
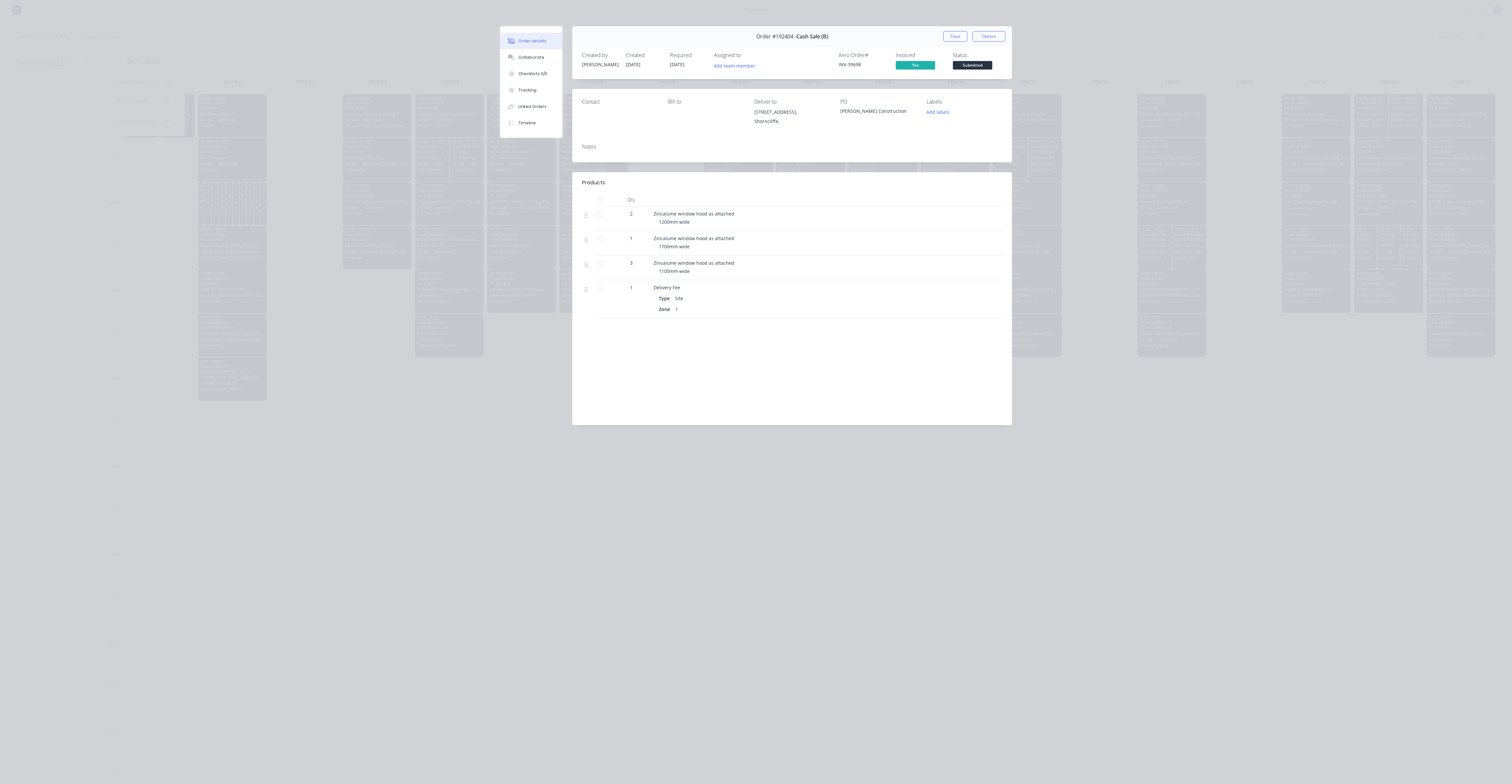
drag, startPoint x: 949, startPoint y: 38, endPoint x: 841, endPoint y: 142, distance: 149.9
click at [946, 38] on button "Close" at bounding box center [955, 36] width 24 height 11
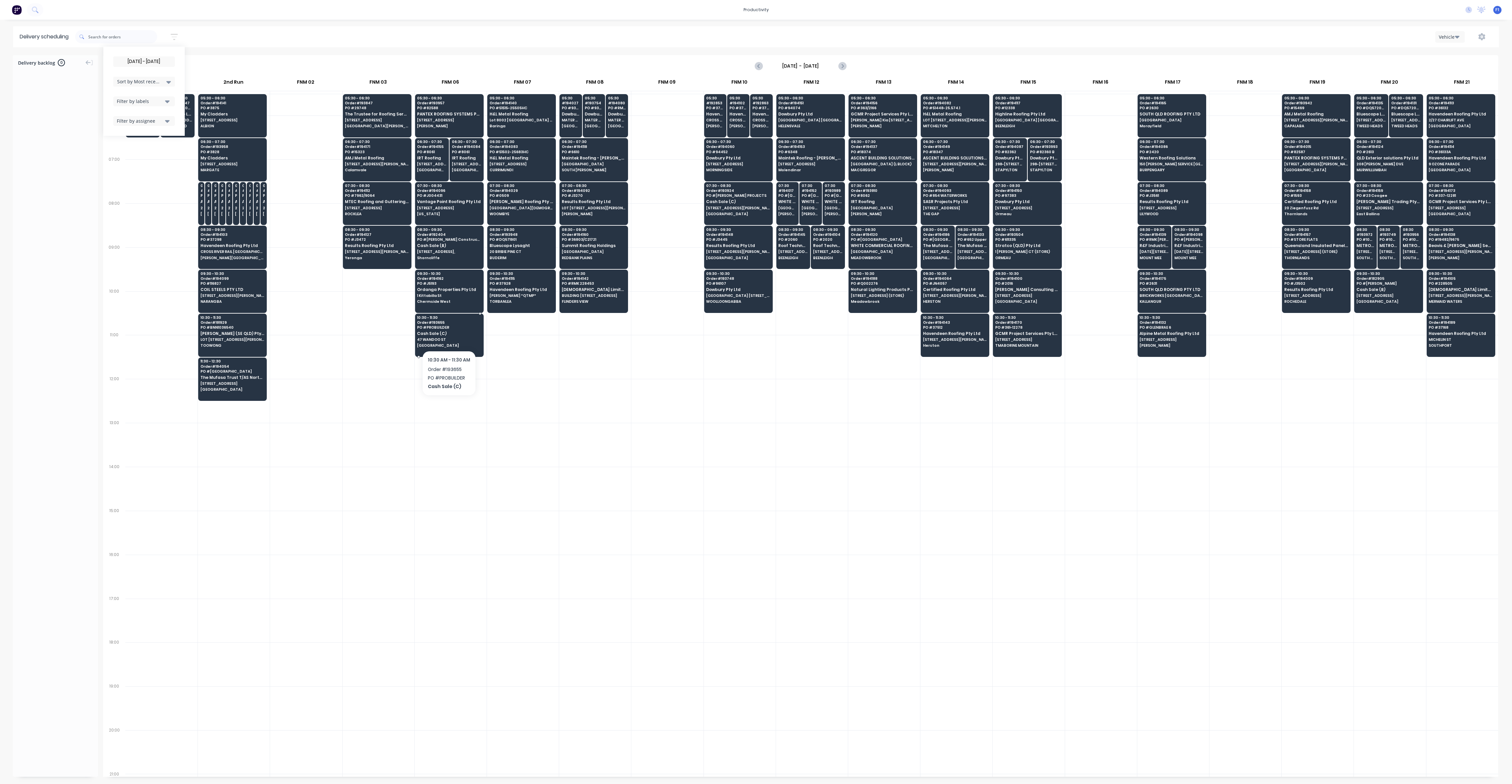
click at [454, 343] on span "[GEOGRAPHIC_DATA]" at bounding box center [449, 345] width 63 height 4
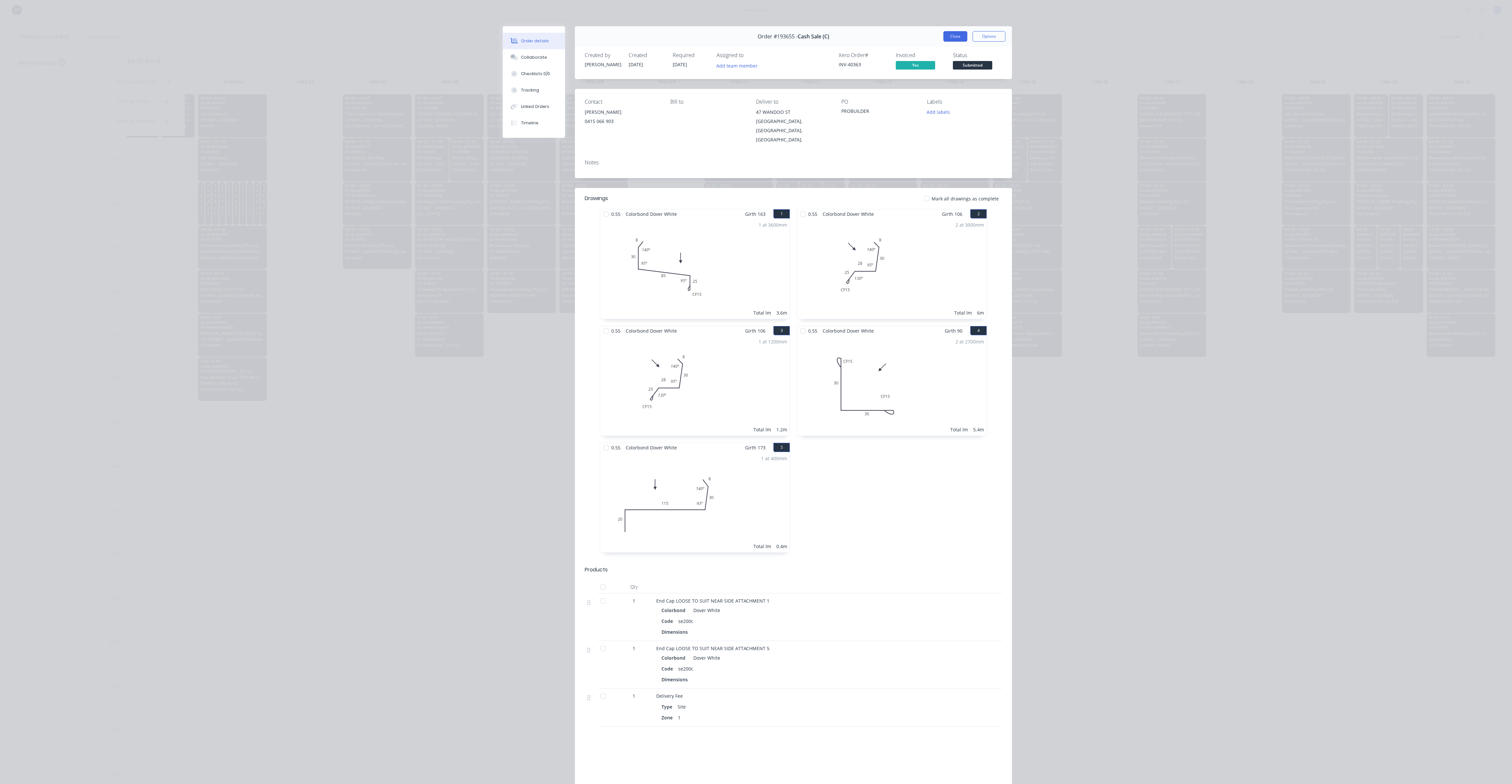
click at [946, 40] on button "Close" at bounding box center [955, 36] width 24 height 11
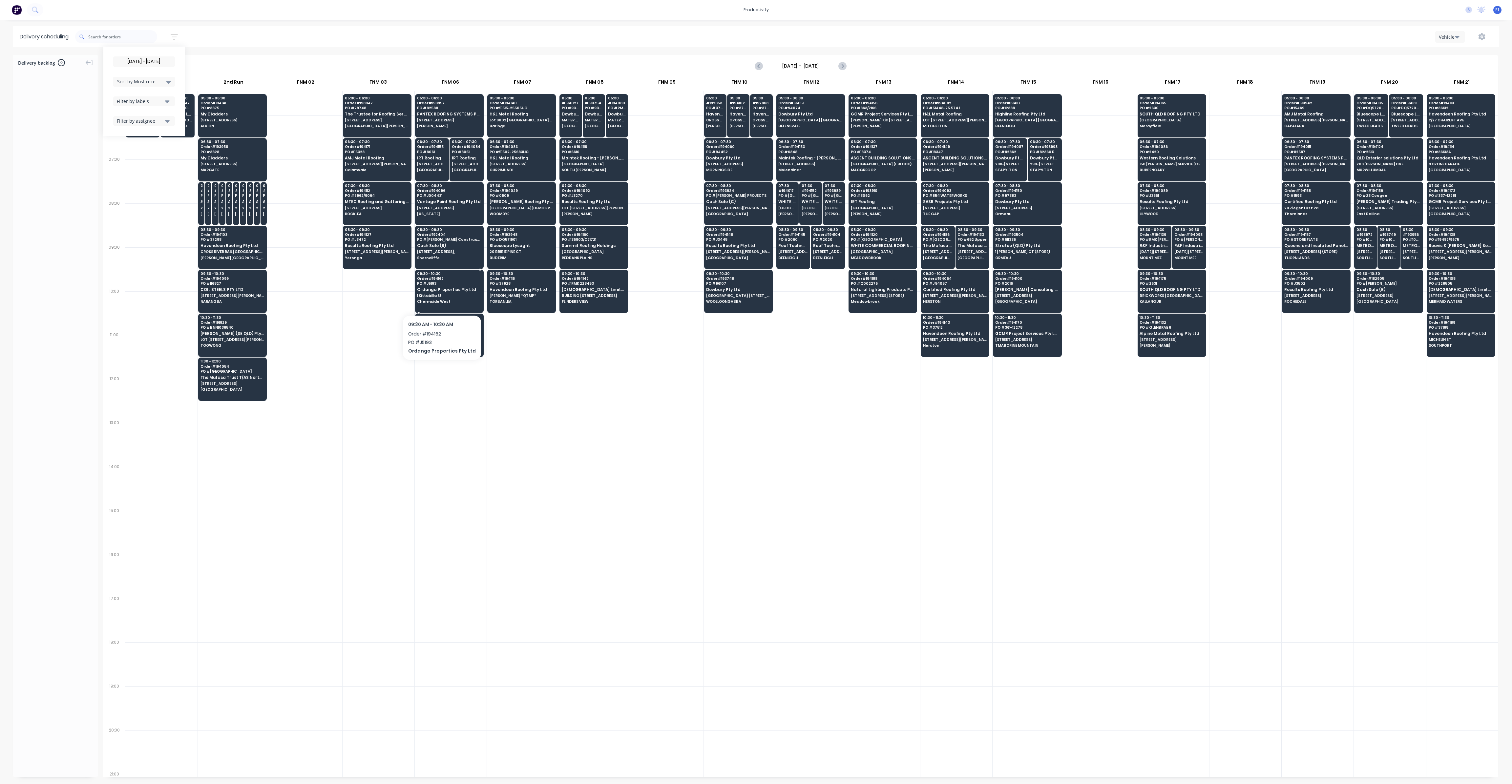
click at [440, 299] on span "Chermside West" at bounding box center [449, 301] width 63 height 4
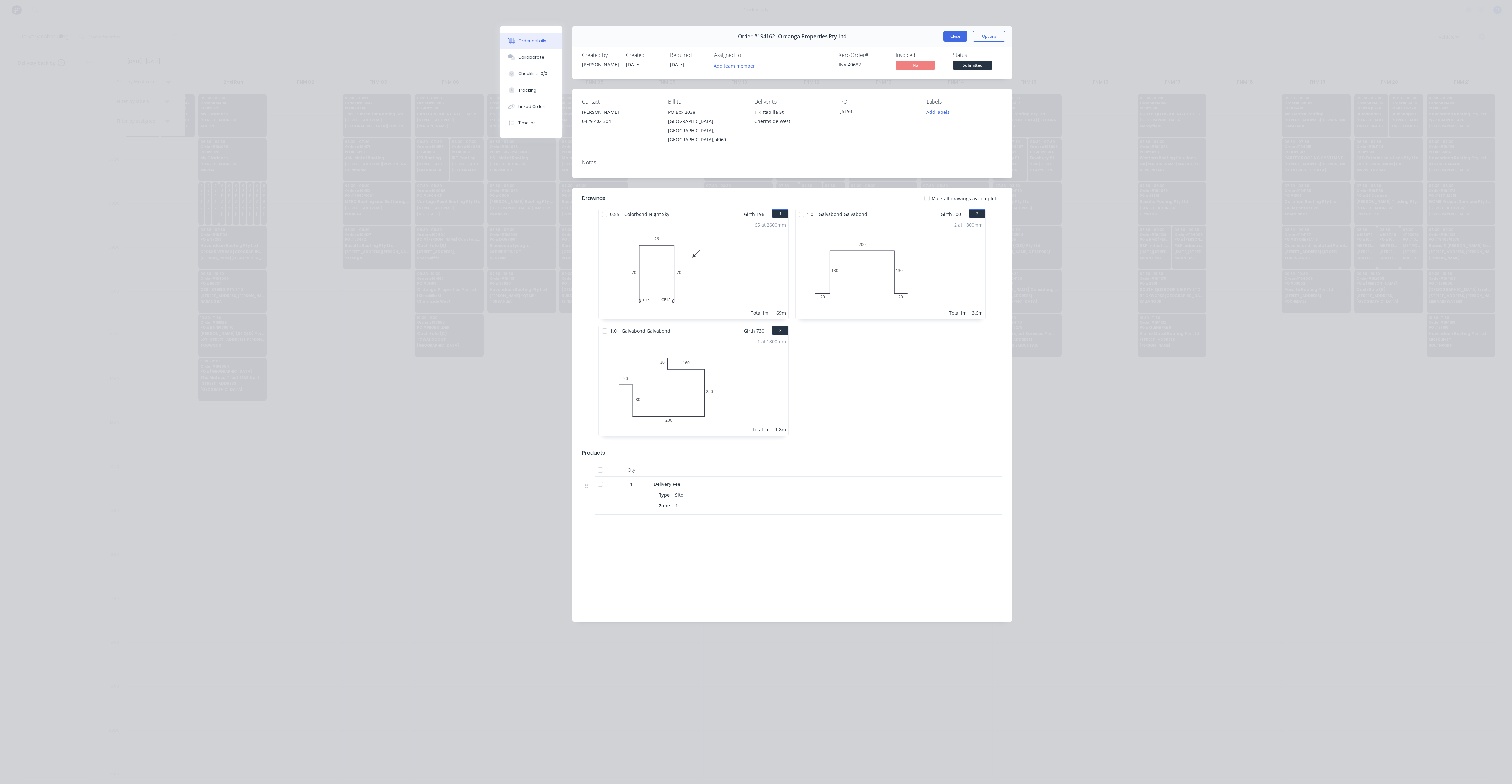
click at [958, 35] on button "Close" at bounding box center [955, 36] width 24 height 11
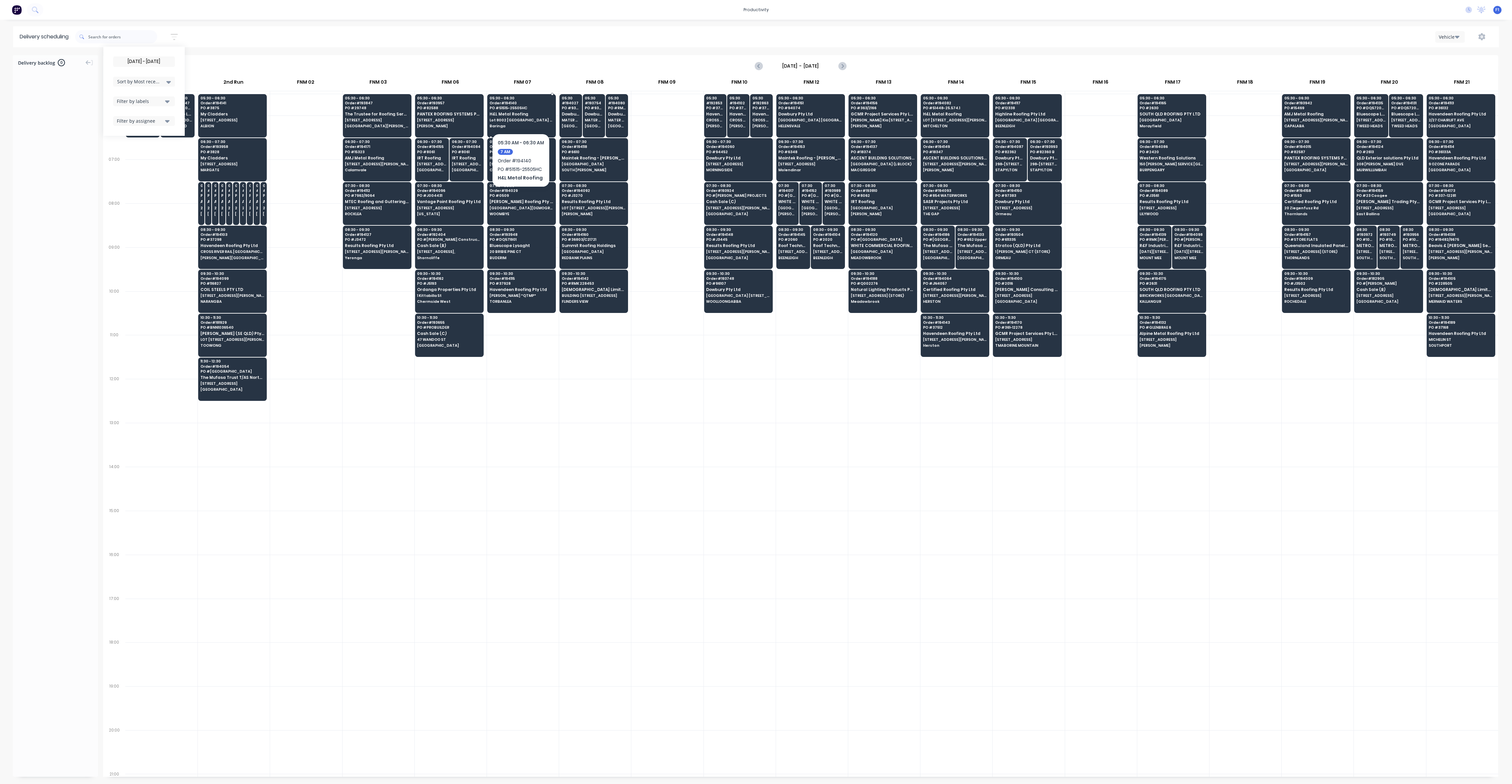
click at [515, 119] on span "Lot 8002 [GEOGRAPHIC_DATA] Dve" at bounding box center [521, 120] width 63 height 4
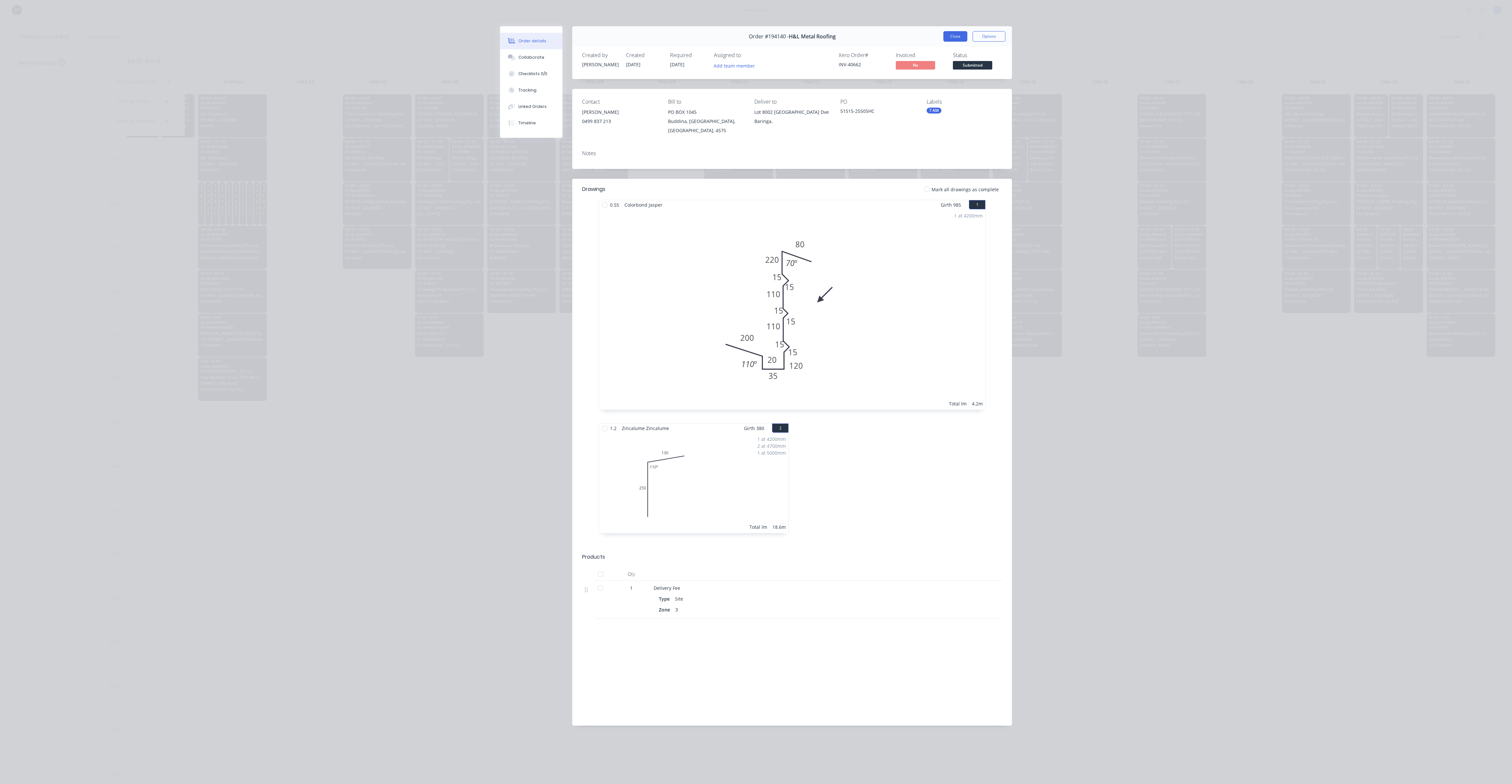
click at [950, 32] on button "Close" at bounding box center [955, 36] width 24 height 11
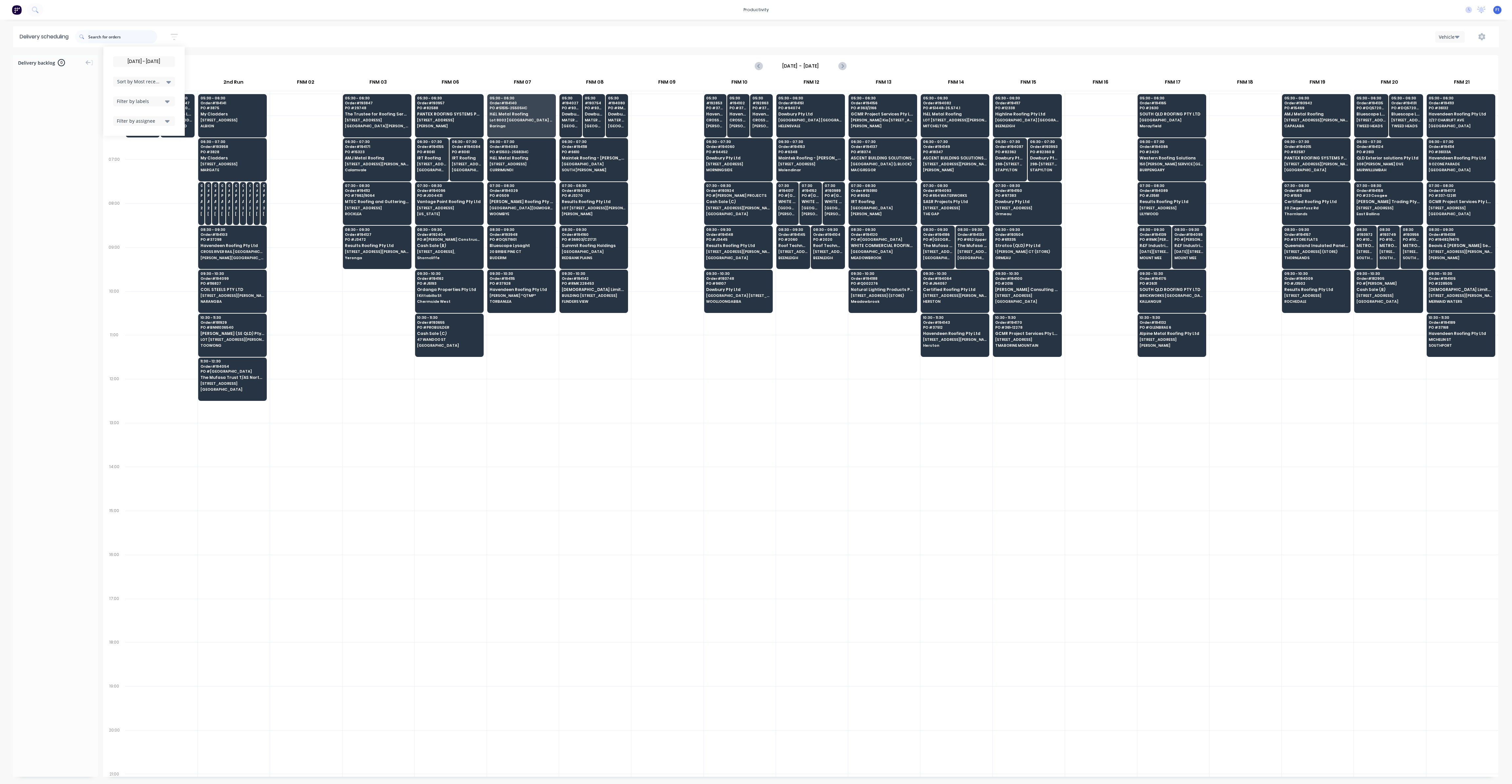
click at [101, 39] on input "text" at bounding box center [122, 36] width 69 height 13
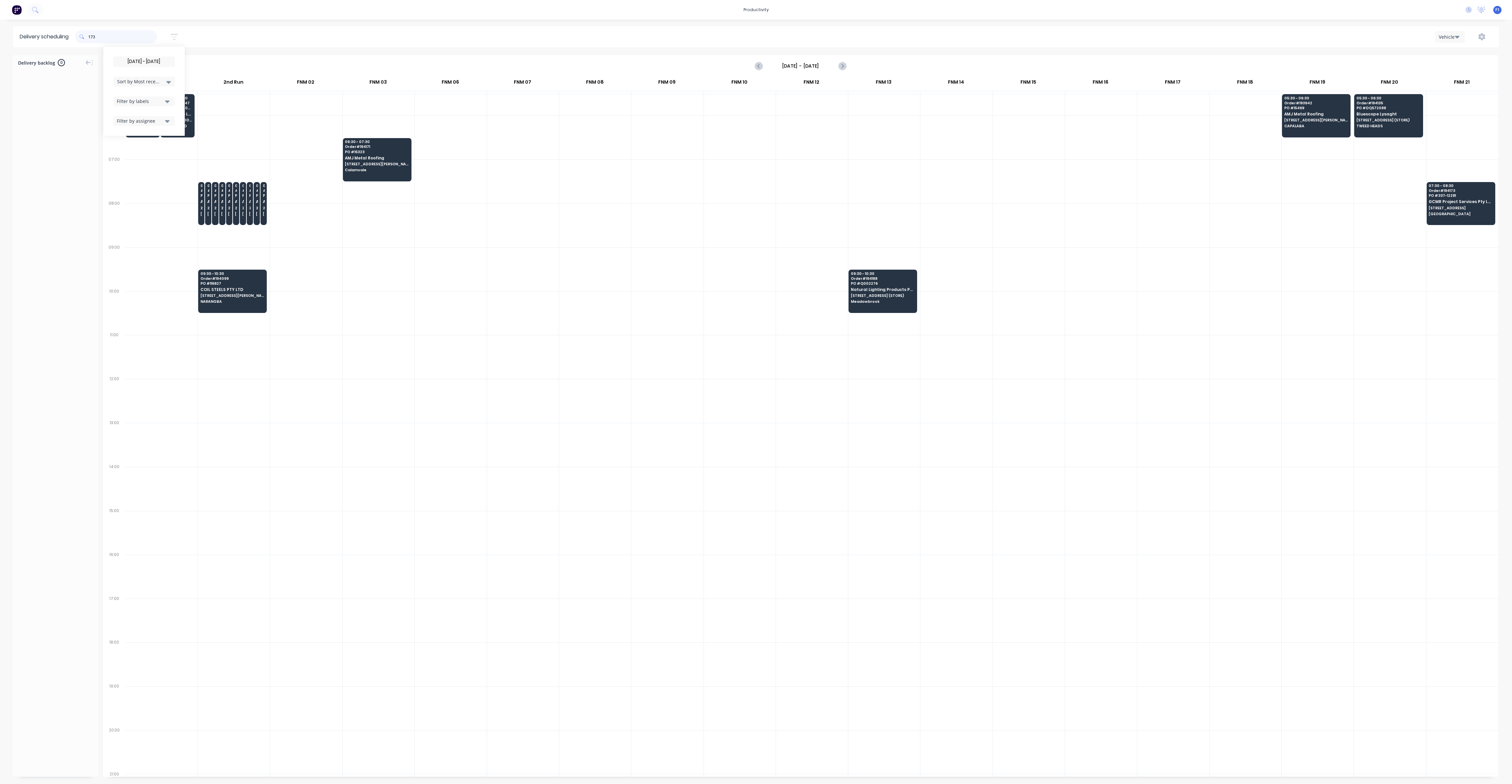
click at [90, 36] on input "173" at bounding box center [122, 36] width 69 height 13
type input "3"
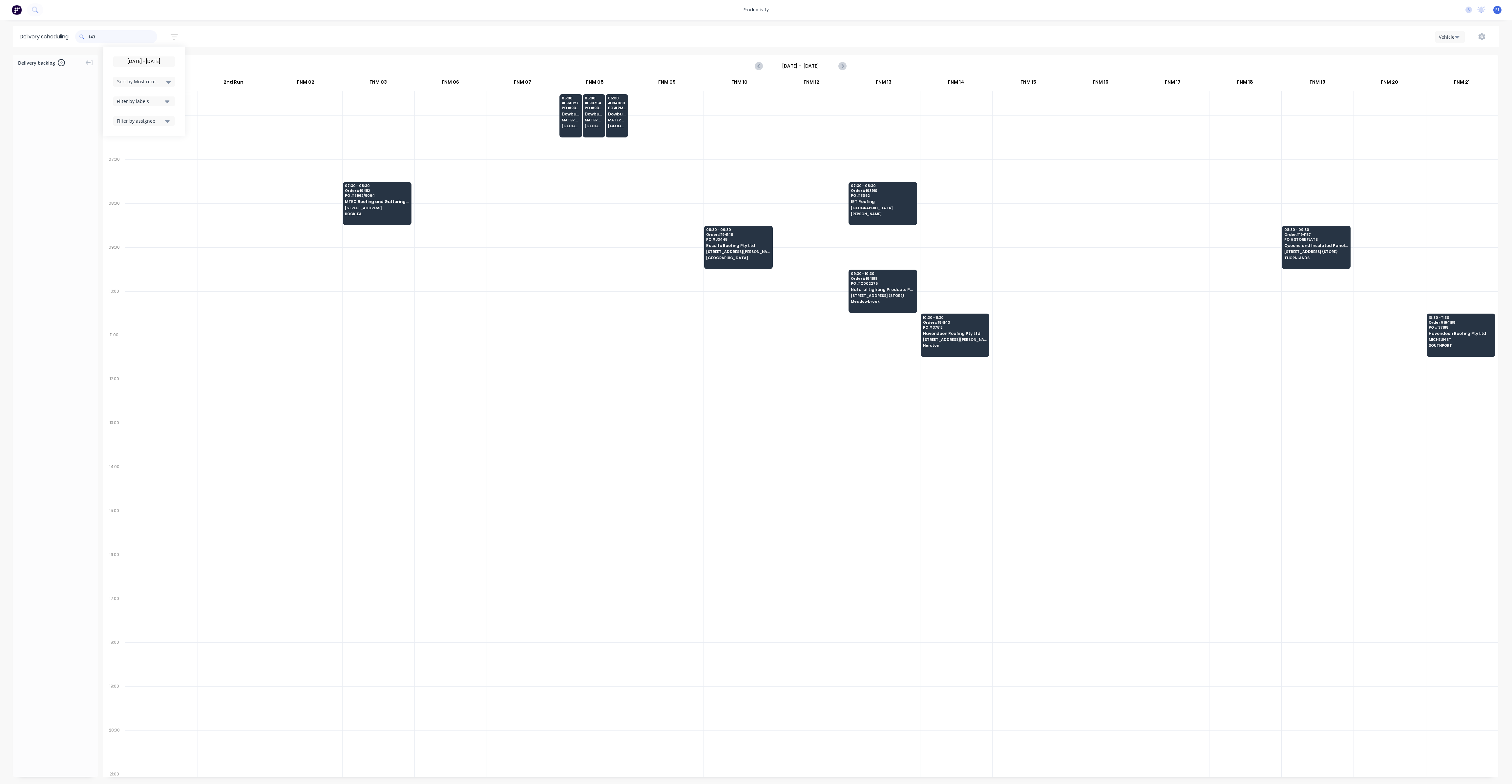
click at [90, 36] on input "143" at bounding box center [122, 36] width 69 height 13
type input "3"
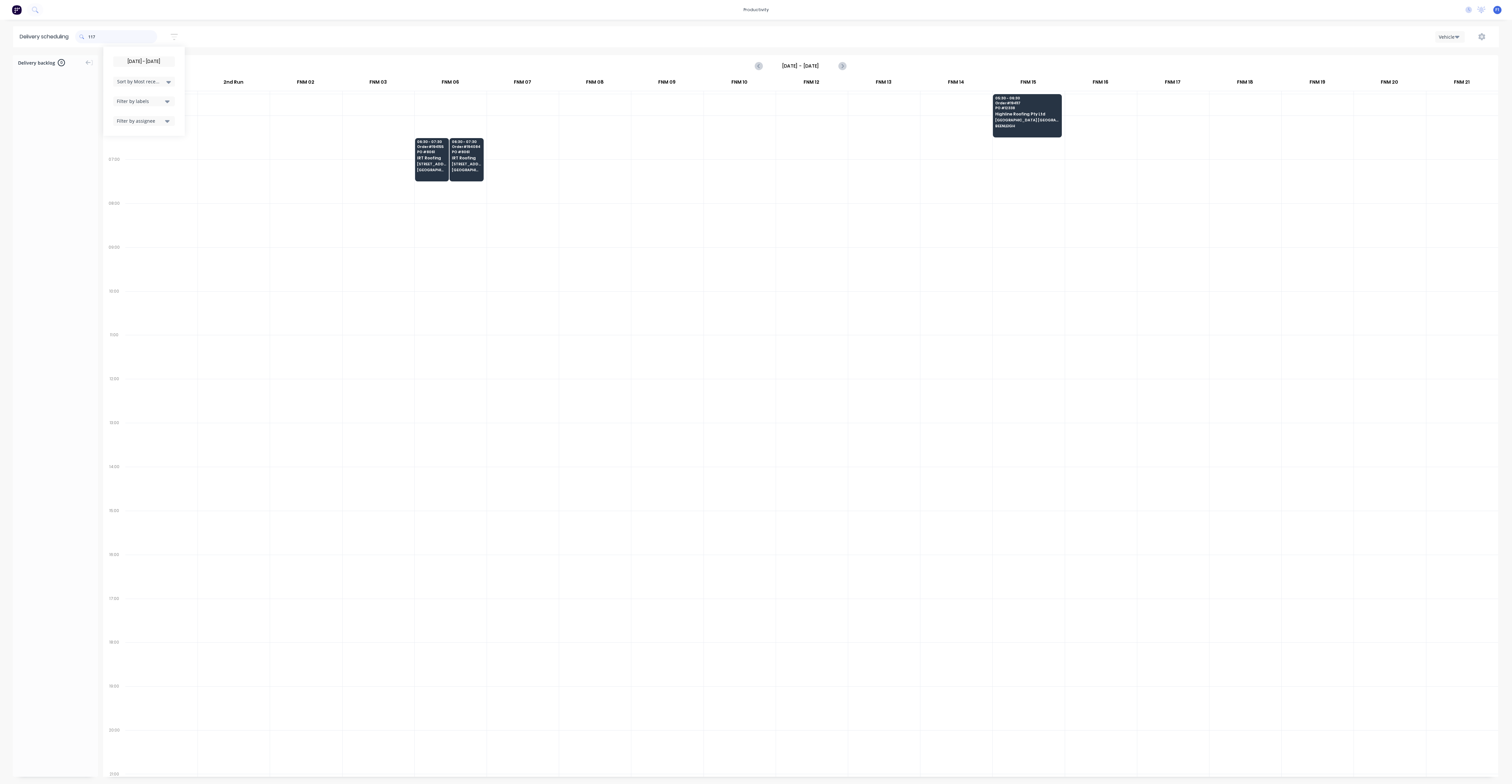
click at [90, 35] on input "117" at bounding box center [122, 36] width 69 height 13
type input "7"
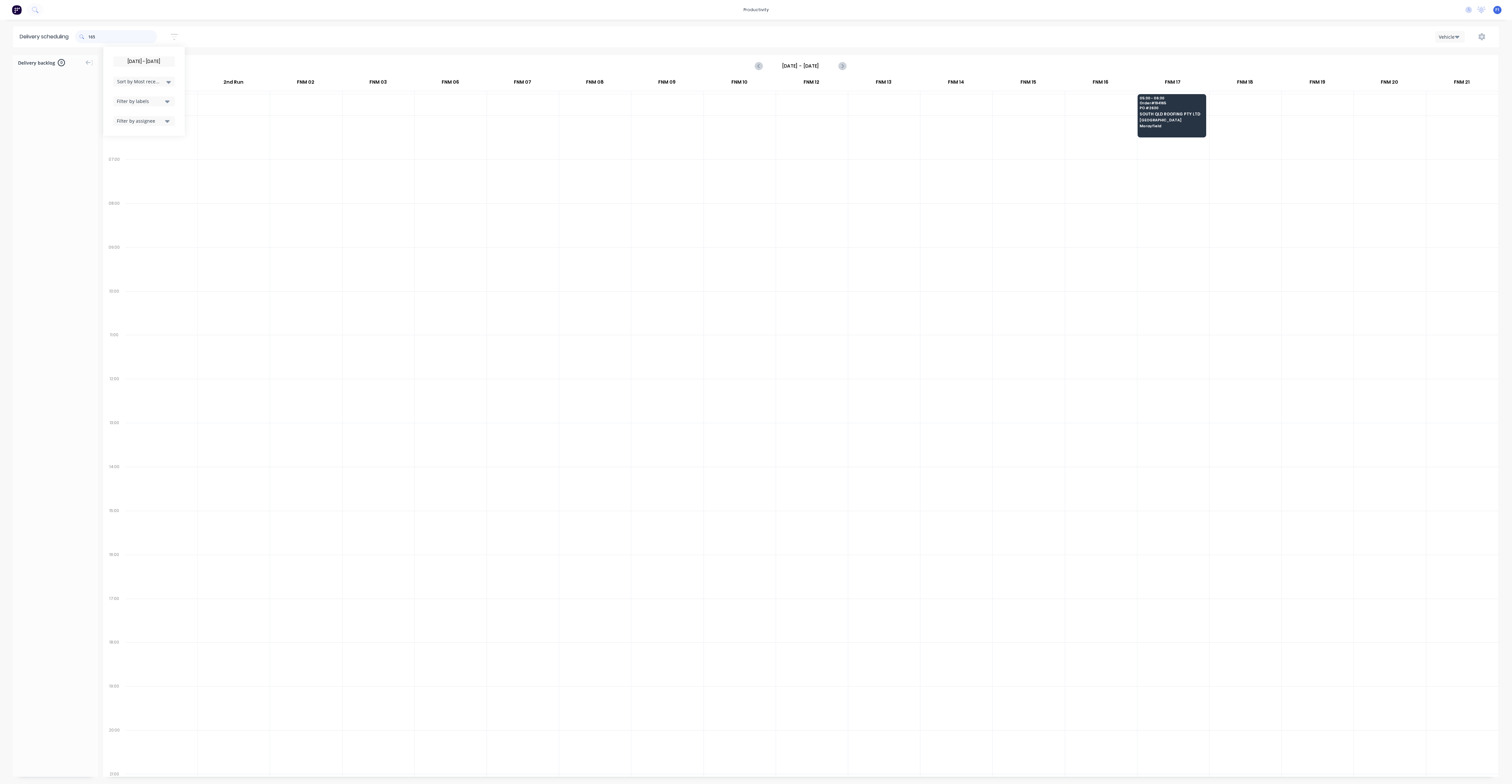
click at [90, 38] on input "165" at bounding box center [122, 36] width 69 height 13
type input "5"
click at [91, 37] on input "155" at bounding box center [122, 36] width 69 height 13
type input "5"
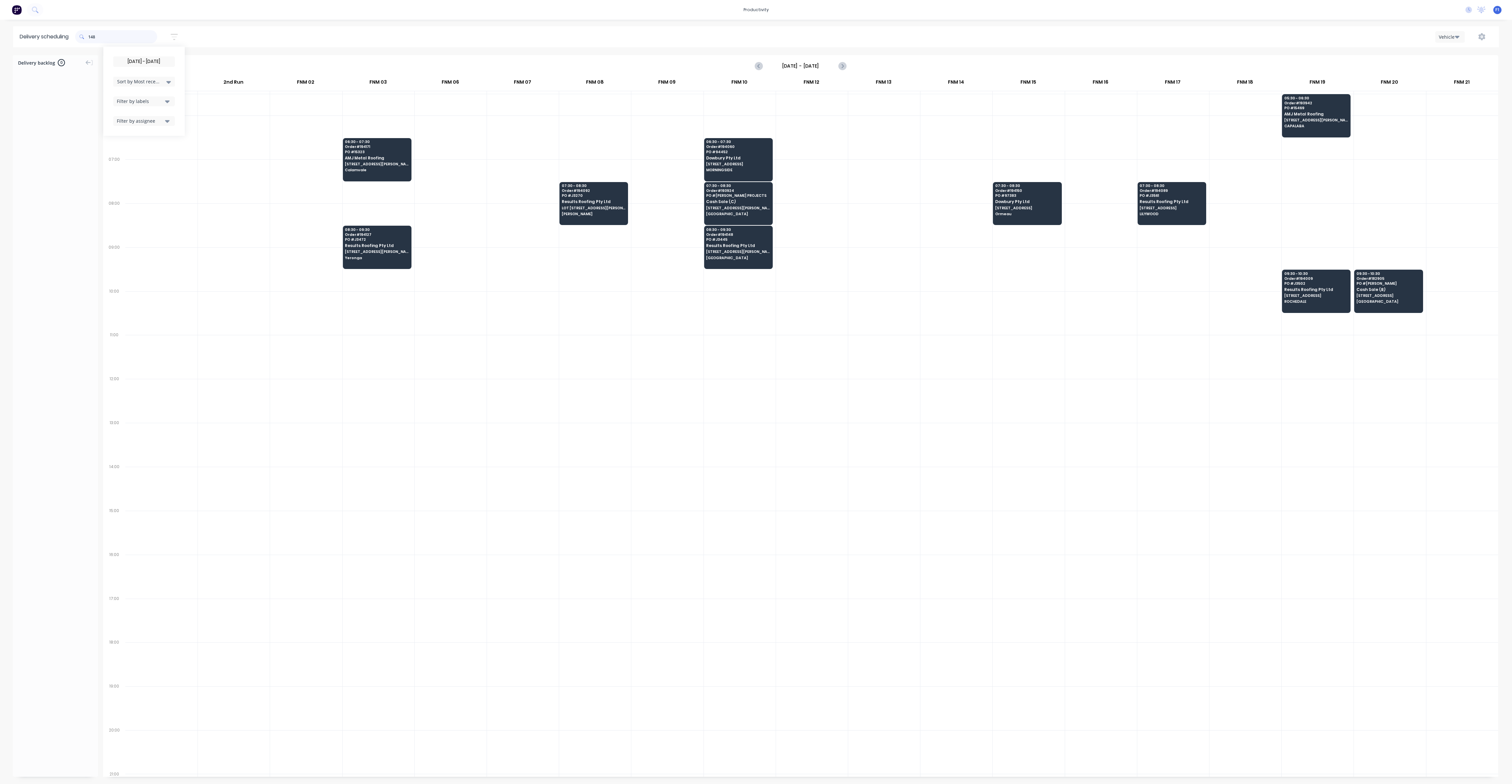
click at [90, 39] on input "148" at bounding box center [122, 36] width 69 height 13
type input "8"
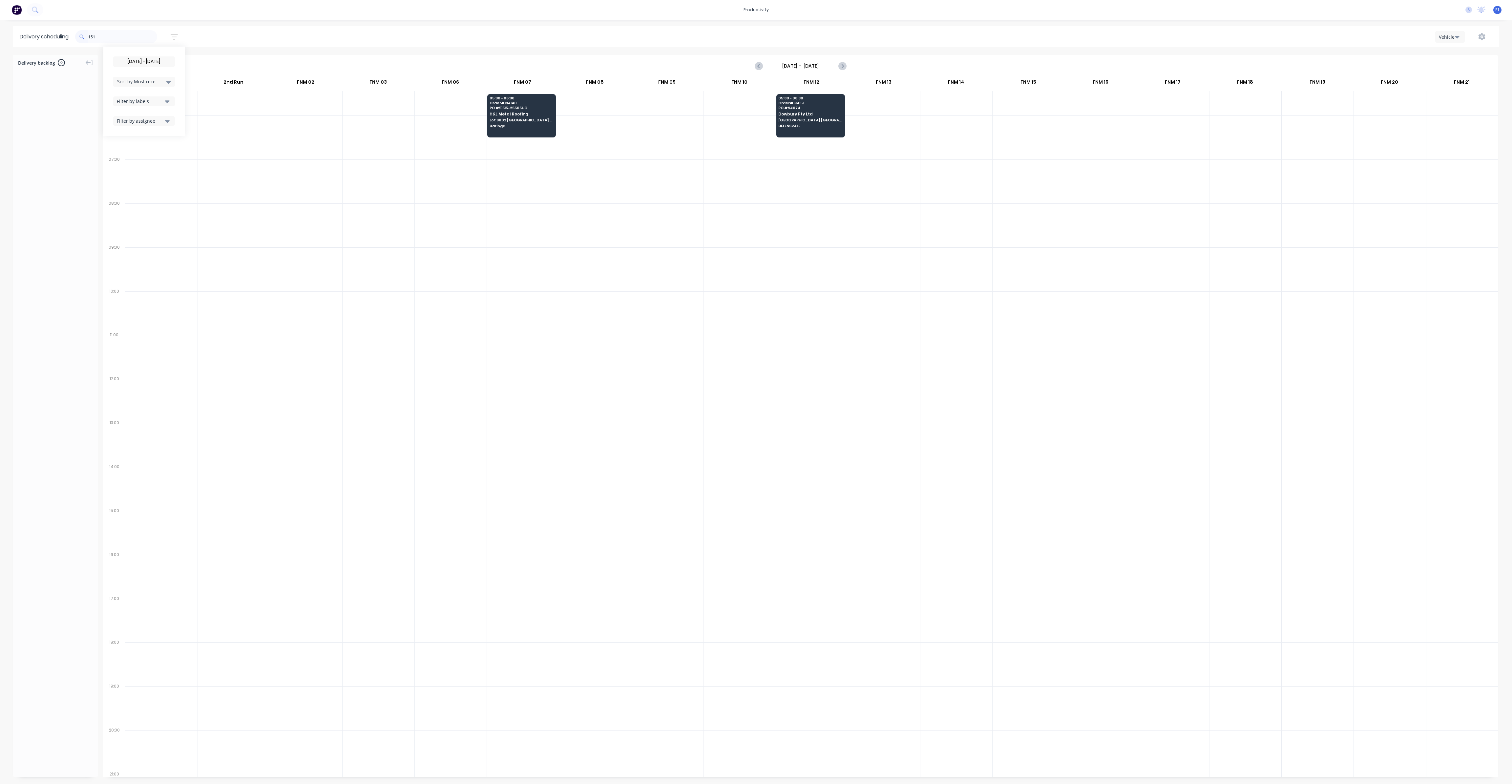
click at [88, 35] on span at bounding box center [82, 36] width 13 height 13
click at [88, 38] on span at bounding box center [82, 36] width 13 height 13
click at [90, 37] on input "151" at bounding box center [122, 36] width 69 height 13
type input "1"
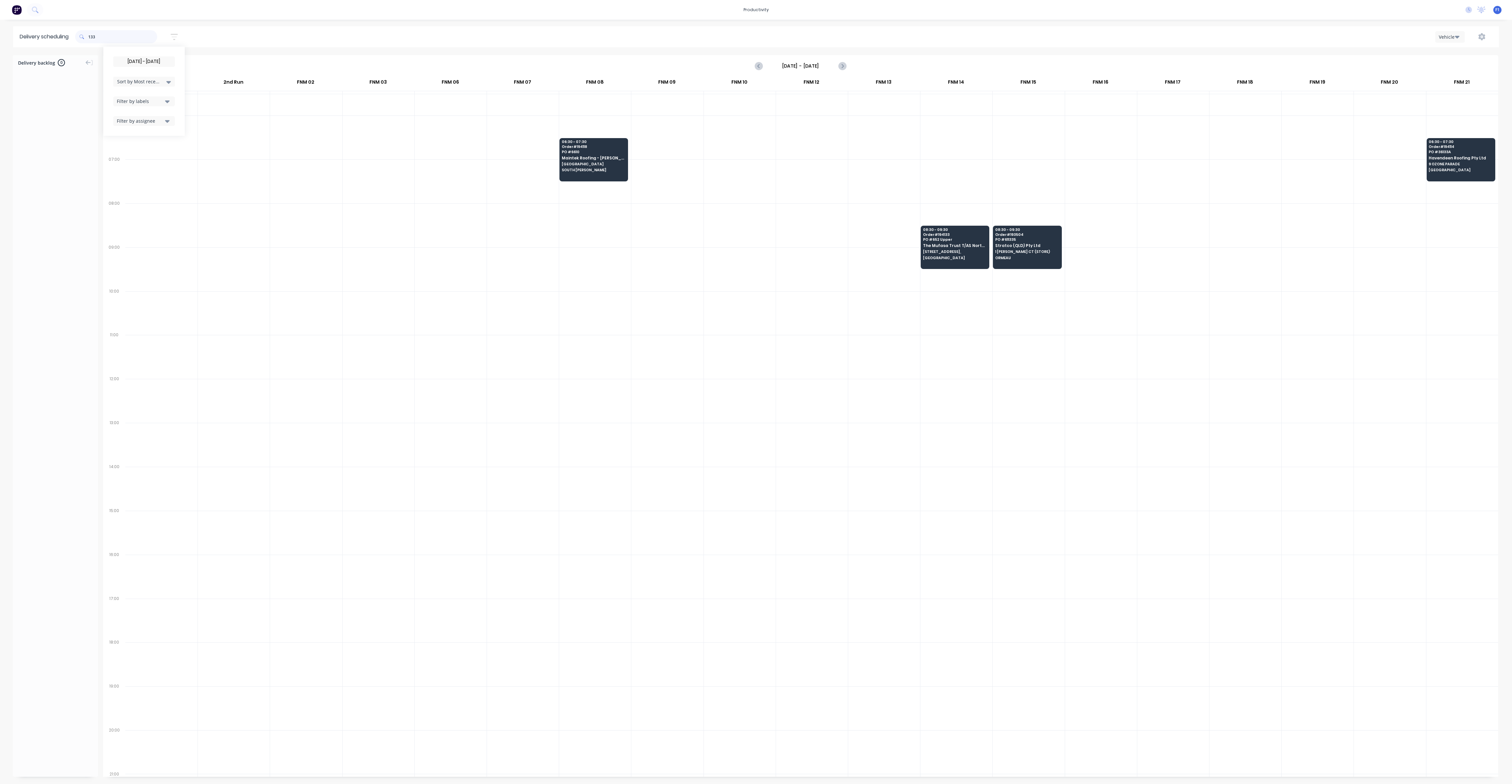
click at [91, 38] on input "133" at bounding box center [122, 36] width 69 height 13
type input "3"
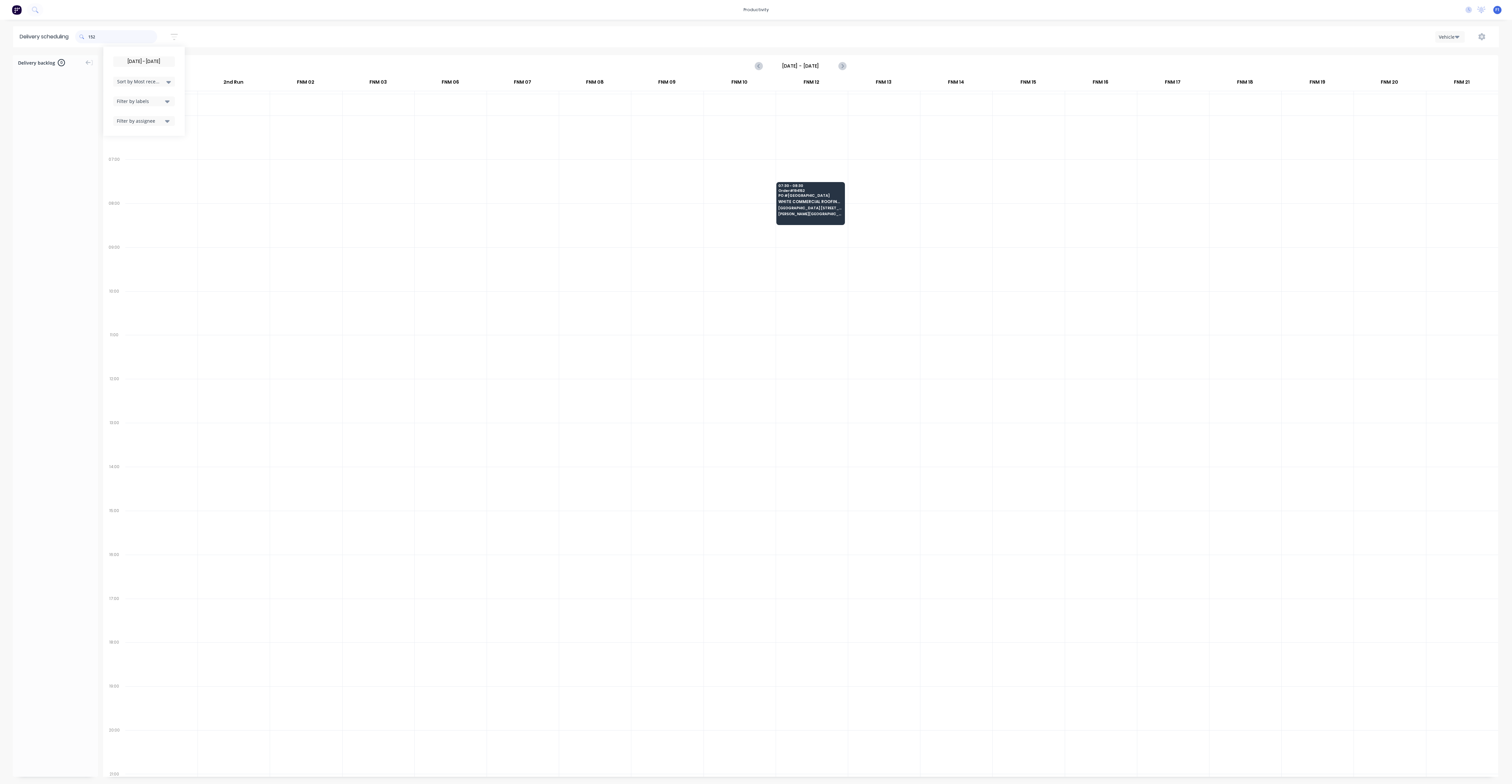
click at [90, 39] on input "152" at bounding box center [122, 36] width 69 height 13
type input "2"
click at [90, 38] on input "159" at bounding box center [122, 36] width 69 height 13
type input "9"
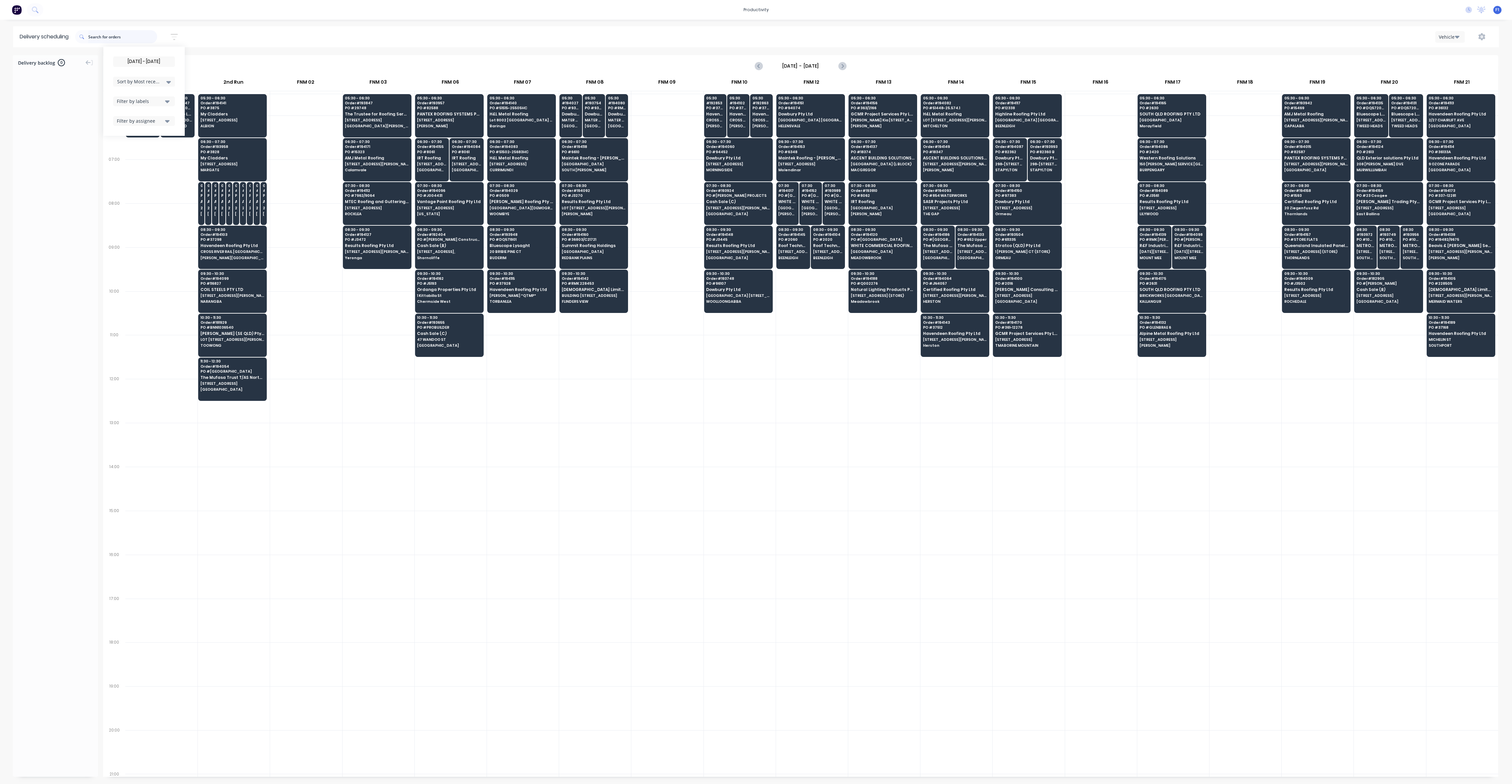
click at [123, 38] on input "text" at bounding box center [122, 36] width 69 height 13
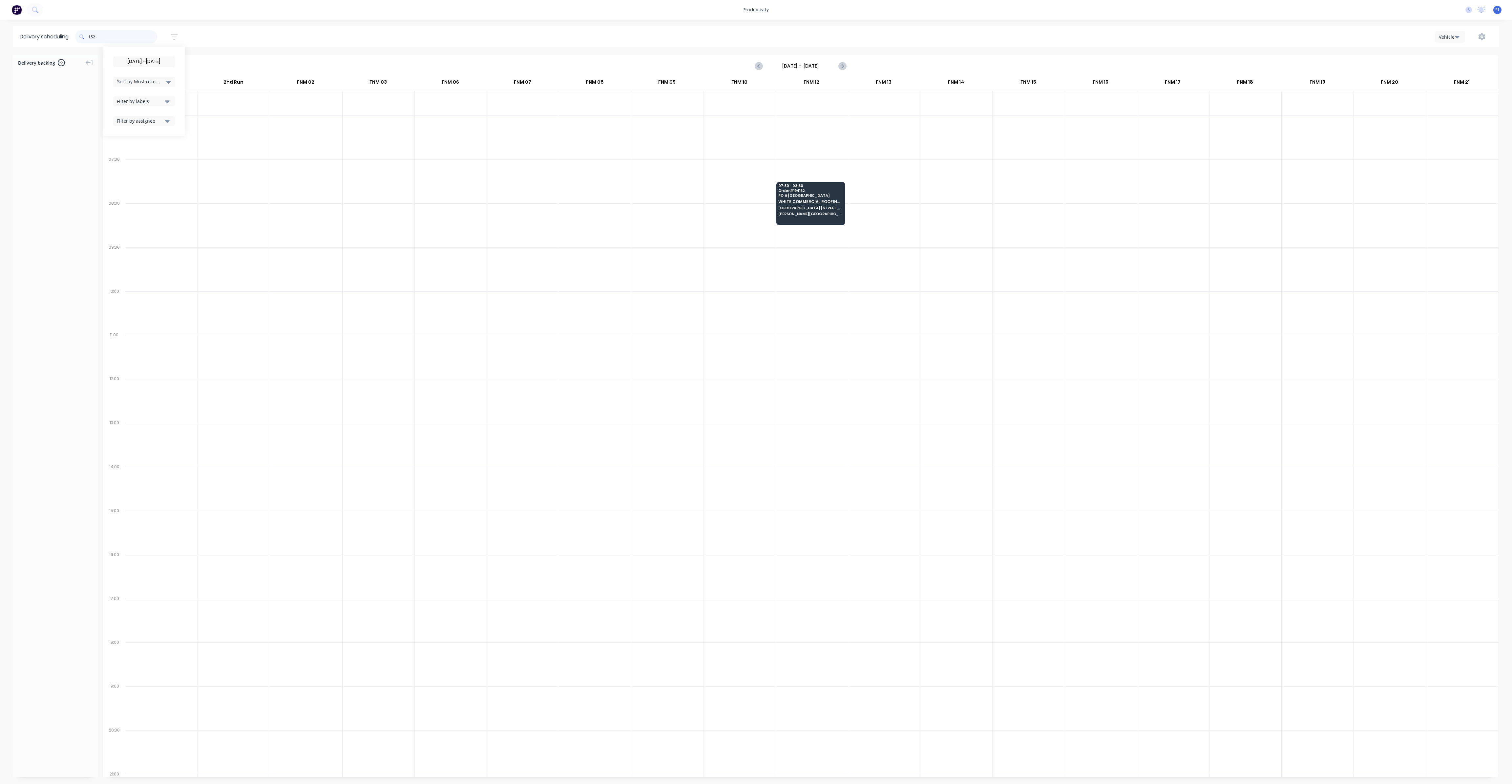
click at [91, 38] on input "152" at bounding box center [122, 36] width 69 height 13
type input "2"
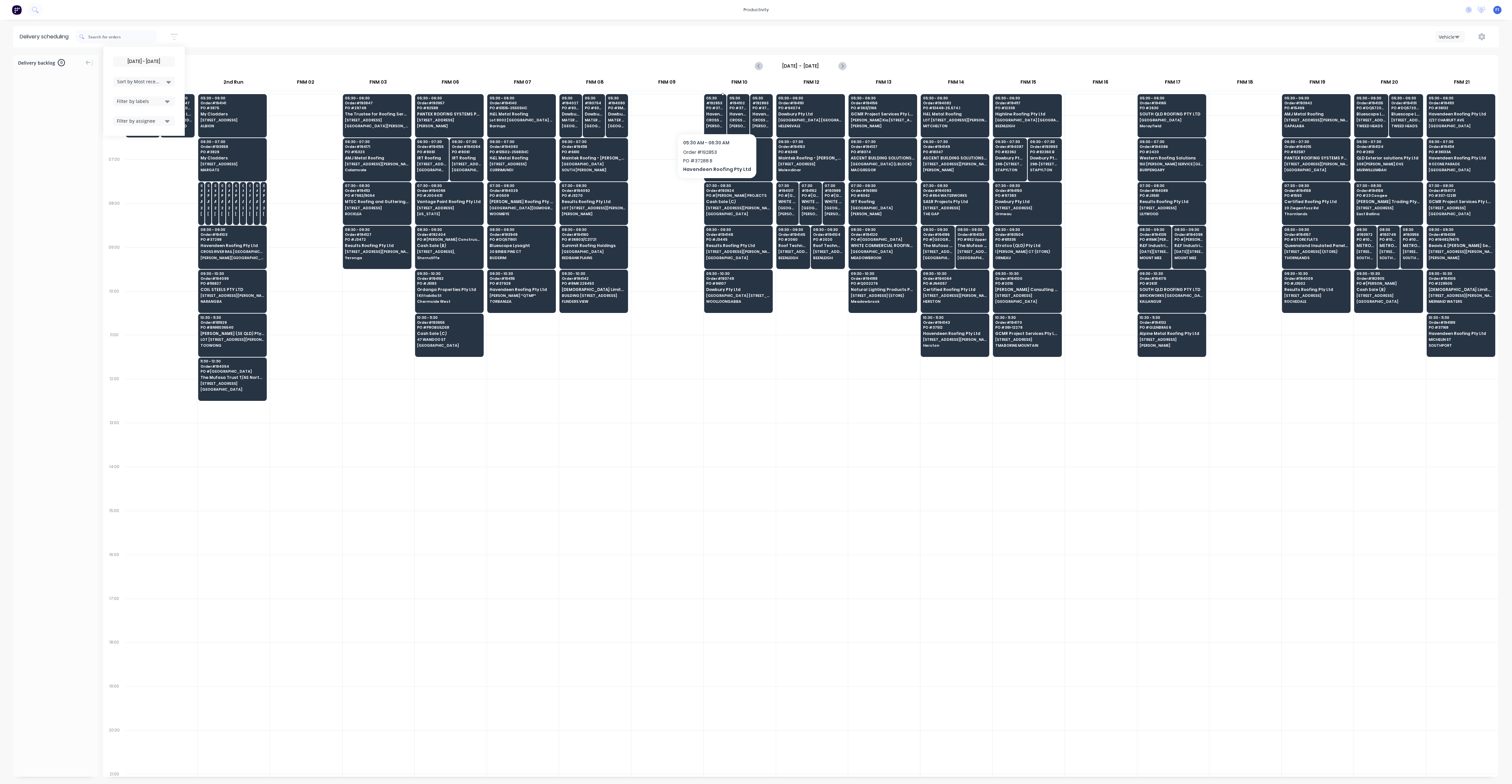
click at [712, 114] on span "Havendeen Roofing Pty Ltd" at bounding box center [715, 114] width 18 height 4
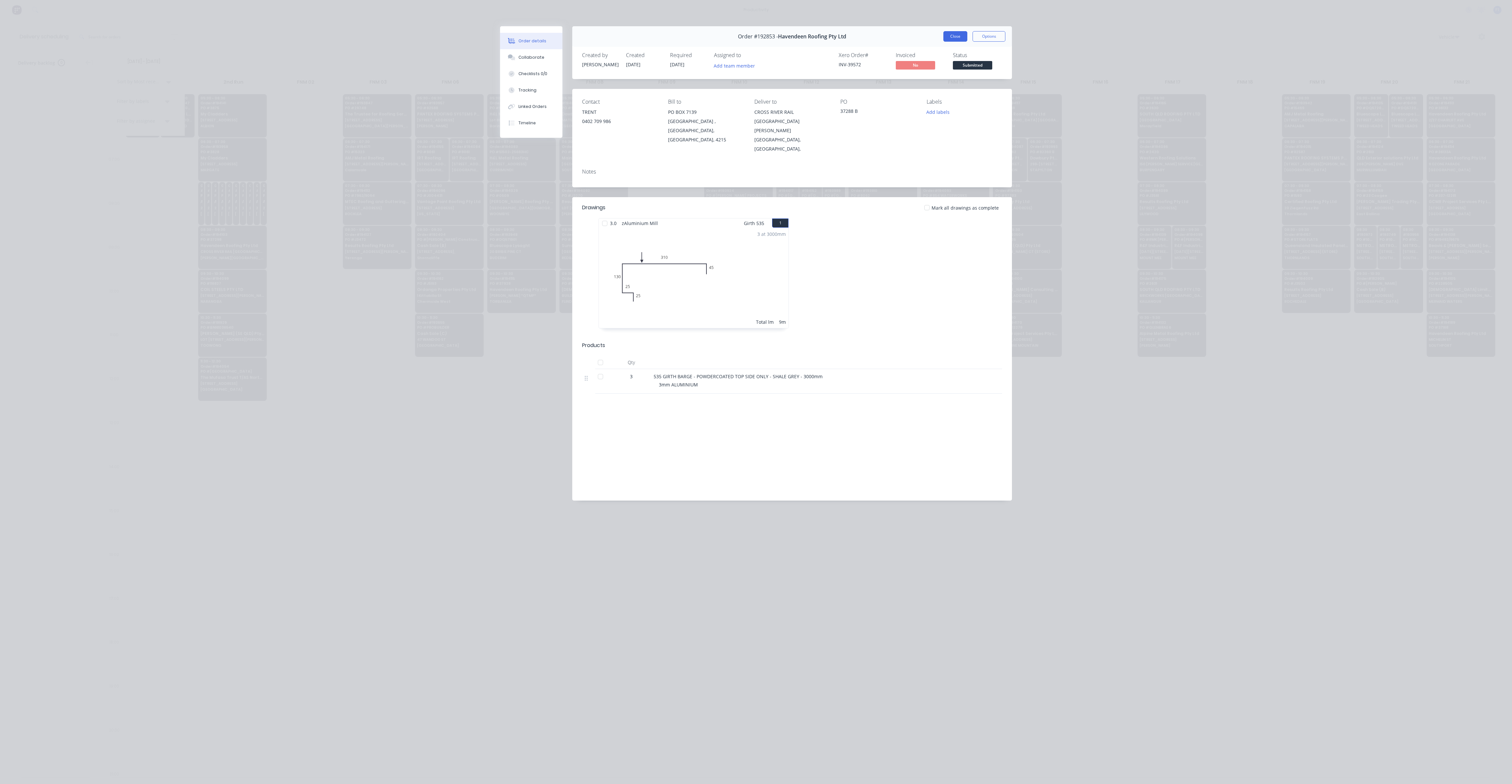
click at [961, 39] on button "Close" at bounding box center [955, 36] width 24 height 11
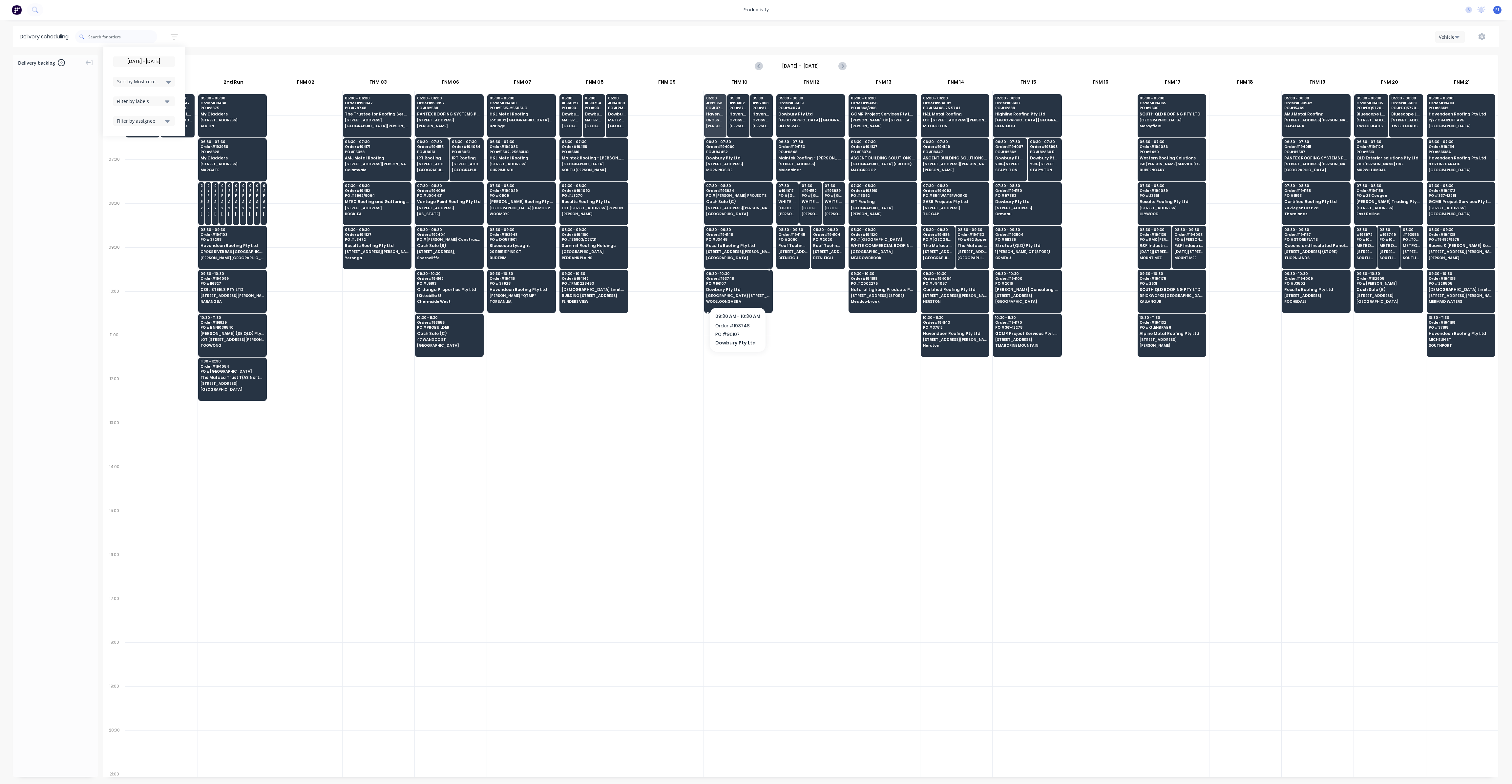
click at [735, 297] on div "09:30 - 10:30 Order # 193748 PO # 96107 Dowbury Pty Ltd [GEOGRAPHIC_DATA] [STRE…" at bounding box center [738, 288] width 68 height 37
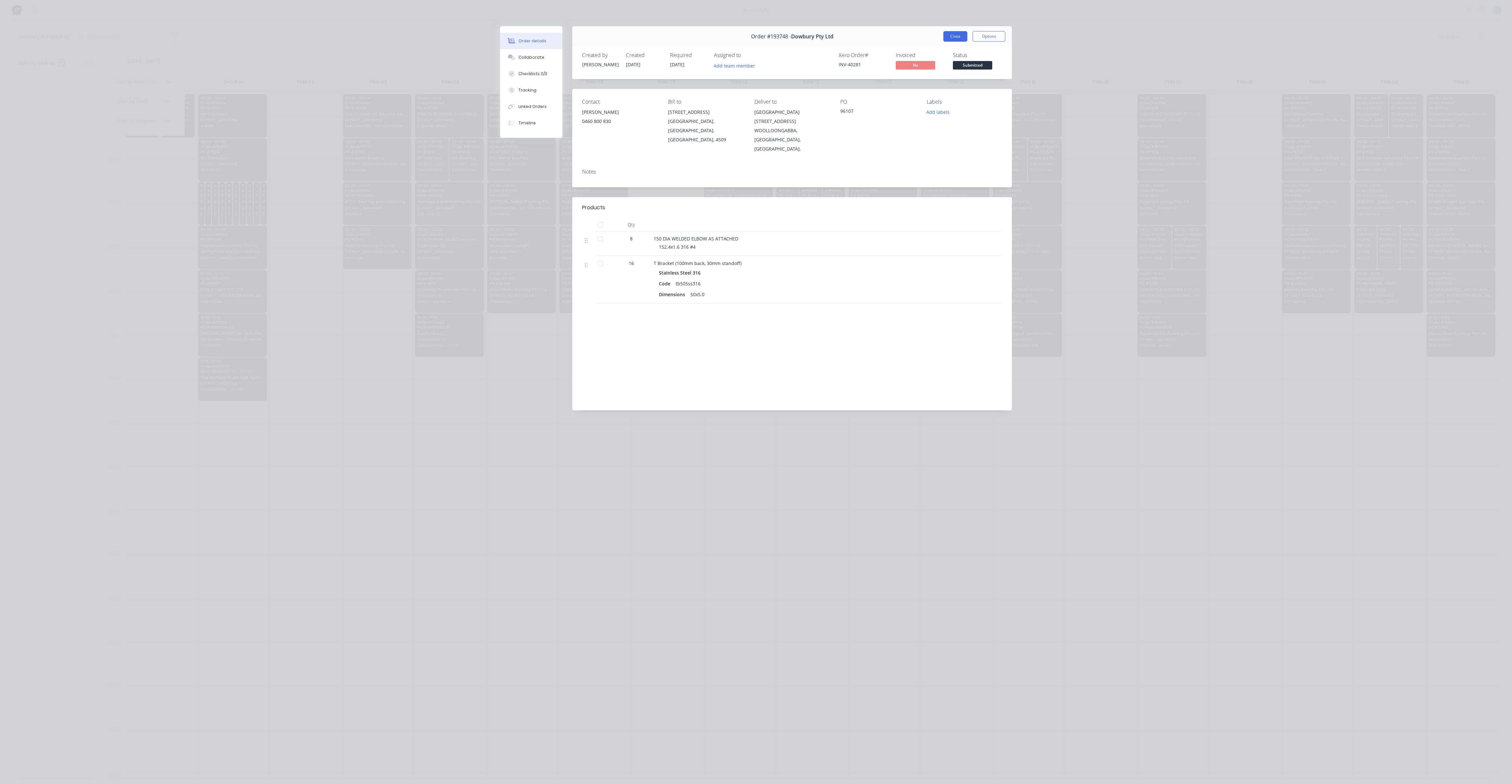
click at [957, 37] on button "Close" at bounding box center [955, 36] width 24 height 11
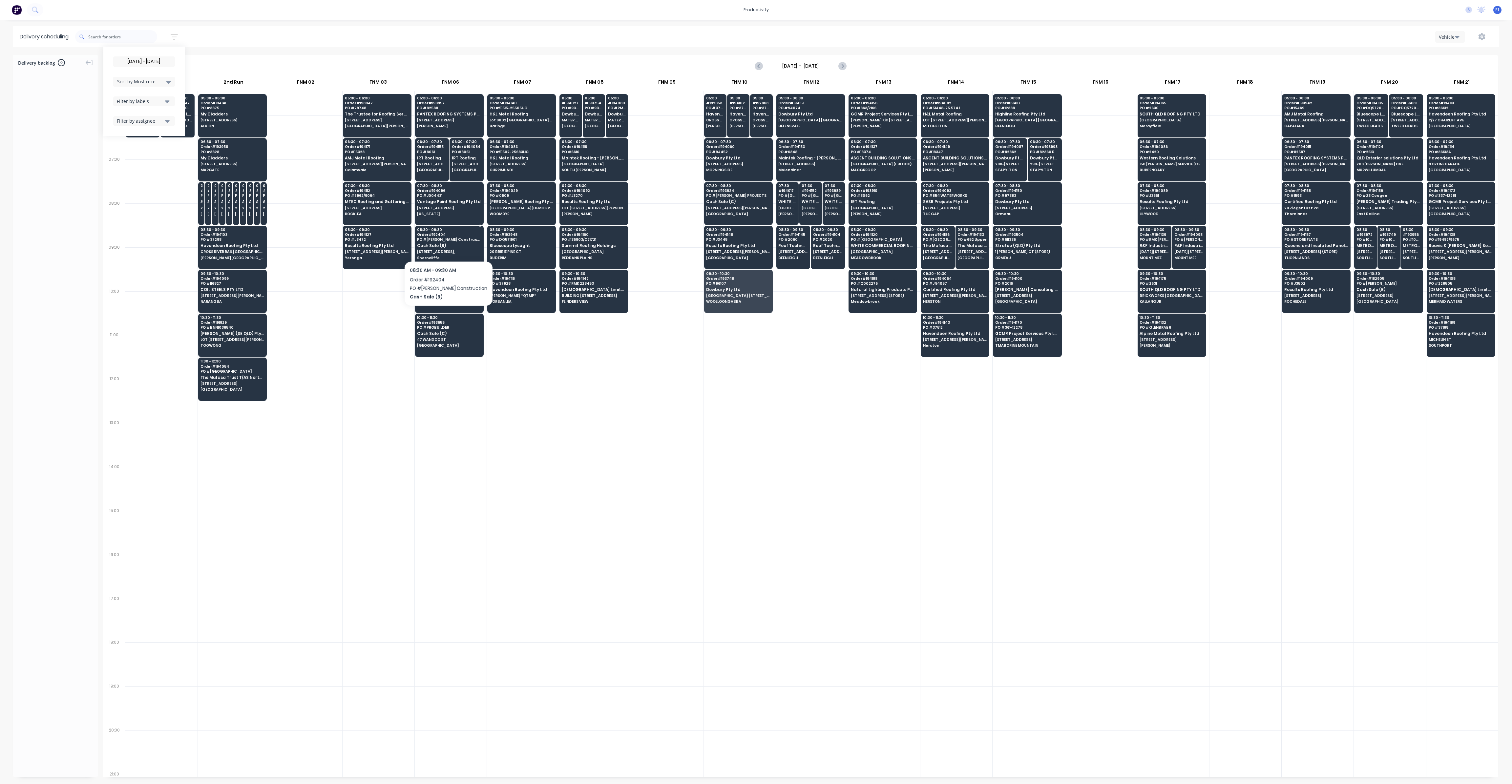
click at [435, 244] on span "Cash Sale (B)" at bounding box center [449, 245] width 63 height 4
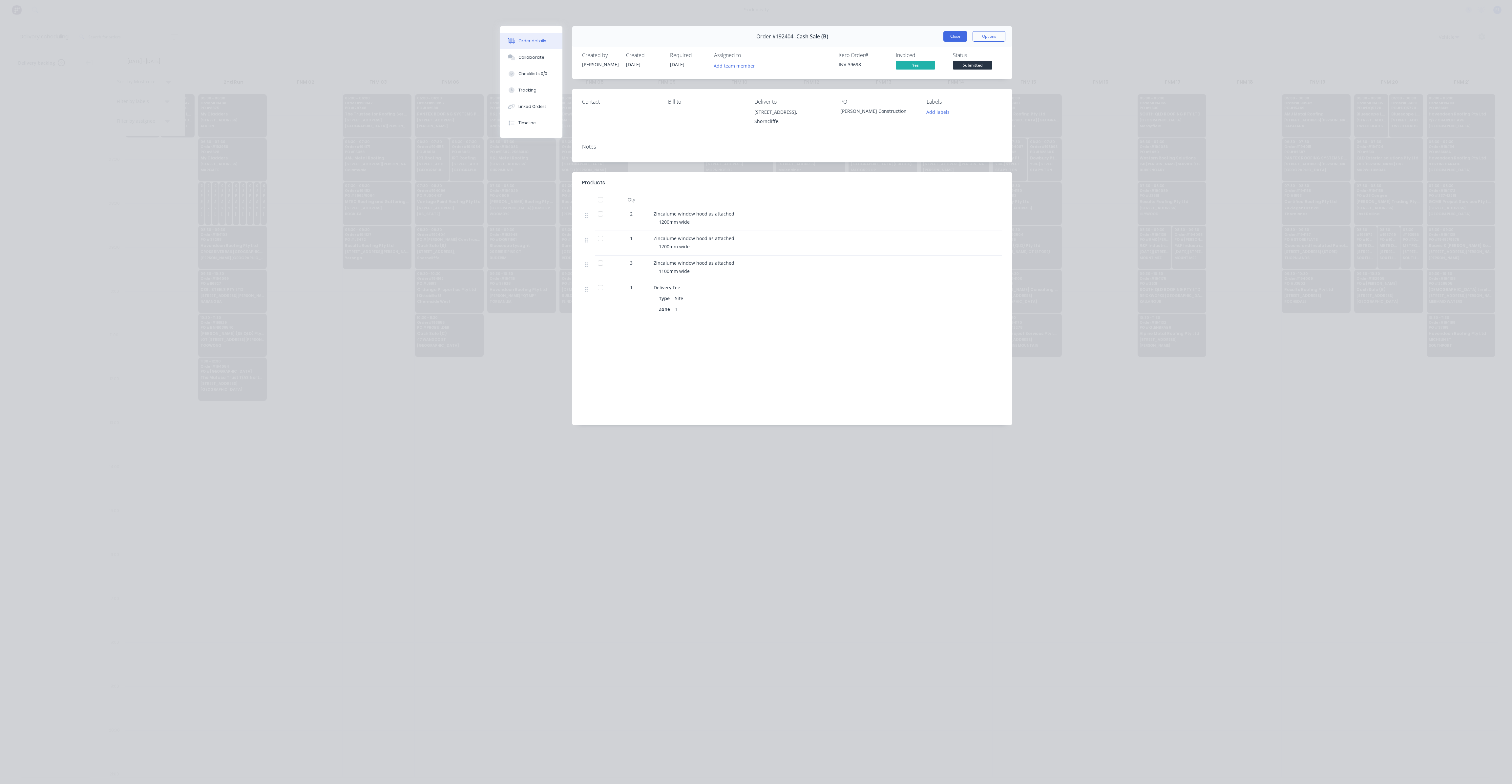
click at [960, 38] on button "Close" at bounding box center [955, 36] width 24 height 11
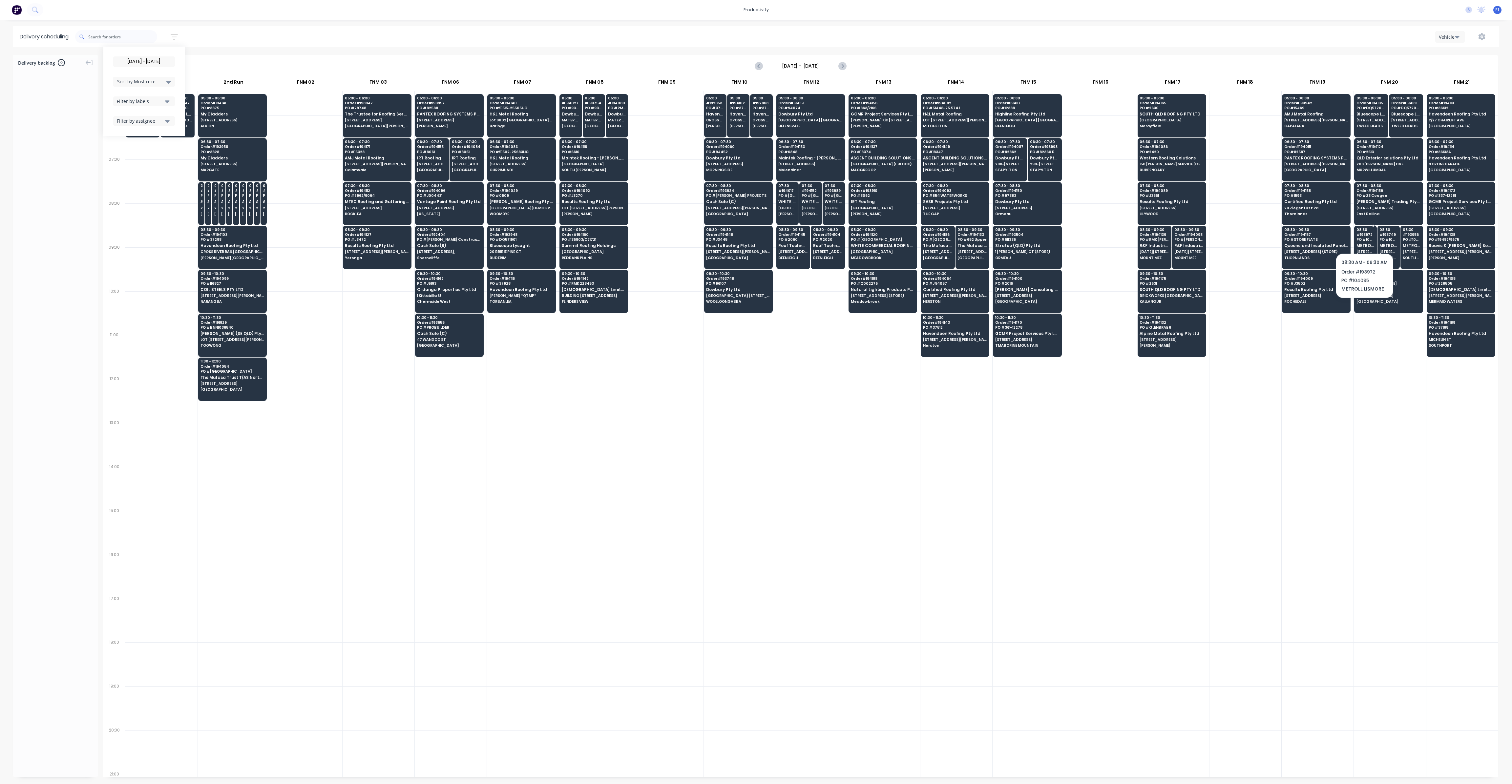
click at [1365, 238] on span "PO # 104095" at bounding box center [1365, 239] width 18 height 4
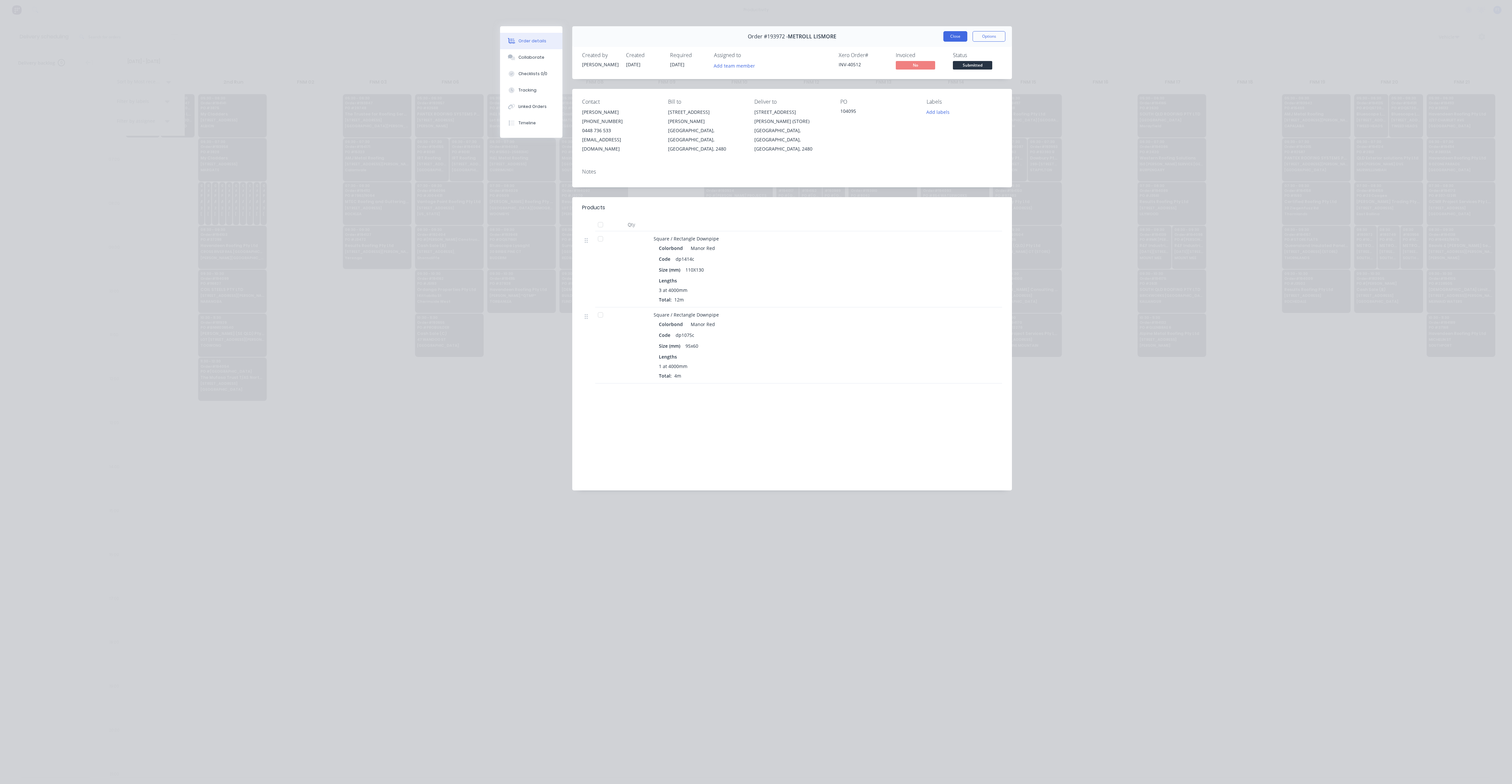
click at [959, 39] on button "Close" at bounding box center [955, 36] width 24 height 11
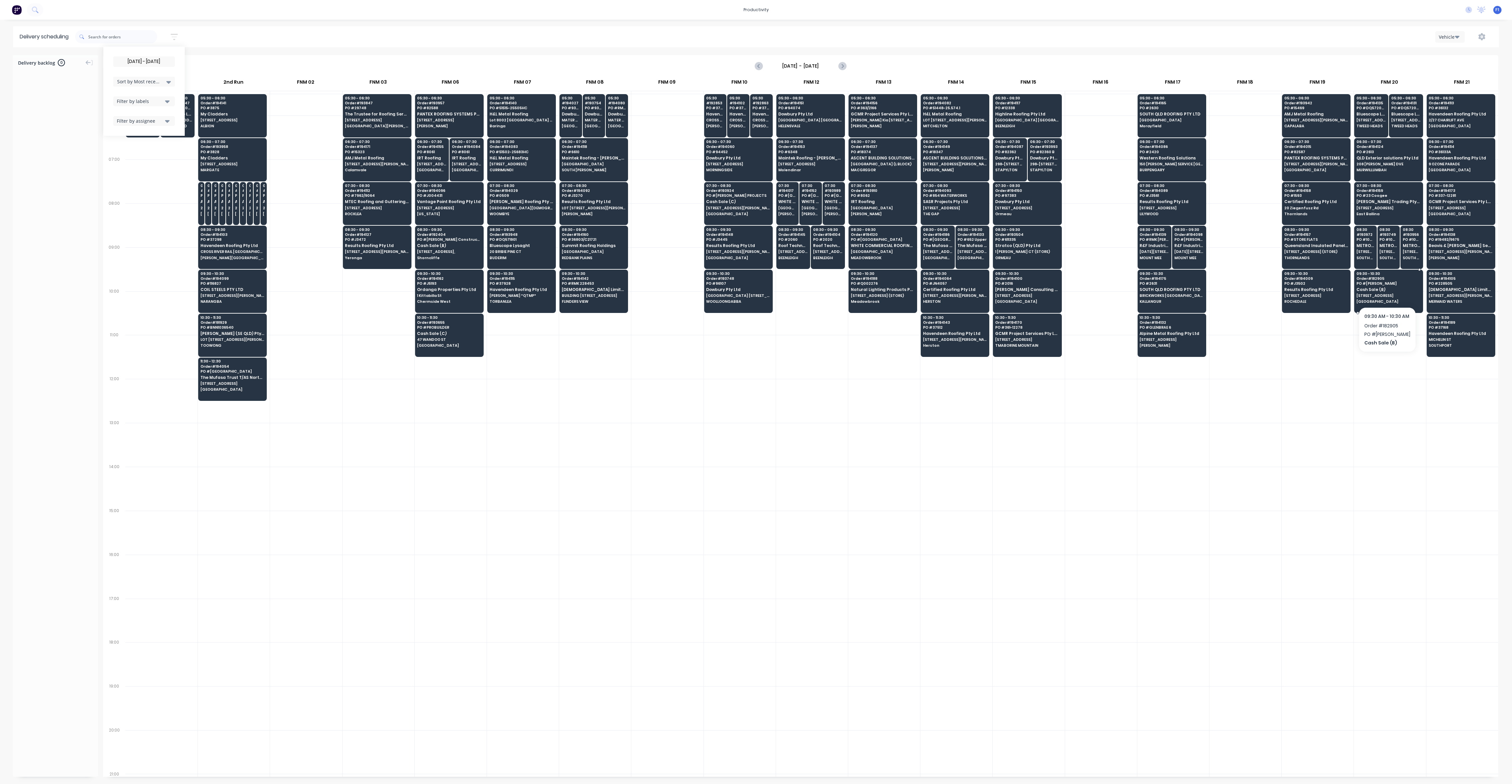
click at [1389, 288] on span "Cash Sale (B)" at bounding box center [1388, 289] width 63 height 4
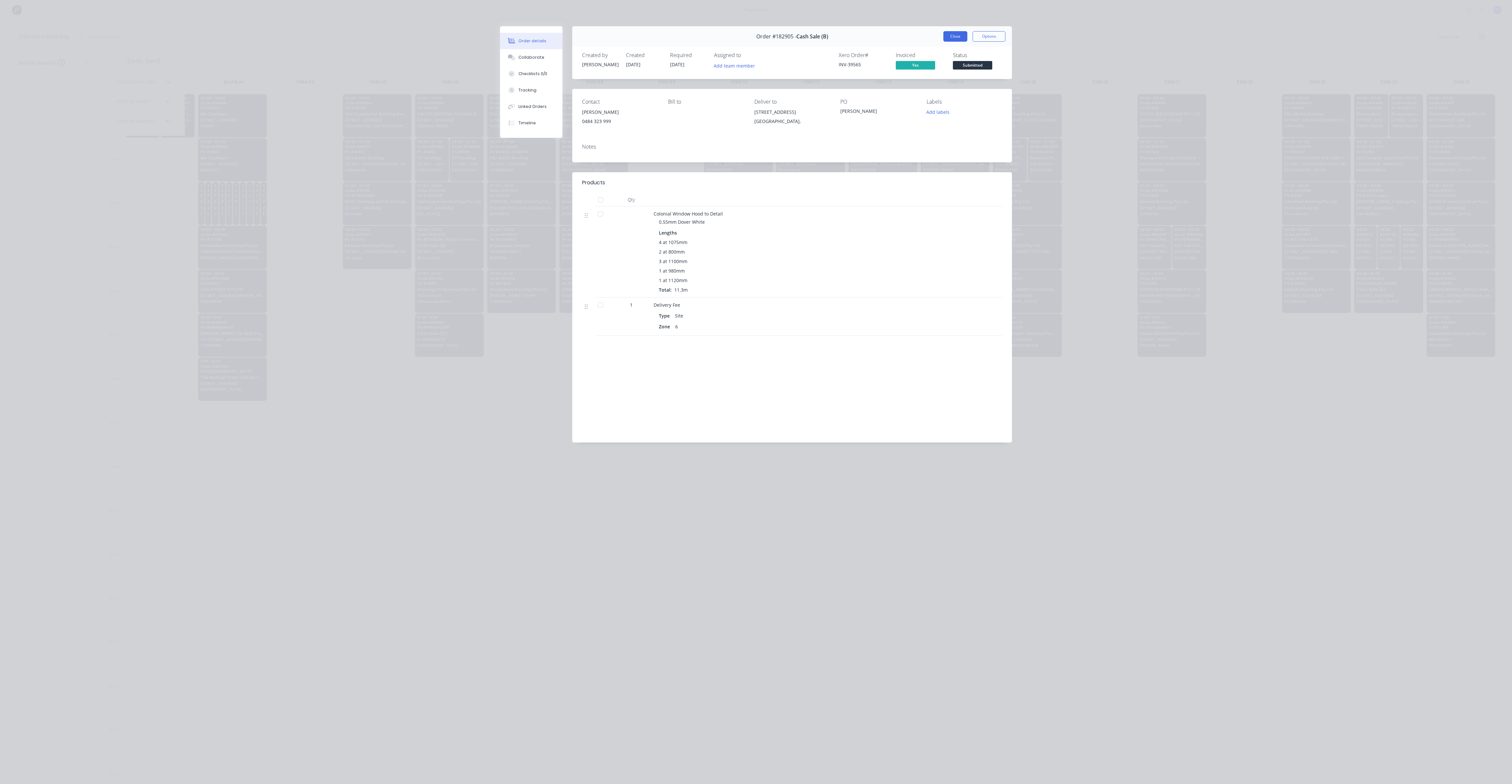
click at [958, 38] on button "Close" at bounding box center [955, 36] width 24 height 11
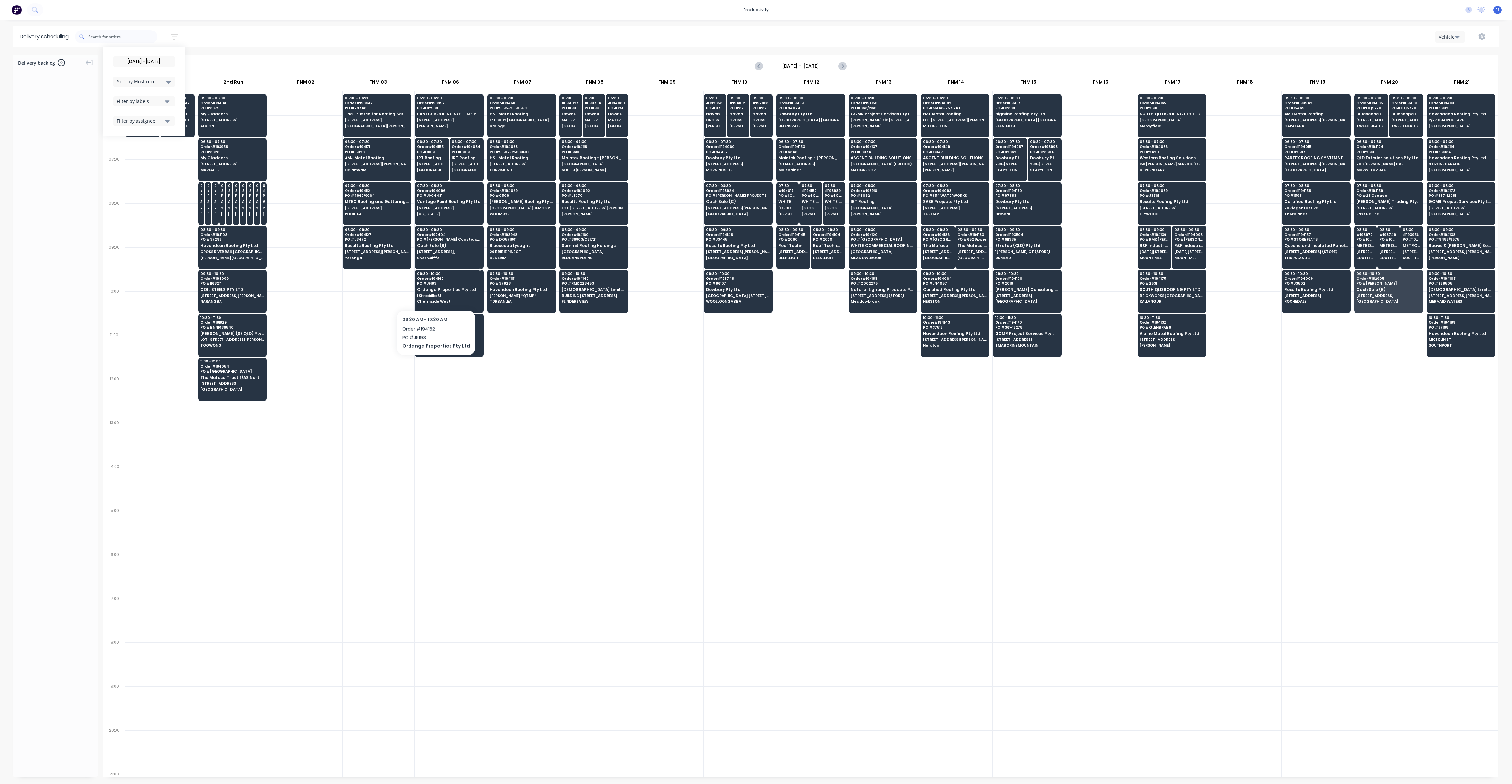
click at [433, 293] on span "1 Kittabilla St" at bounding box center [449, 295] width 63 height 4
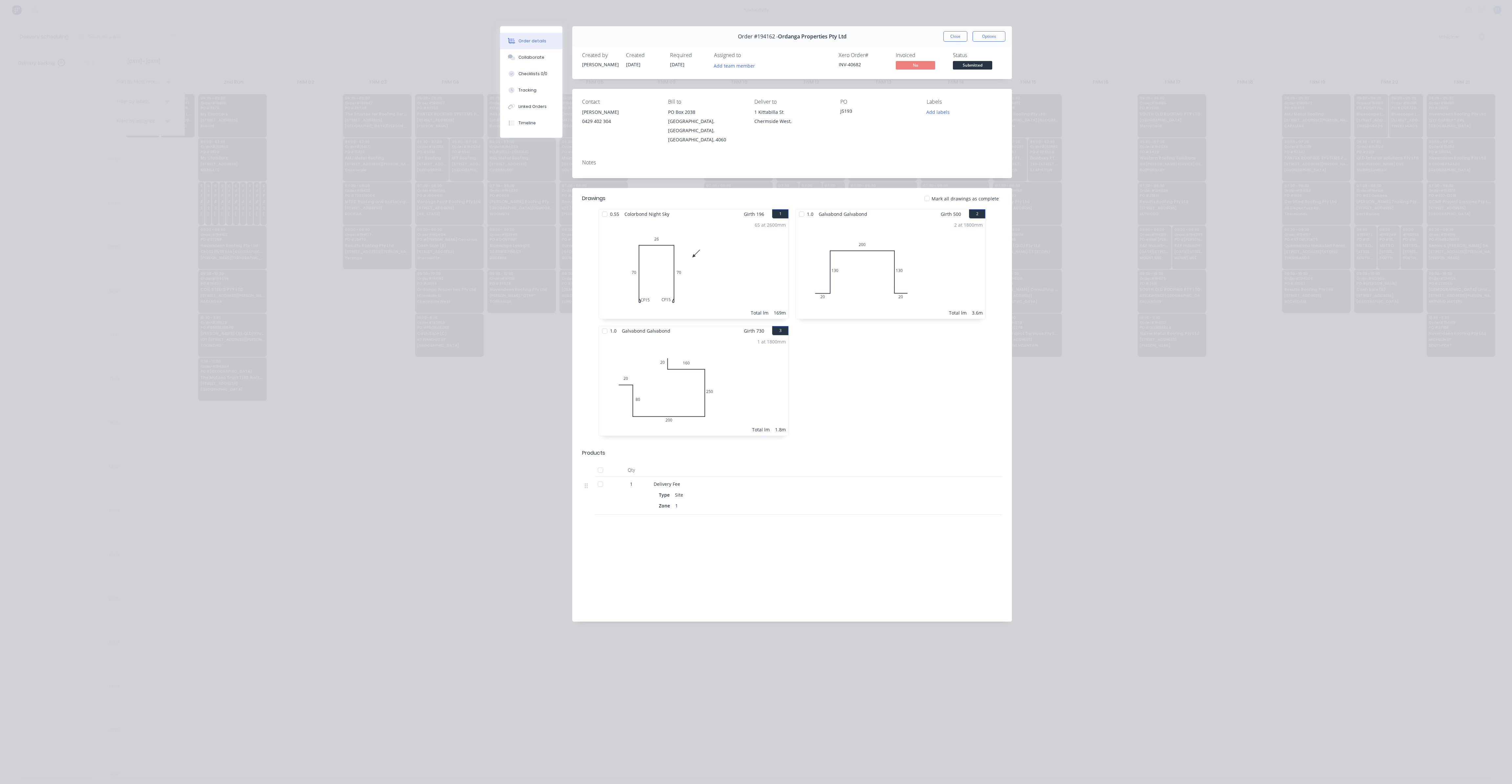
drag, startPoint x: 958, startPoint y: 36, endPoint x: 677, endPoint y: 209, distance: 330.0
click at [958, 40] on button "Close" at bounding box center [955, 36] width 24 height 11
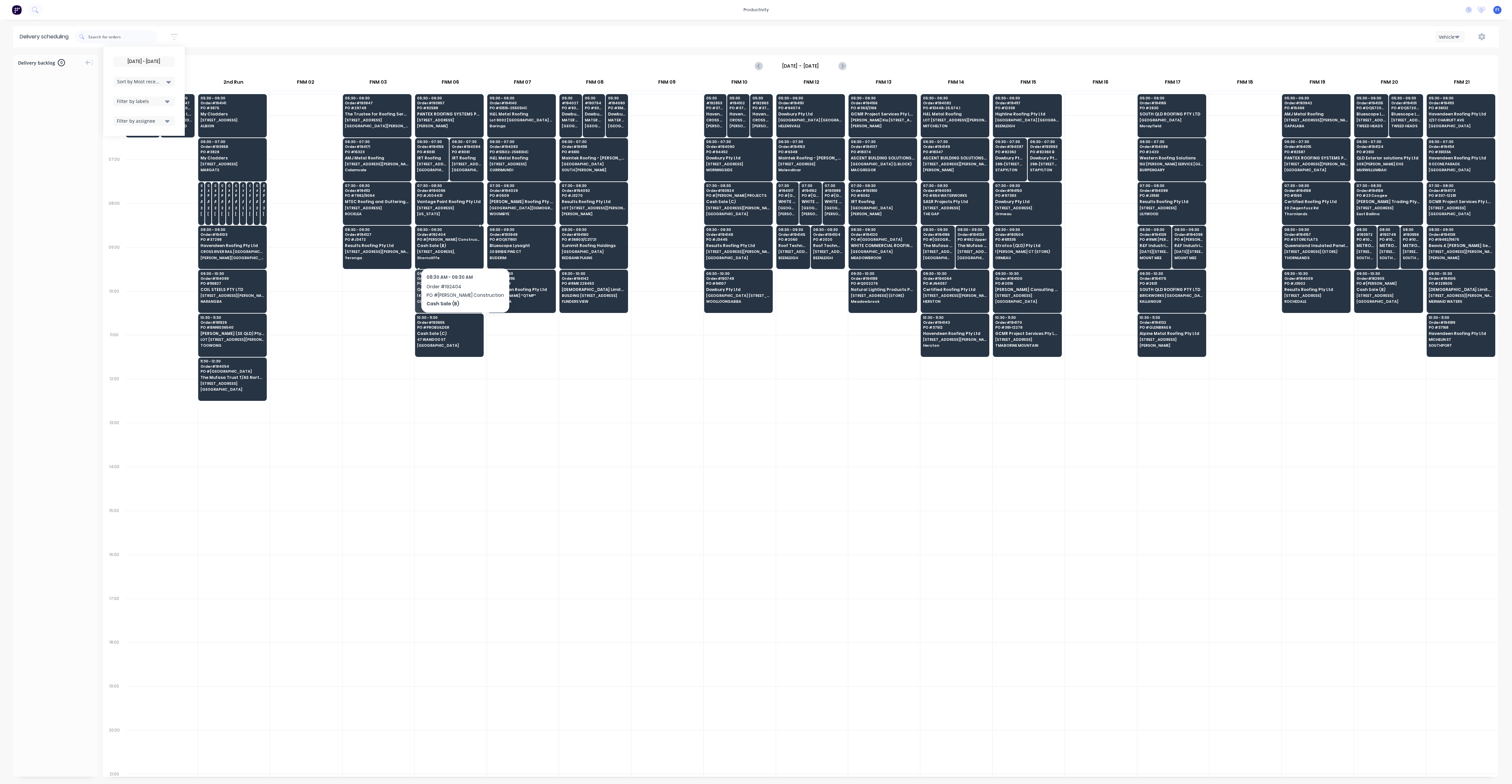
click at [451, 251] on span "[STREET_ADDRESS]," at bounding box center [449, 251] width 63 height 4
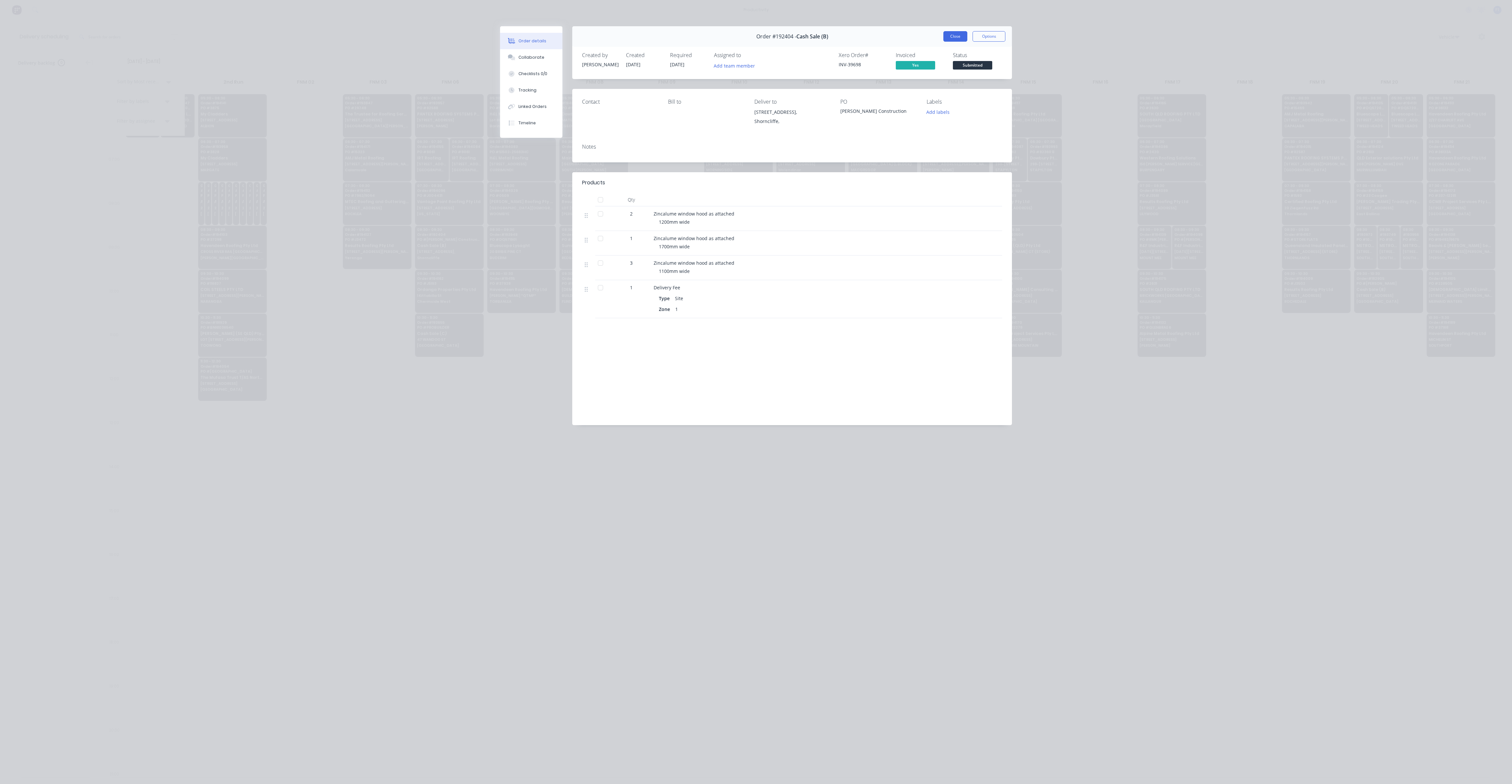
click at [954, 38] on button "Close" at bounding box center [955, 36] width 24 height 11
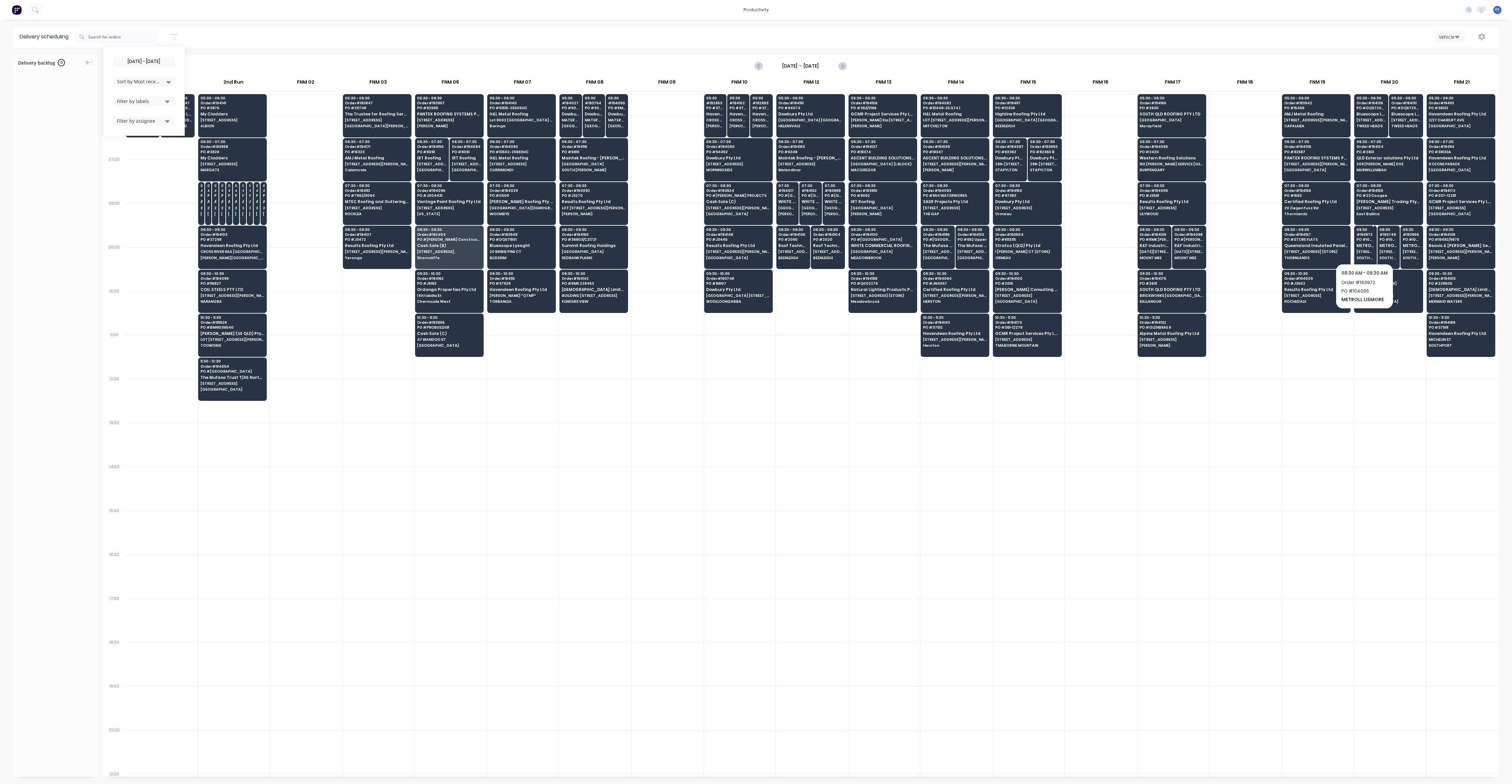
click at [1366, 244] on span "METROLL LISMORE" at bounding box center [1365, 245] width 18 height 4
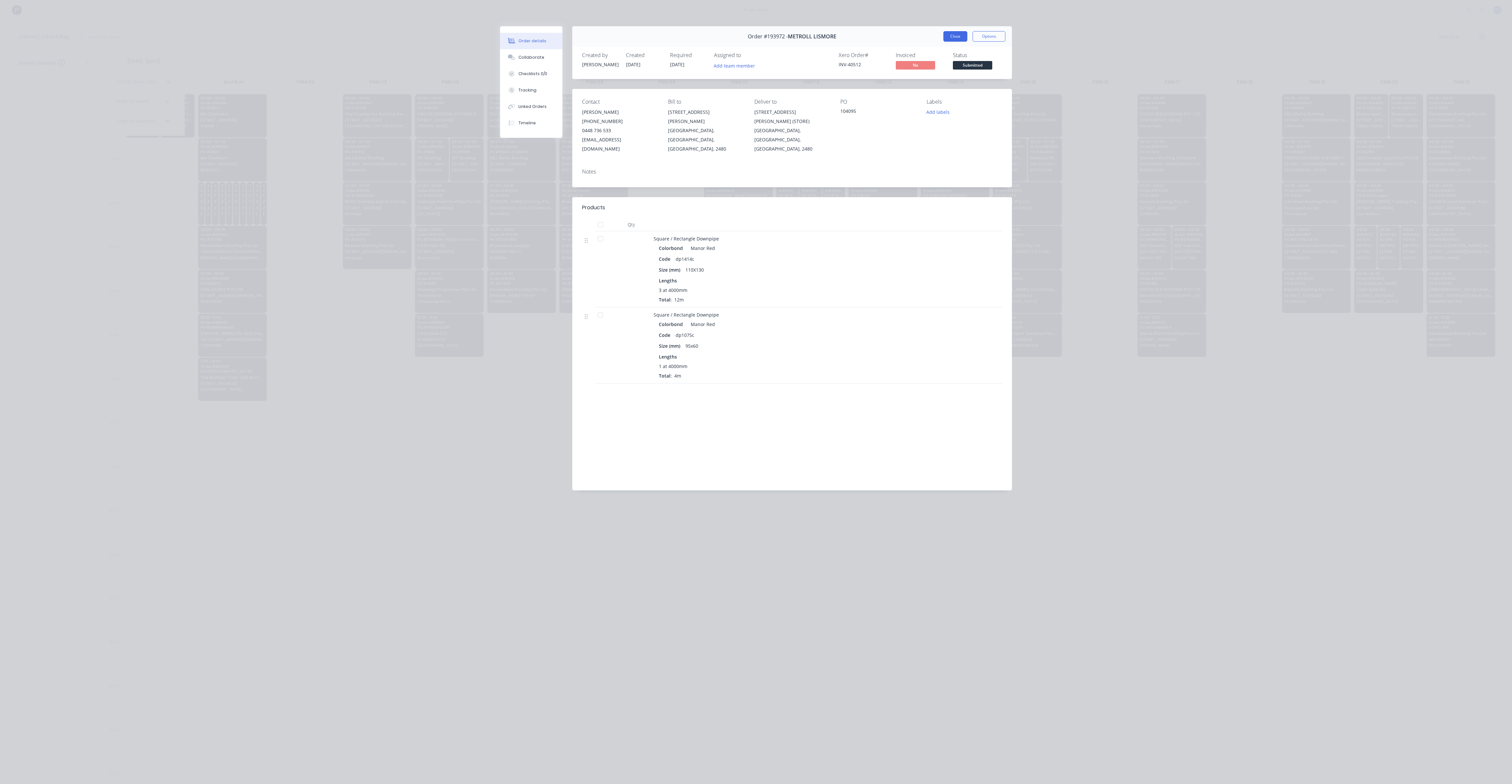
click at [952, 32] on button "Close" at bounding box center [955, 36] width 24 height 11
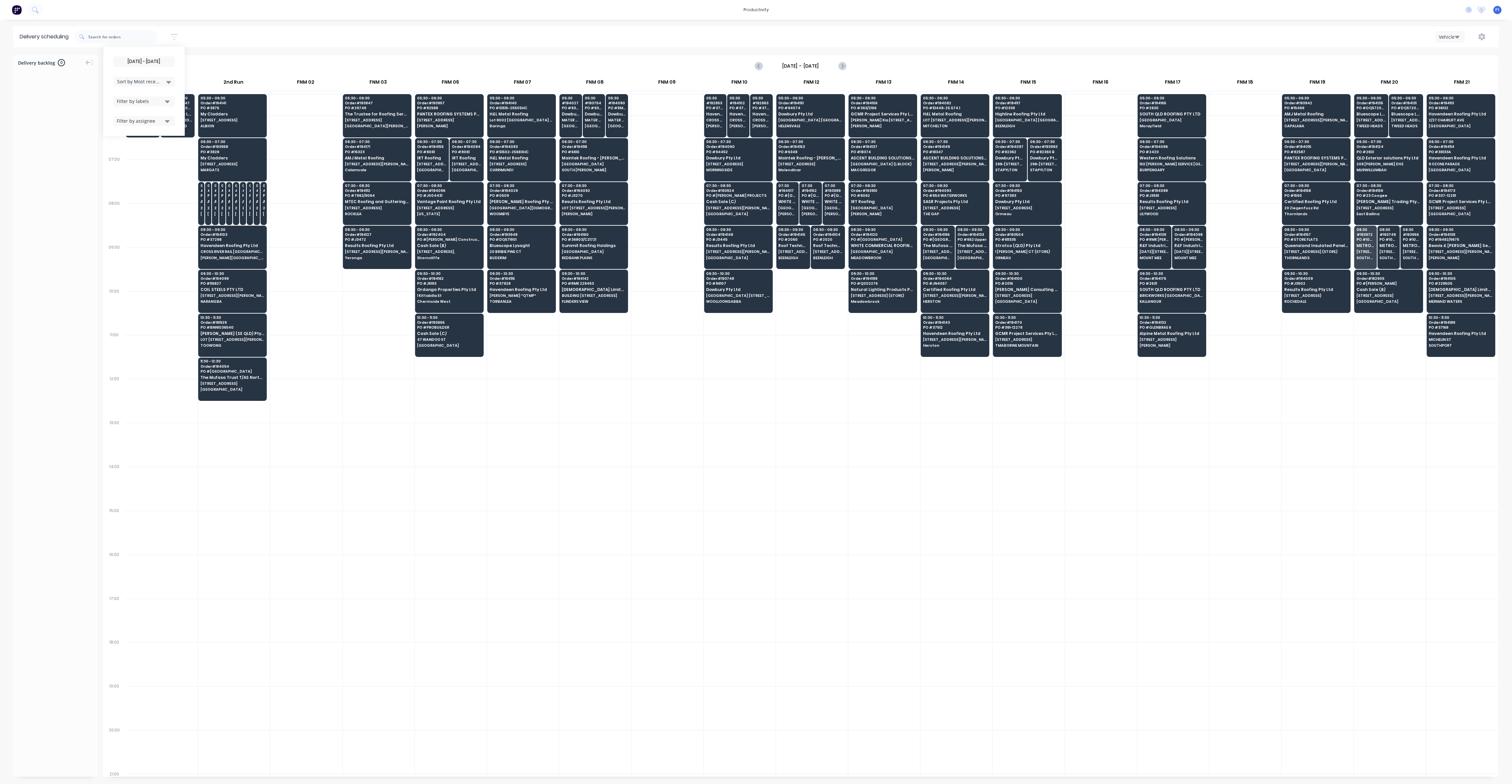
click at [135, 43] on div at bounding box center [116, 36] width 82 height 18
click at [139, 40] on input "text" at bounding box center [122, 36] width 69 height 13
type input "905"
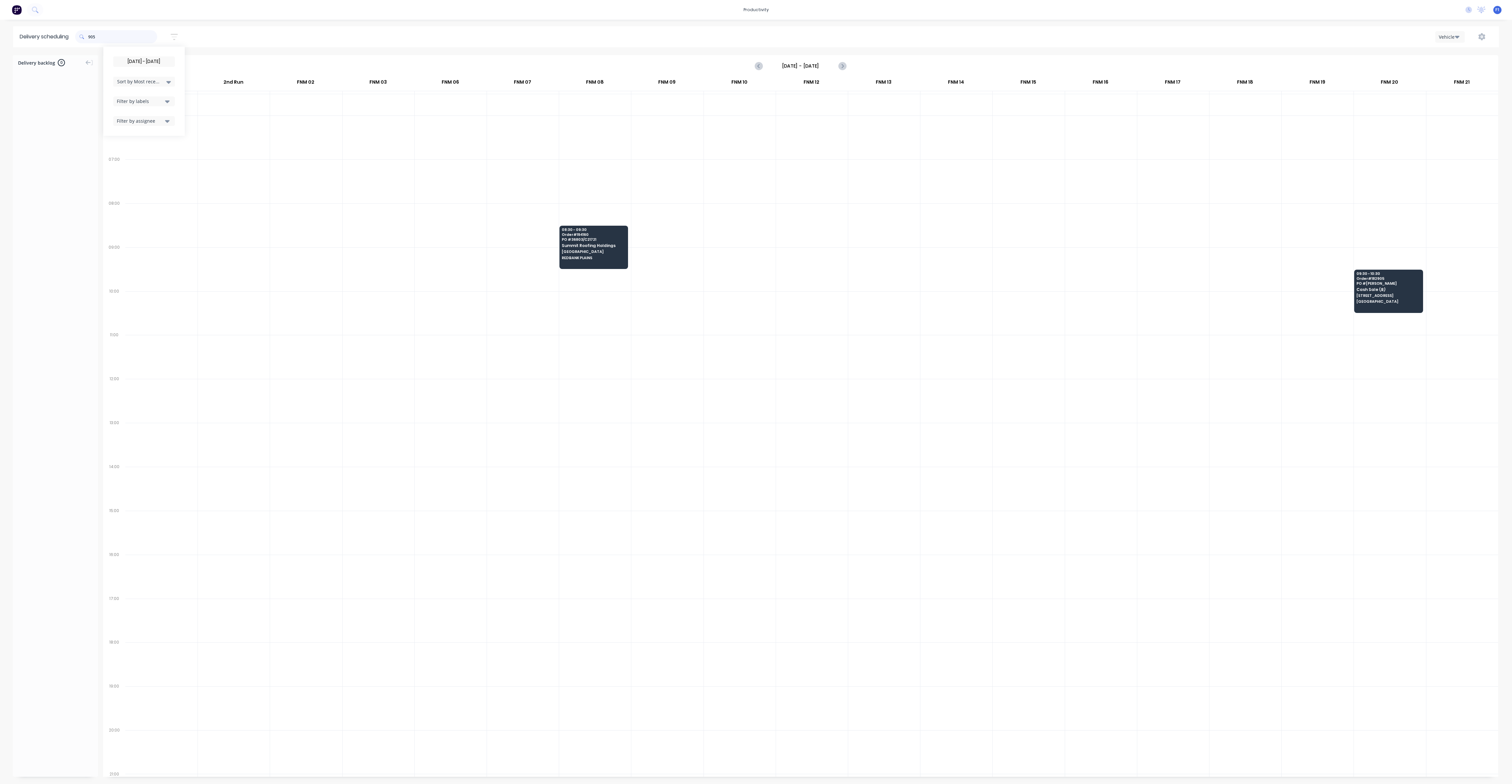
drag, startPoint x: 140, startPoint y: 36, endPoint x: 56, endPoint y: 26, distance: 84.6
click at [60, 29] on header "Delivery scheduling 905 [DATE] - [DATE] Sort by Most recent Created date Requir…" at bounding box center [755, 37] width 1486 height 21
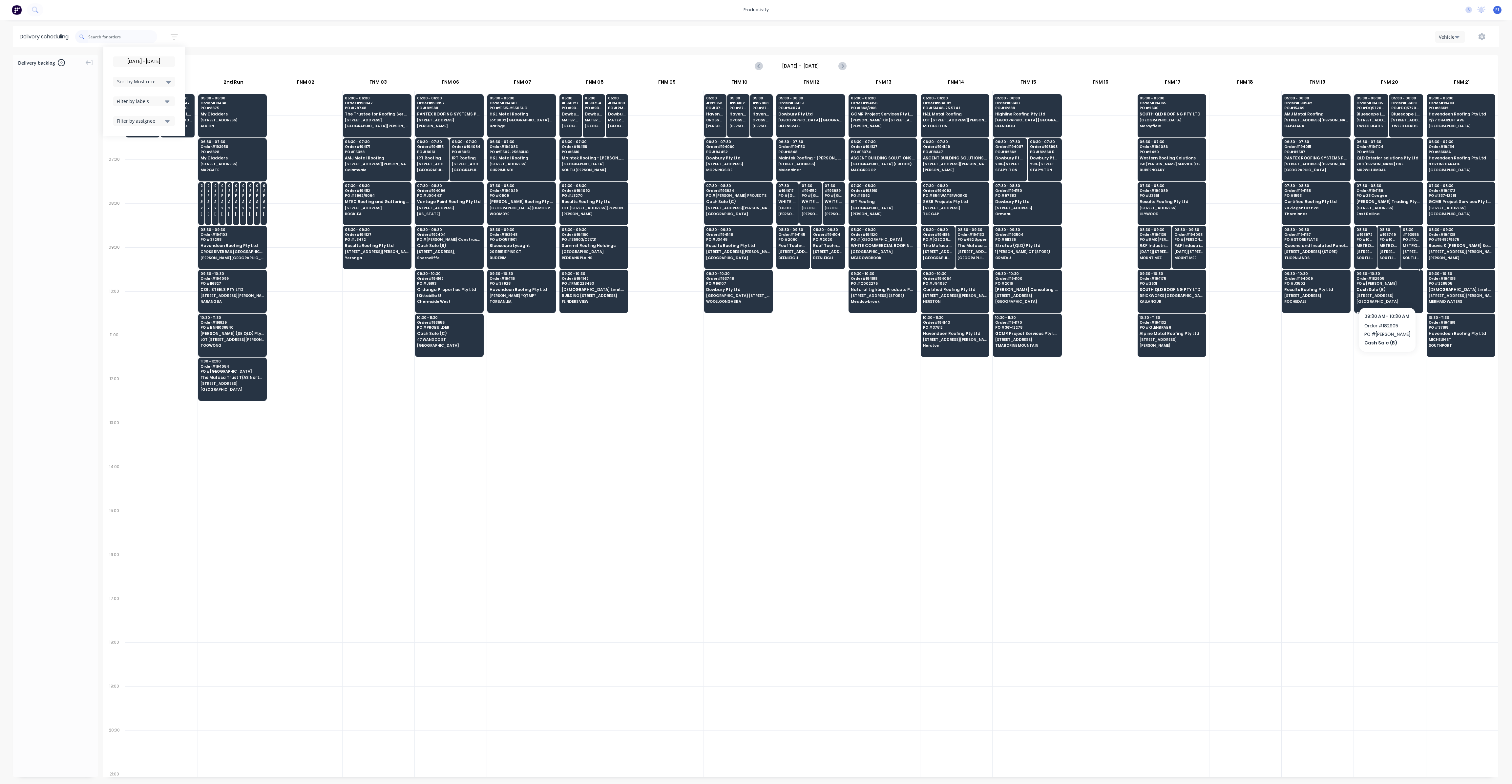
click at [1388, 300] on span "[GEOGRAPHIC_DATA]" at bounding box center [1388, 301] width 63 height 4
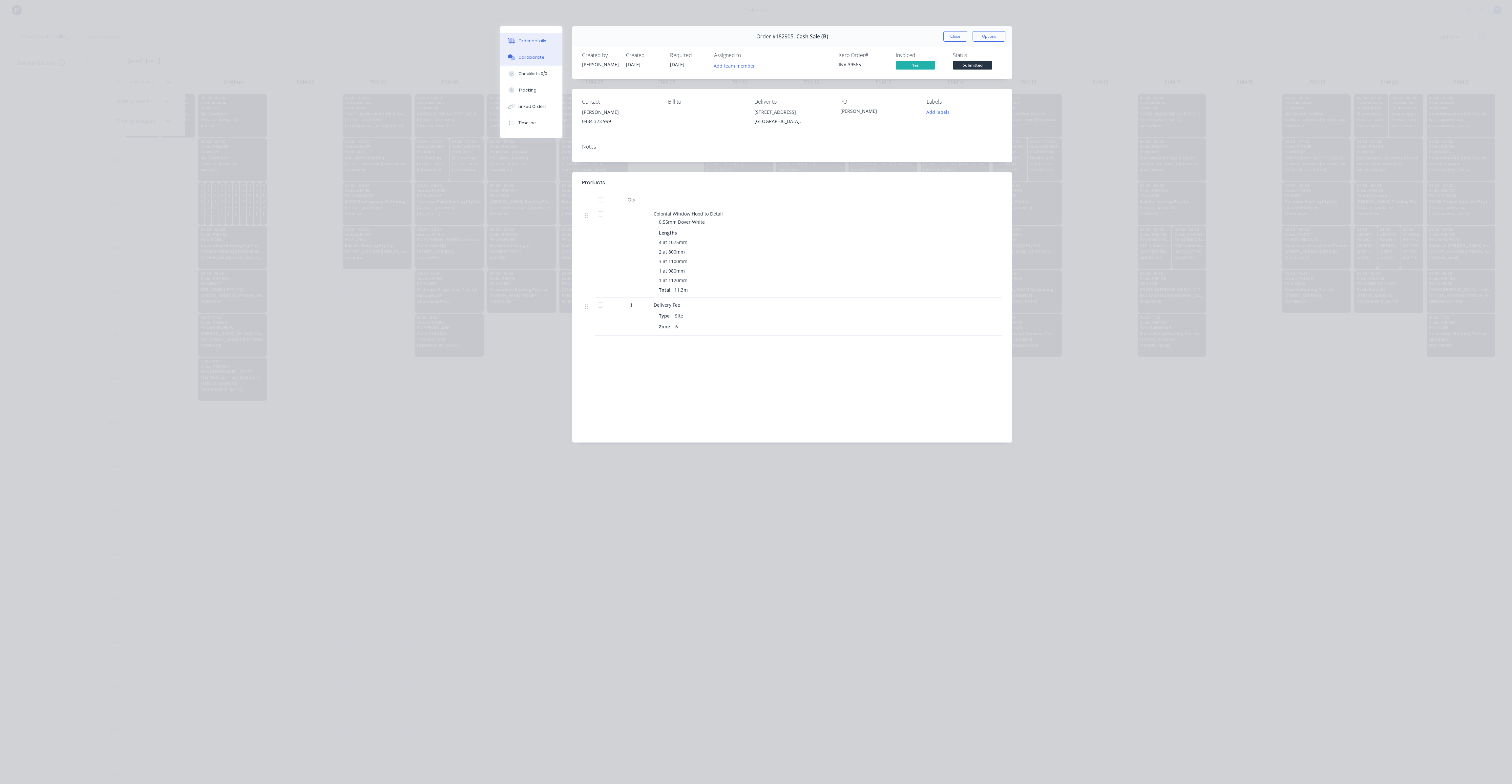
click at [526, 59] on div "Collaborate" at bounding box center [531, 58] width 26 height 6
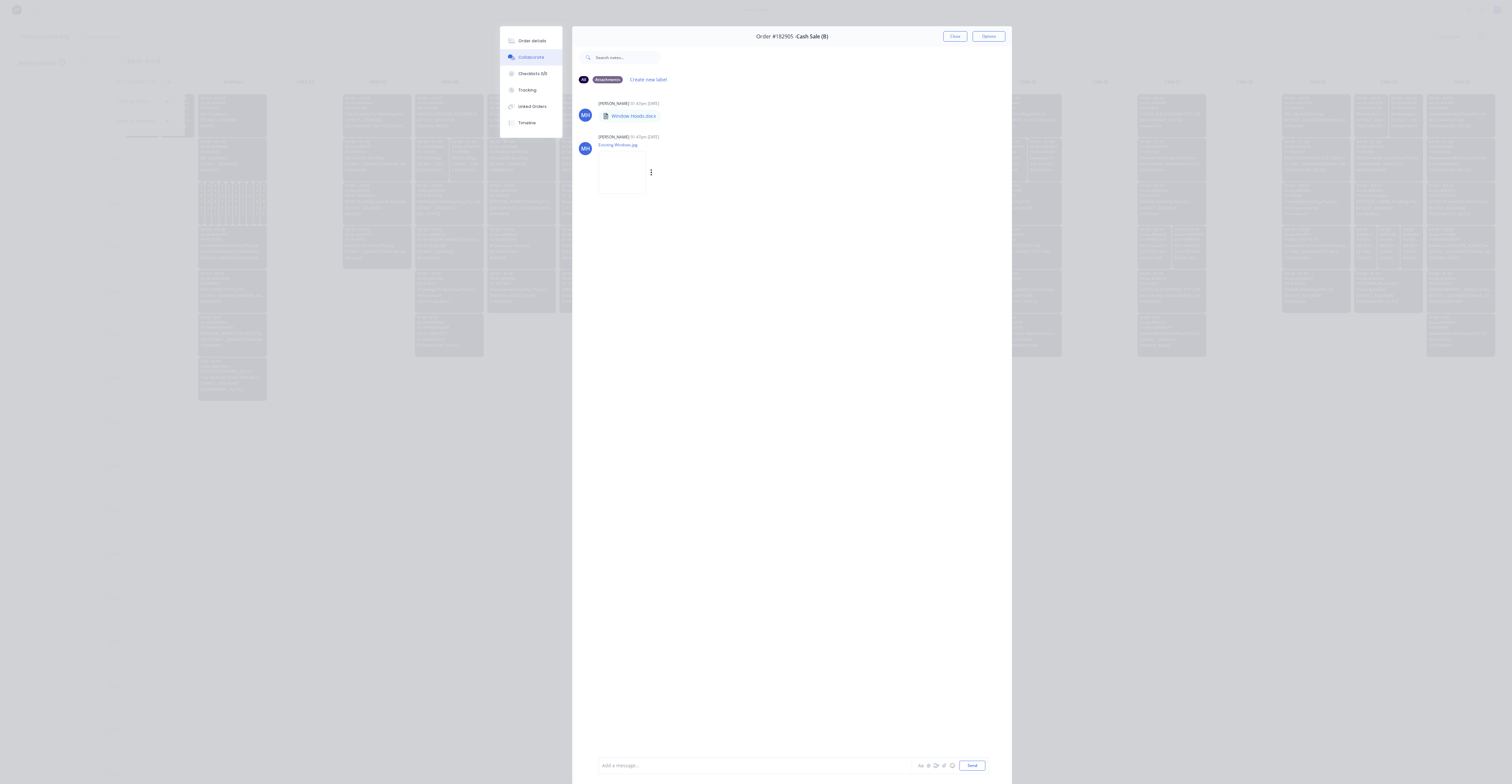
click at [610, 165] on img at bounding box center [622, 172] width 47 height 43
click at [624, 115] on p "Window Hoods.docx" at bounding box center [633, 116] width 44 height 6
click at [955, 38] on button "Close" at bounding box center [955, 36] width 24 height 11
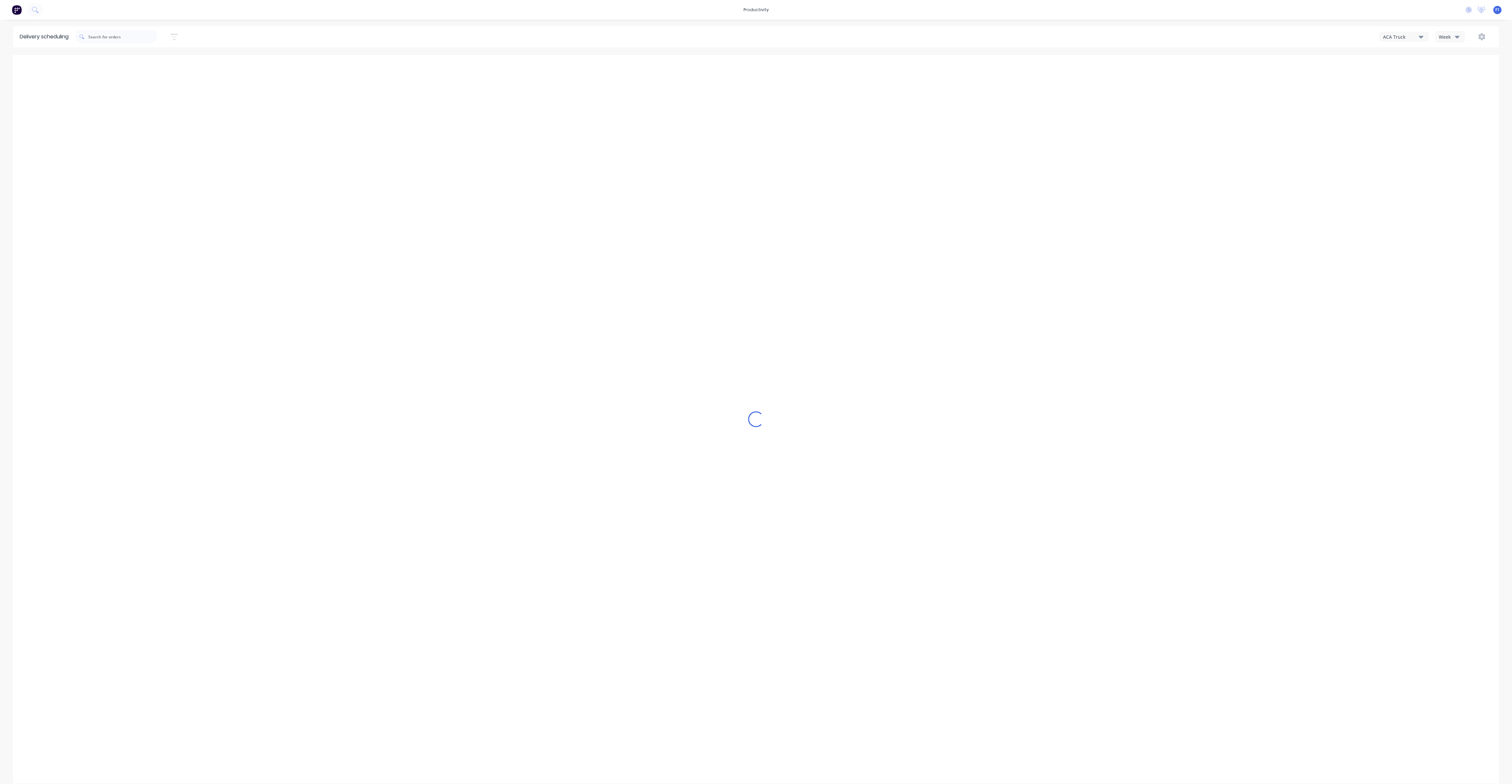
click at [1453, 32] on button "Week" at bounding box center [1450, 37] width 29 height 12
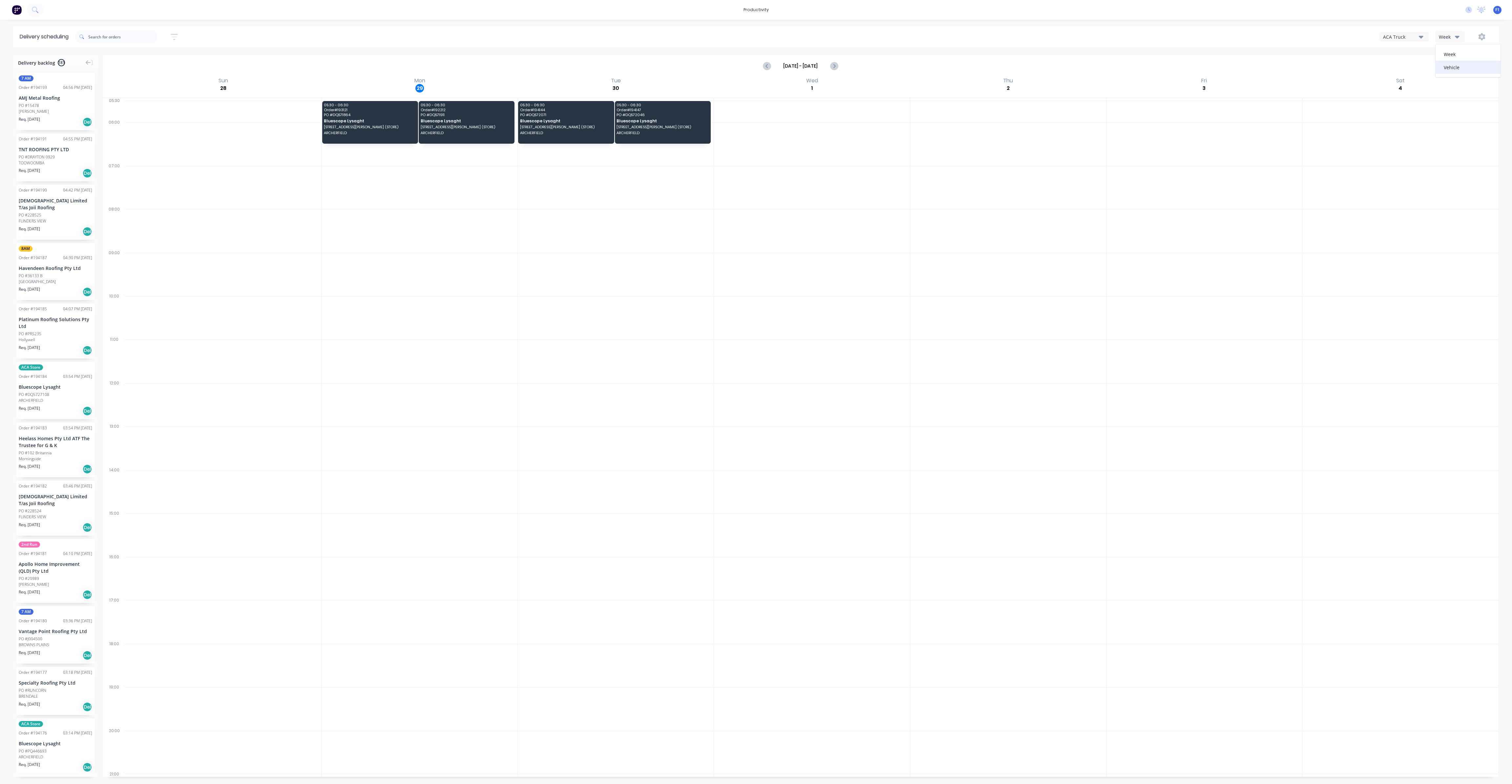
click at [1442, 71] on div "Vehicle" at bounding box center [1468, 67] width 65 height 13
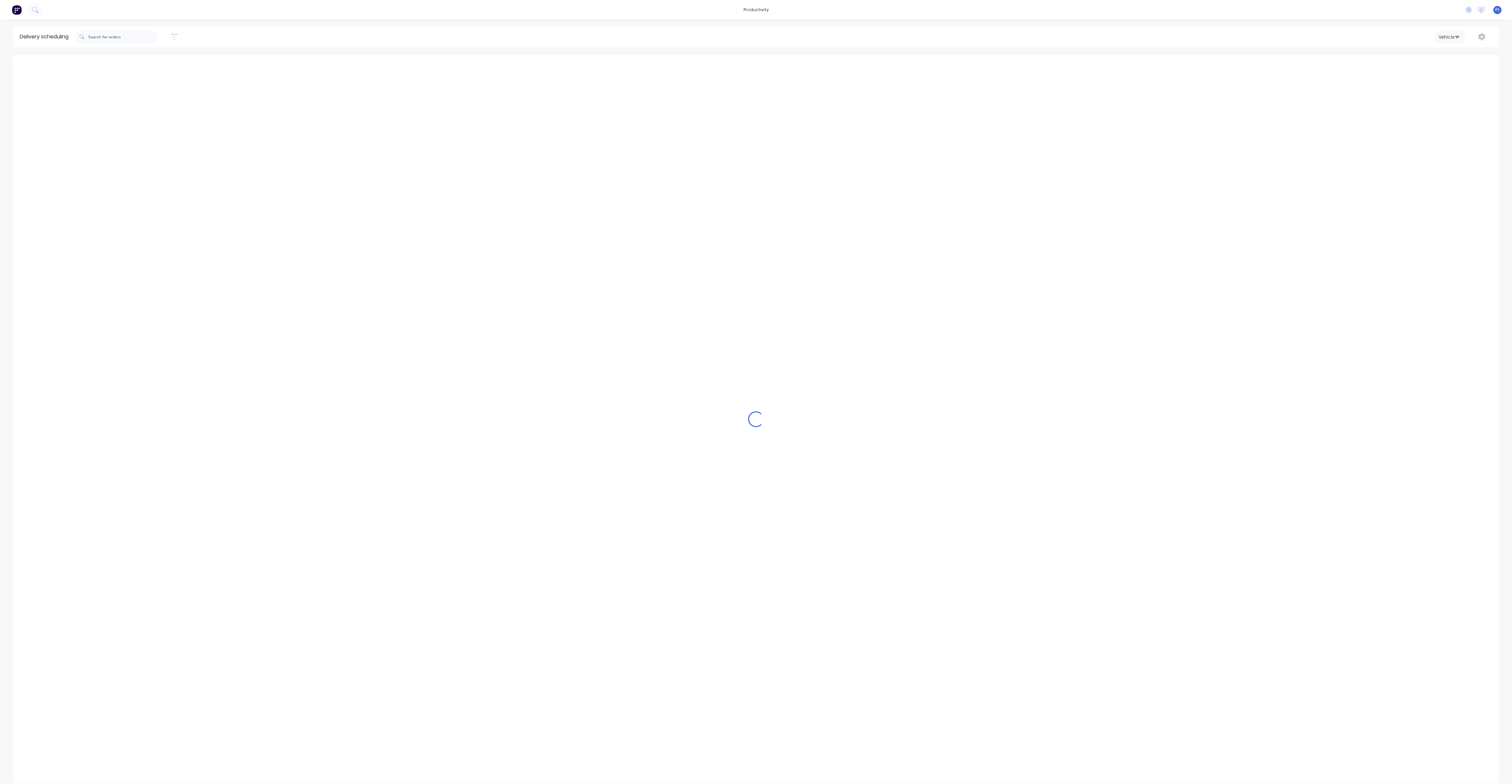
scroll to position [0, 1]
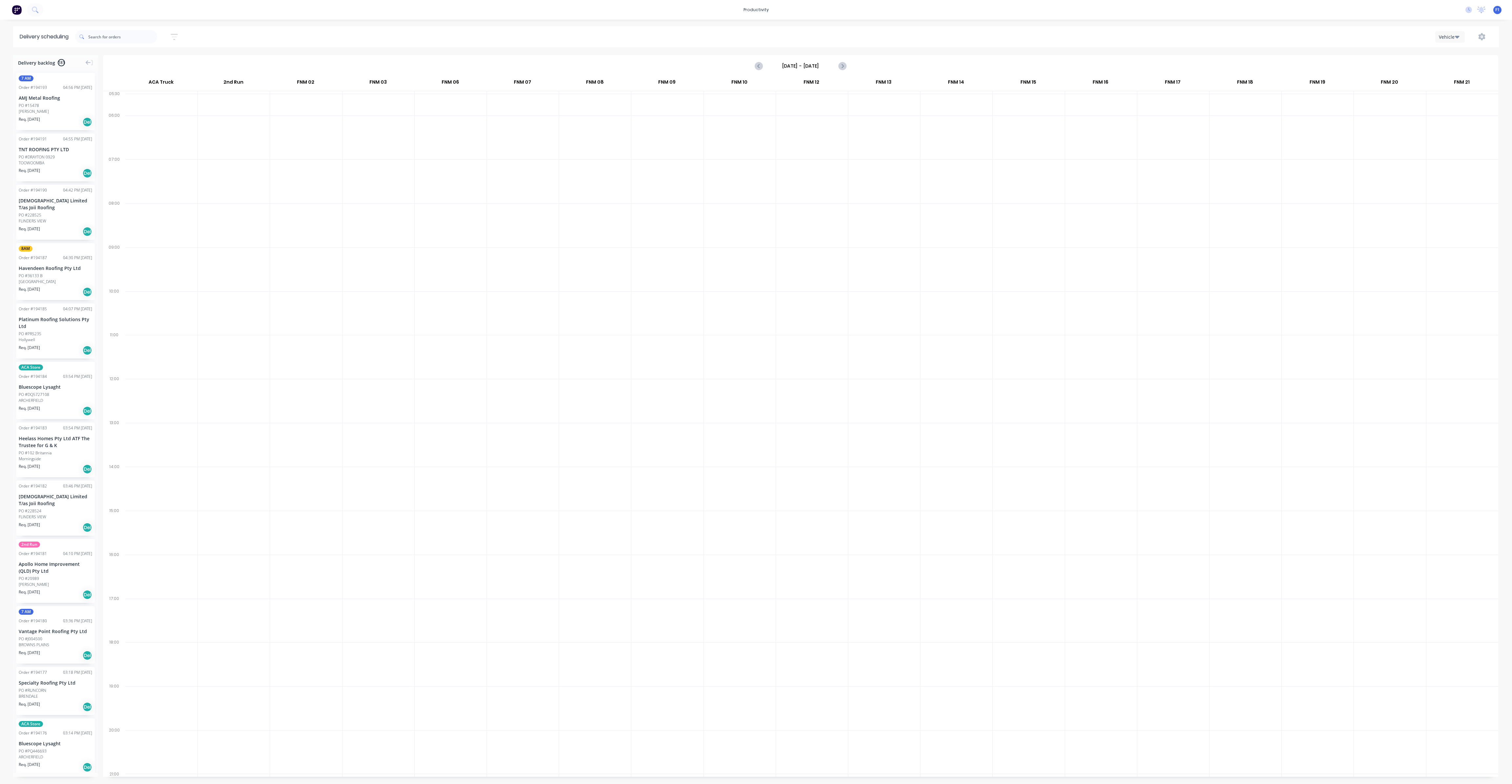
click at [809, 66] on input "Sunday - 28/09/25" at bounding box center [801, 66] width 65 height 10
click at [805, 149] on div "30" at bounding box center [804, 150] width 10 height 10
type input "[DATE] - [DATE]"
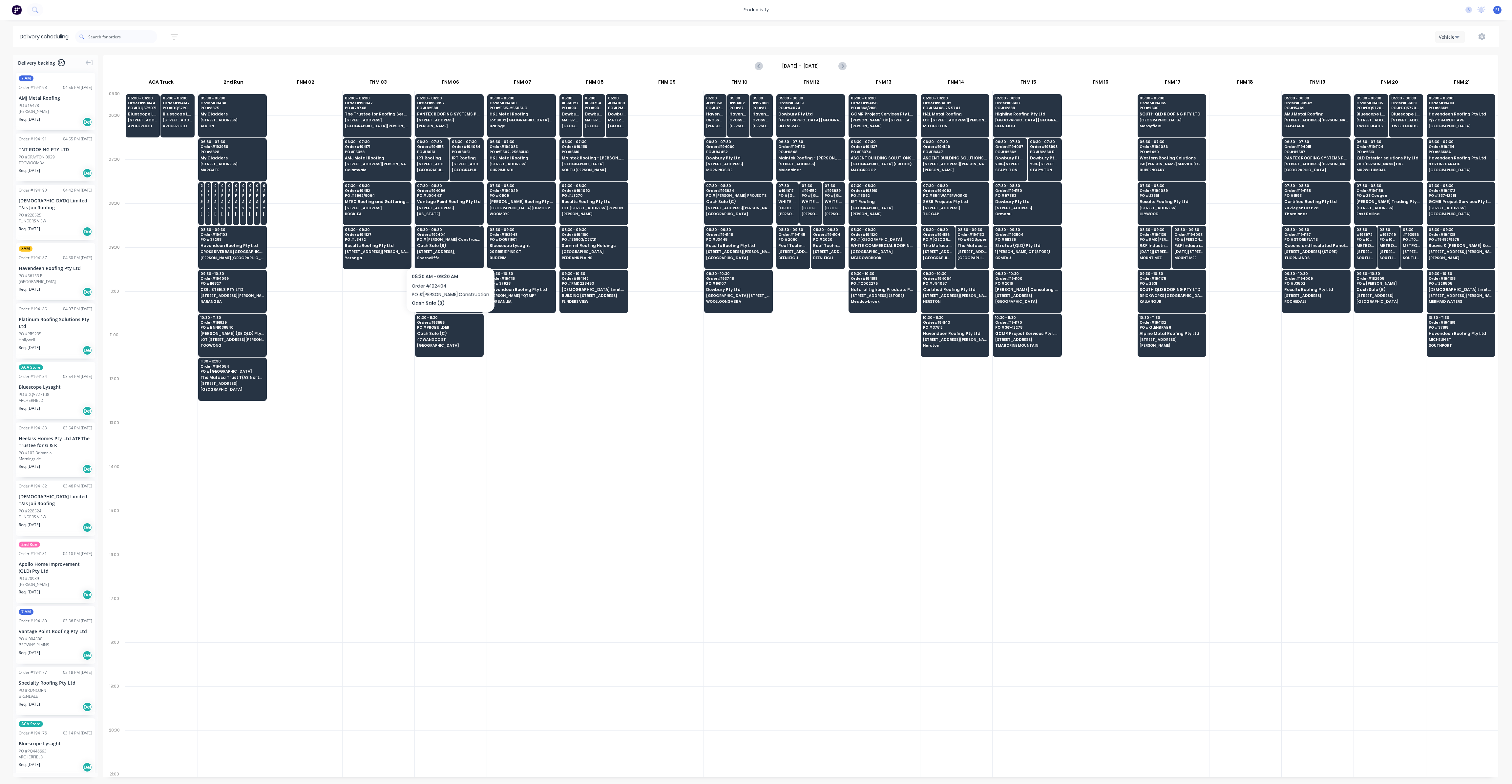
click at [437, 250] on span "[STREET_ADDRESS]," at bounding box center [449, 251] width 63 height 4
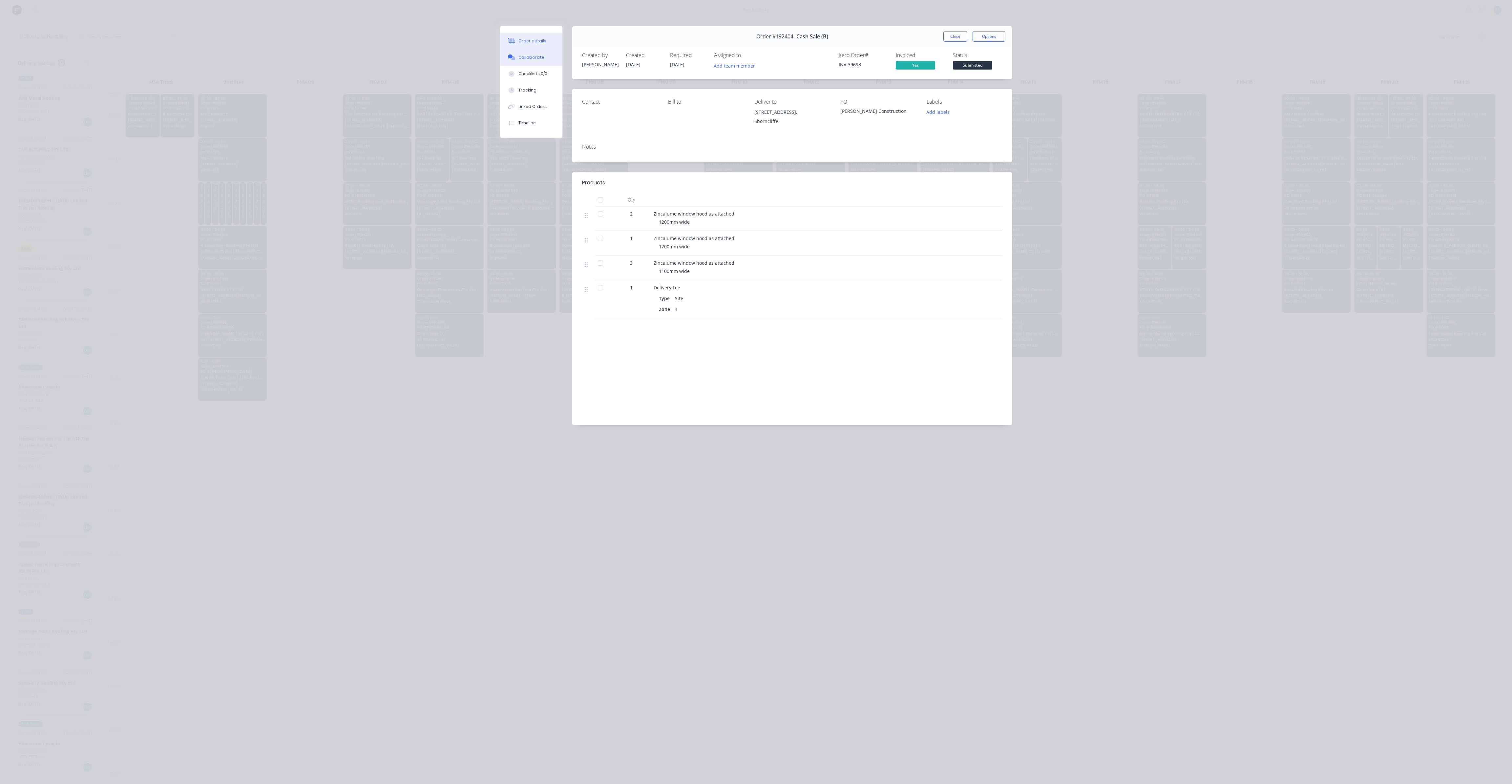
click at [526, 53] on button "Collaborate" at bounding box center [531, 58] width 62 height 16
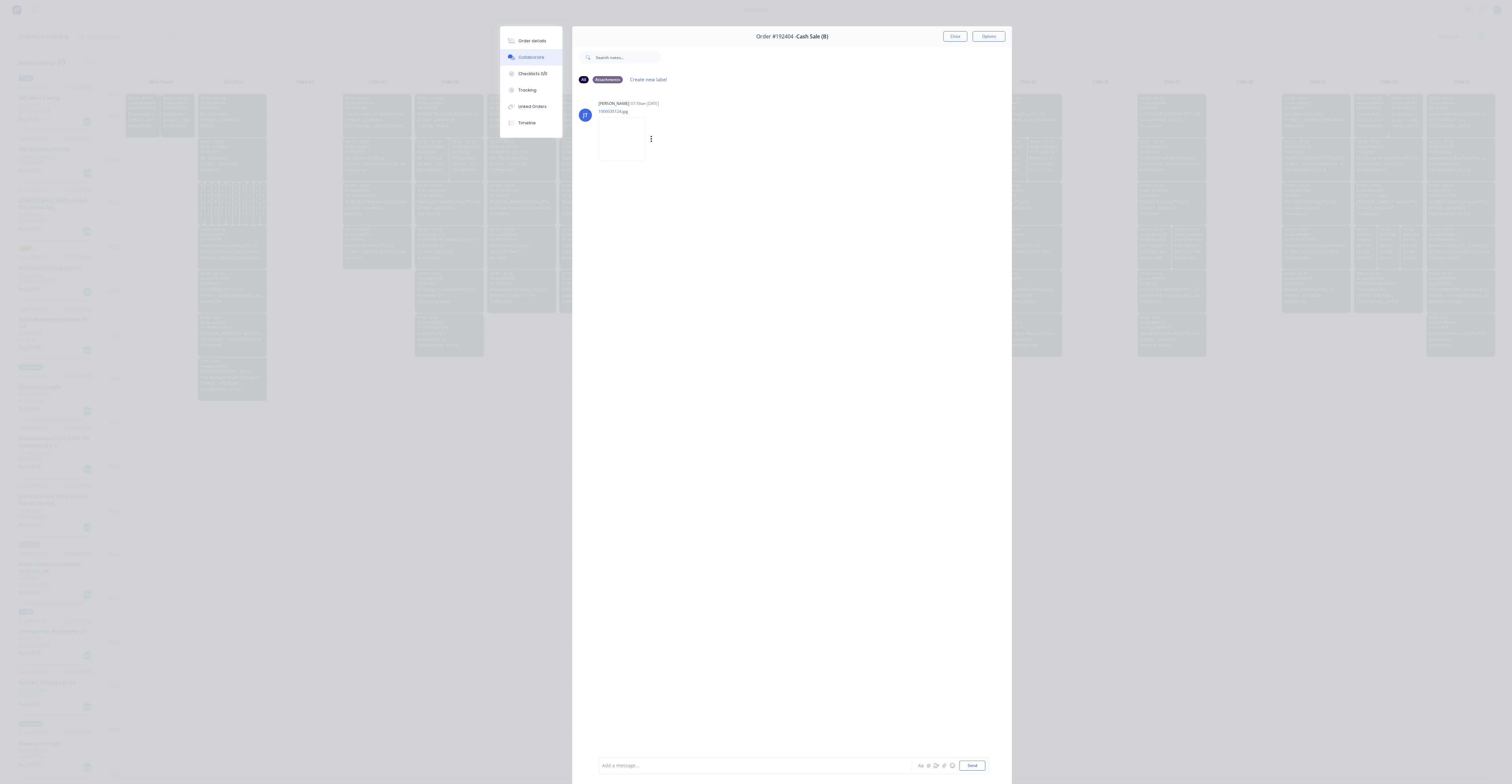
click at [612, 134] on img at bounding box center [622, 138] width 47 height 43
click at [946, 34] on button "Close" at bounding box center [955, 36] width 24 height 11
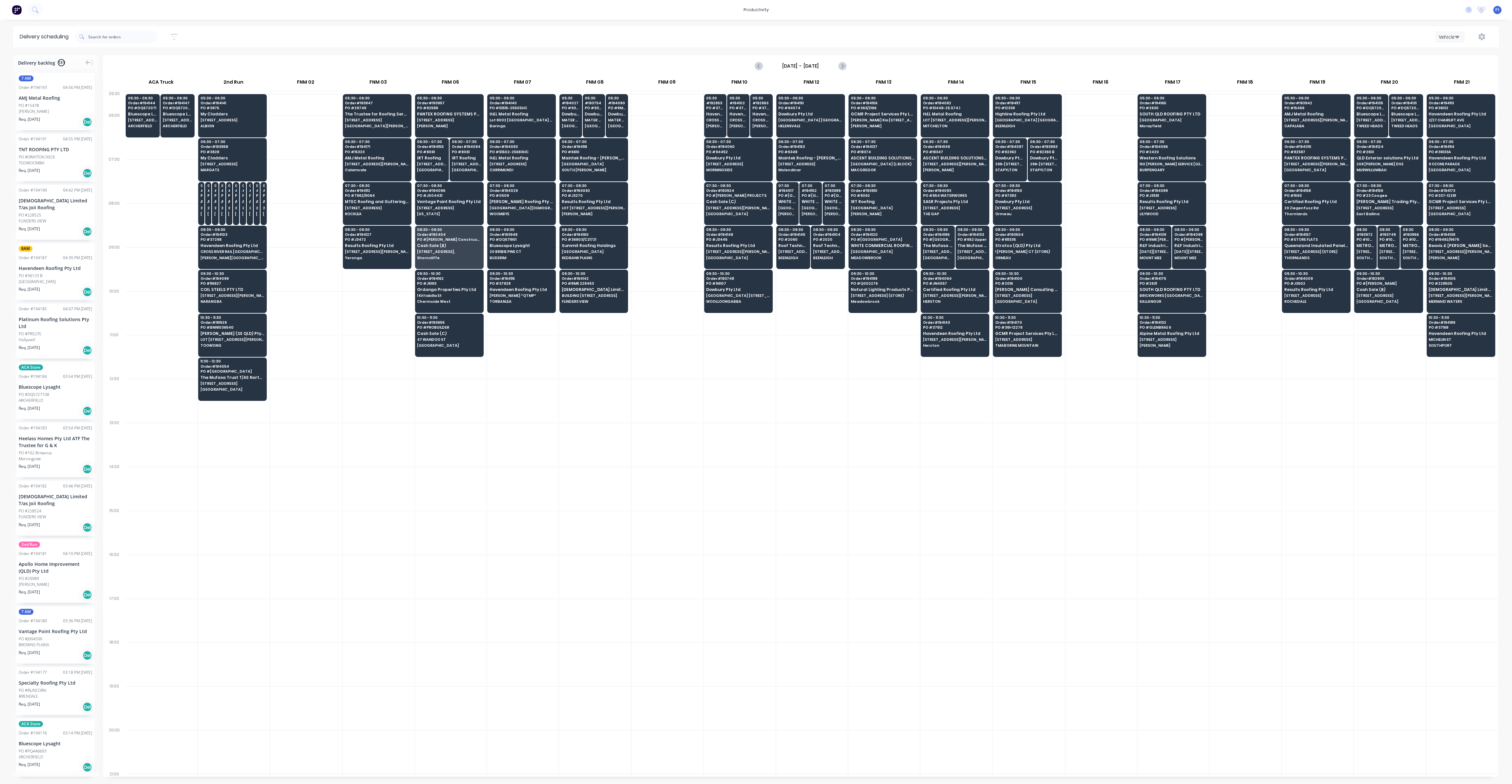
click at [692, 235] on div at bounding box center [667, 225] width 72 height 44
click at [665, 204] on div at bounding box center [667, 225] width 72 height 44
click at [123, 31] on input "text" at bounding box center [122, 36] width 69 height 13
type input "302"
